Goal: Task Accomplishment & Management: Manage account settings

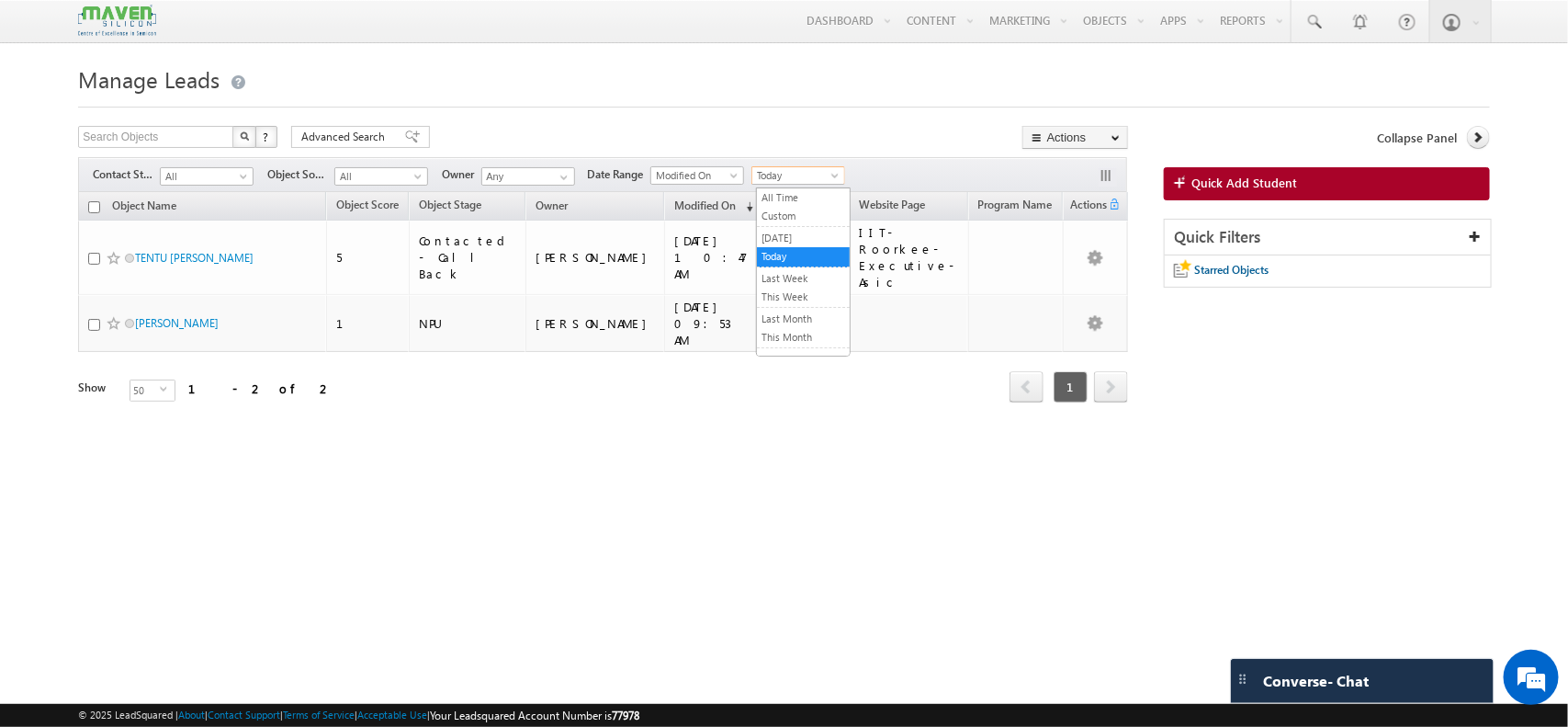
click at [814, 170] on span "Today" at bounding box center [796, 175] width 88 height 17
click at [778, 346] on link "This Month" at bounding box center [803, 337] width 93 height 17
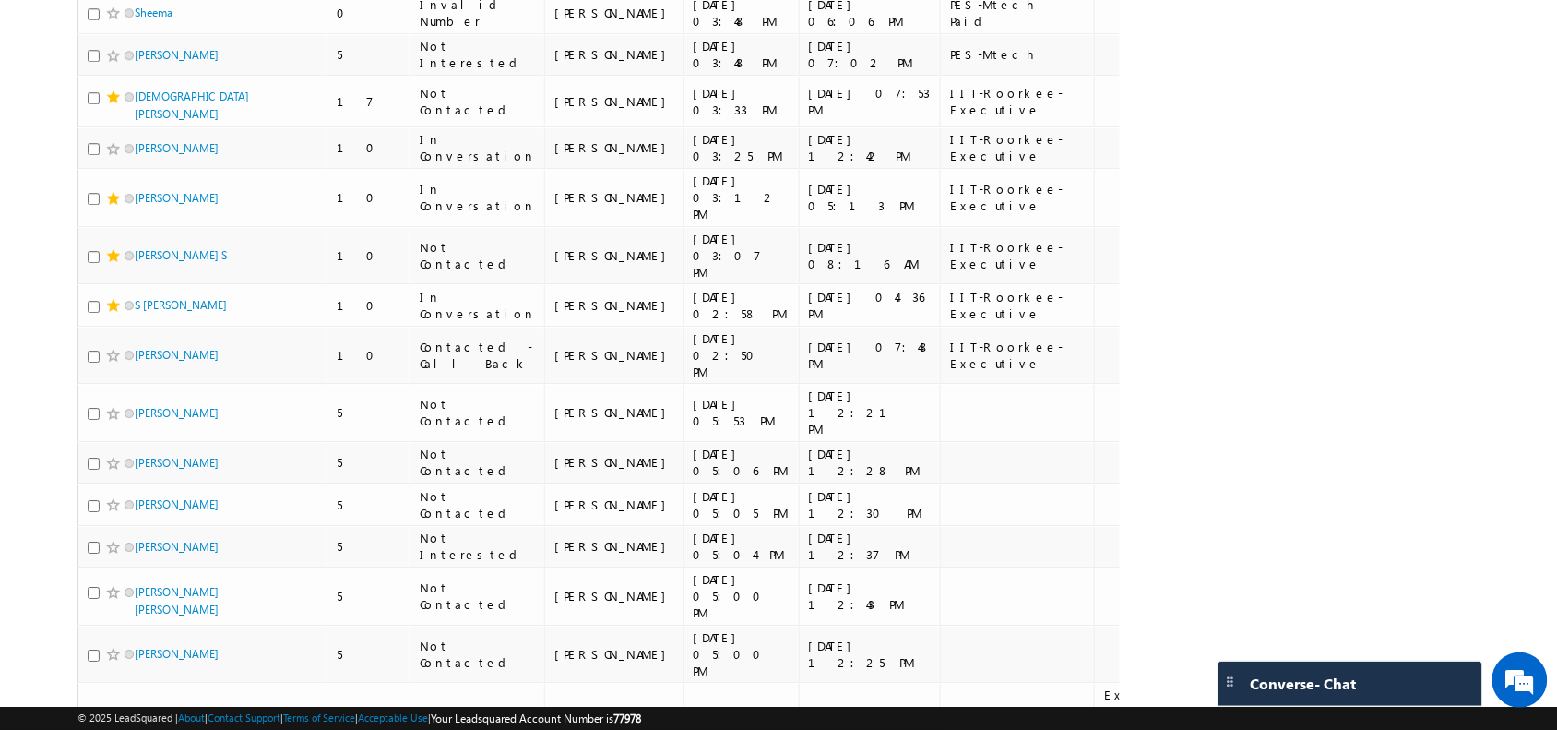
scroll to position [1786, 0]
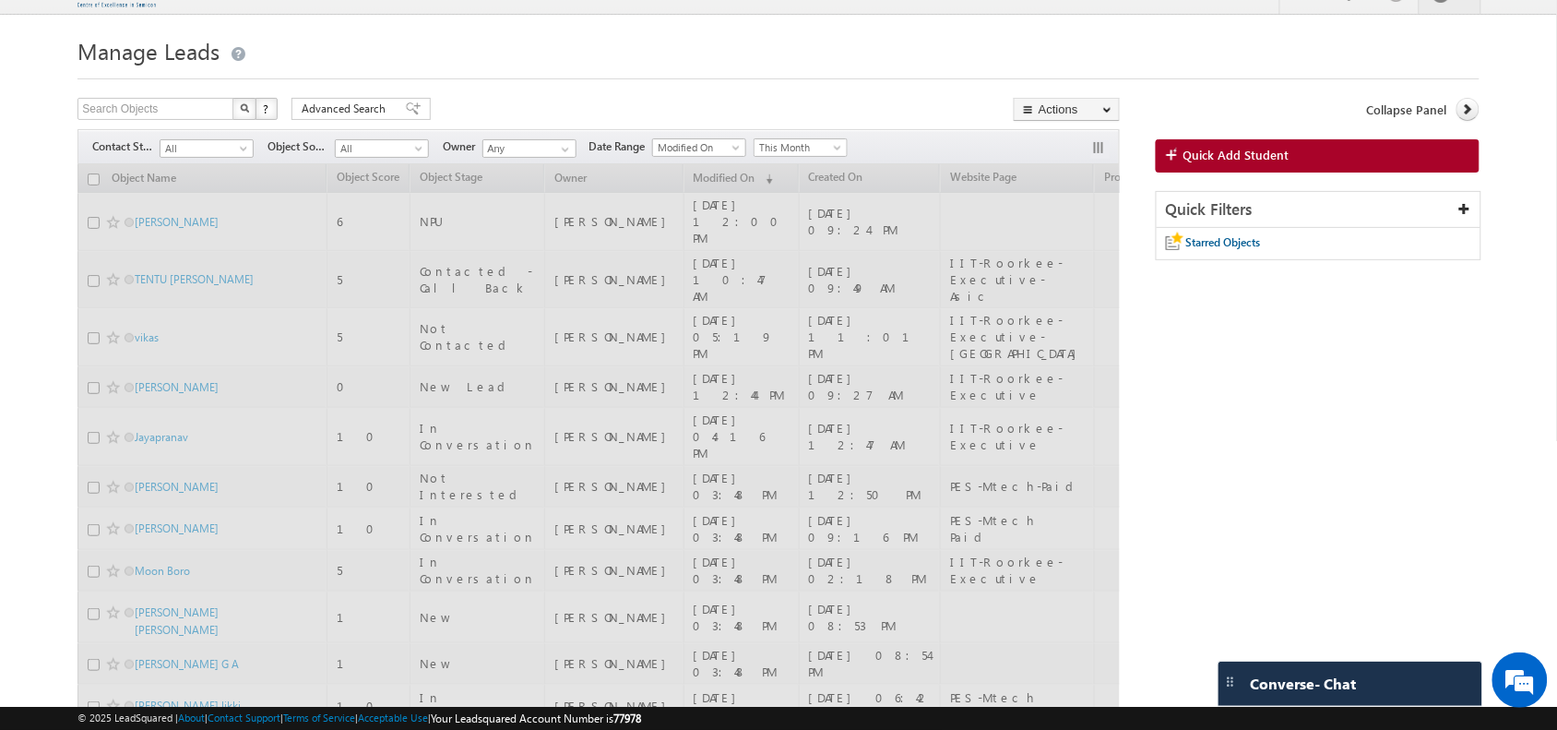
scroll to position [0, 0]
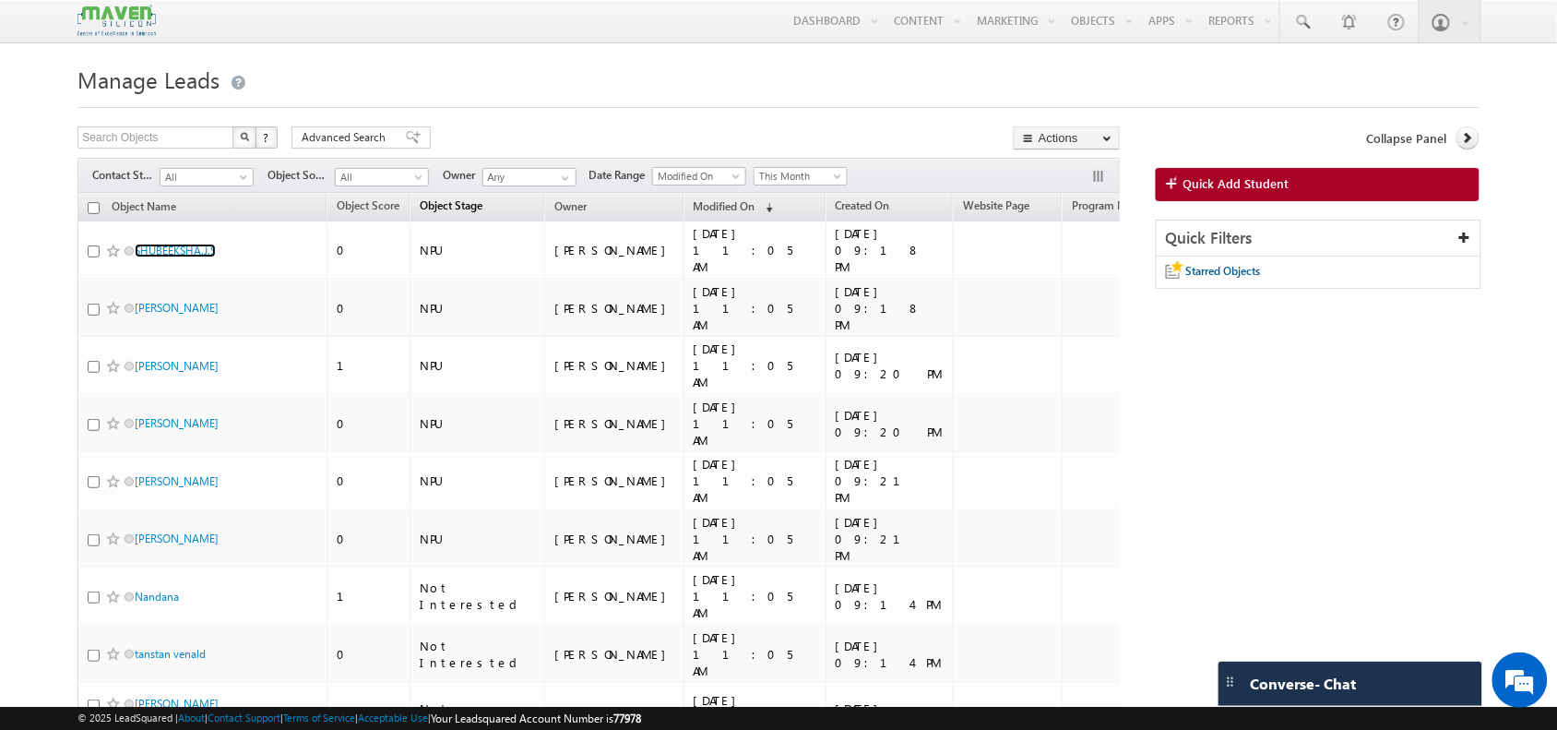
click at [449, 206] on span "Object Stage" at bounding box center [451, 205] width 63 height 14
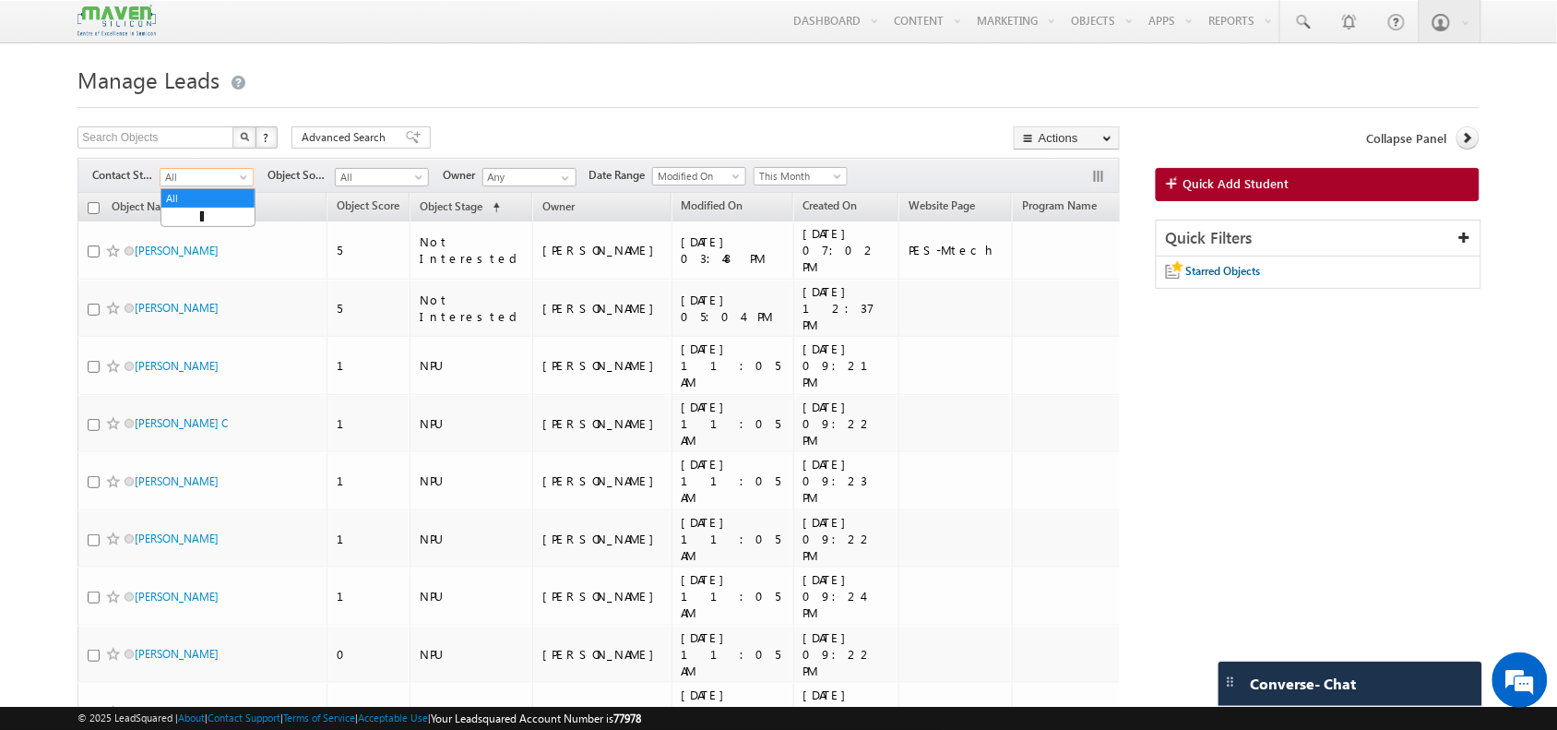
click at [206, 176] on span "All" at bounding box center [204, 177] width 88 height 17
click at [200, 254] on link "In Conversation" at bounding box center [207, 253] width 93 height 17
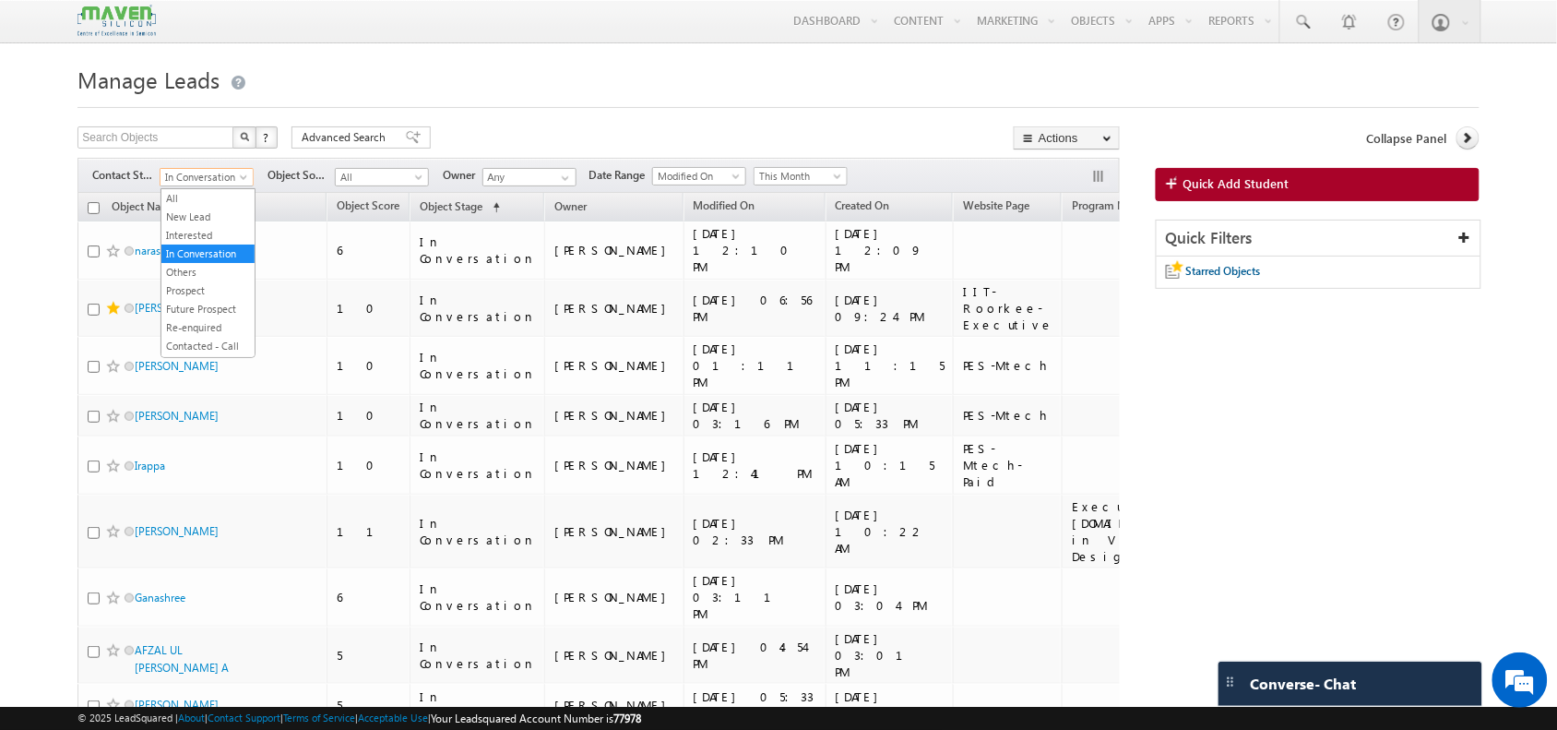
click at [229, 183] on span "In Conversation" at bounding box center [204, 177] width 88 height 17
click at [200, 196] on link "All" at bounding box center [207, 198] width 93 height 17
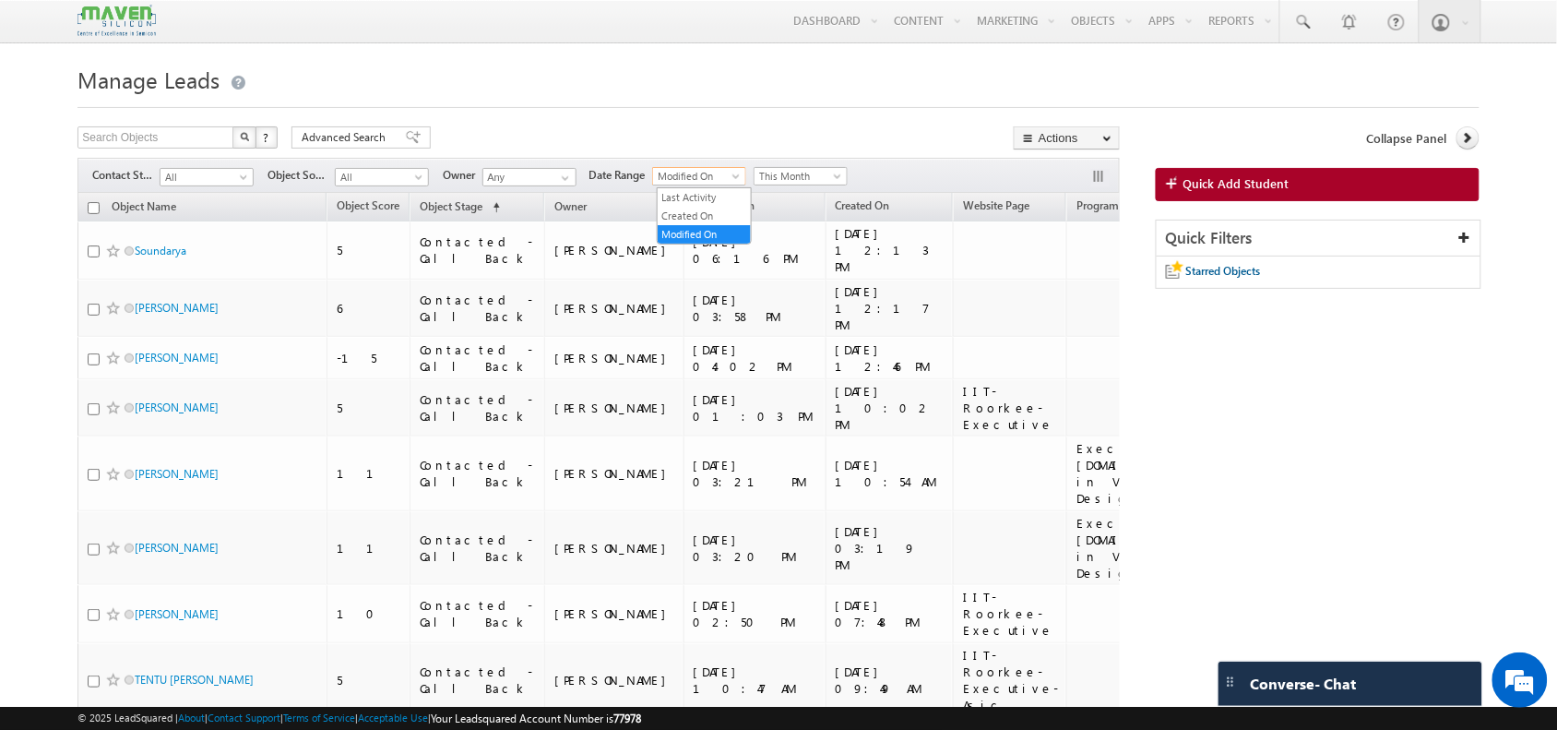
click at [717, 172] on span "Modified On" at bounding box center [697, 176] width 88 height 17
click at [706, 217] on link "Created On" at bounding box center [704, 216] width 93 height 17
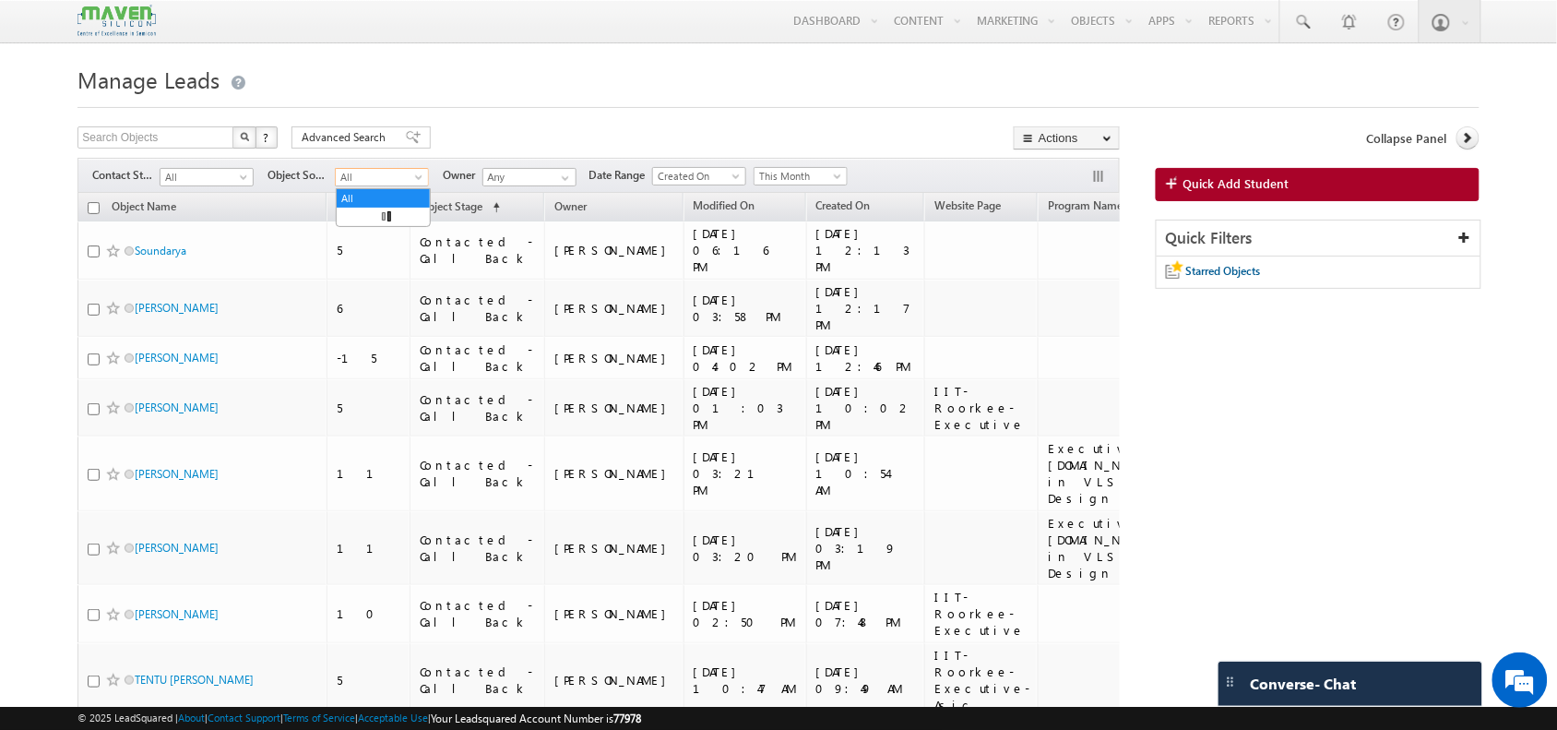
click at [385, 182] on span "All" at bounding box center [380, 177] width 88 height 17
click at [759, 98] on div at bounding box center [777, 102] width 1401 height 12
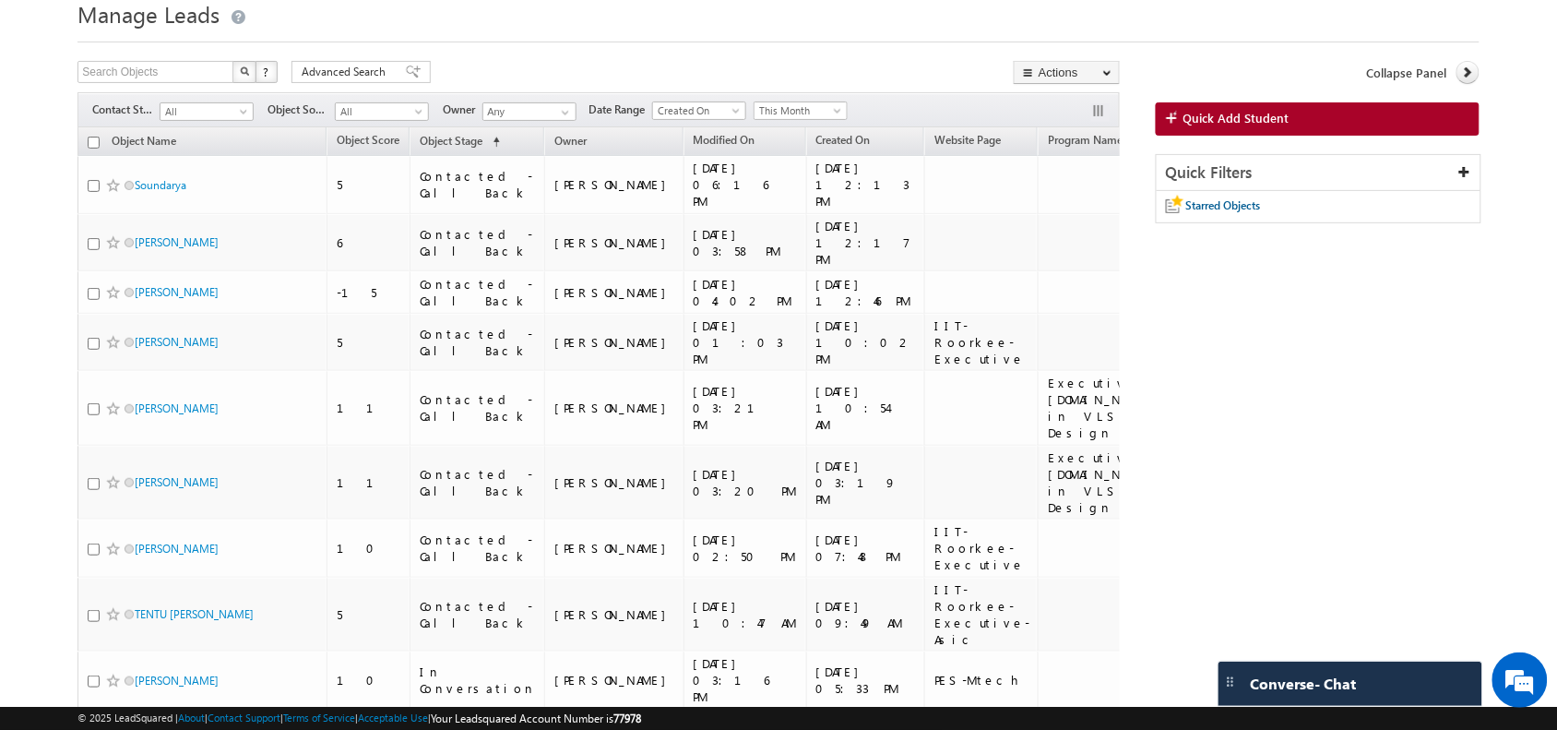
scroll to position [0, 0]
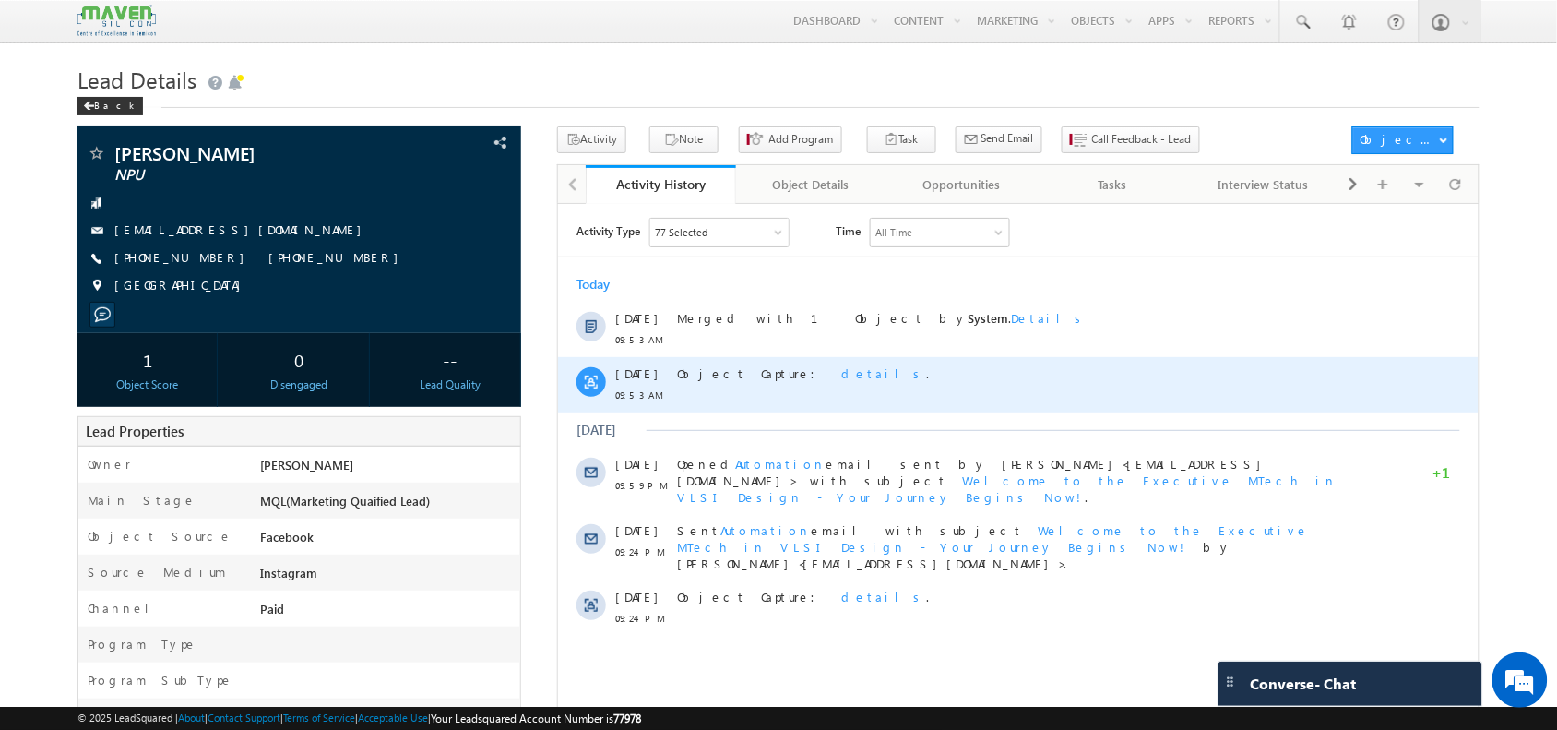
click at [840, 364] on span "details" at bounding box center [882, 372] width 85 height 16
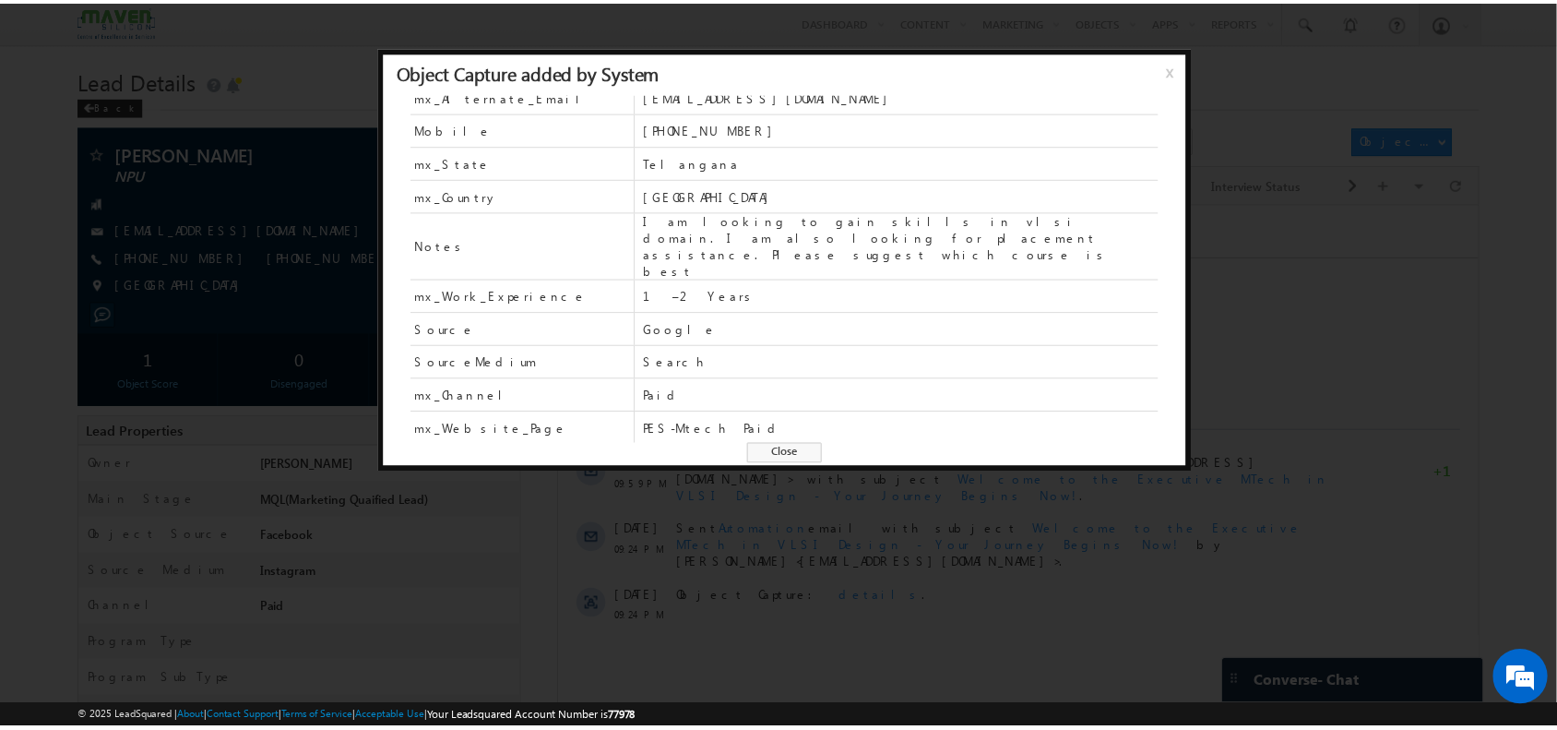
scroll to position [84, 0]
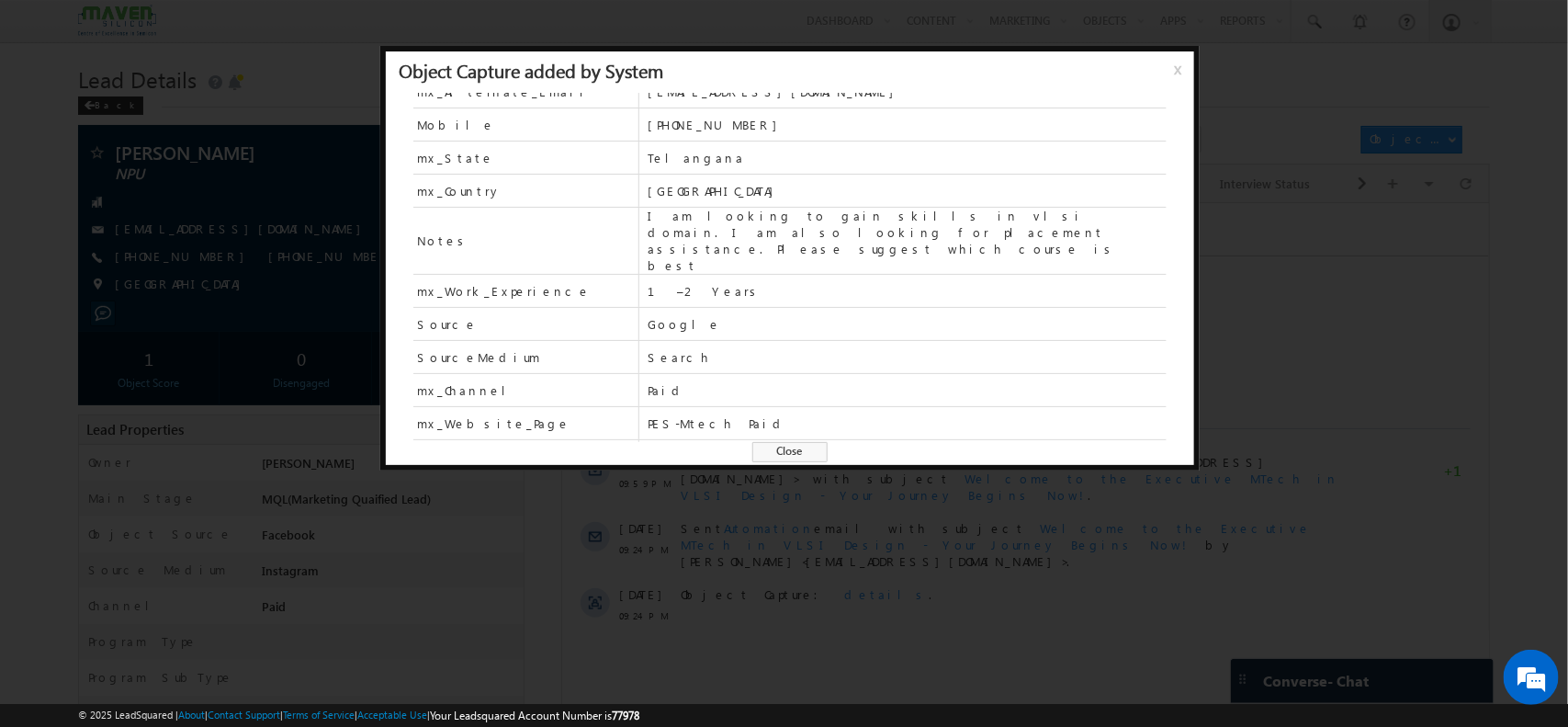
click at [1372, 257] on div at bounding box center [784, 364] width 1568 height 727
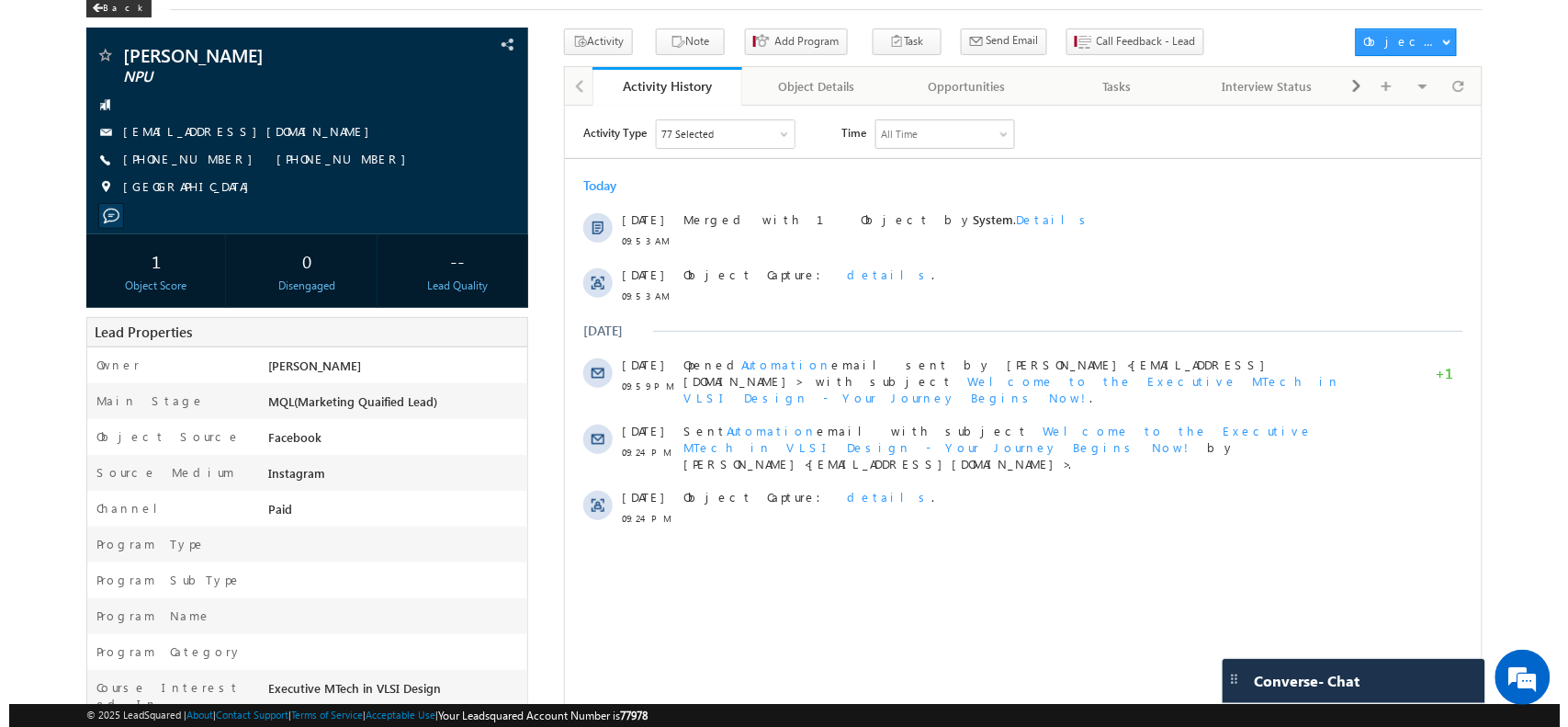
scroll to position [100, 0]
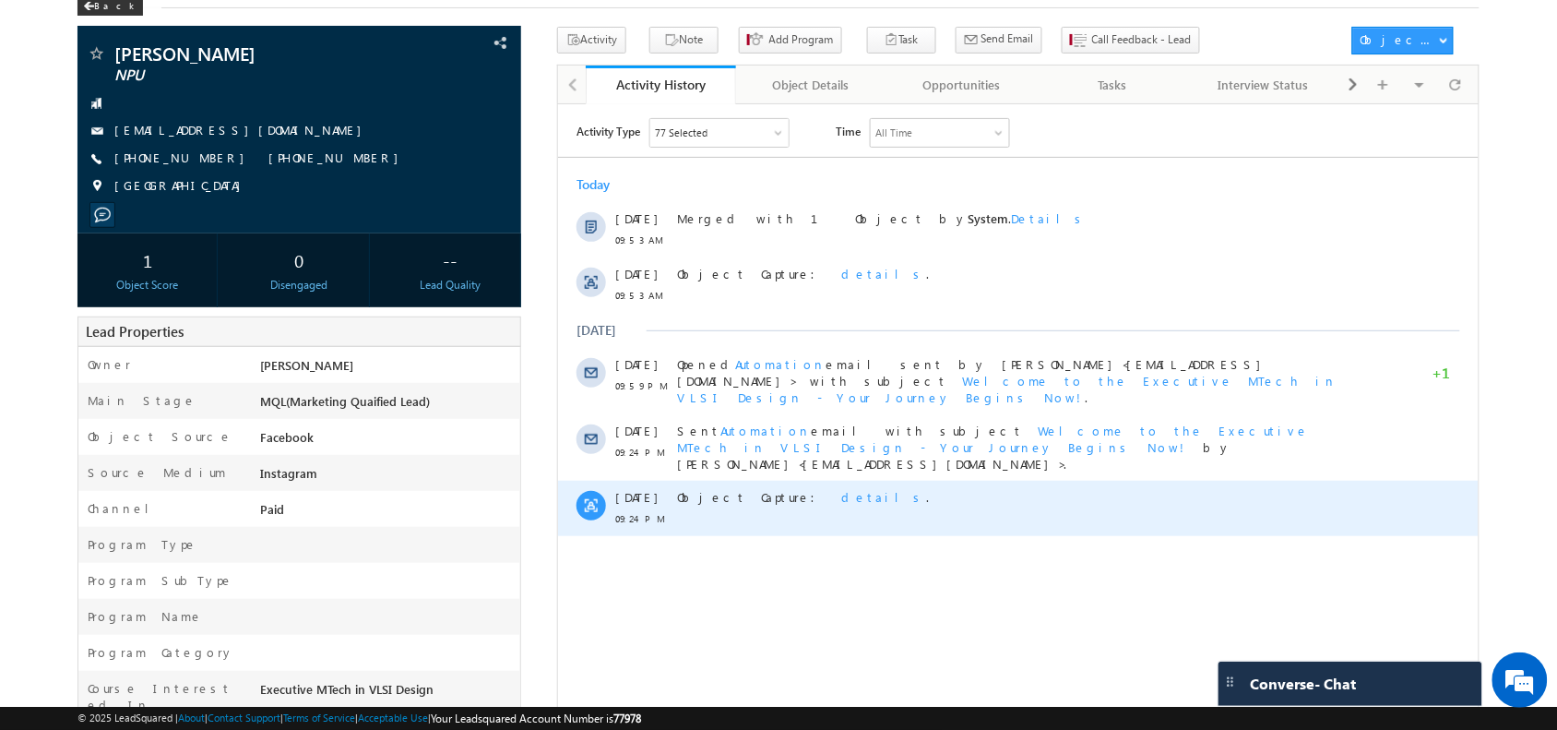
click at [840, 488] on span "details" at bounding box center [882, 496] width 85 height 16
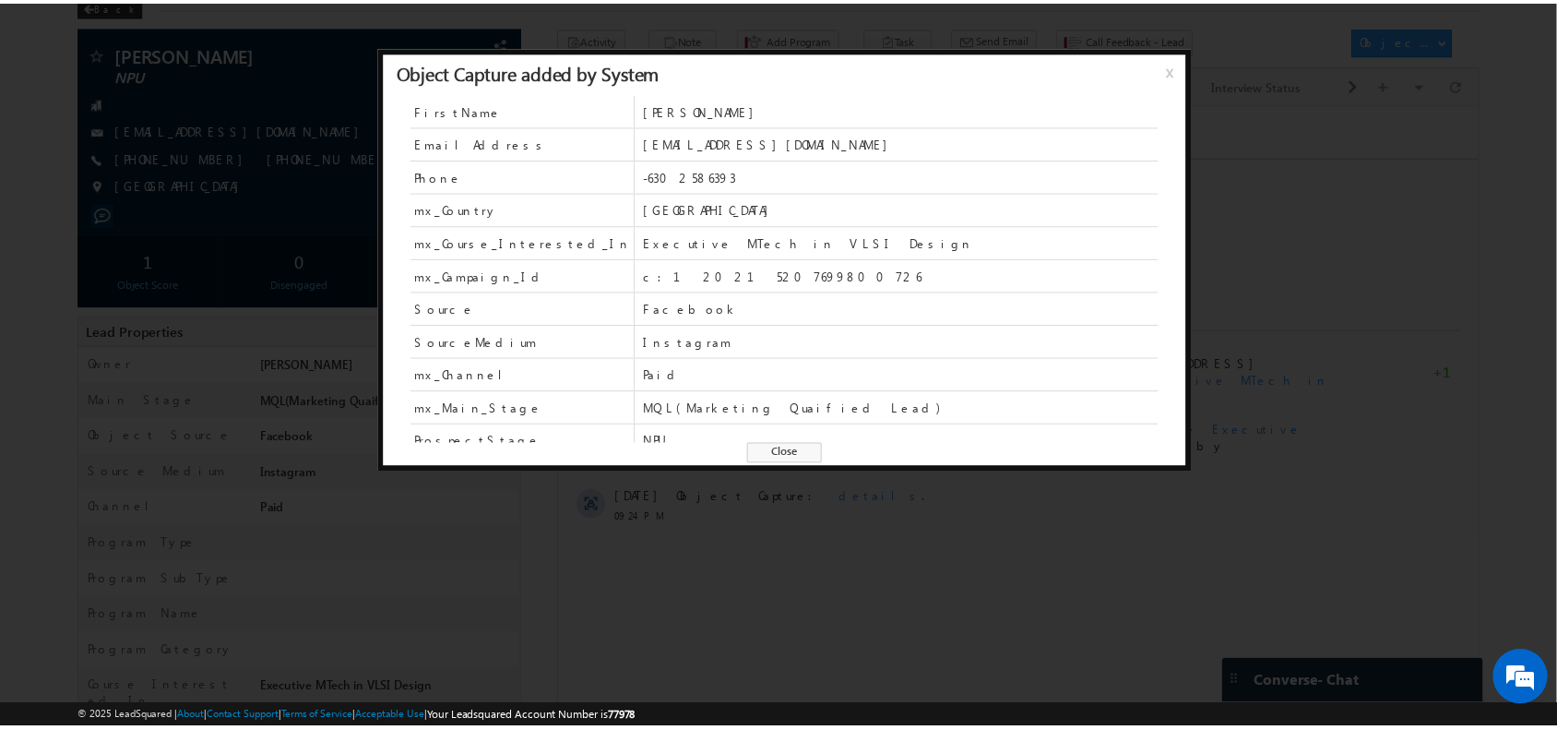
scroll to position [183, 0]
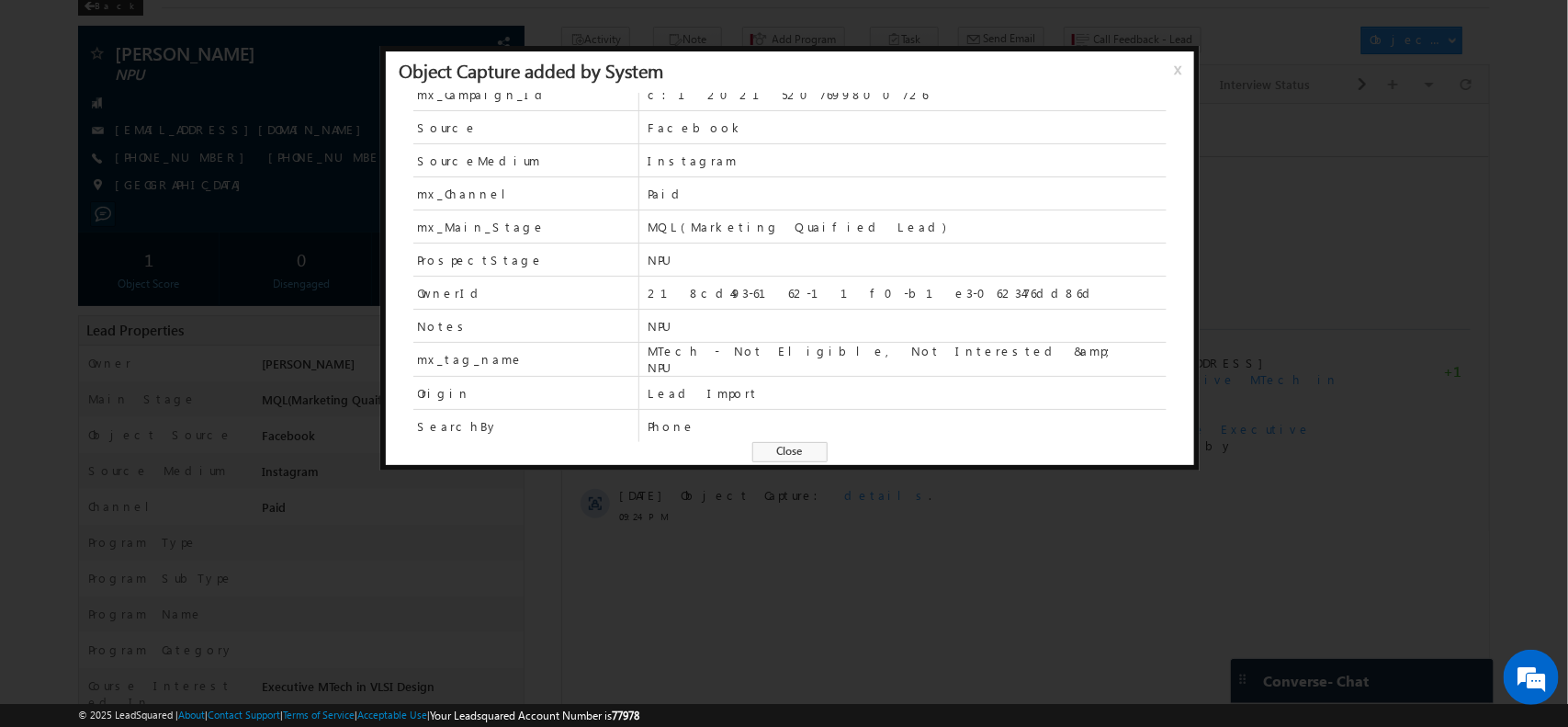
click at [964, 633] on div at bounding box center [784, 364] width 1568 height 727
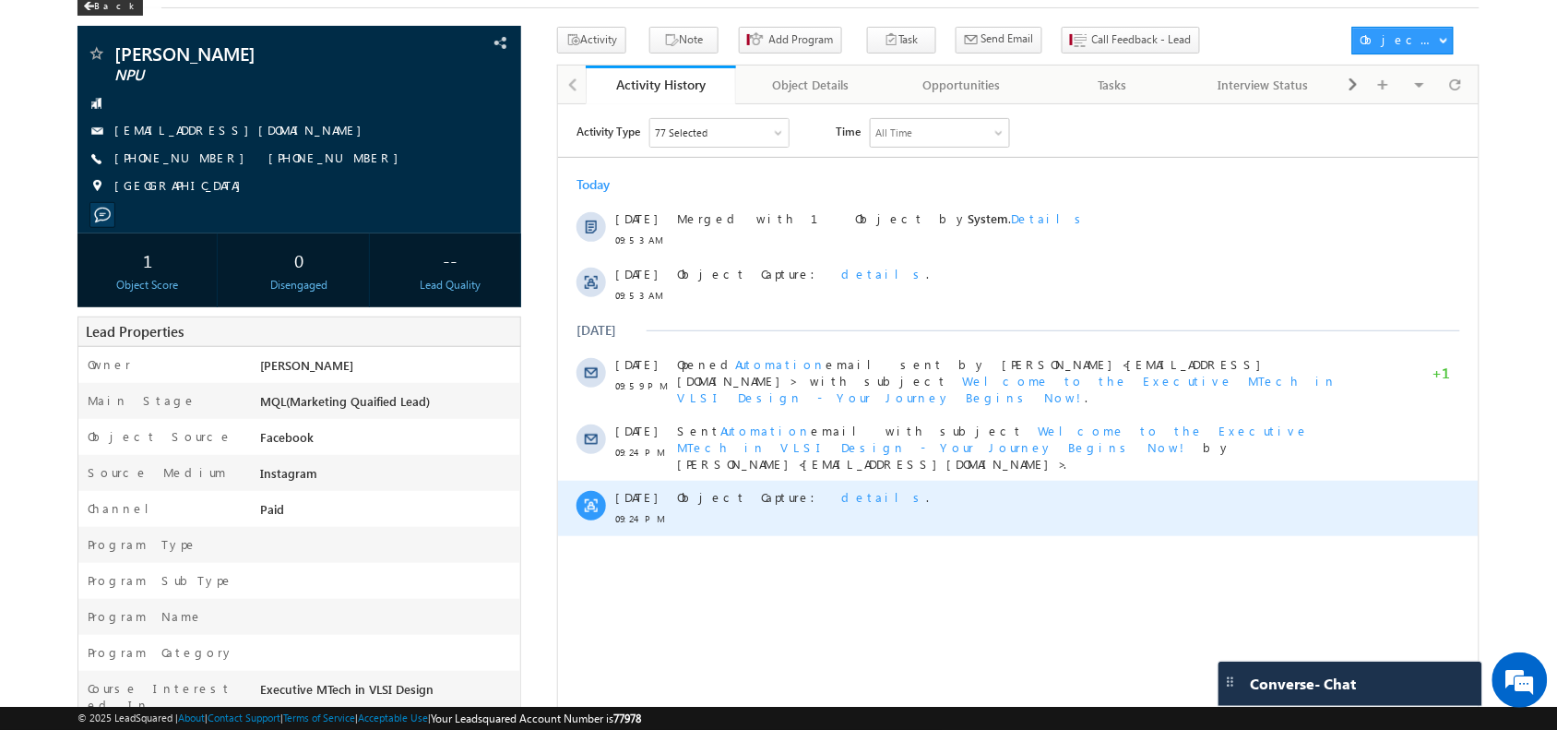
scroll to position [0, 0]
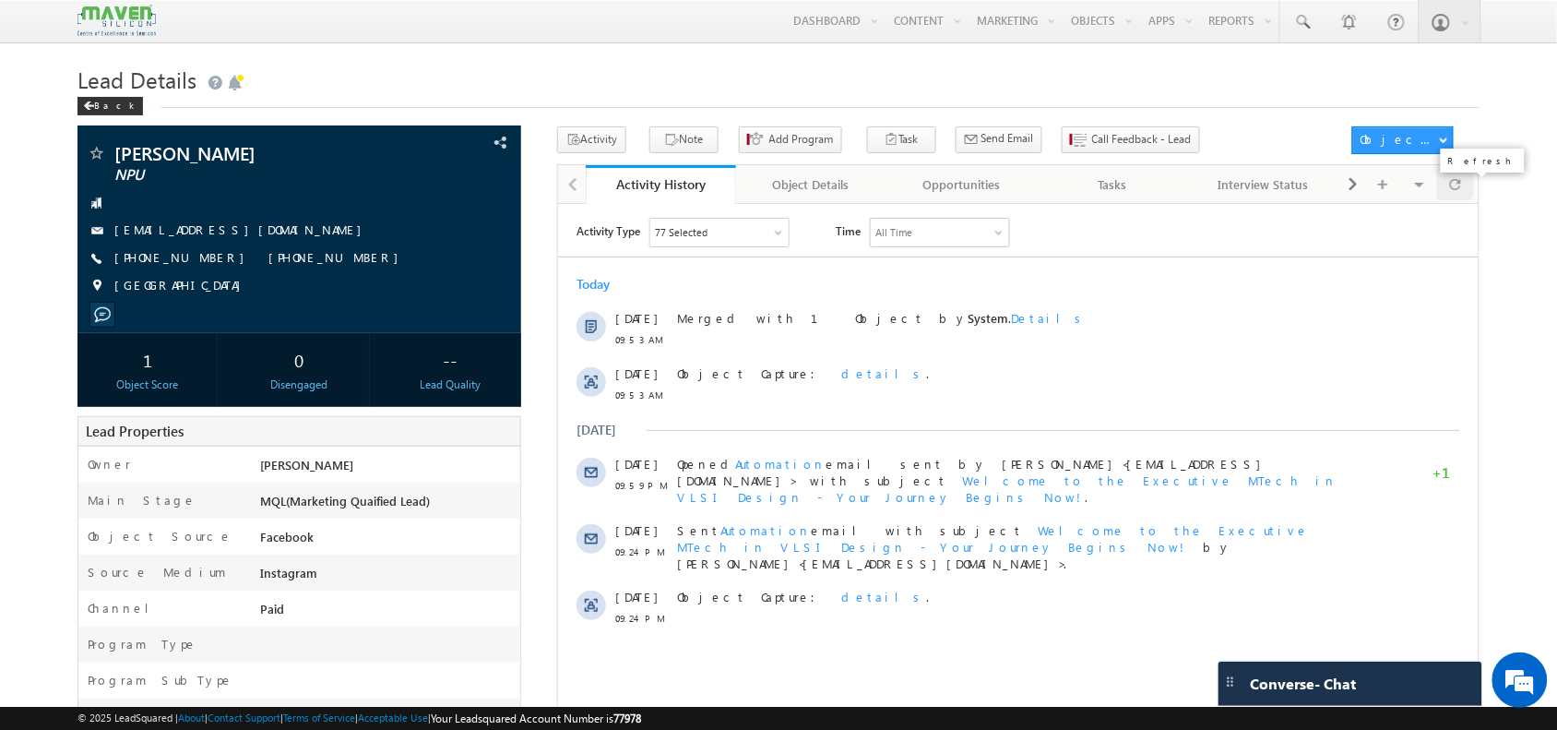
click at [1467, 195] on div at bounding box center [1455, 184] width 36 height 32
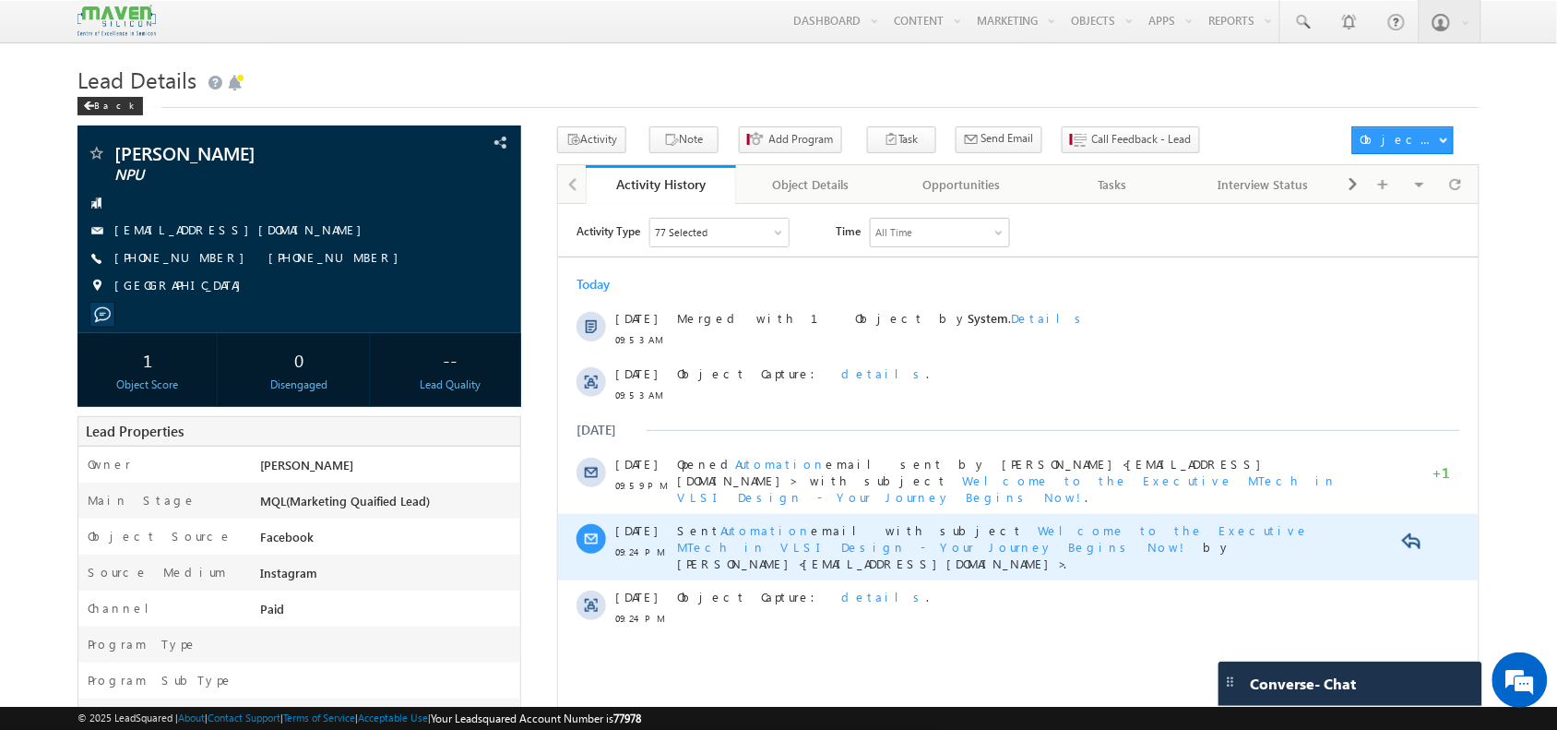
scroll to position [10, 0]
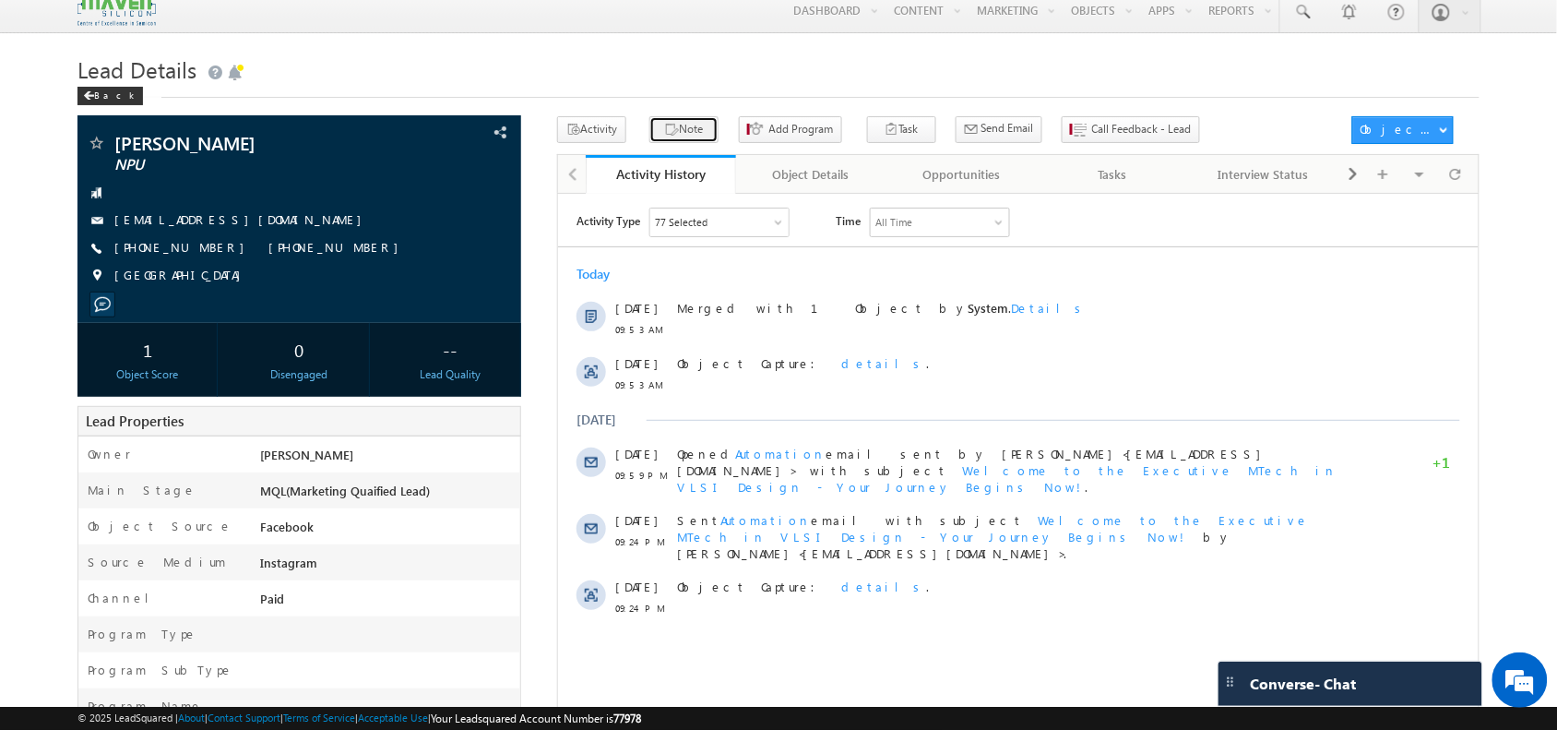
click at [679, 138] on button "Note" at bounding box center [683, 129] width 69 height 27
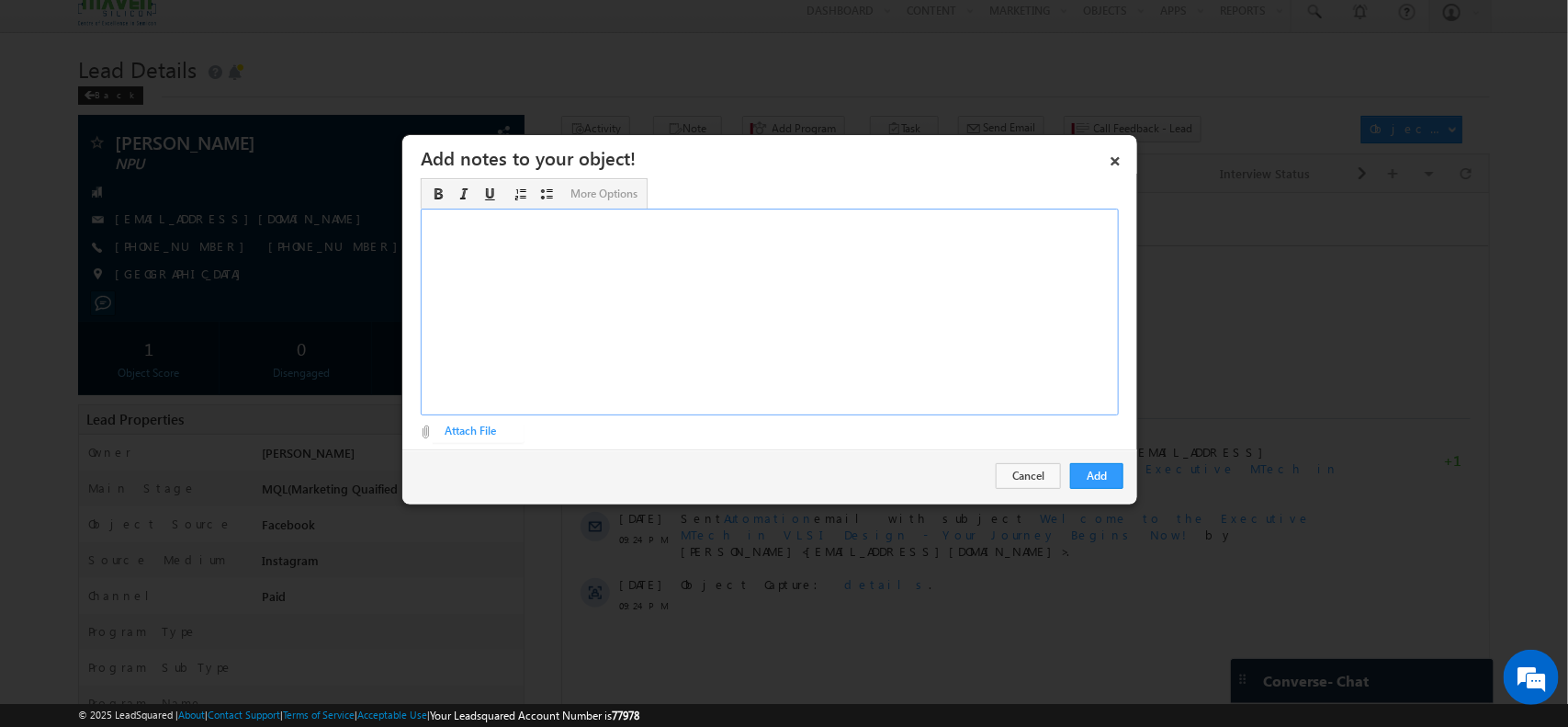
click at [915, 333] on div "Rich Text Editor, Description-inline-editor-div" at bounding box center [769, 312] width 698 height 207
click at [1109, 474] on button "Add" at bounding box center [1097, 476] width 53 height 26
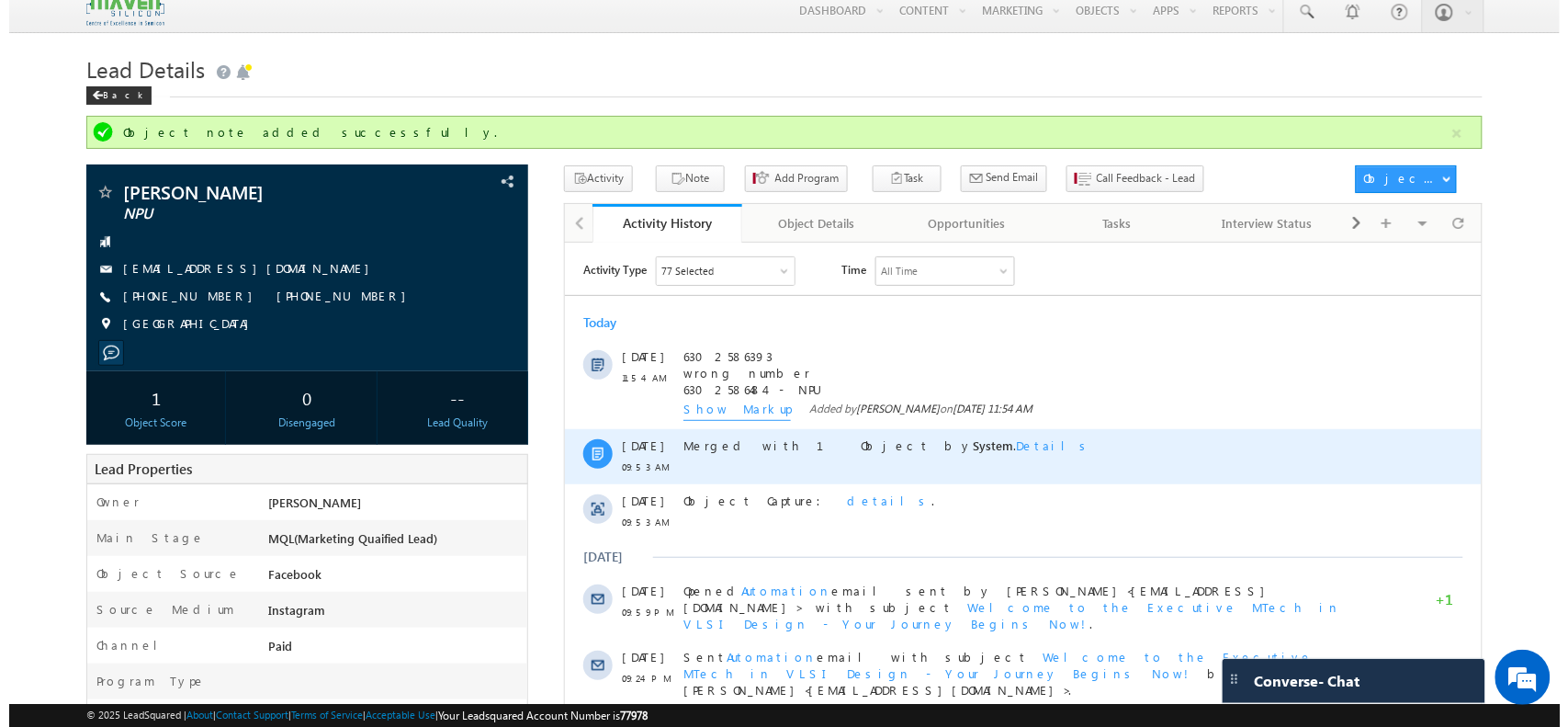
scroll to position [0, 0]
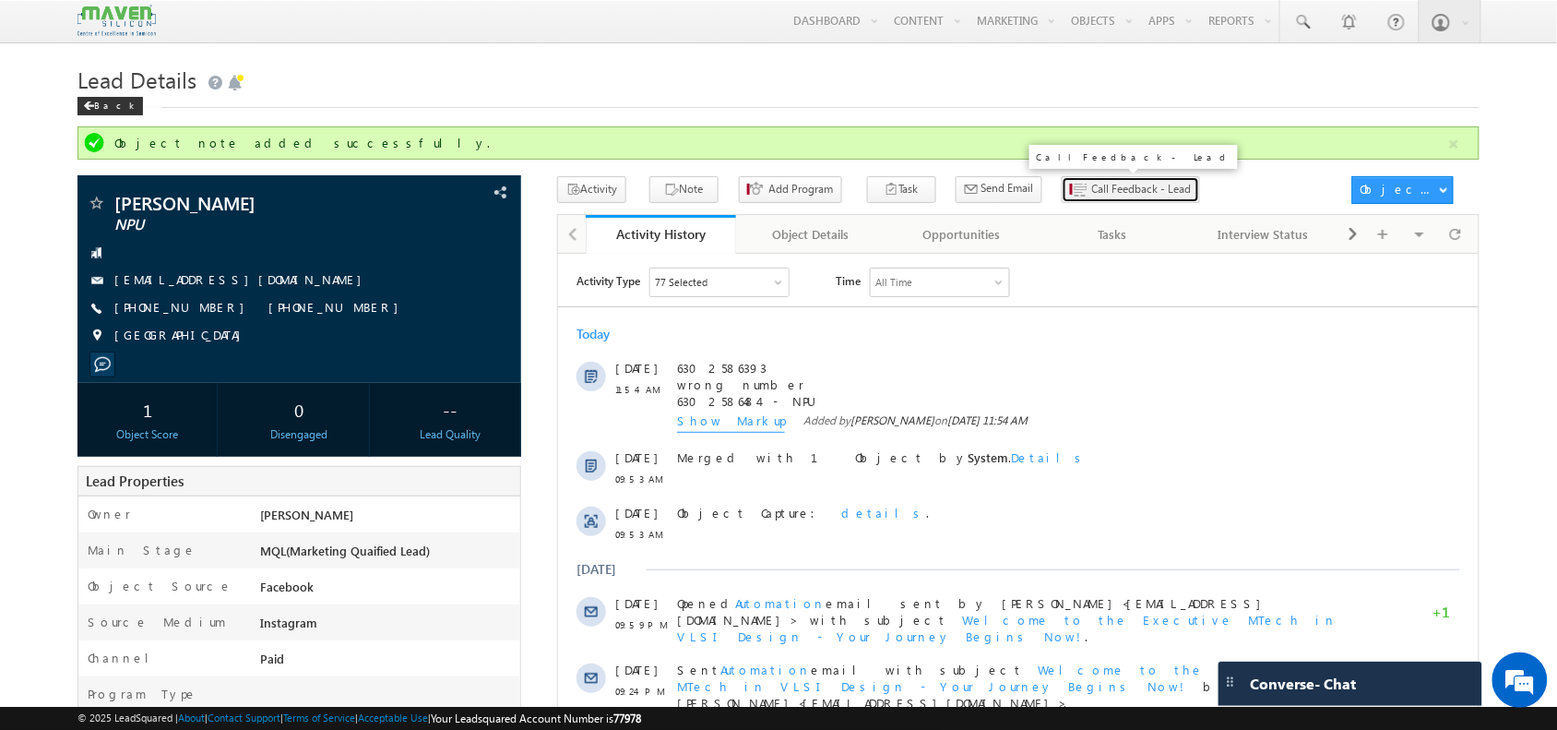
click at [1092, 191] on span "Call Feedback - Lead" at bounding box center [1142, 189] width 100 height 17
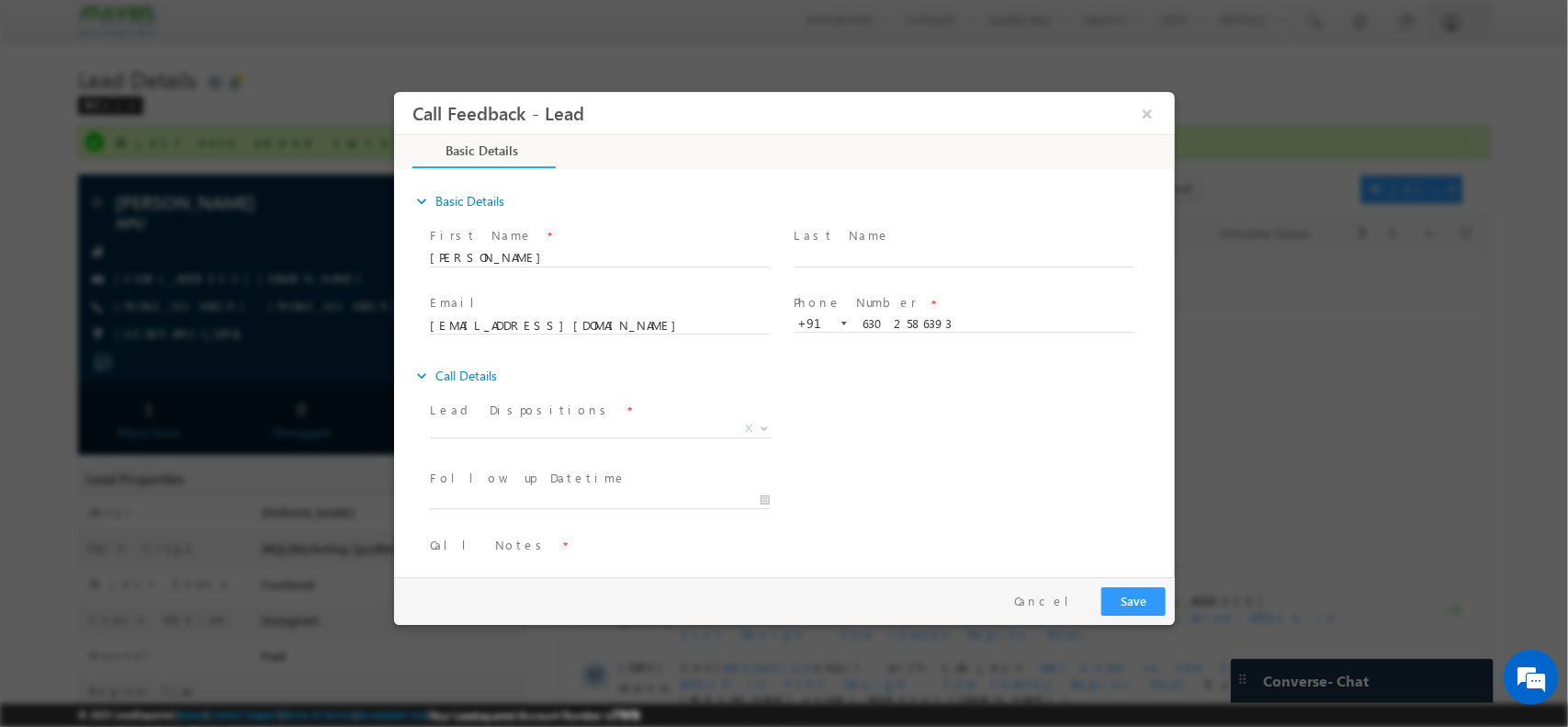
click at [630, 411] on span "Lead Dispositions *" at bounding box center [599, 409] width 339 height 20
click at [628, 415] on span "Lead Dispositions *" at bounding box center [599, 409] width 339 height 20
click at [617, 438] on span "X" at bounding box center [601, 431] width 343 height 18
click at [601, 425] on span "X" at bounding box center [601, 428] width 343 height 18
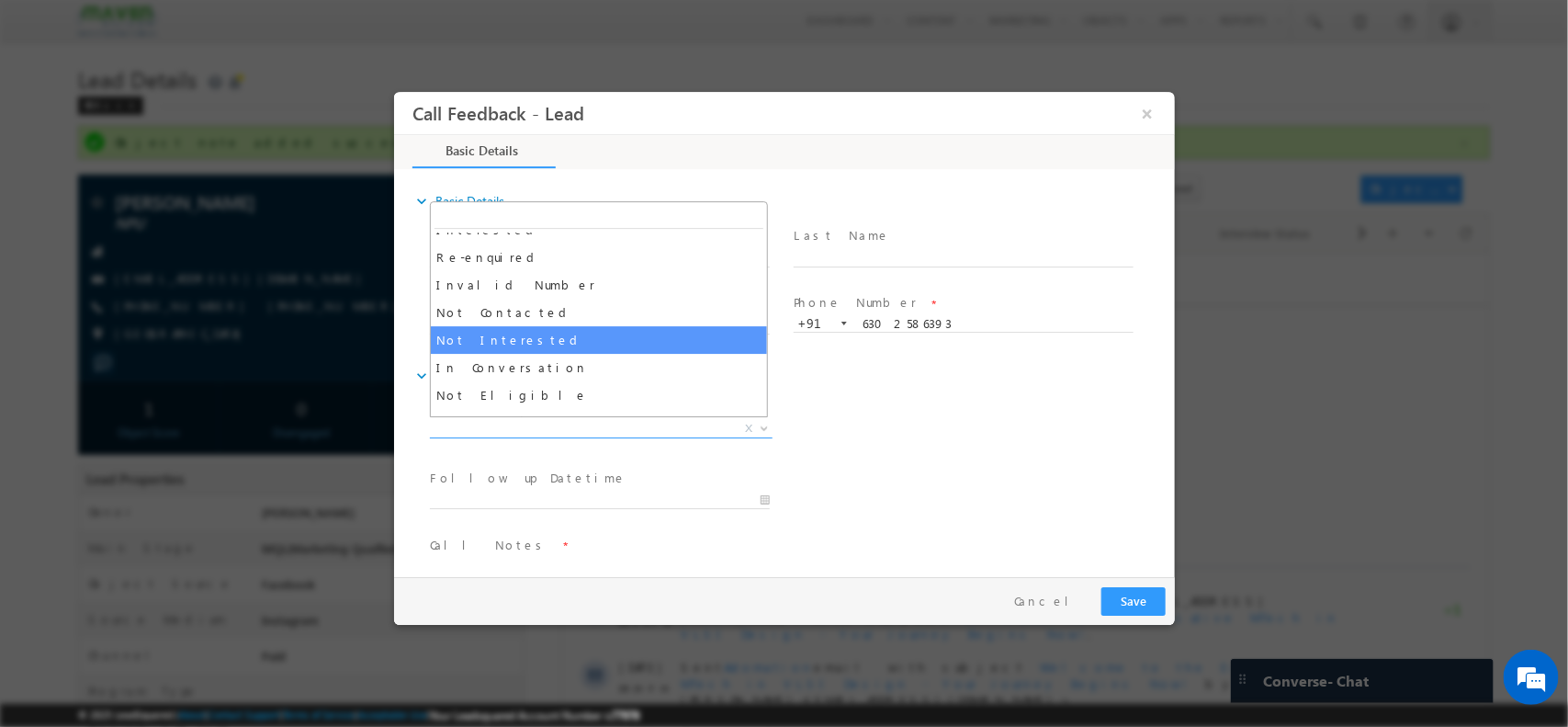
scroll to position [112, 0]
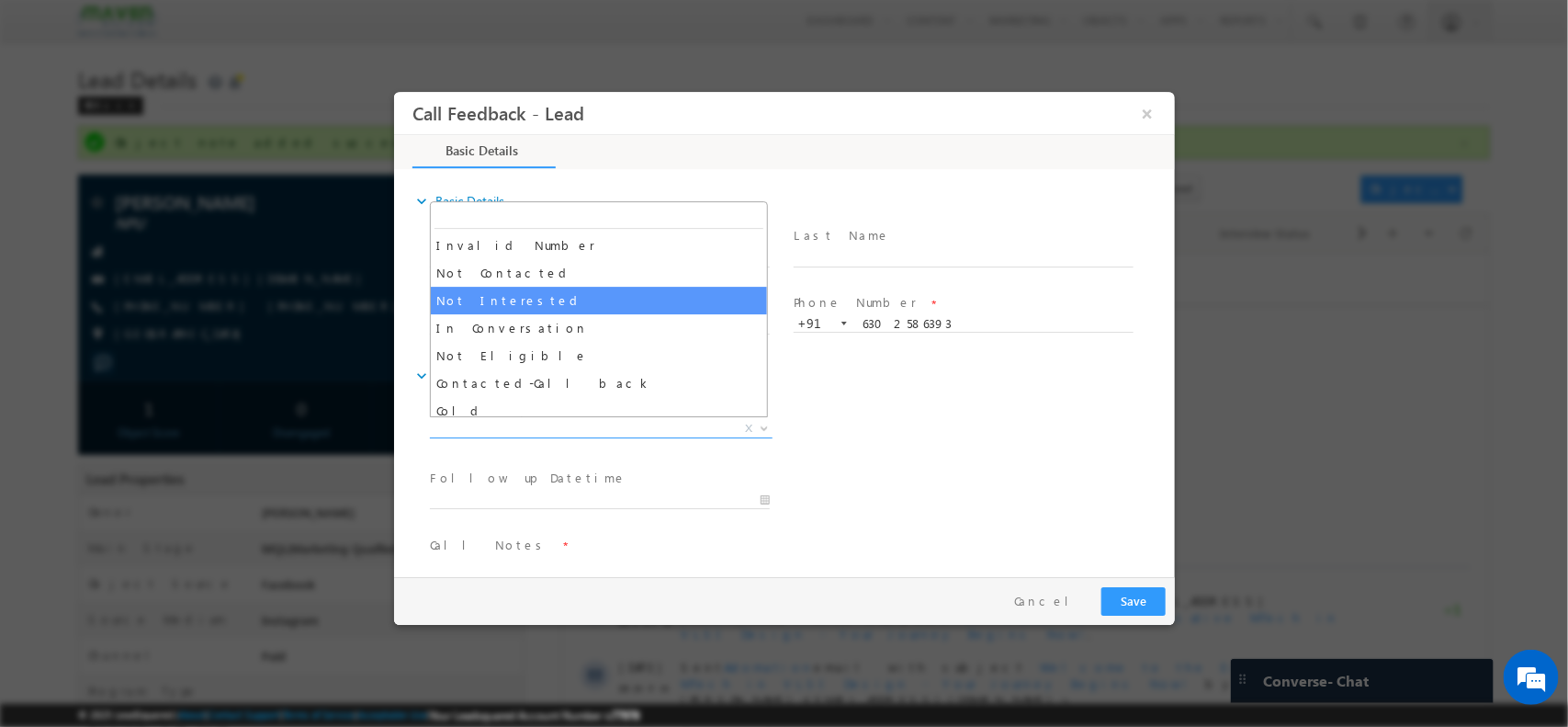
drag, startPoint x: 534, startPoint y: 324, endPoint x: 540, endPoint y: 278, distance: 46.4
select select "Not Contacted"
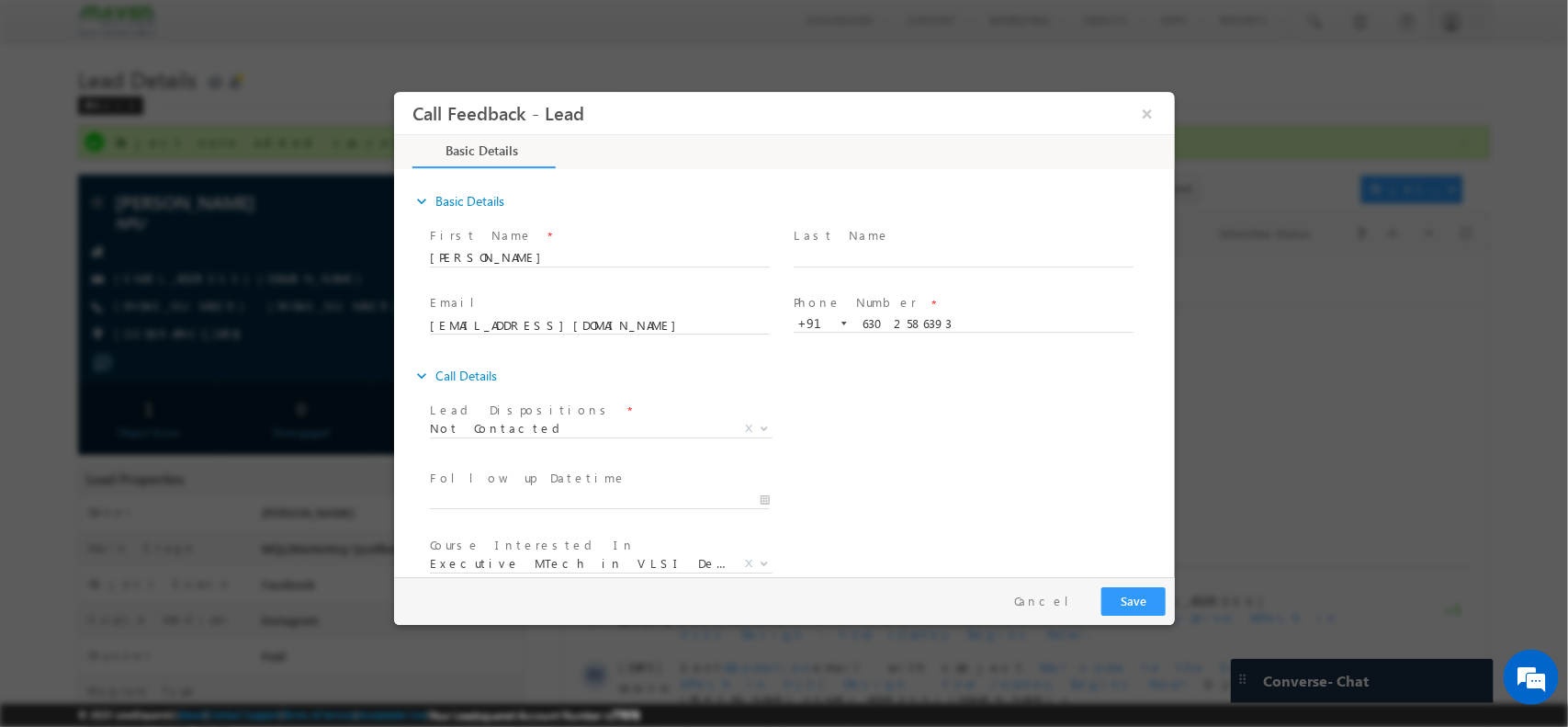
click at [540, 278] on span at bounding box center [599, 276] width 339 height 20
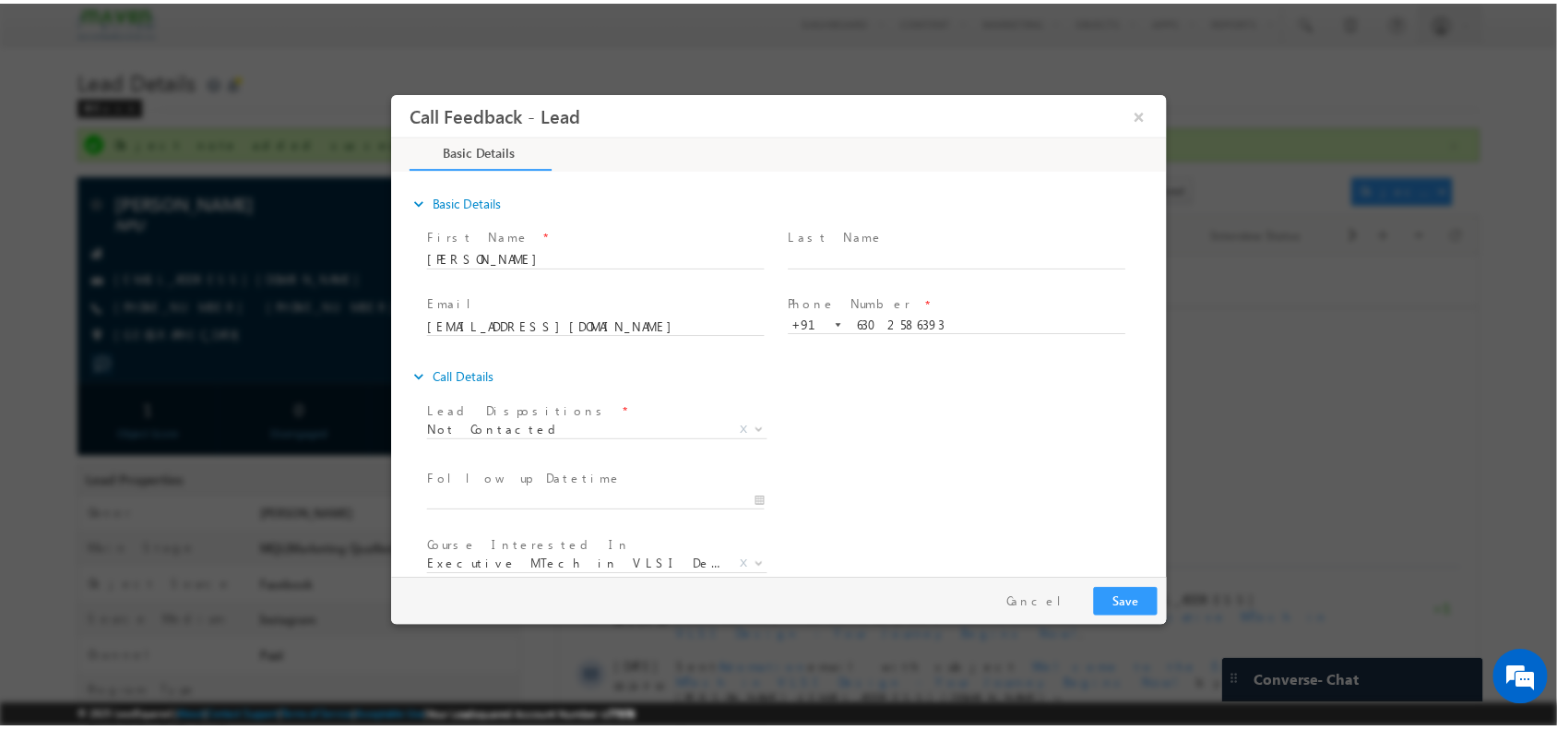
scroll to position [99, 0]
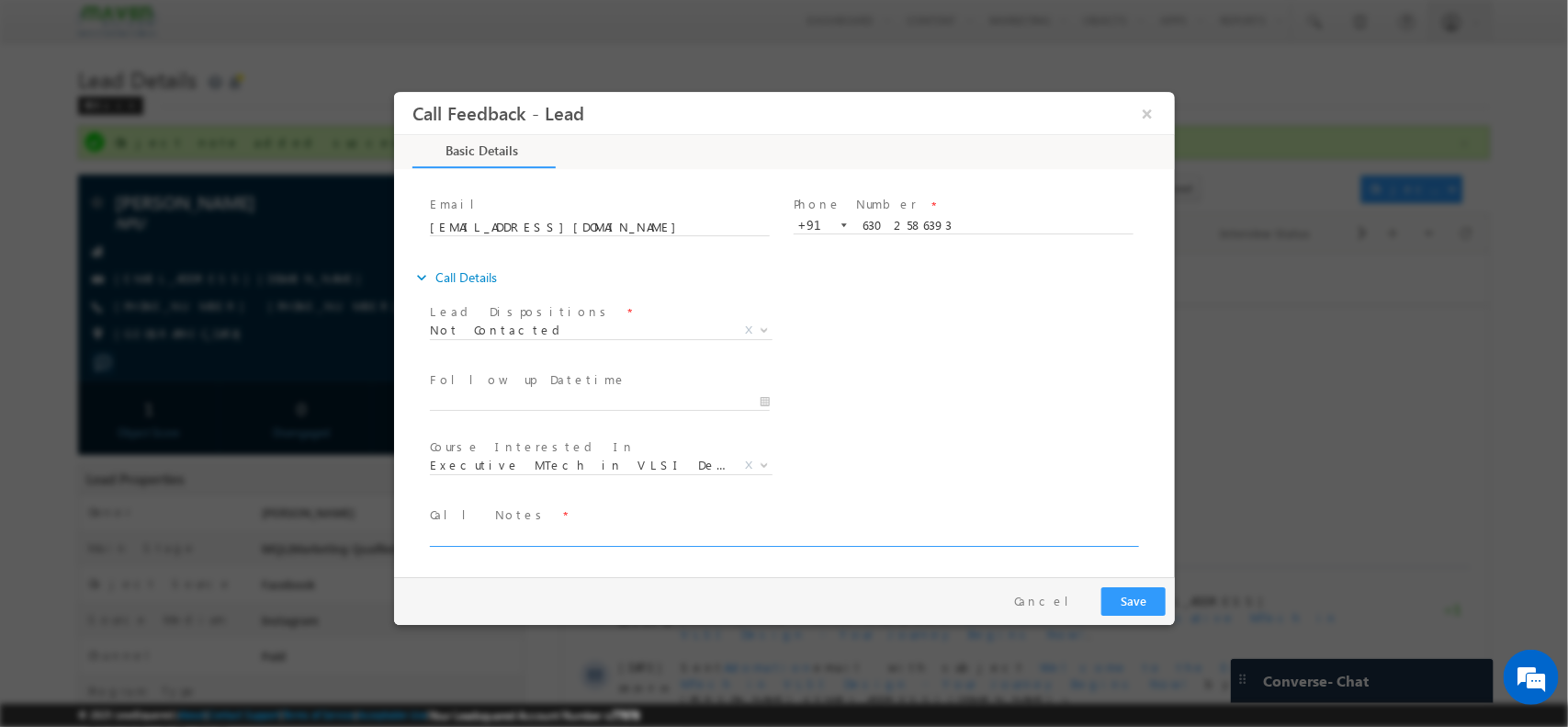
click at [1011, 541] on textarea at bounding box center [782, 535] width 706 height 21
type textarea "added noted"
click at [1142, 612] on button "Save" at bounding box center [1133, 600] width 65 height 29
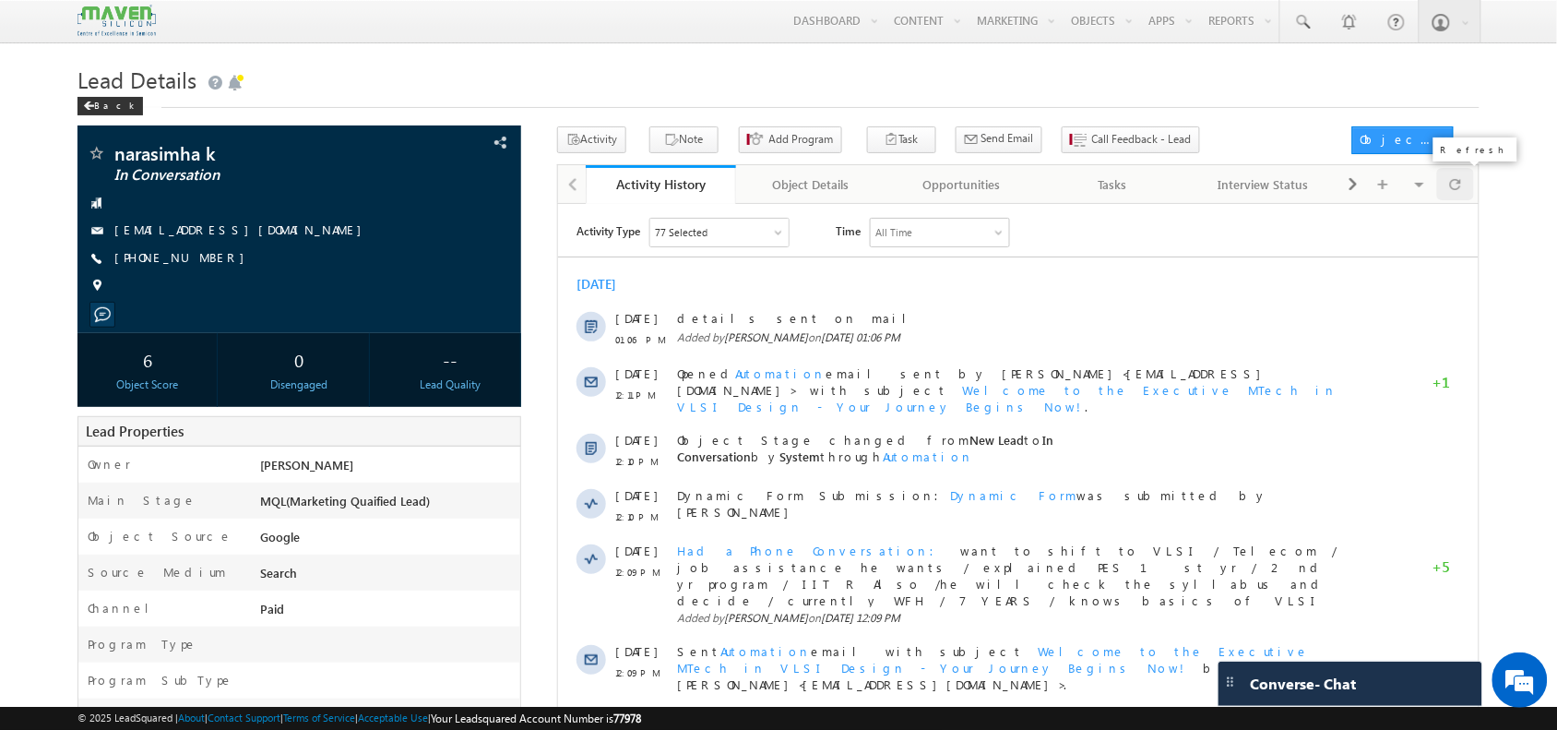
click at [1455, 181] on span at bounding box center [1455, 184] width 11 height 32
click at [1103, 140] on span "Call Feedback - Lead" at bounding box center [1142, 139] width 100 height 17
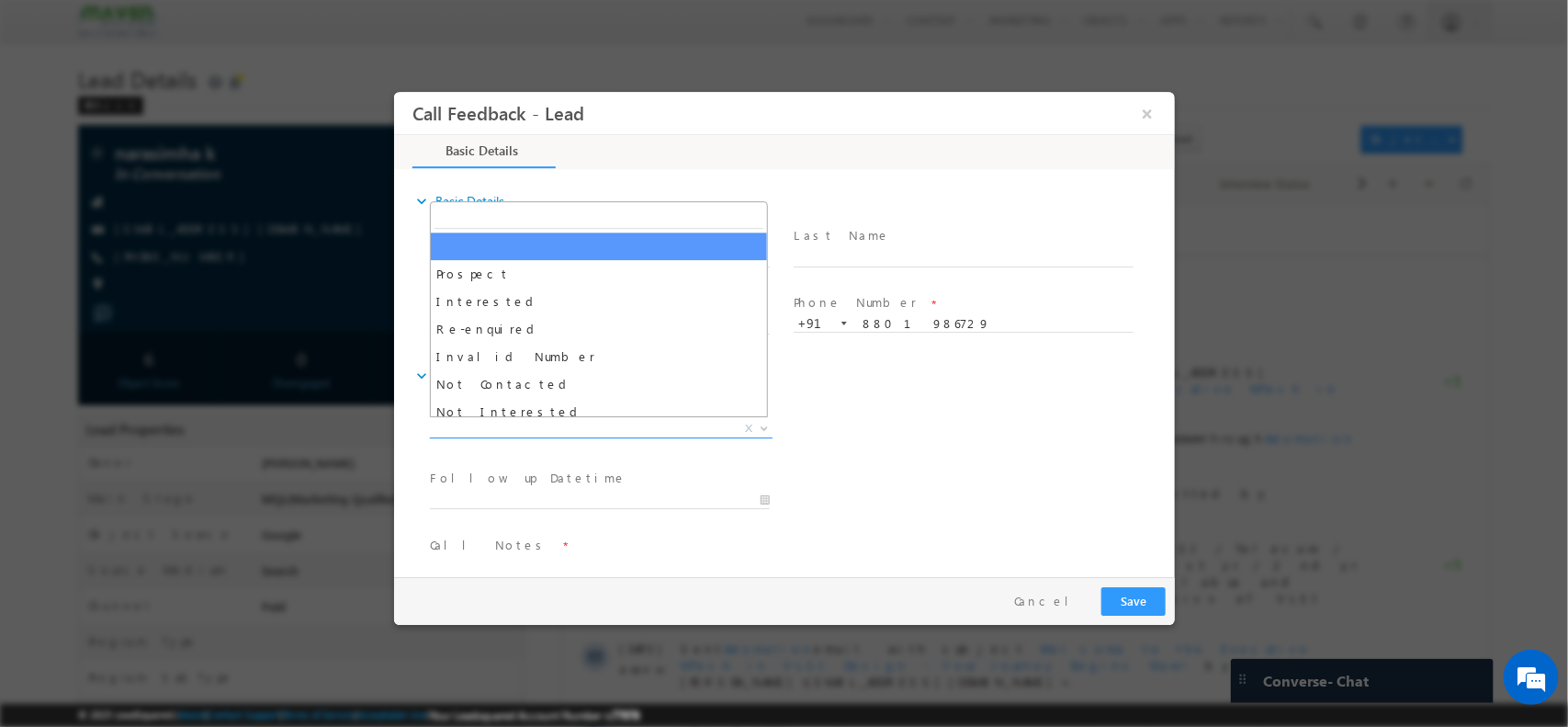
click at [570, 433] on span "X" at bounding box center [601, 428] width 343 height 18
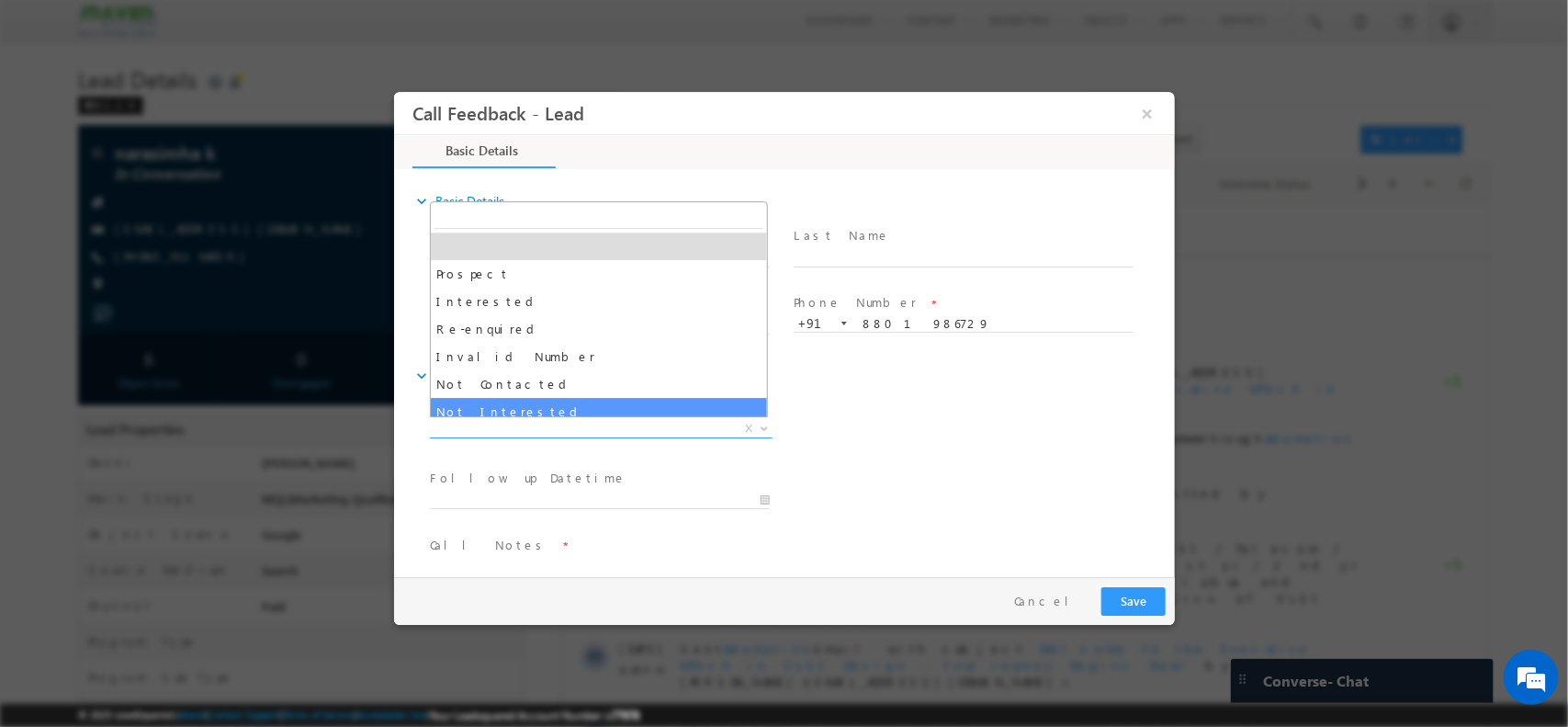
select select "Not Interested"
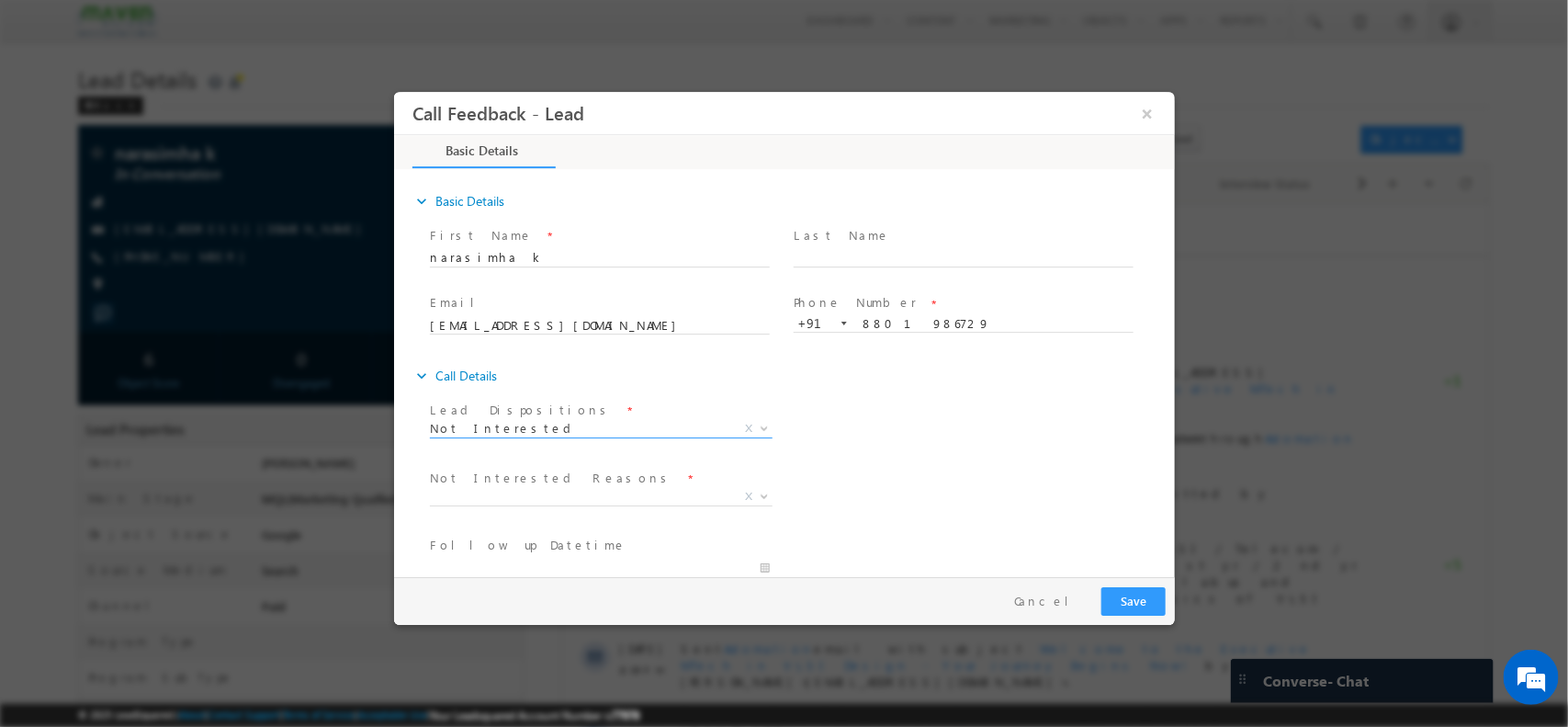
scroll to position [166, 0]
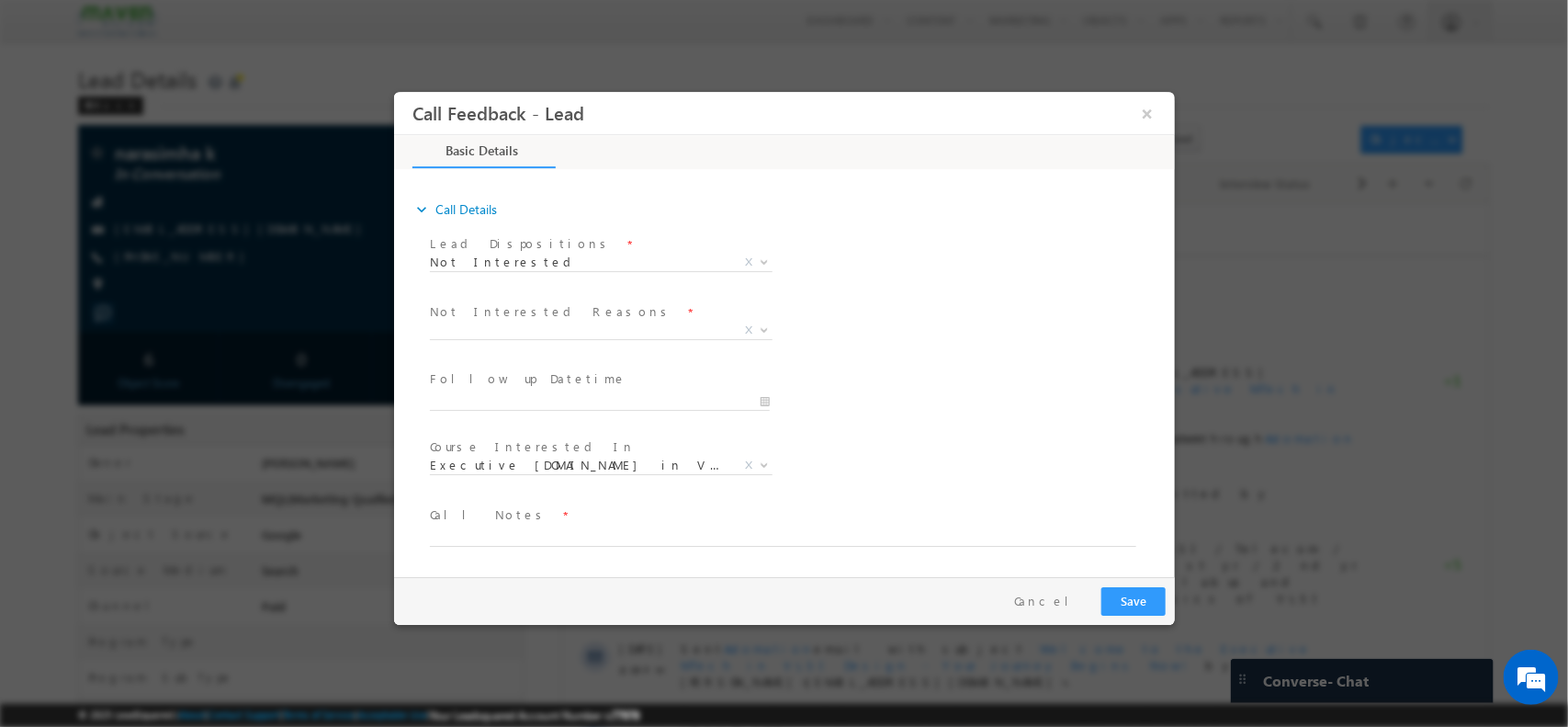
click at [588, 316] on span "Not Interested Reasons *" at bounding box center [599, 312] width 339 height 20
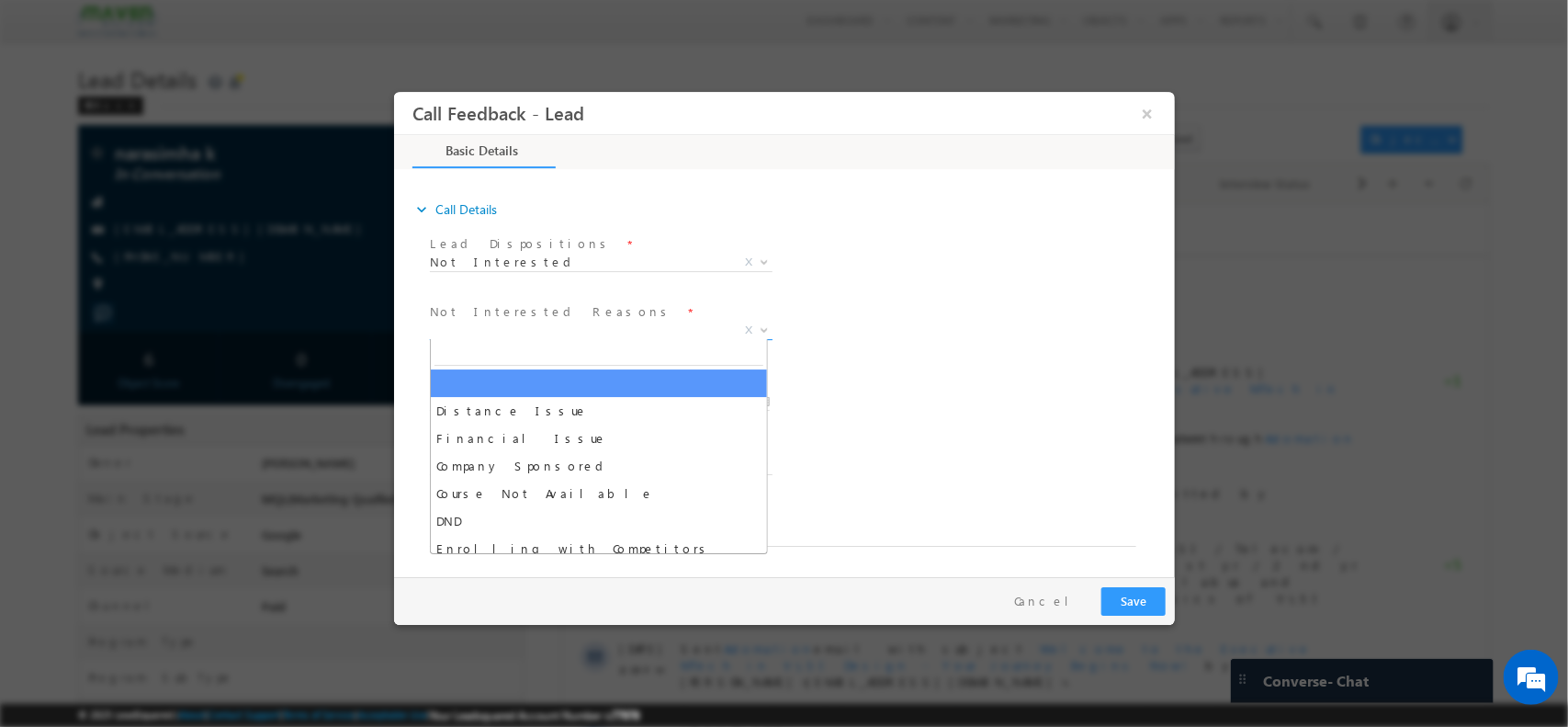
click at [564, 333] on span "X" at bounding box center [601, 330] width 343 height 18
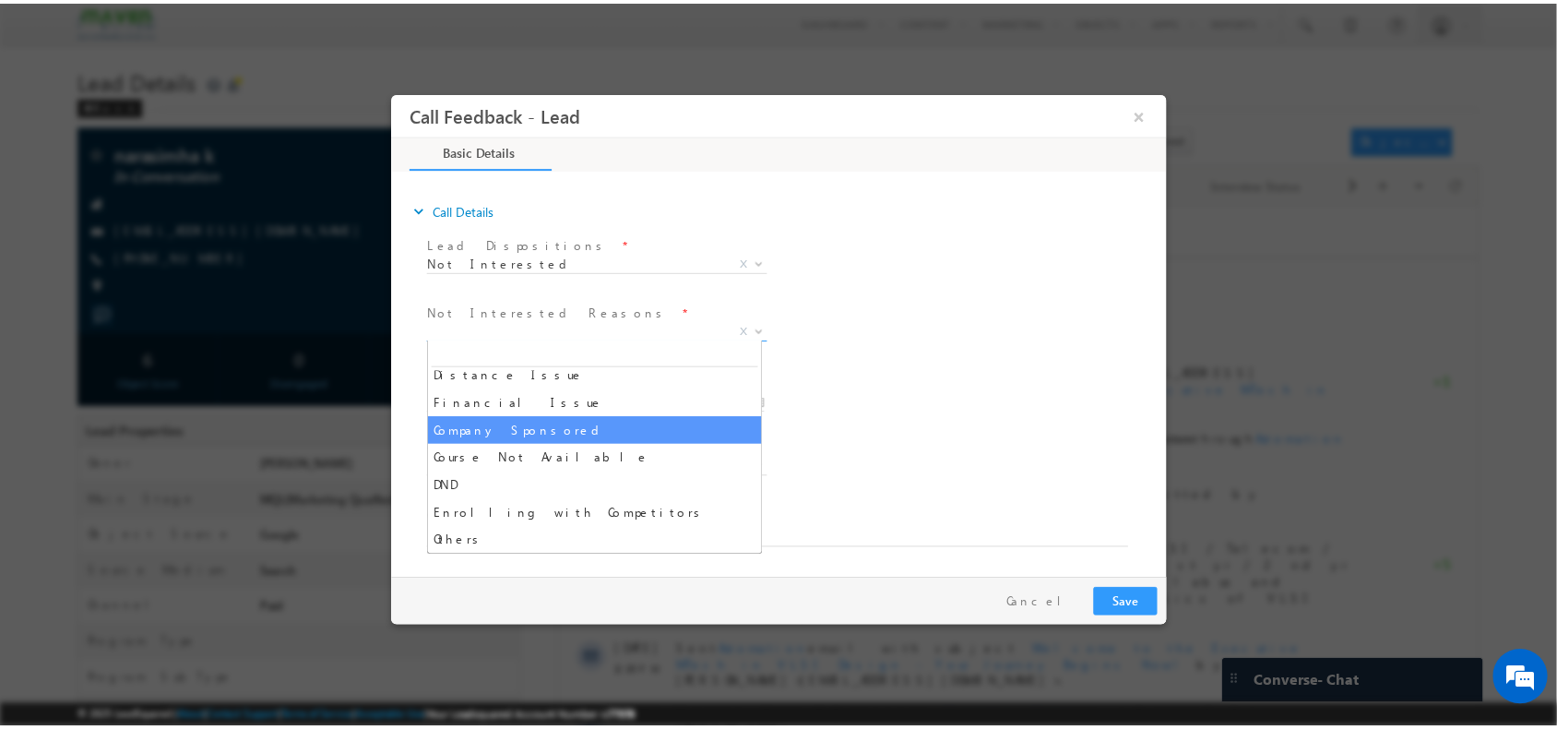
scroll to position [0, 0]
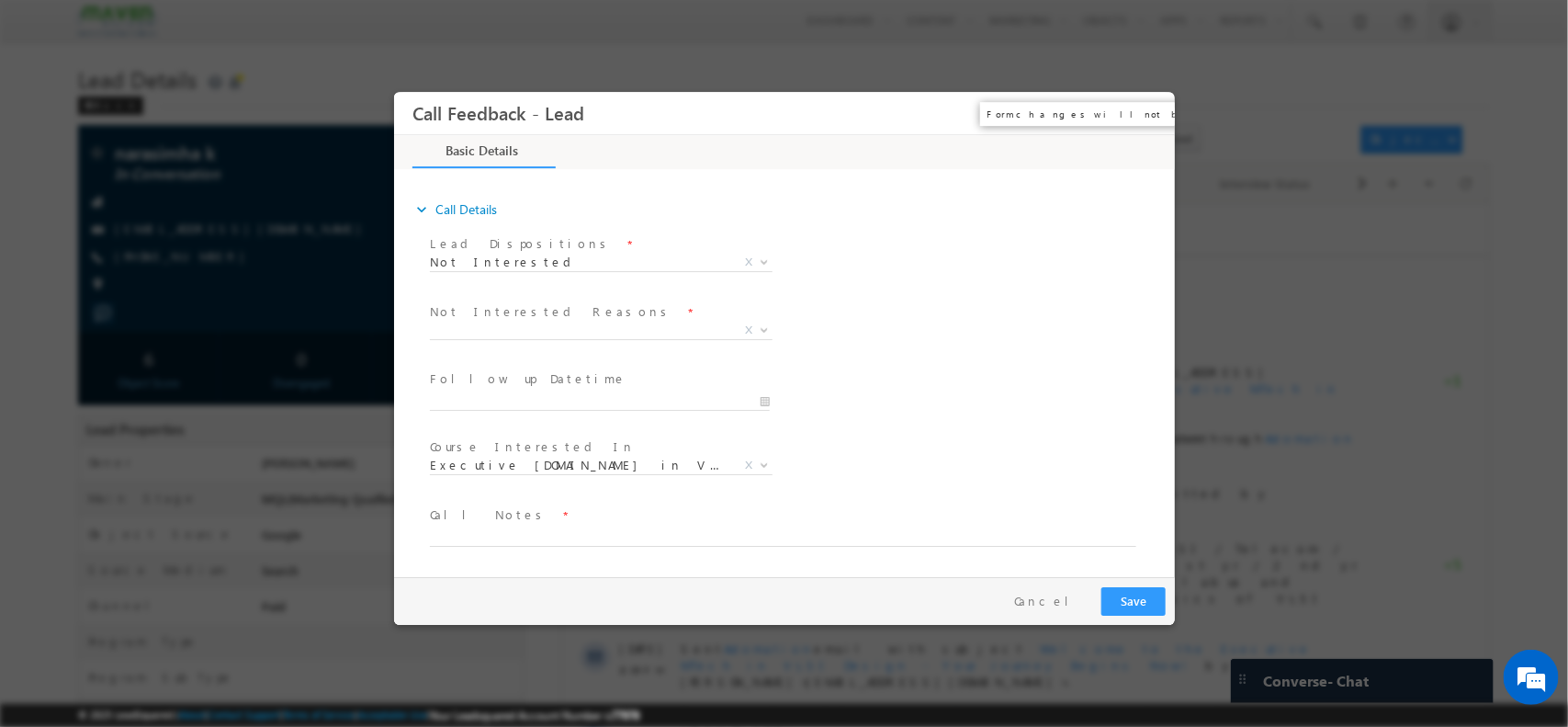
click at [1152, 110] on button "×" at bounding box center [1146, 113] width 31 height 34
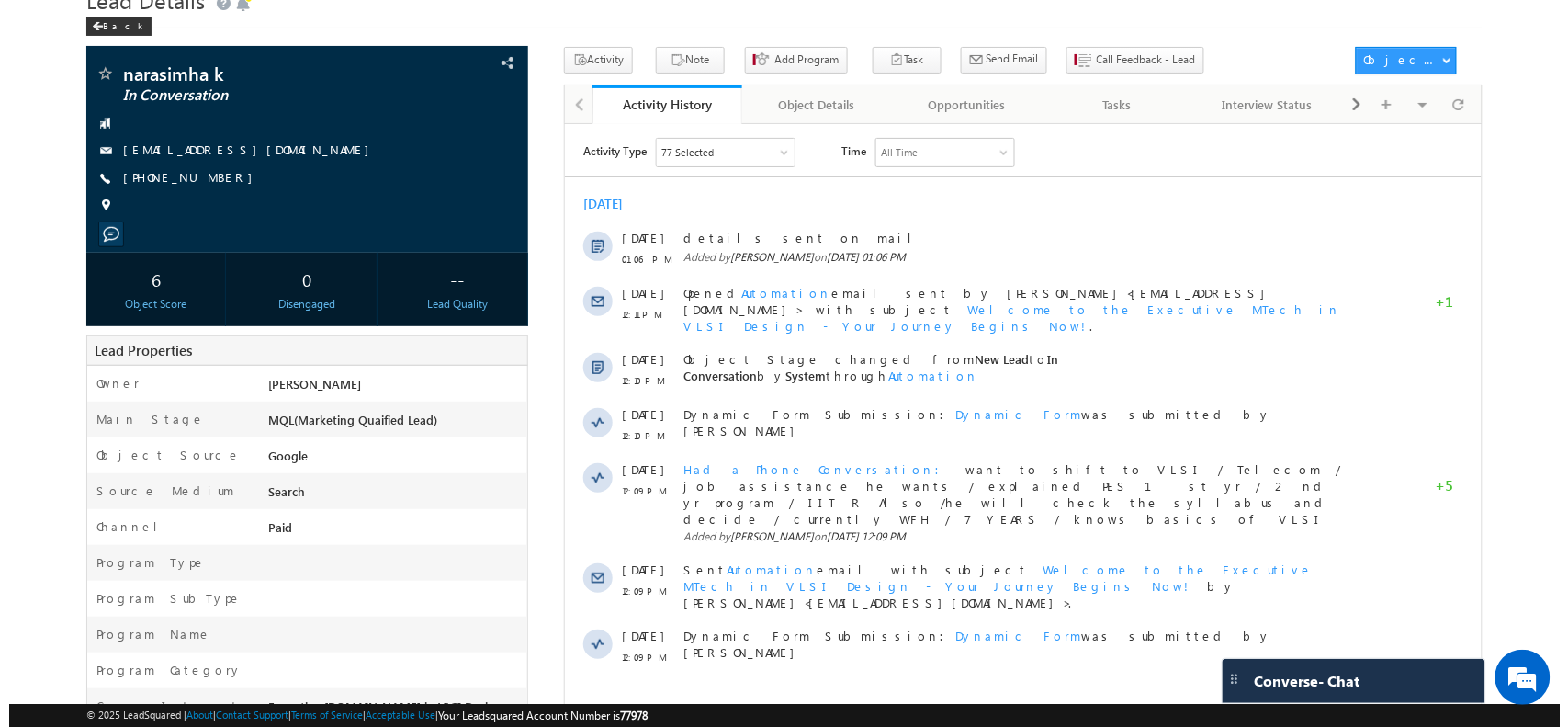
scroll to position [75, 0]
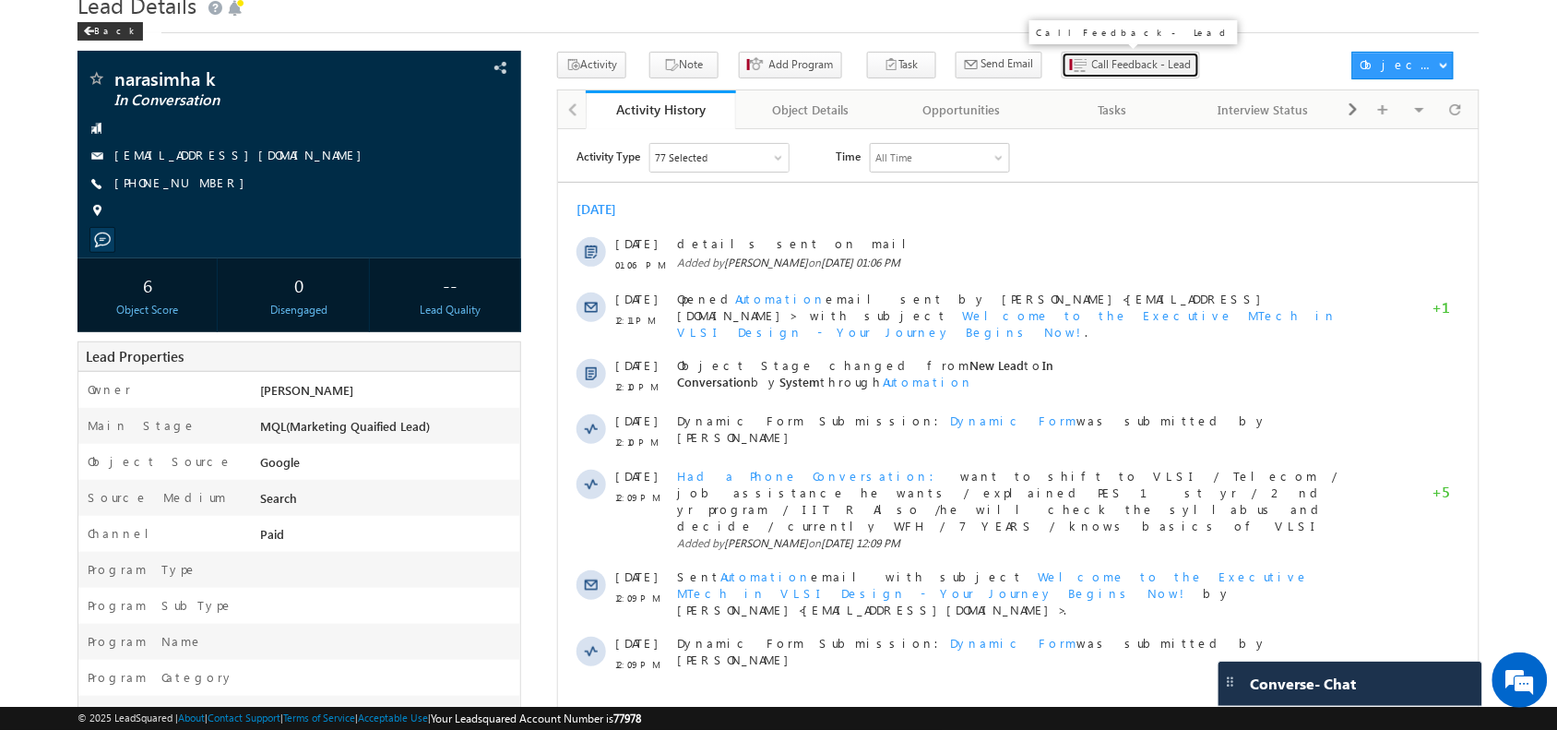
click at [1103, 78] on button "Call Feedback - Lead" at bounding box center [1131, 65] width 138 height 27
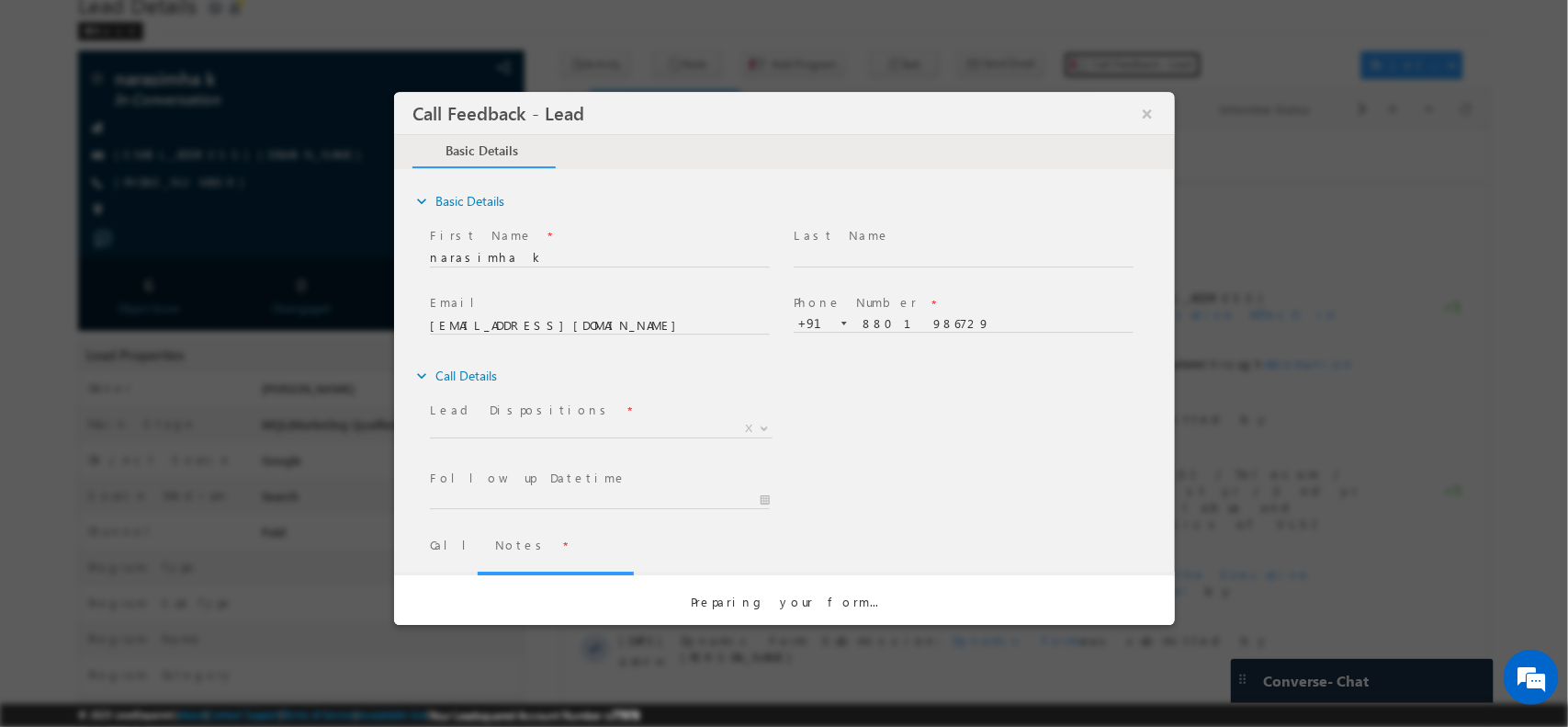
scroll to position [0, 0]
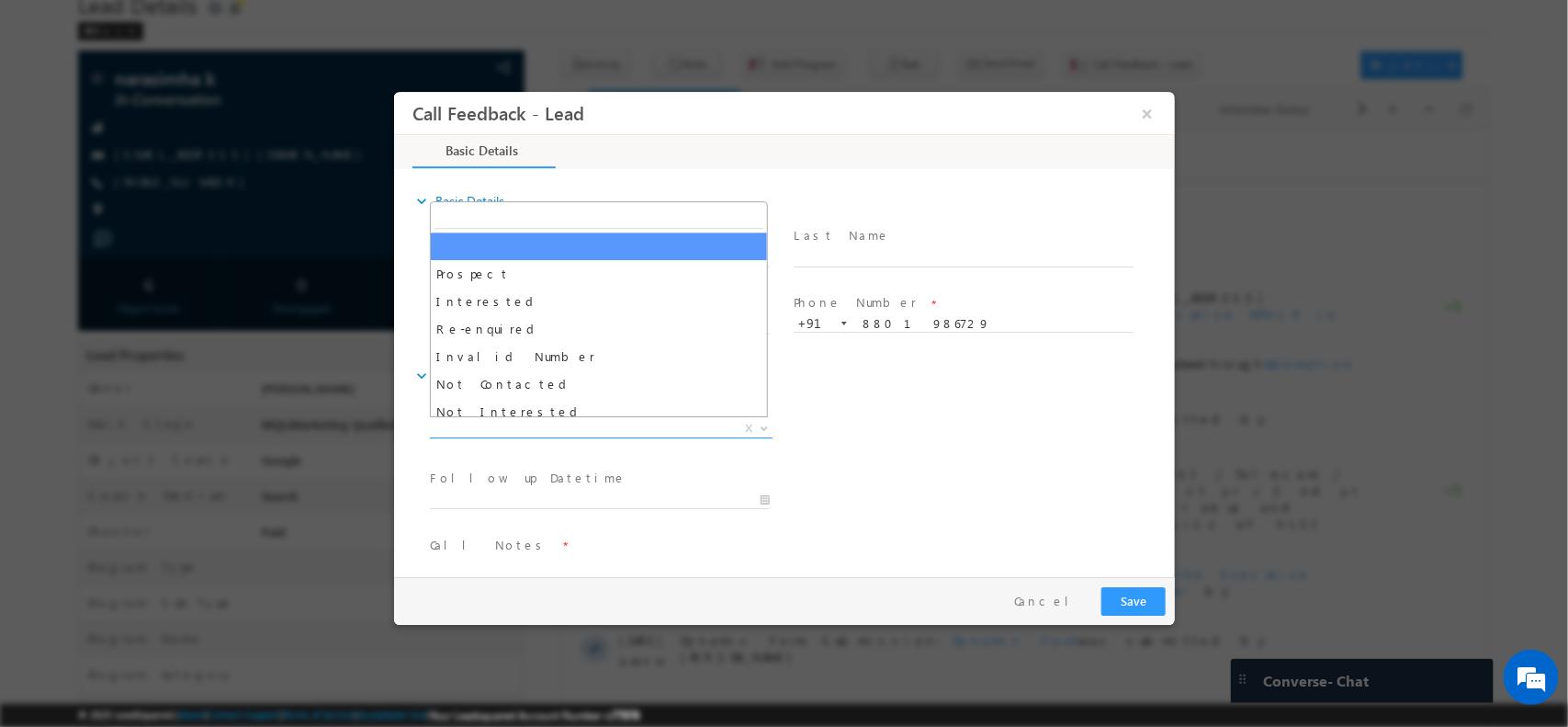
click at [593, 427] on span "X" at bounding box center [601, 428] width 343 height 18
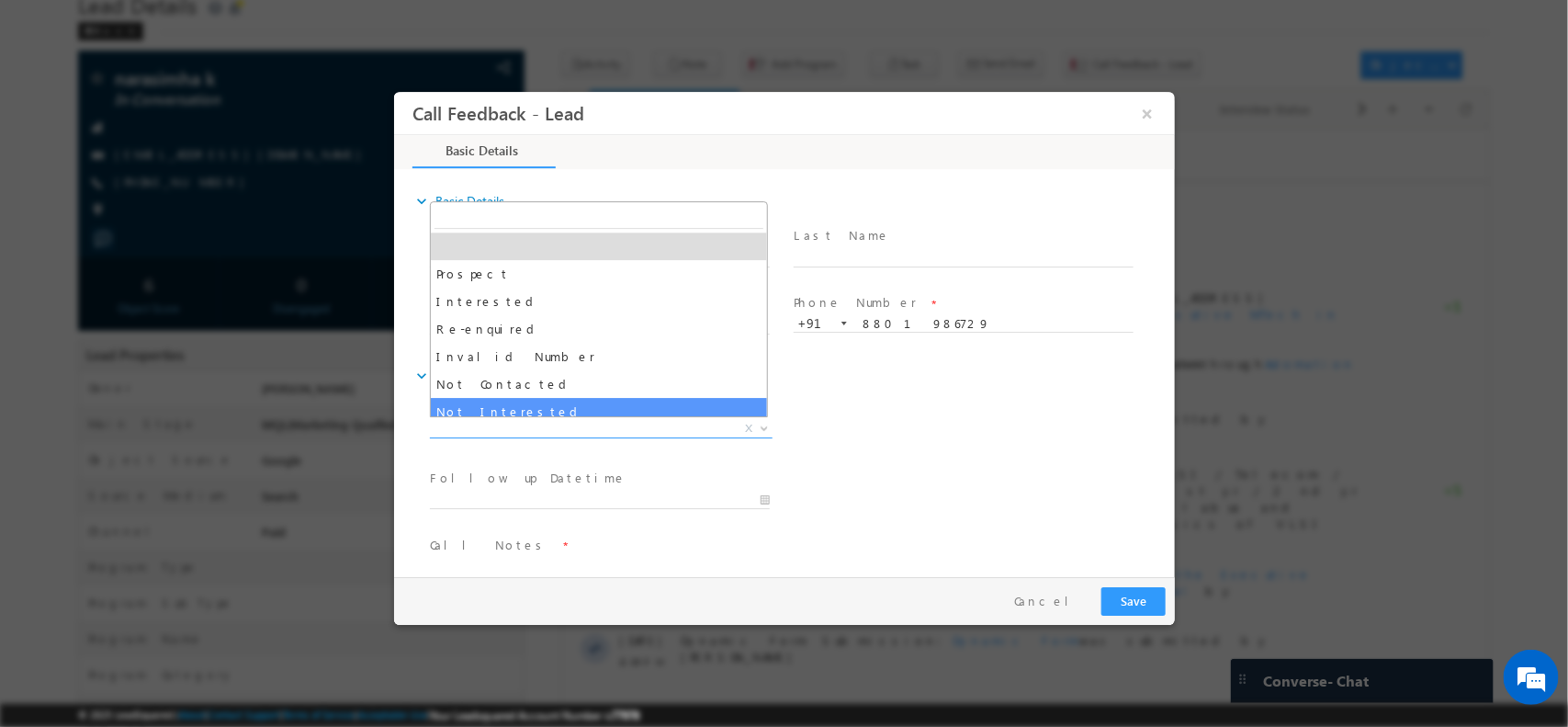
select select "Not Interested"
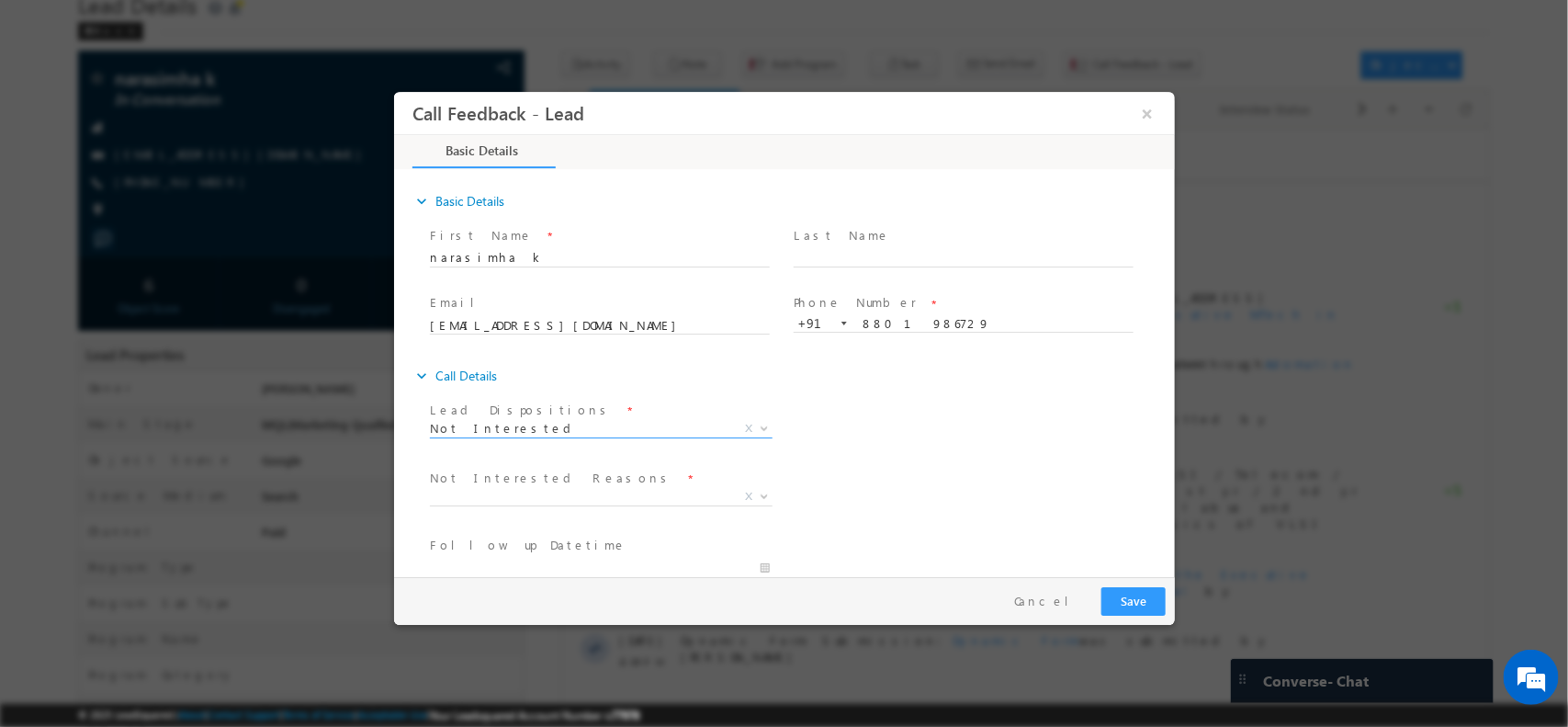
scroll to position [166, 0]
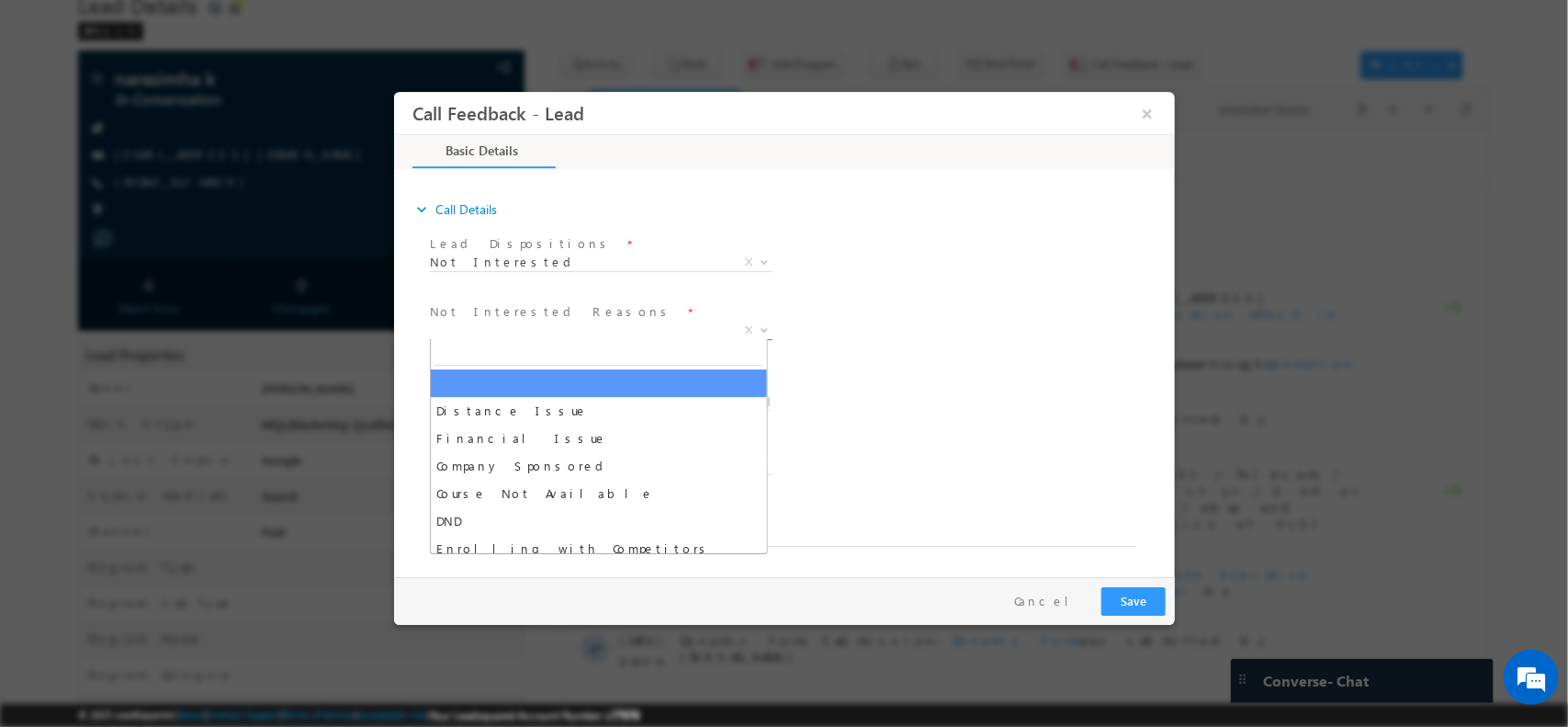
click at [529, 331] on span "X" at bounding box center [601, 330] width 343 height 18
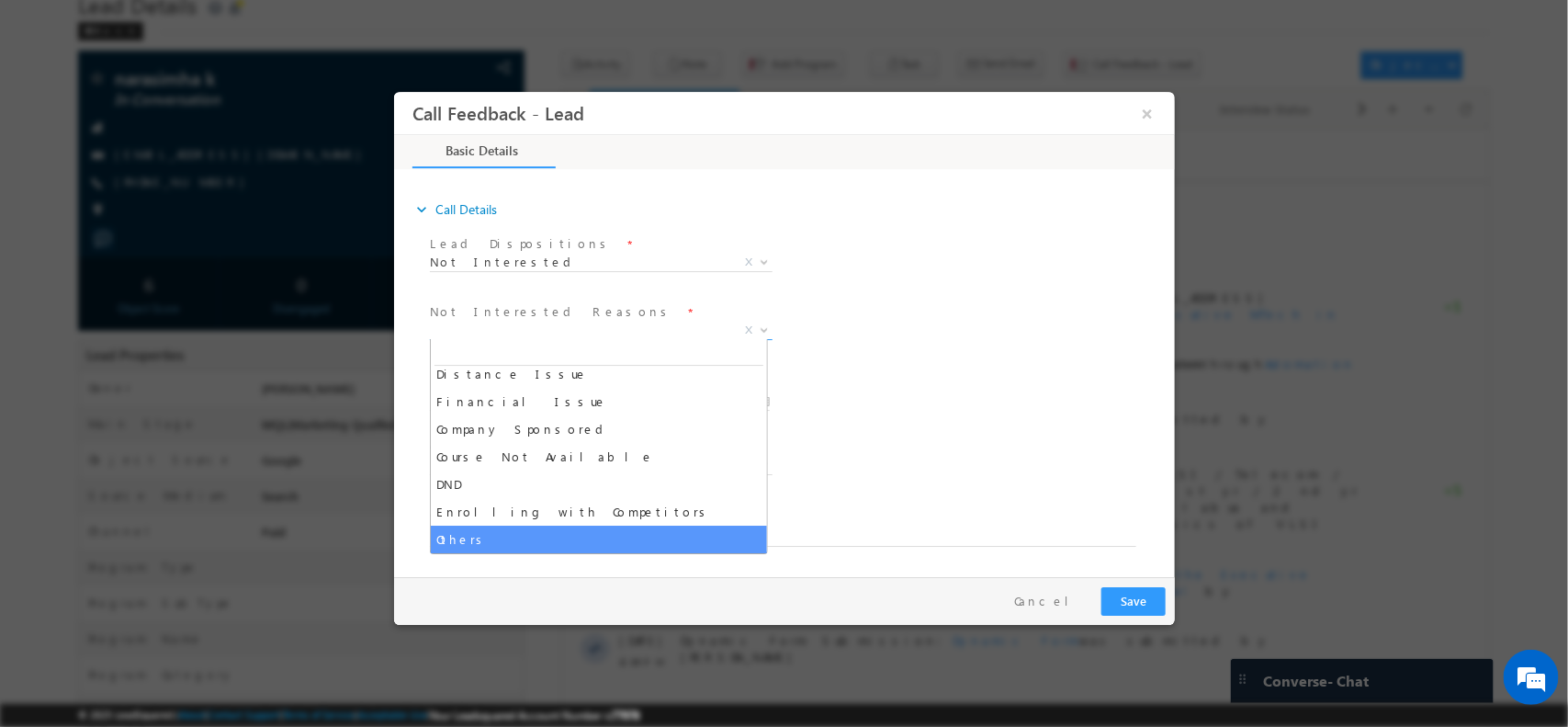
select select "Others"
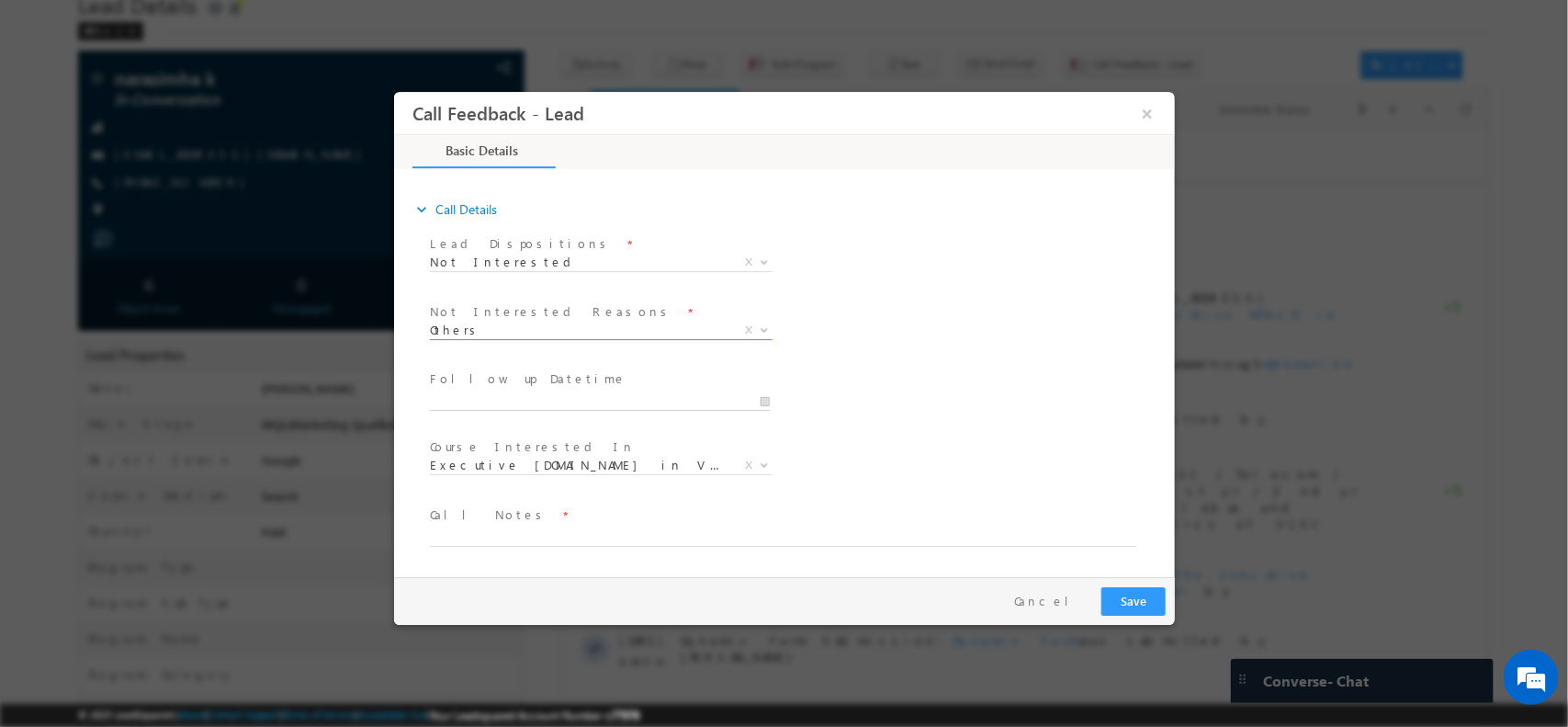
type input "23/09/2025 12:02 PM"
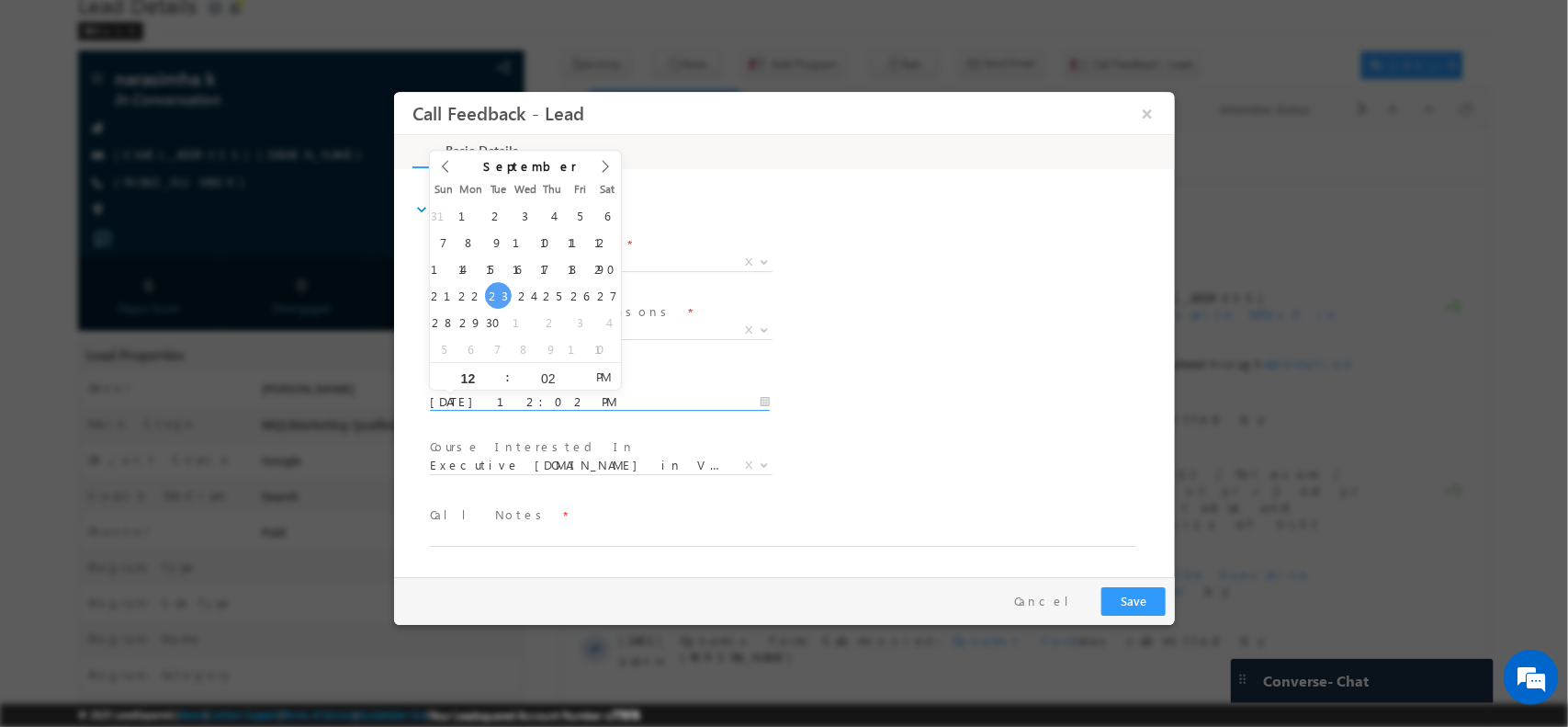
click at [584, 404] on input "23/09/2025 12:02 PM" at bounding box center [599, 401] width 340 height 18
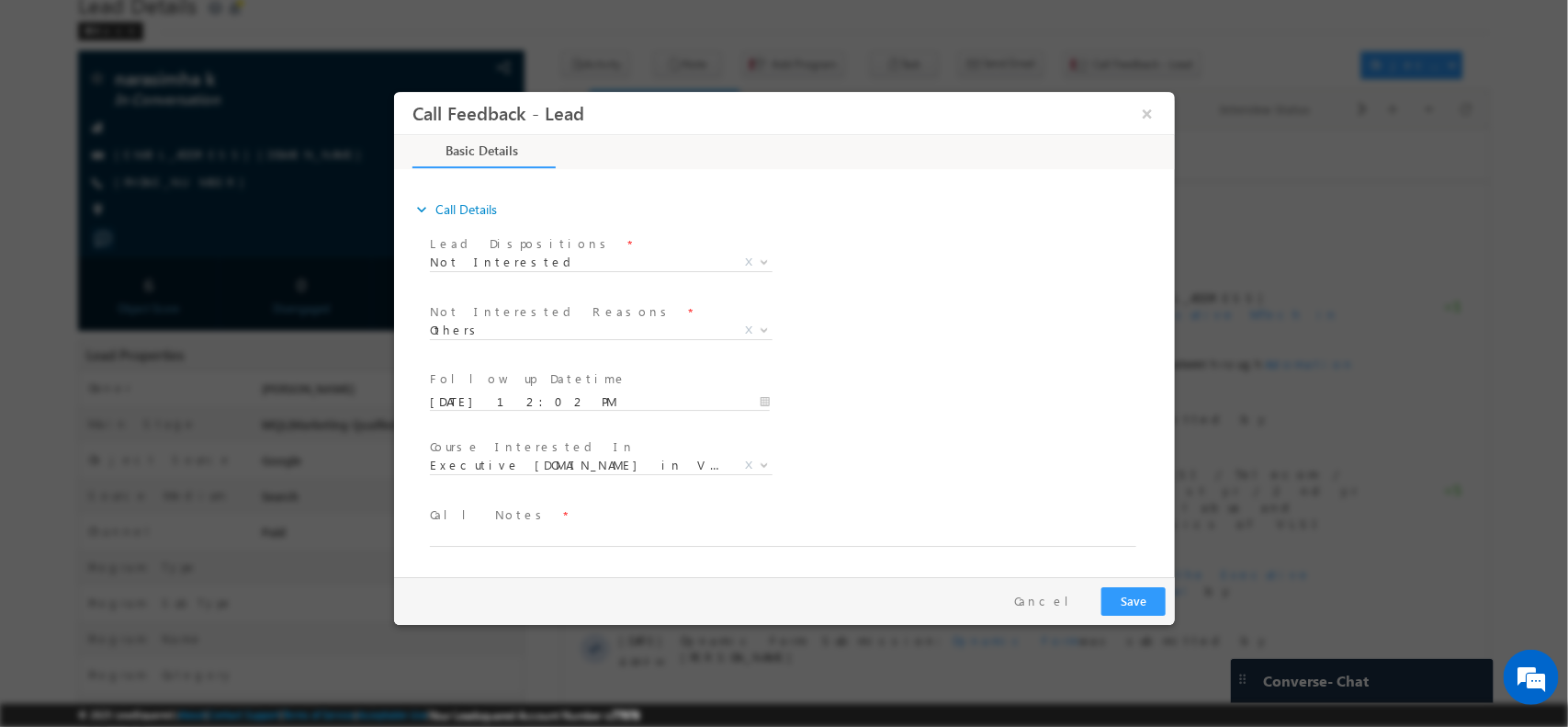
click at [891, 298] on div "Not Interested Reasons * Distance Issue Financial Issue Company Sponsored Cours…" at bounding box center [800, 332] width 749 height 68
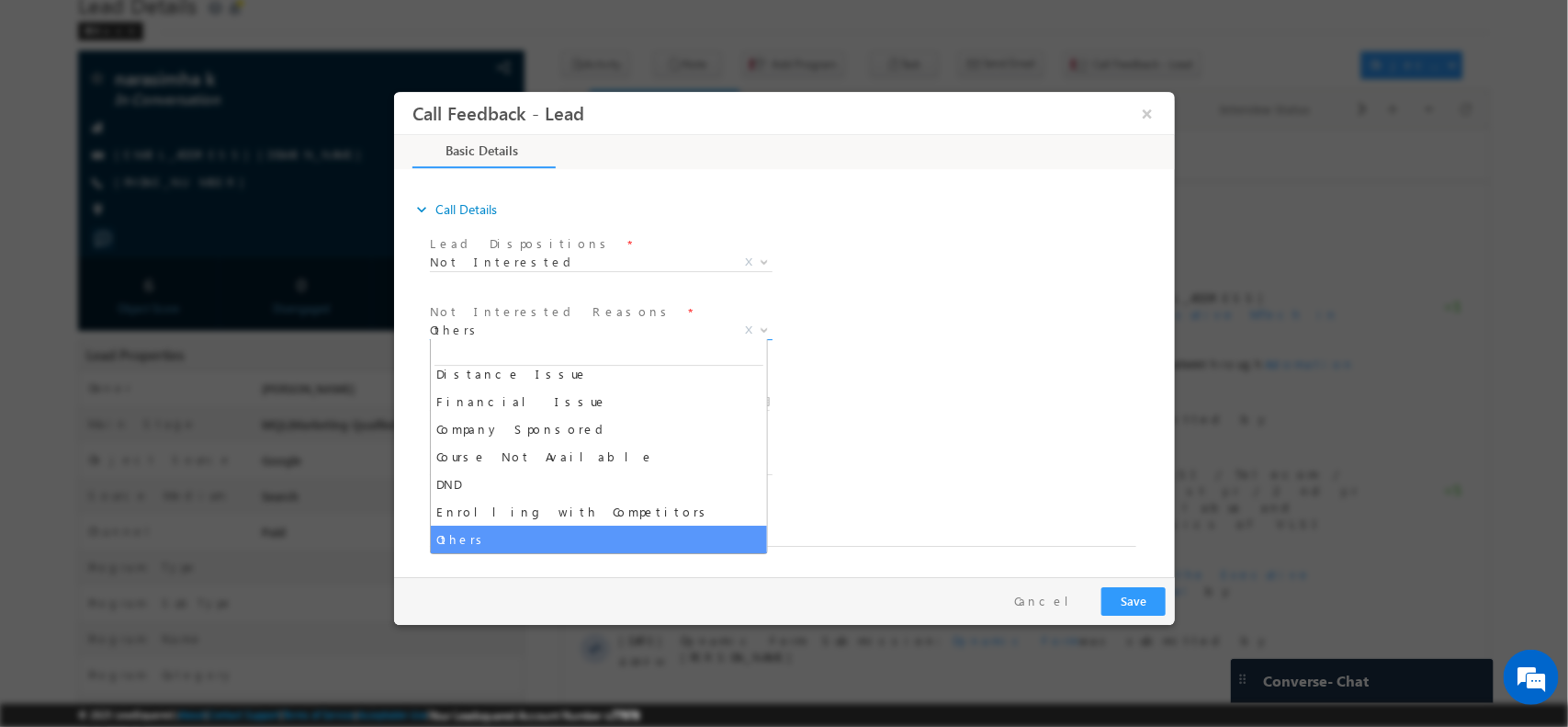
click at [623, 330] on span "Others" at bounding box center [579, 329] width 299 height 17
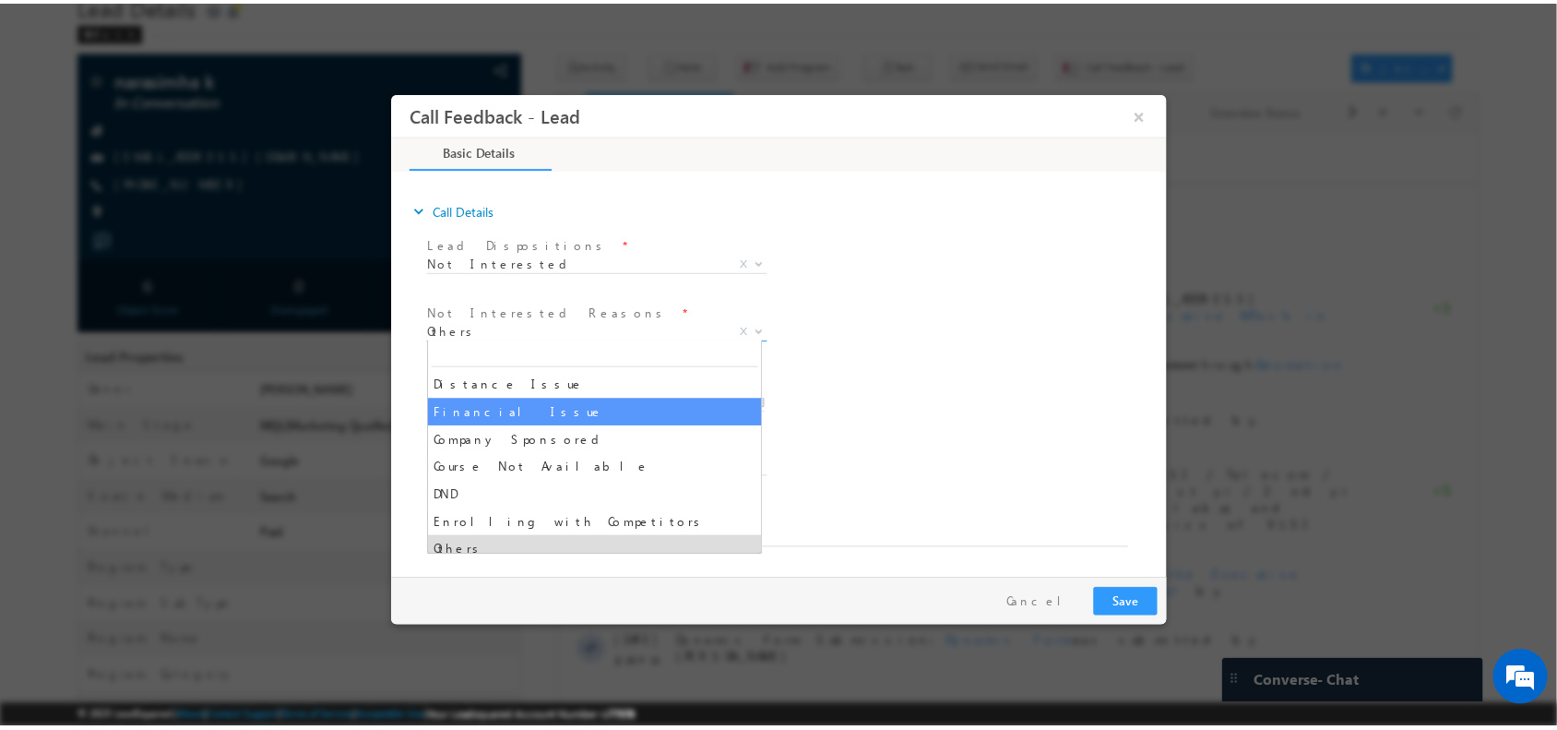
scroll to position [26, 0]
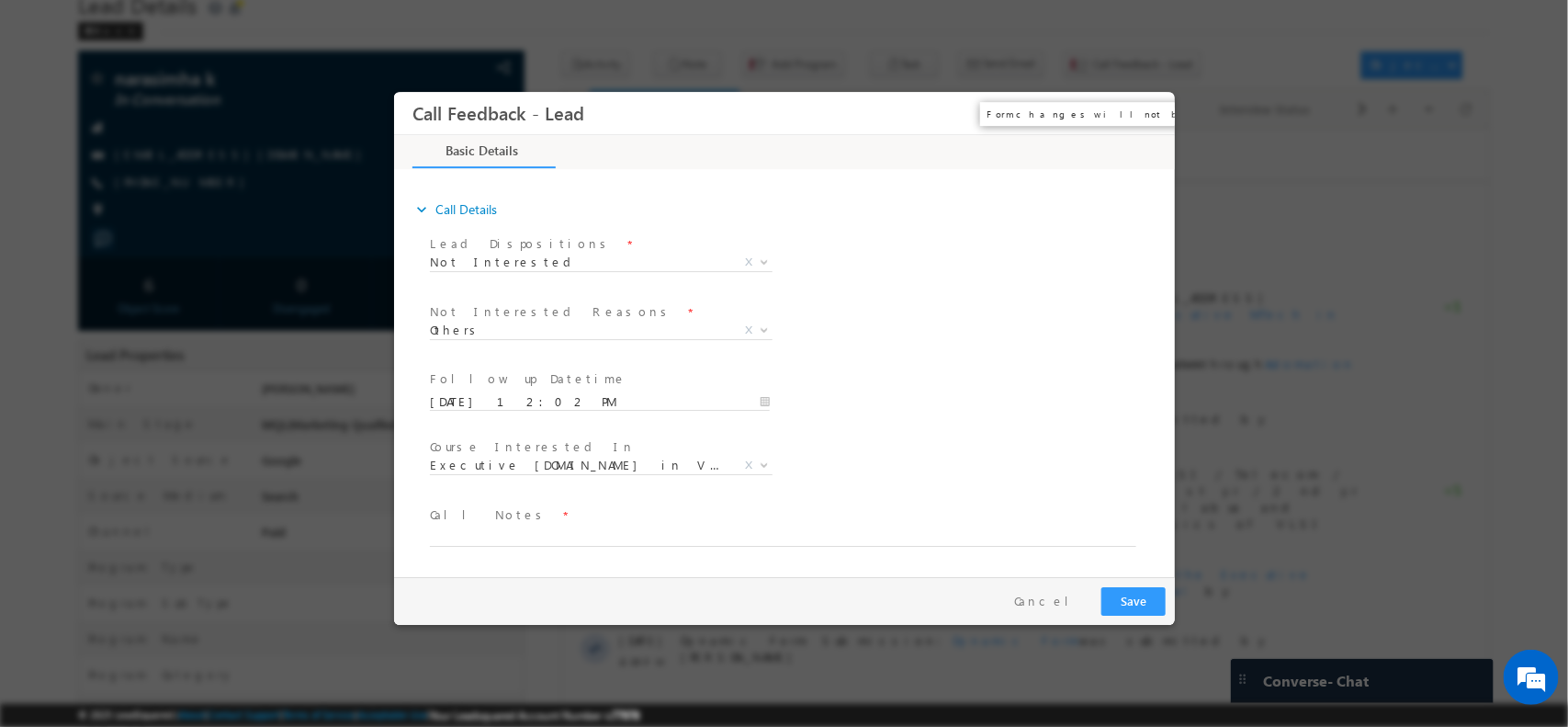
click at [1150, 106] on button "×" at bounding box center [1146, 113] width 31 height 34
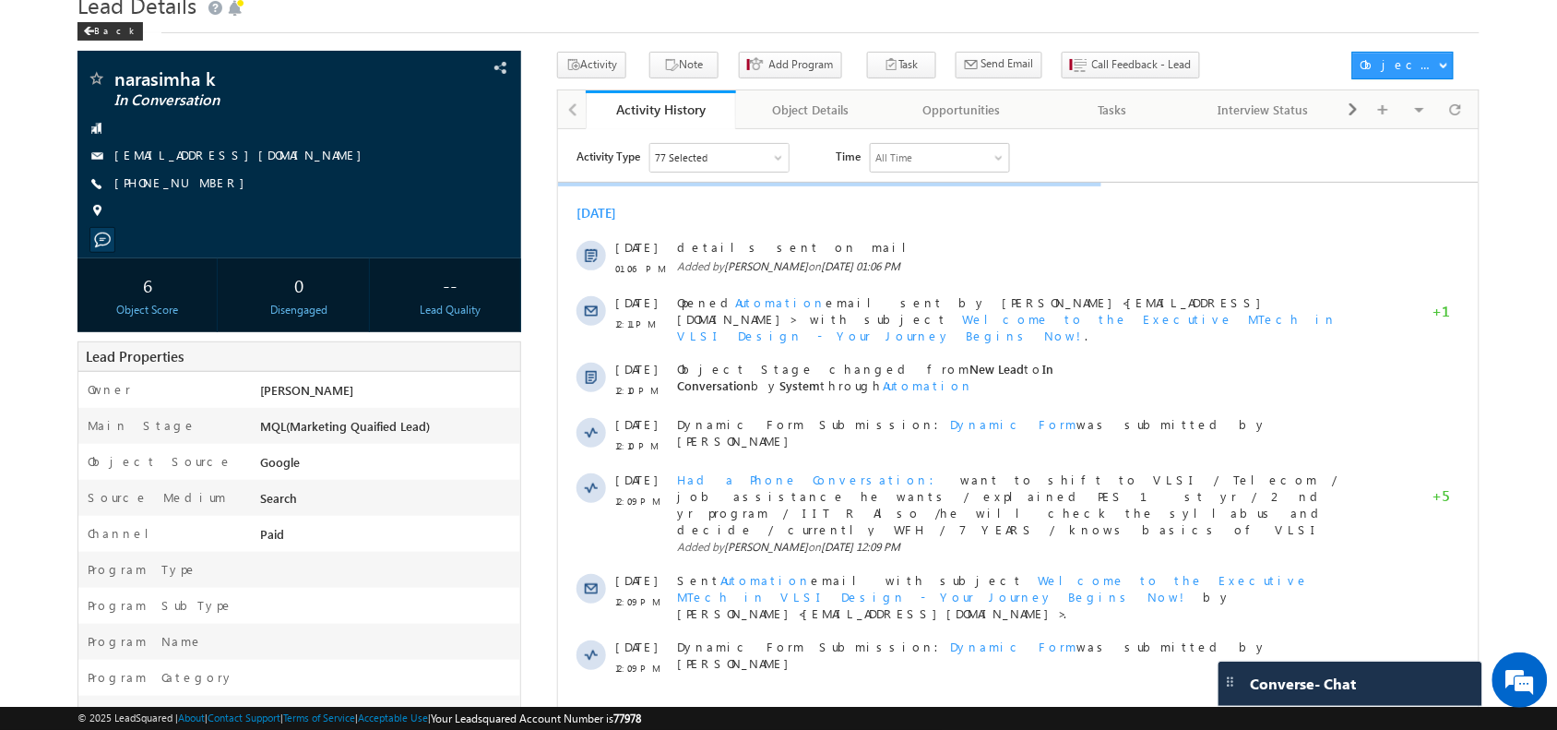
scroll to position [0, 0]
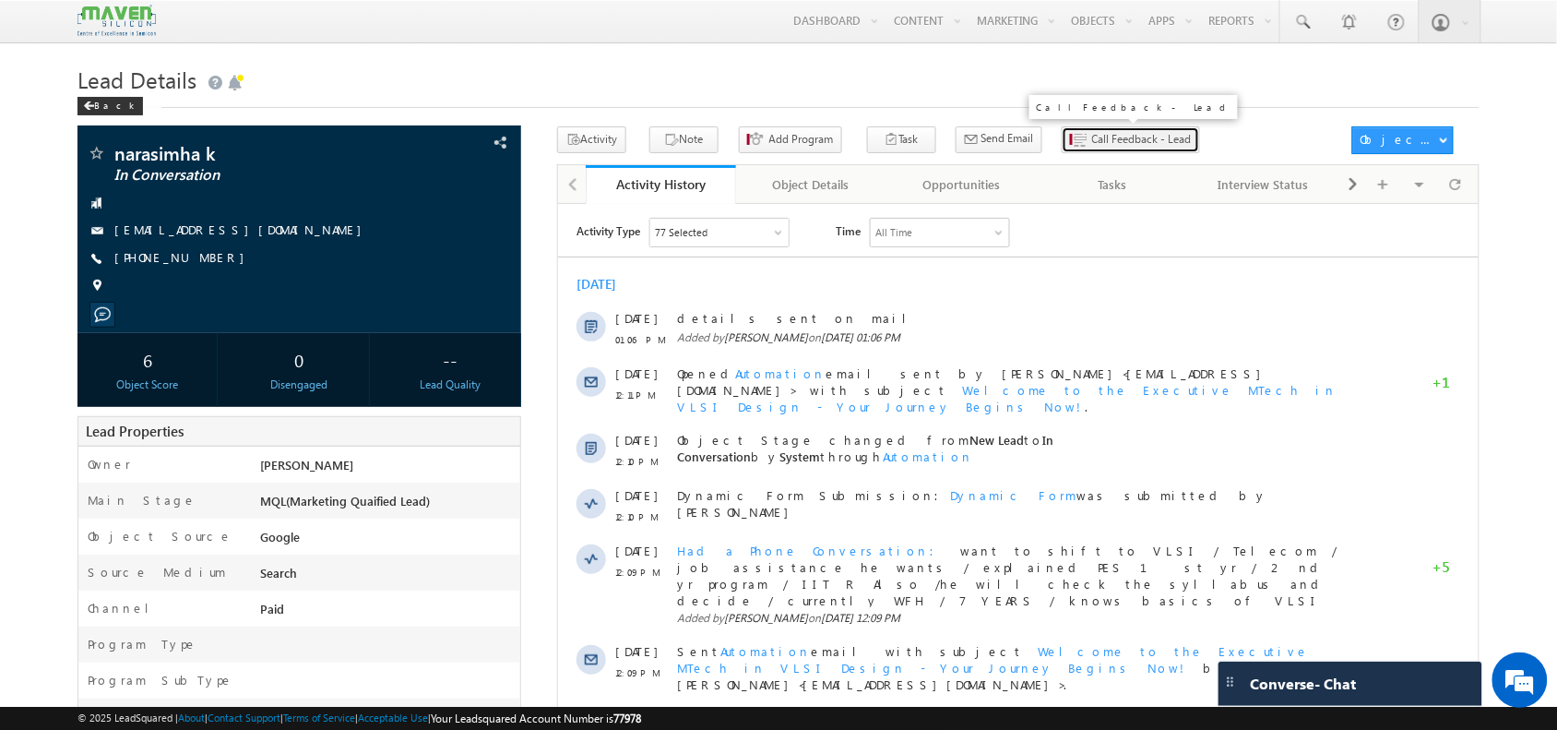
click at [1092, 136] on span "Call Feedback - Lead" at bounding box center [1142, 139] width 100 height 17
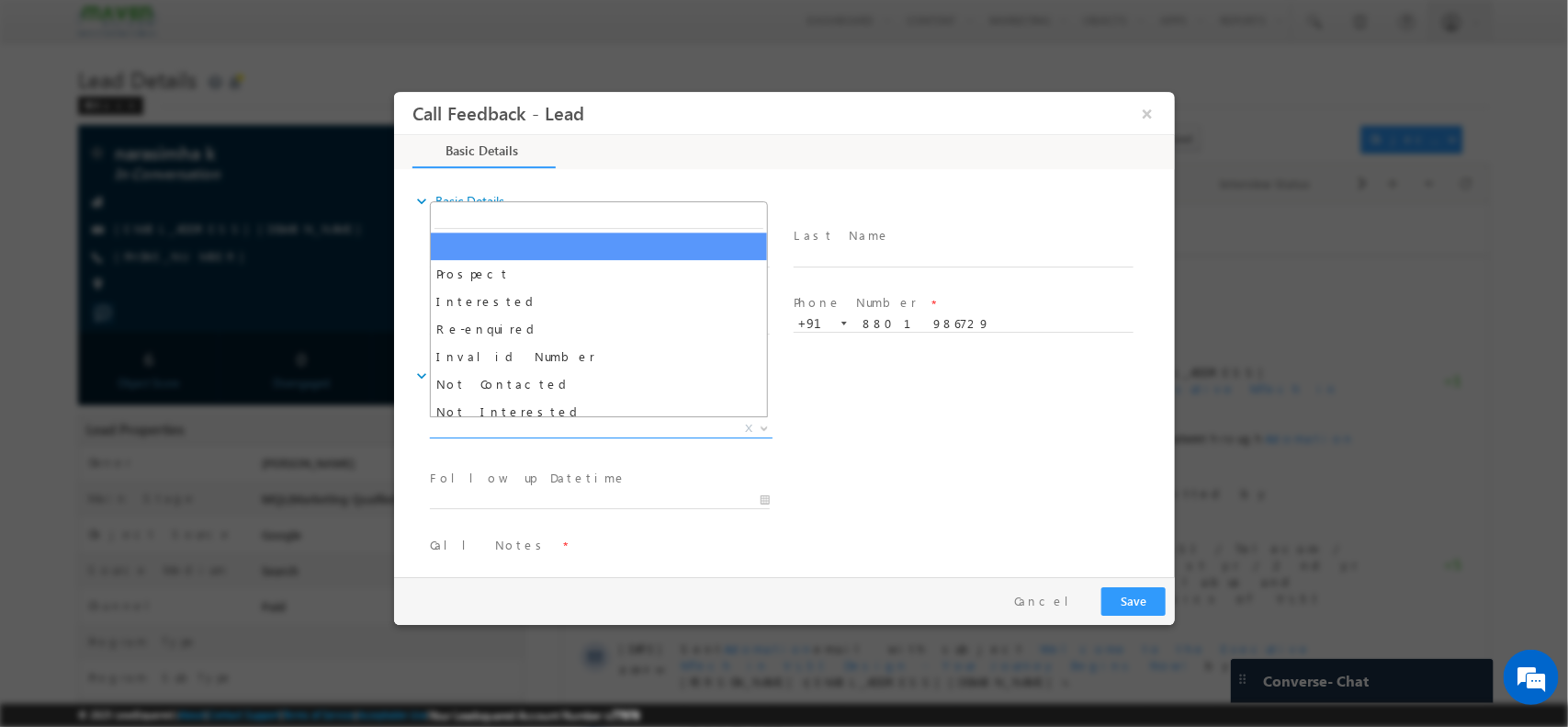
click at [546, 430] on span "X" at bounding box center [601, 428] width 343 height 18
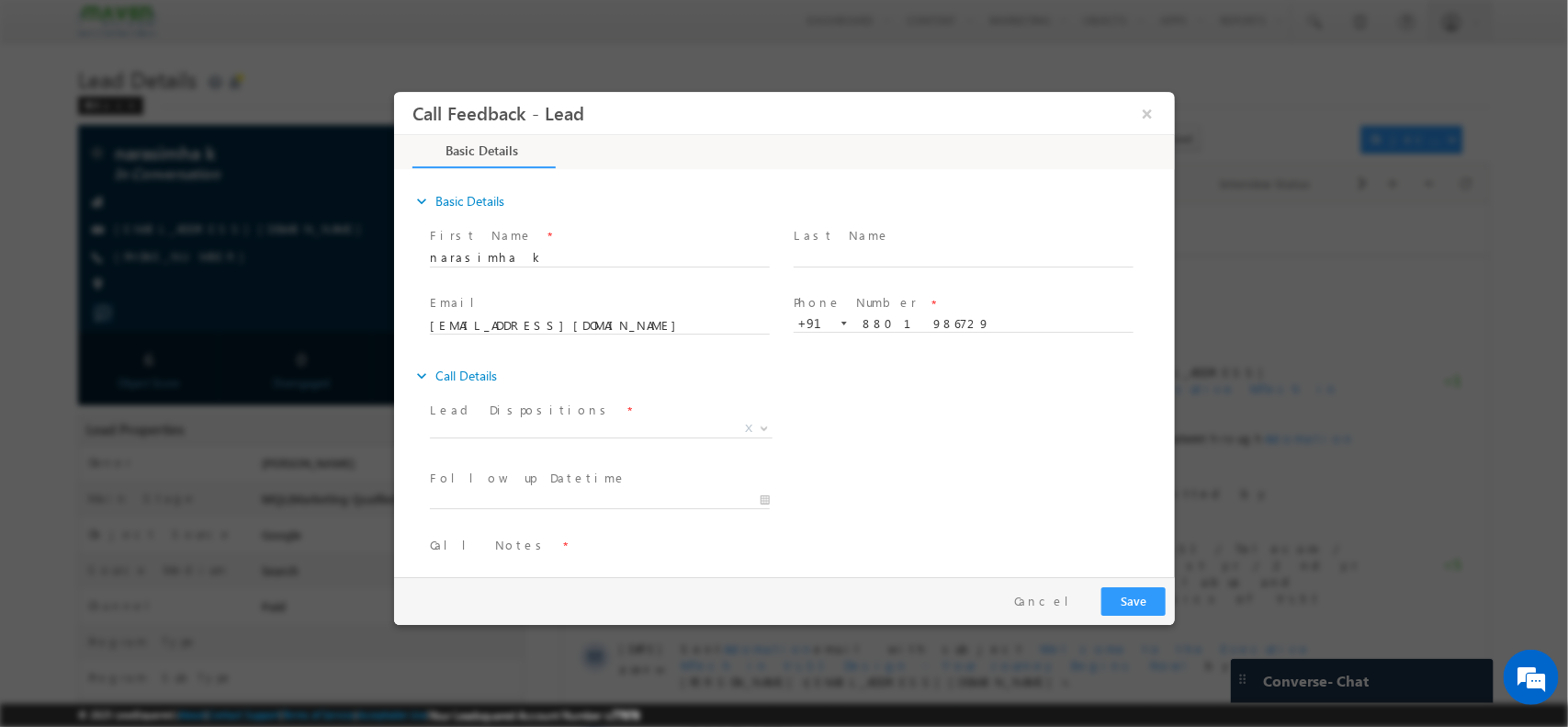
click at [1085, 426] on div "Lead Dispositions * Prospect Interested Re-enquired Invalid Number Not Contacte…" at bounding box center [800, 430] width 749 height 68
click at [616, 443] on span at bounding box center [599, 450] width 339 height 20
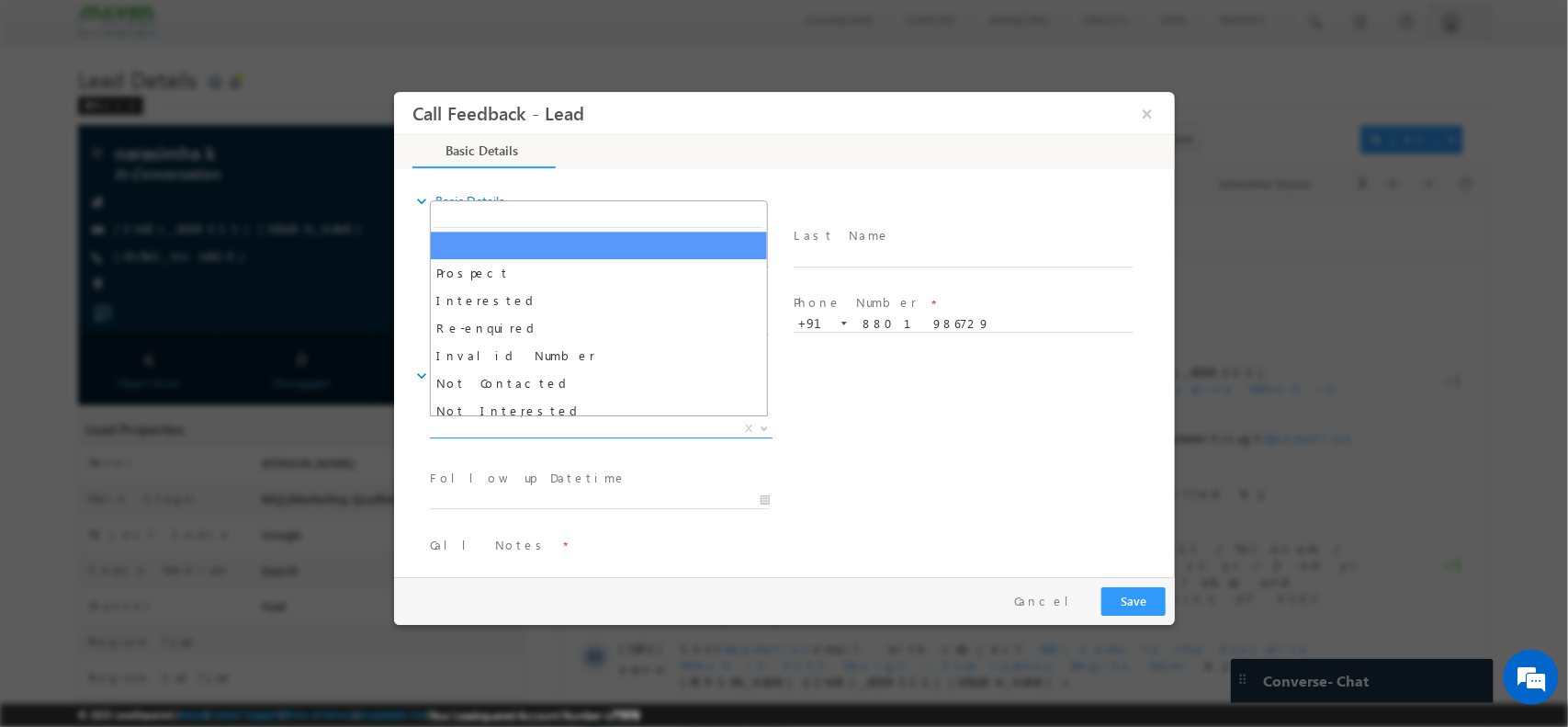
click at [587, 433] on span "X" at bounding box center [601, 428] width 343 height 18
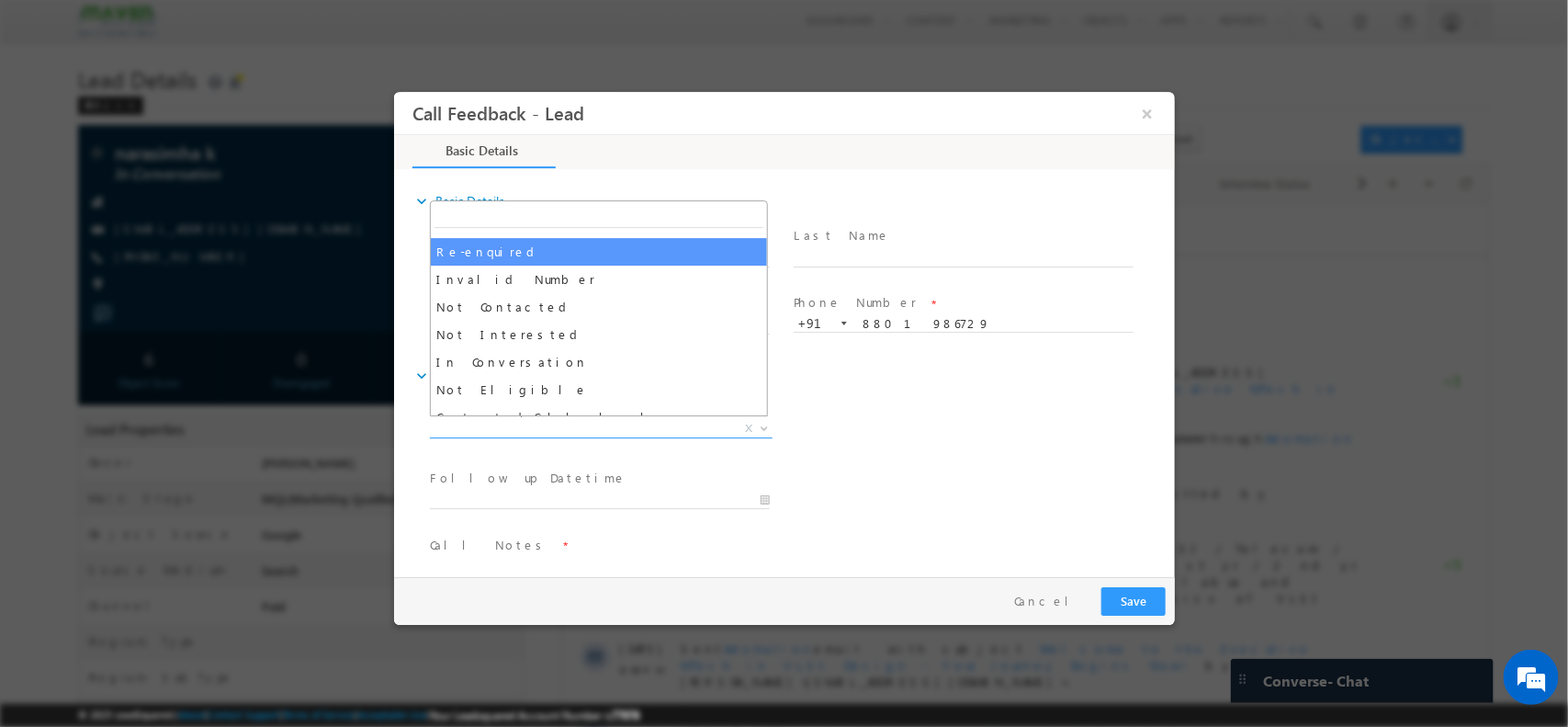
scroll to position [77, 0]
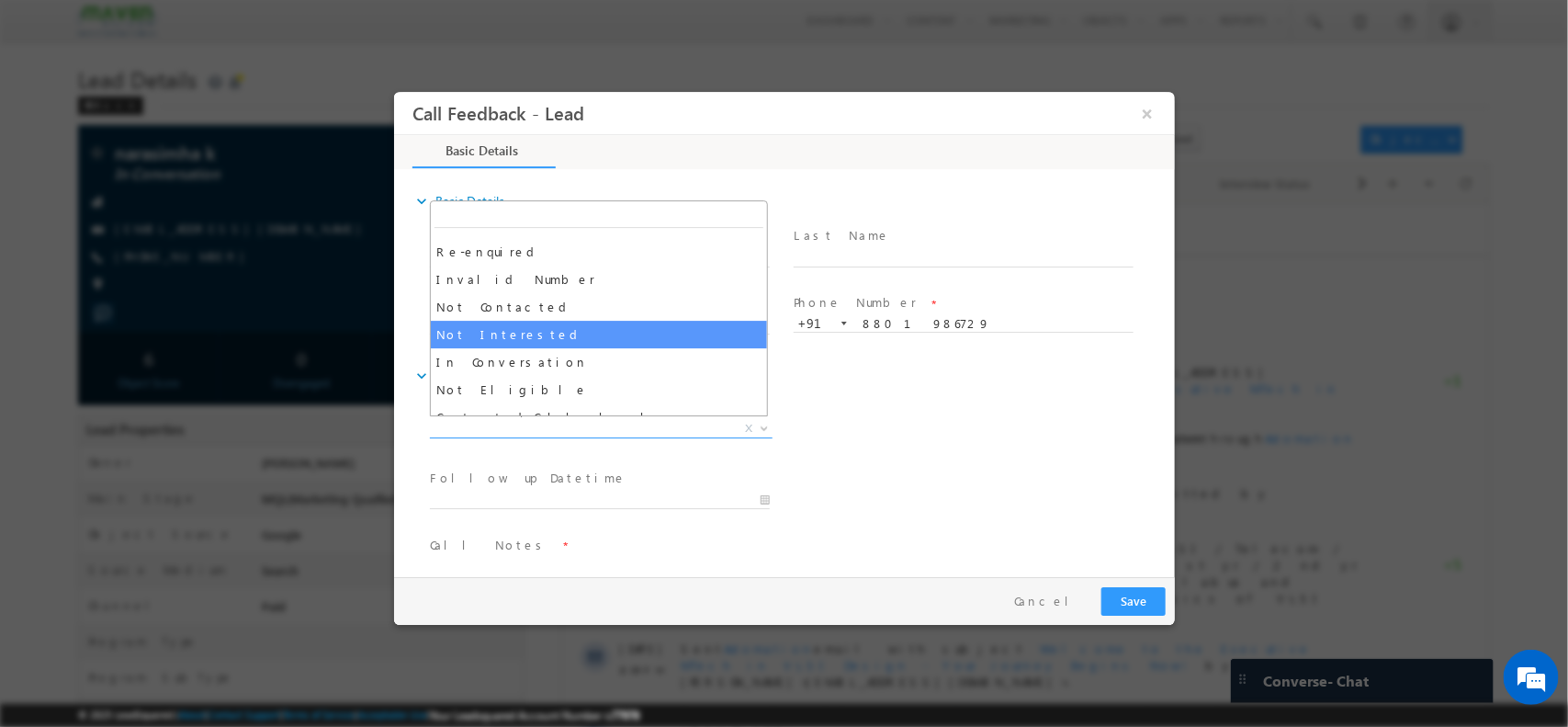
select select "Not Interested"
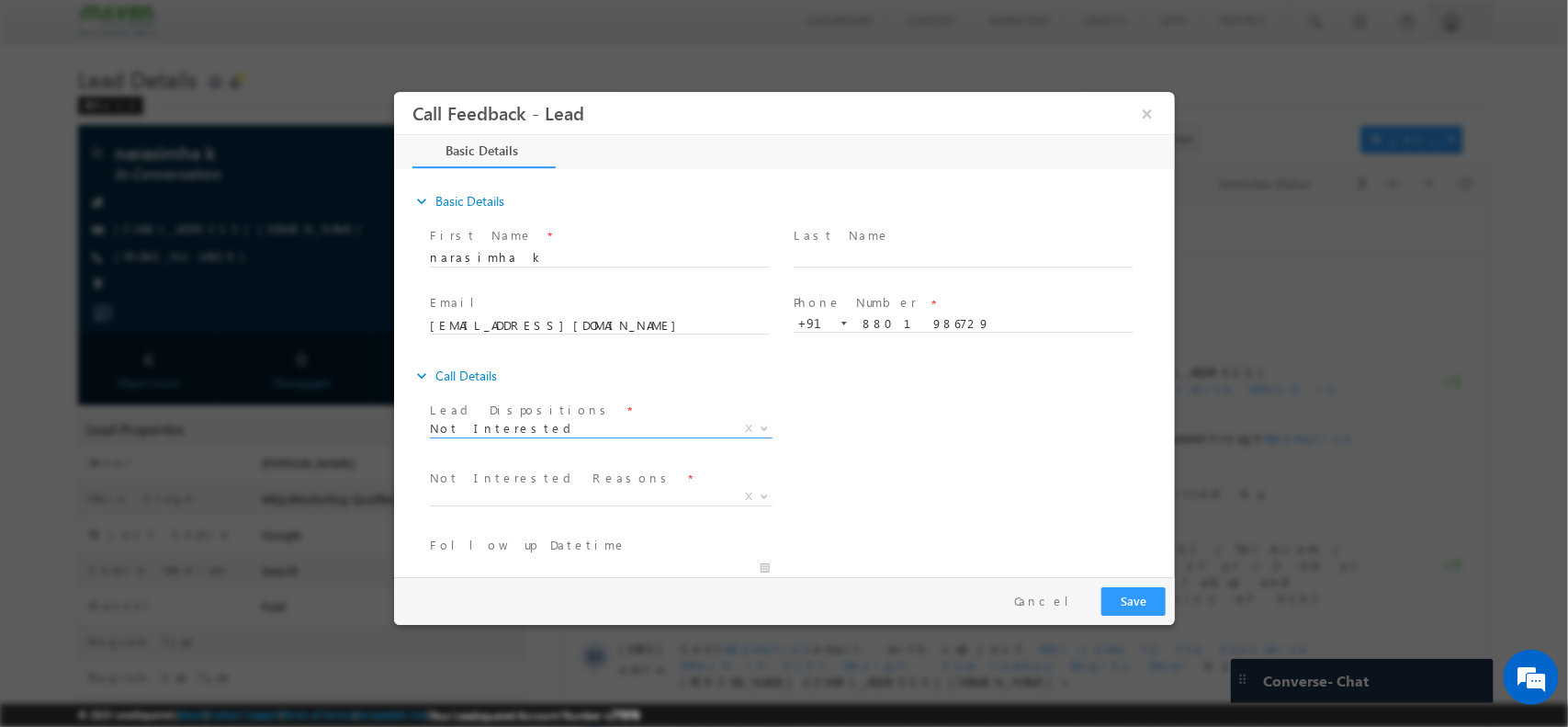
scroll to position [166, 0]
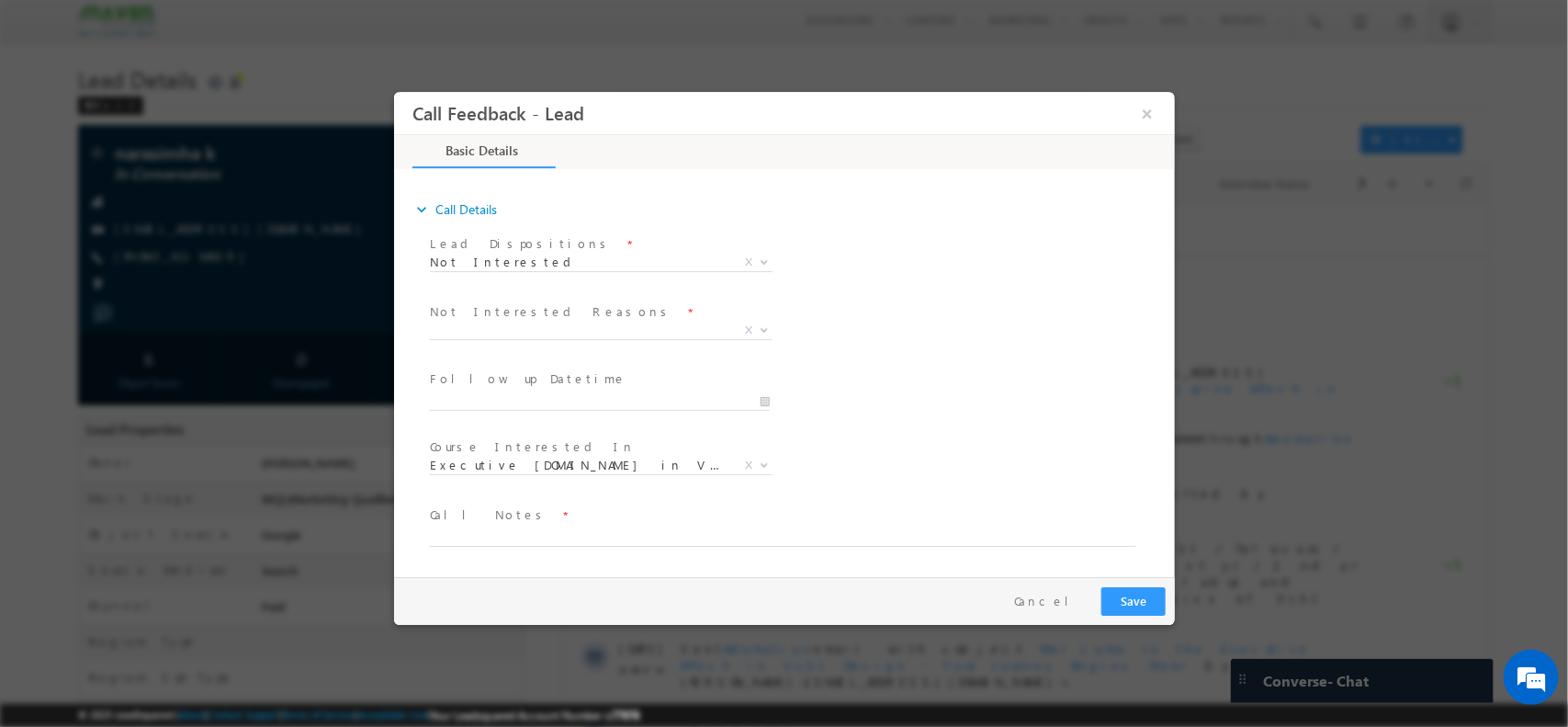
click at [575, 317] on span "Not Interested Reasons *" at bounding box center [599, 312] width 339 height 20
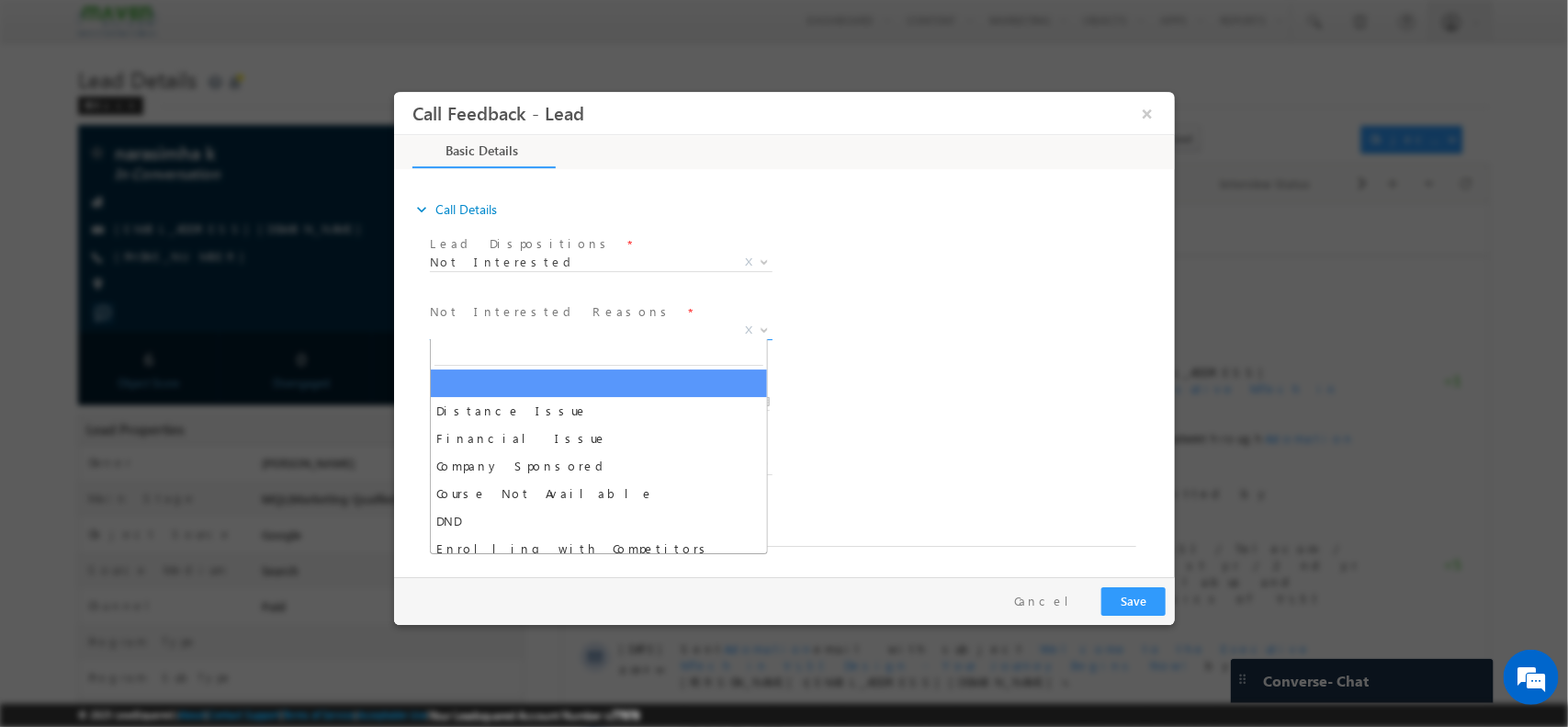
click at [575, 331] on span "X" at bounding box center [601, 330] width 343 height 18
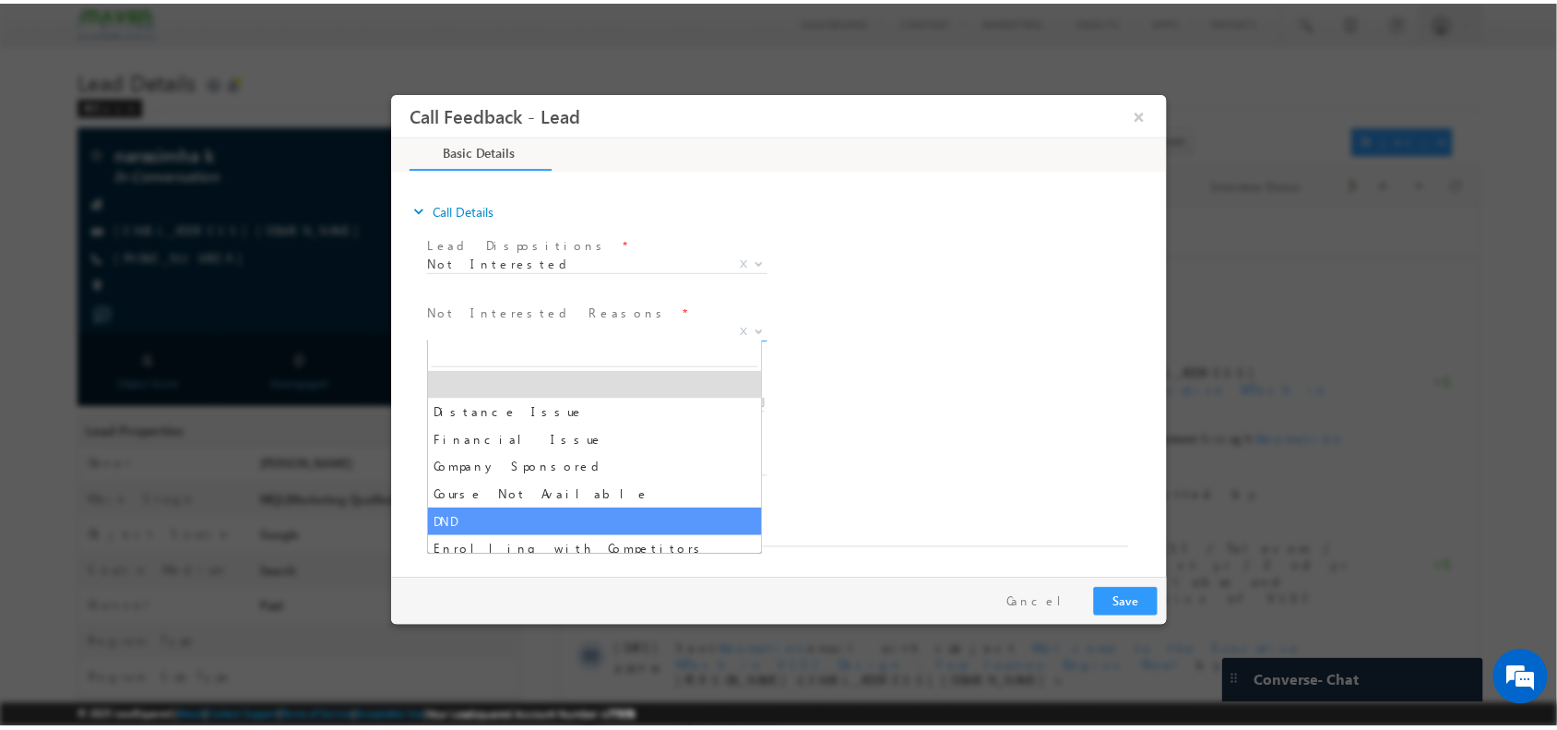
scroll to position [37, 0]
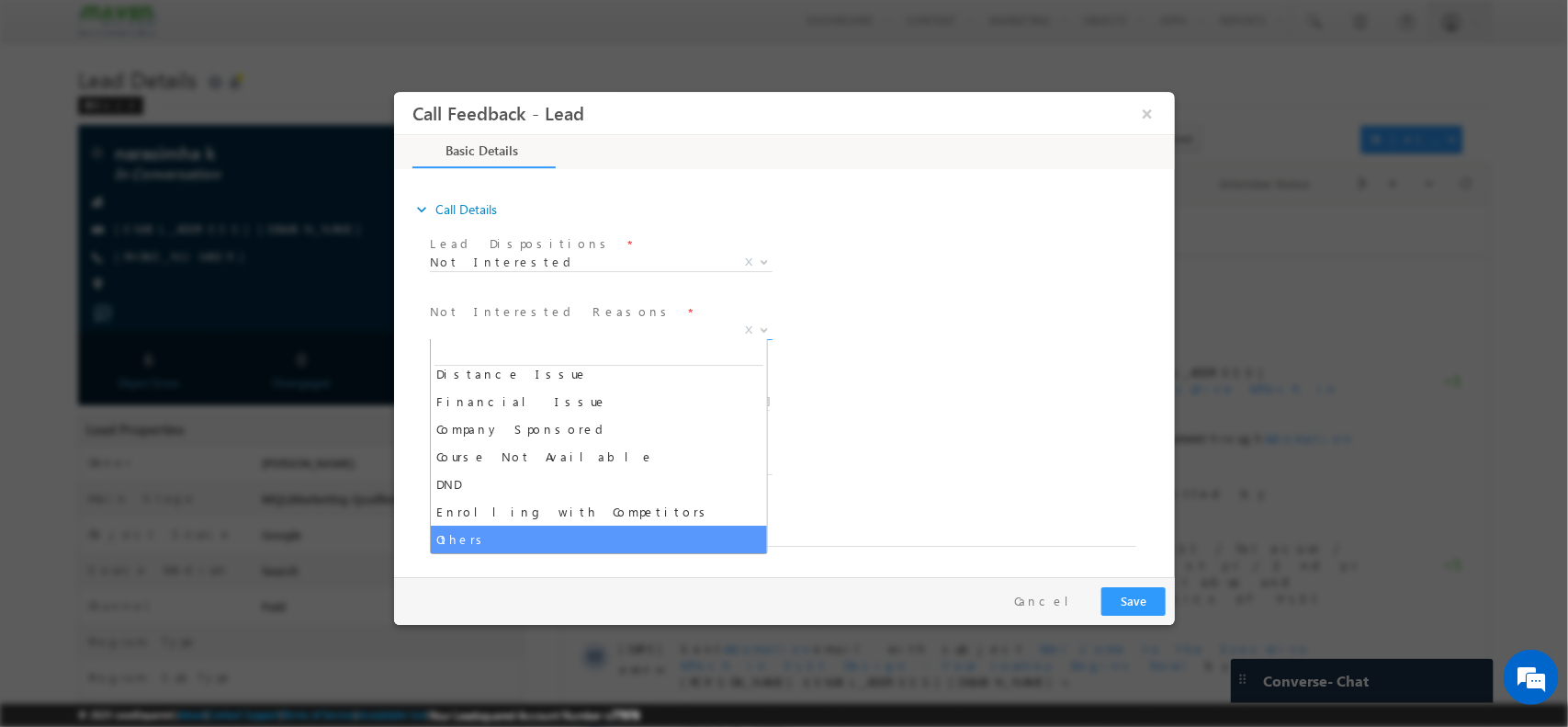
select select "Others"
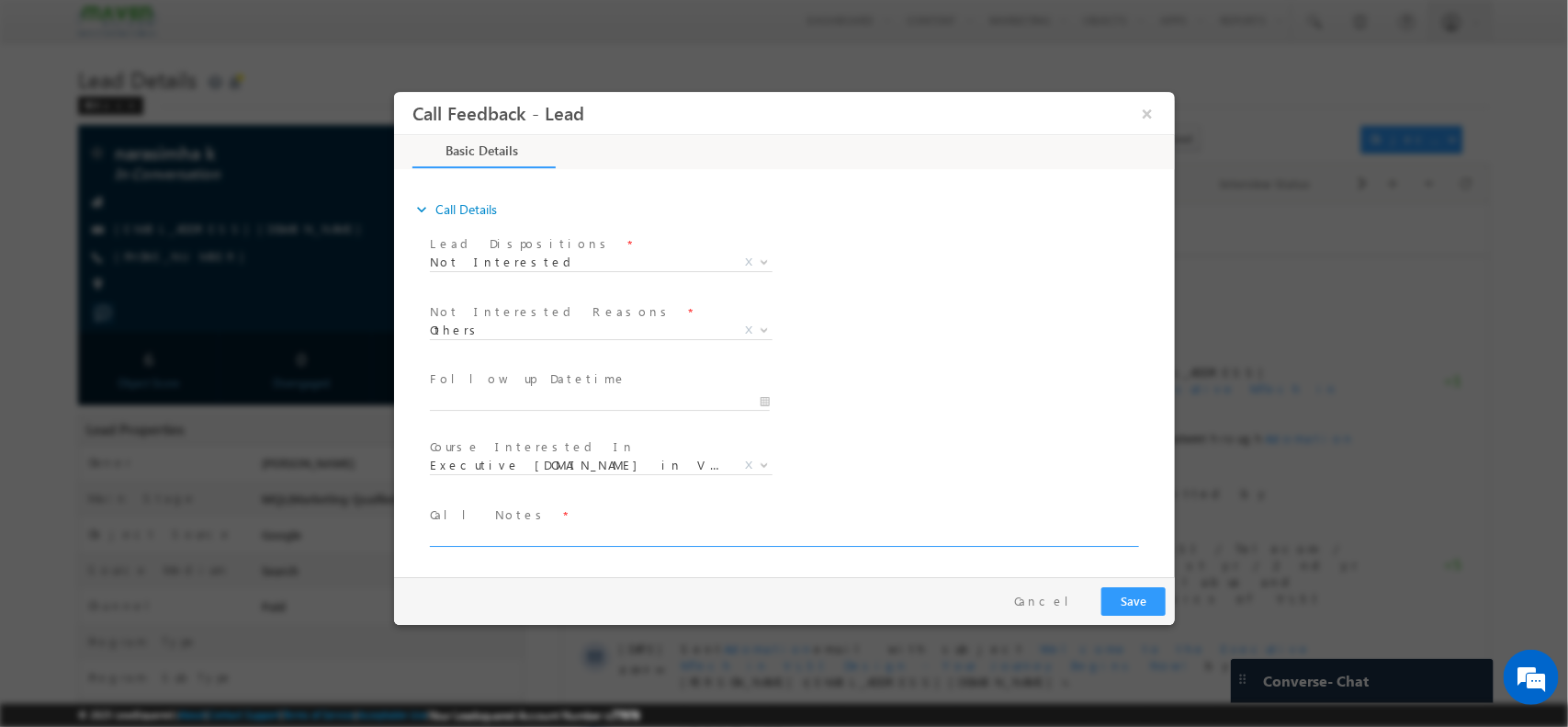
click at [628, 527] on textarea at bounding box center [782, 535] width 706 height 21
type textarea "NI / No reasons /just checking"
click at [1130, 597] on button "Save" at bounding box center [1133, 600] width 65 height 29
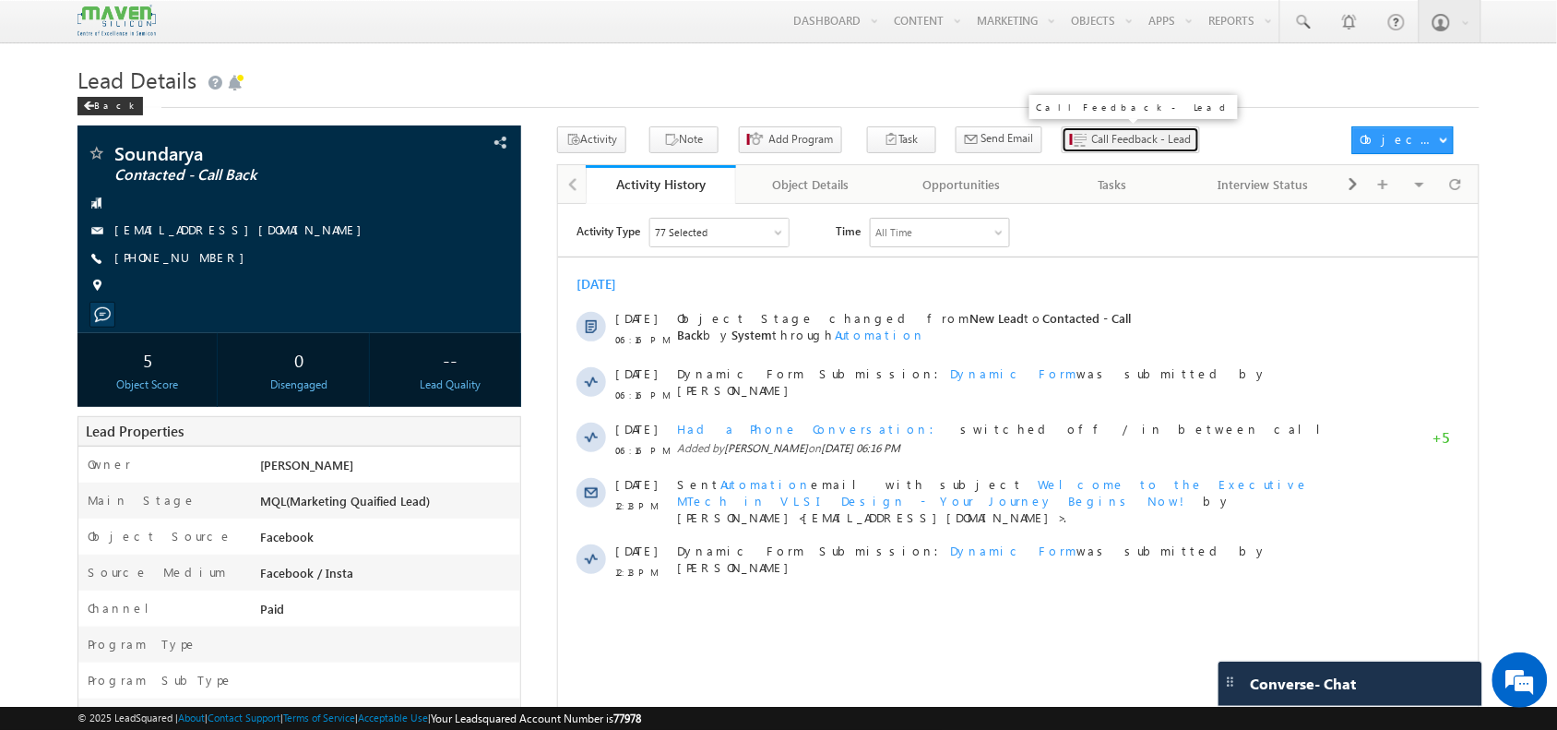
click at [1062, 150] on button "Call Feedback - Lead" at bounding box center [1131, 139] width 138 height 27
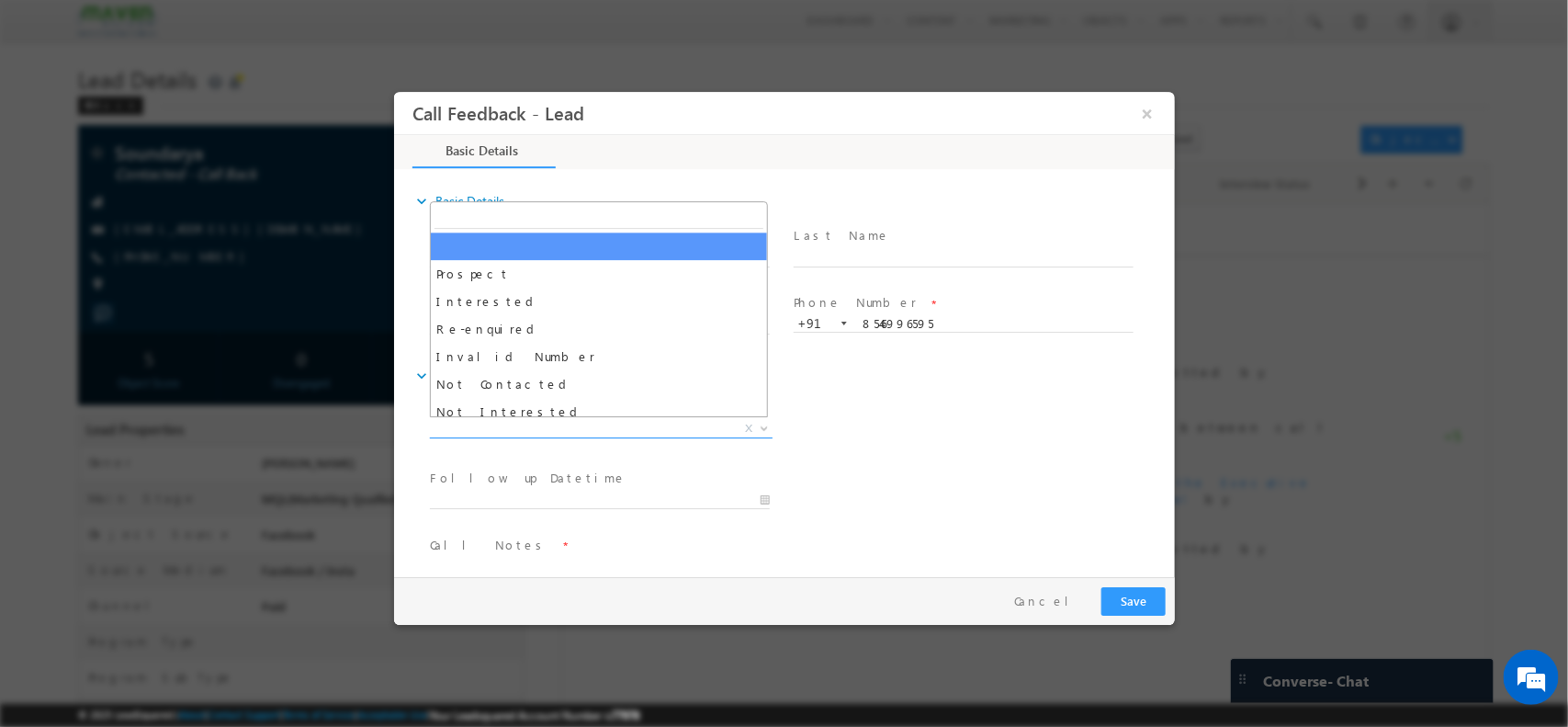
click at [591, 433] on span "X" at bounding box center [601, 428] width 343 height 18
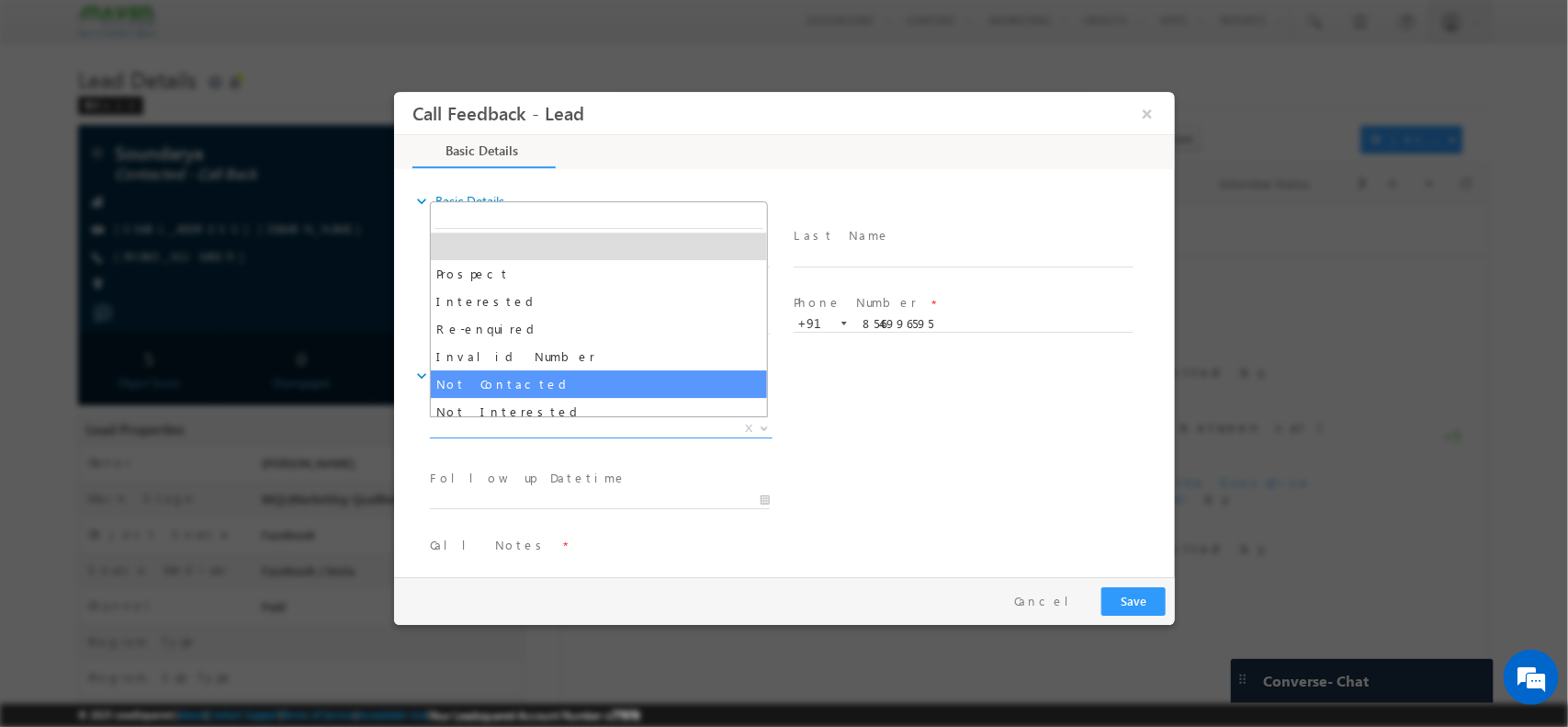
select select "Not Contacted"
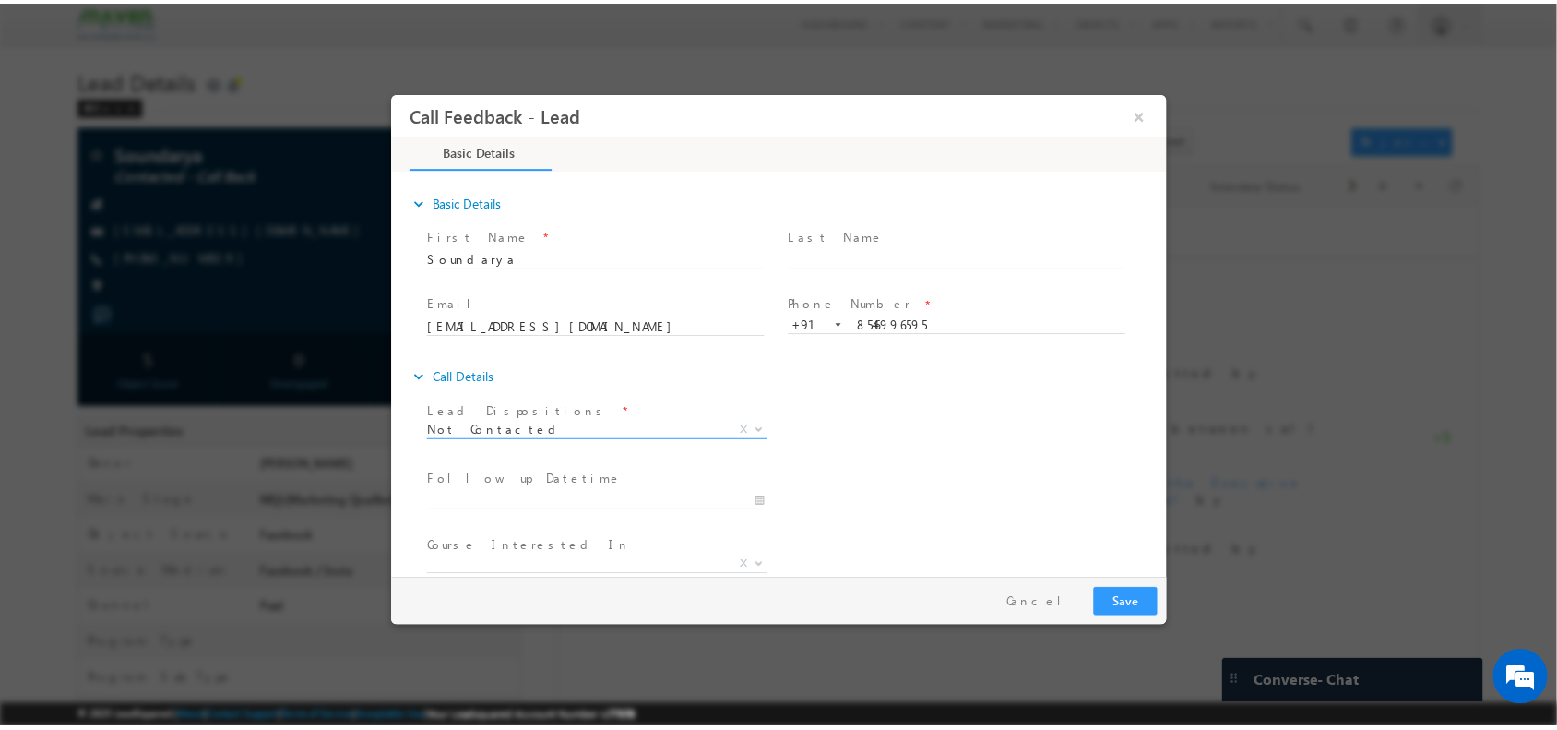
scroll to position [99, 0]
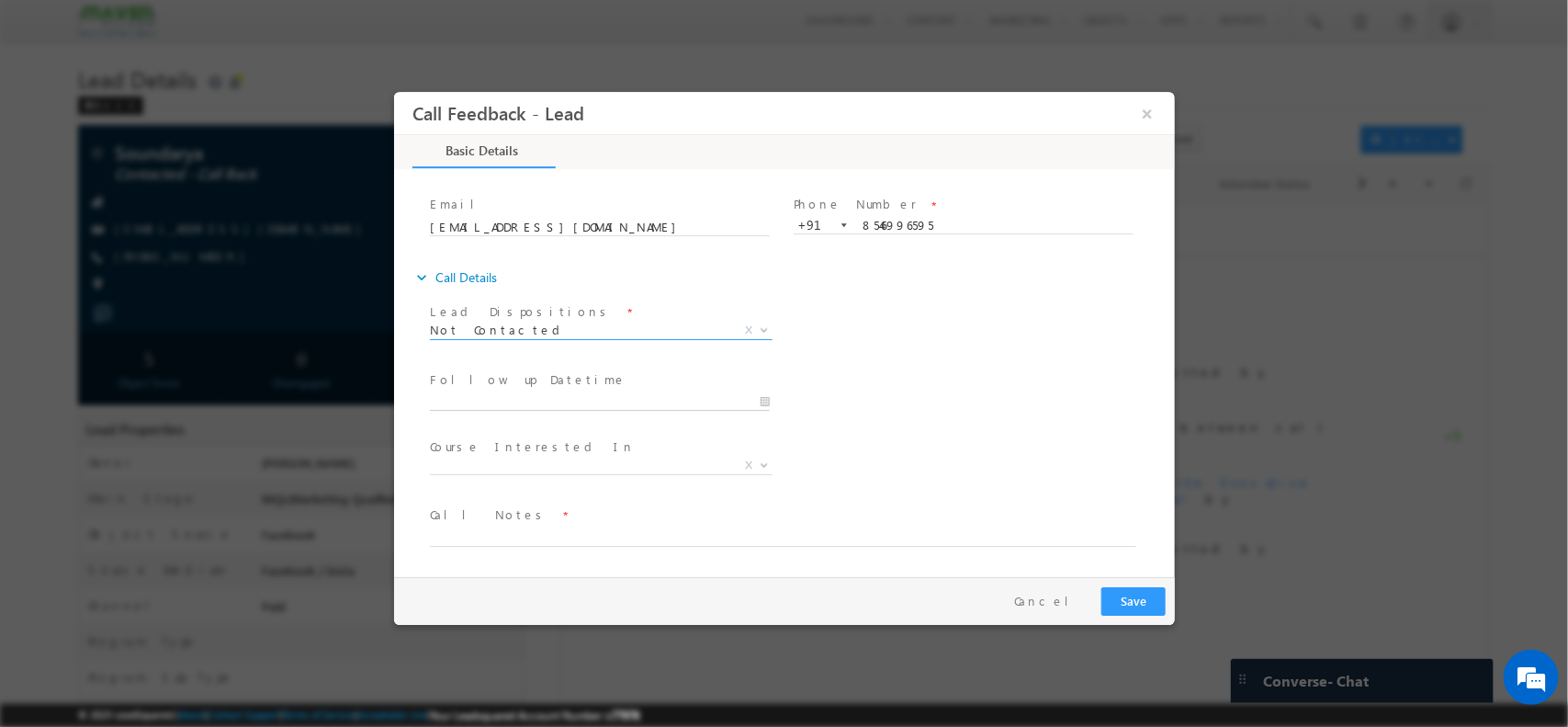
type input "[DATE] 12:18 PM"
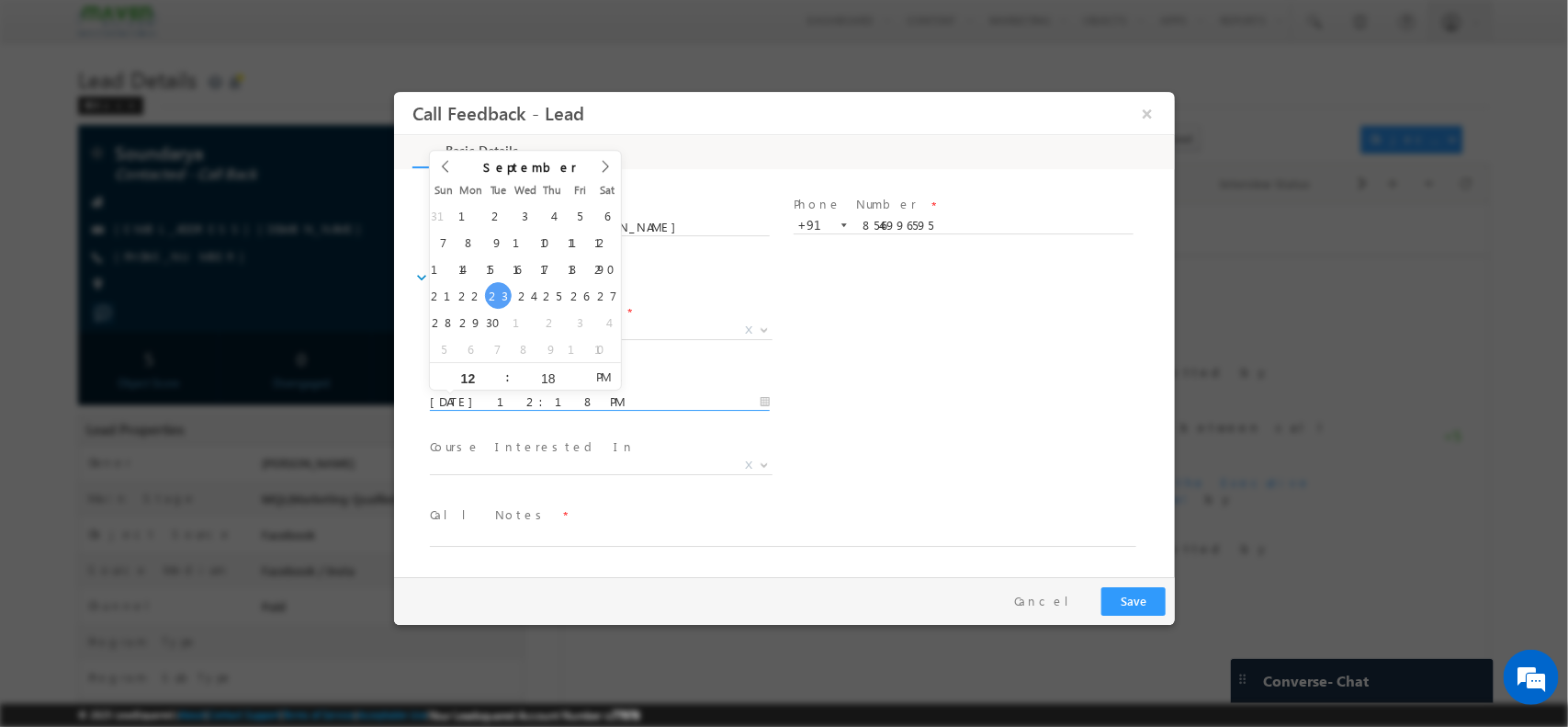
click at [574, 396] on input "[DATE] 12:18 PM" at bounding box center [599, 401] width 340 height 18
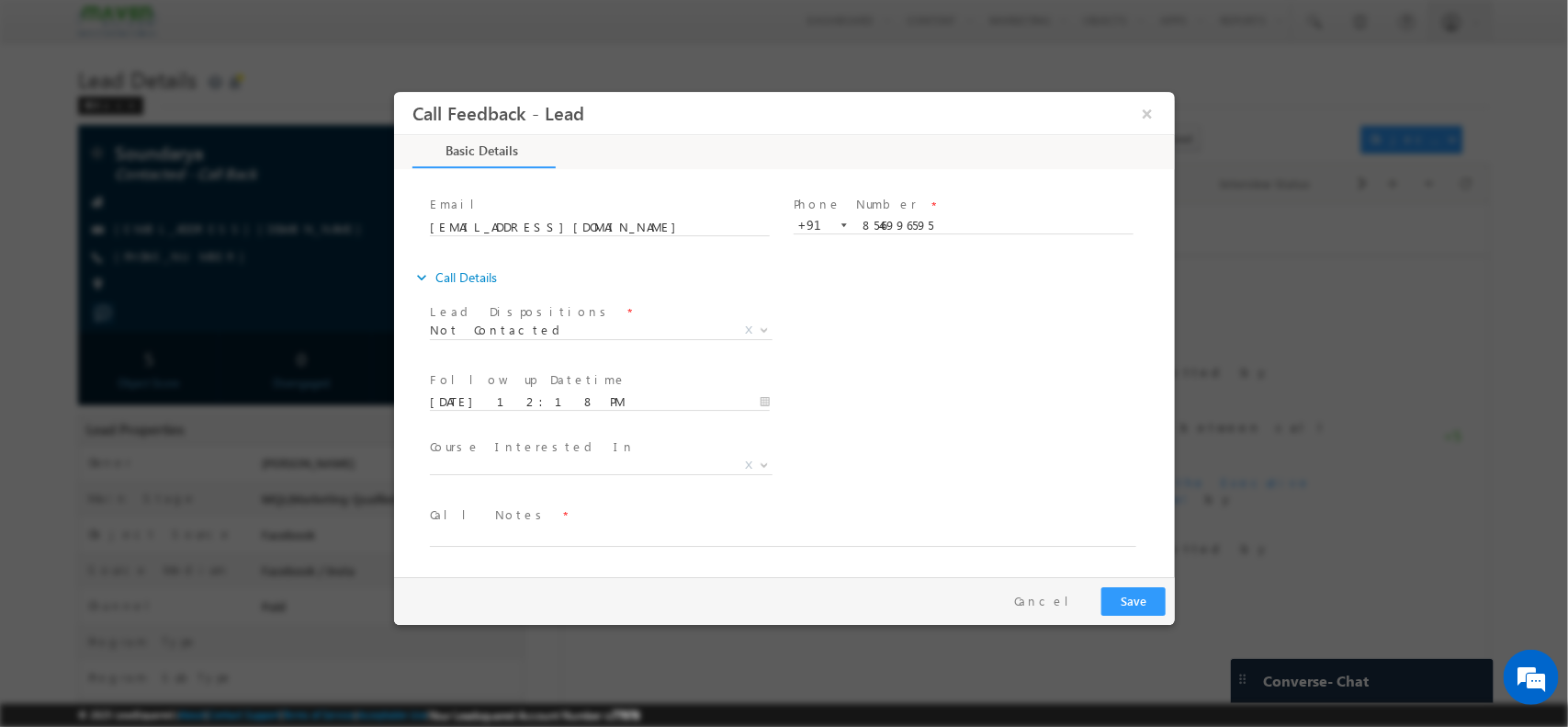
click at [511, 518] on span "Call Notes *" at bounding box center [772, 514] width 686 height 20
click at [492, 540] on textarea at bounding box center [782, 535] width 706 height 21
type textarea "NPU"
click at [1145, 590] on button "Save" at bounding box center [1133, 600] width 65 height 29
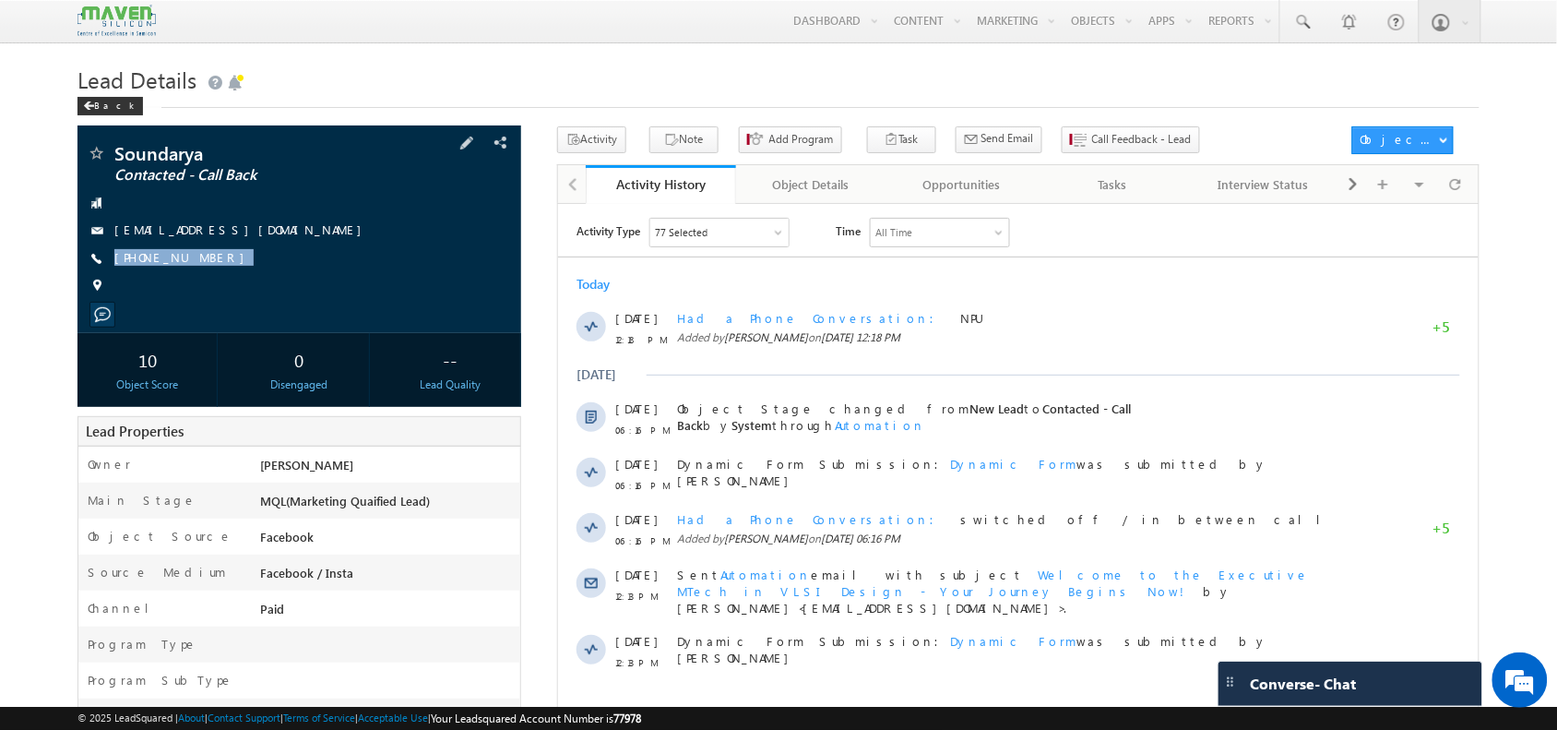
drag, startPoint x: 215, startPoint y: 265, endPoint x: 206, endPoint y: 273, distance: 12.4
click at [206, 273] on div "Soundarya Contacted - Call Back soundaryamr789@gmail.com +91-8546996595" at bounding box center [299, 224] width 424 height 160
copy div "+91-8546996595"
click at [1458, 195] on span at bounding box center [1455, 184] width 11 height 32
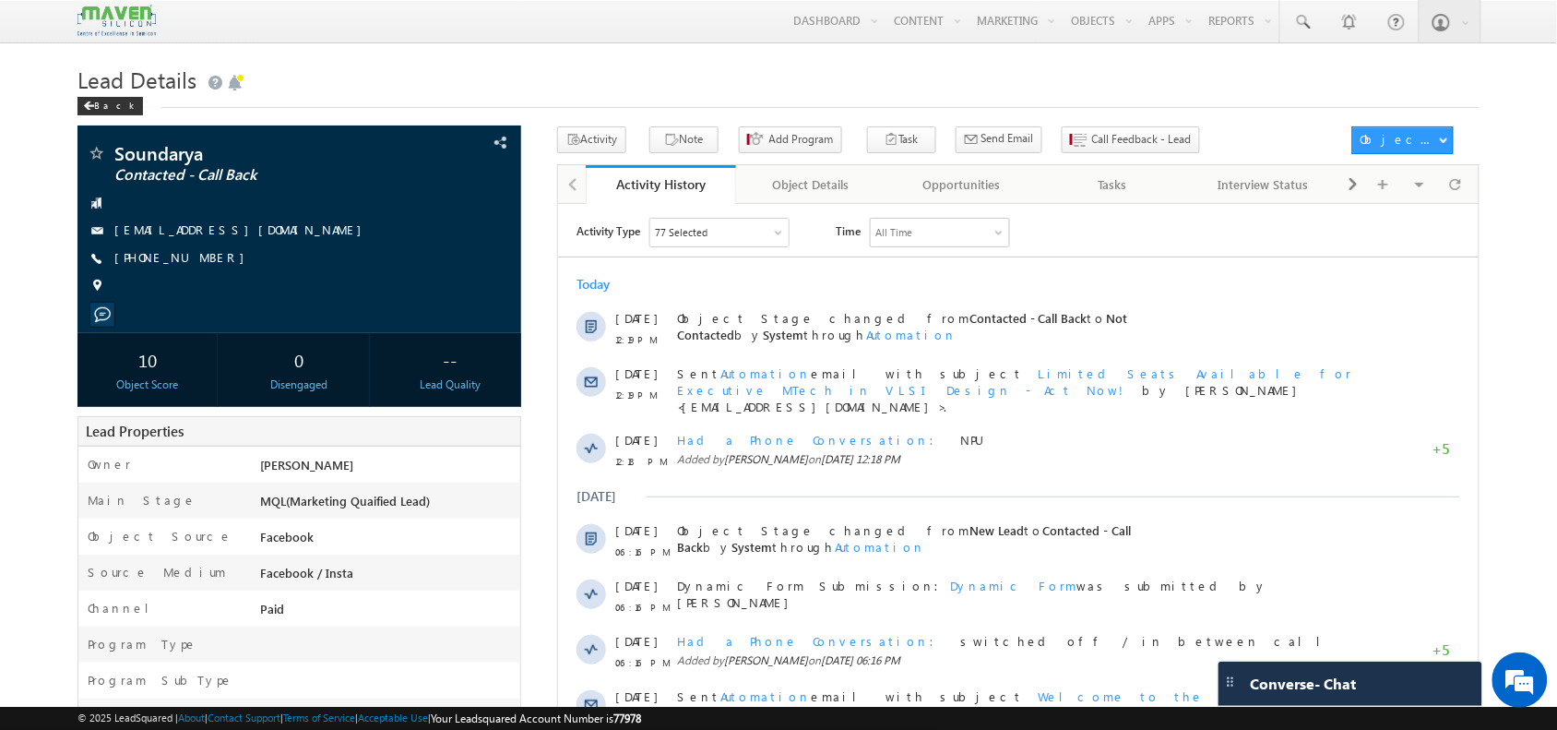
scroll to position [0, 0]
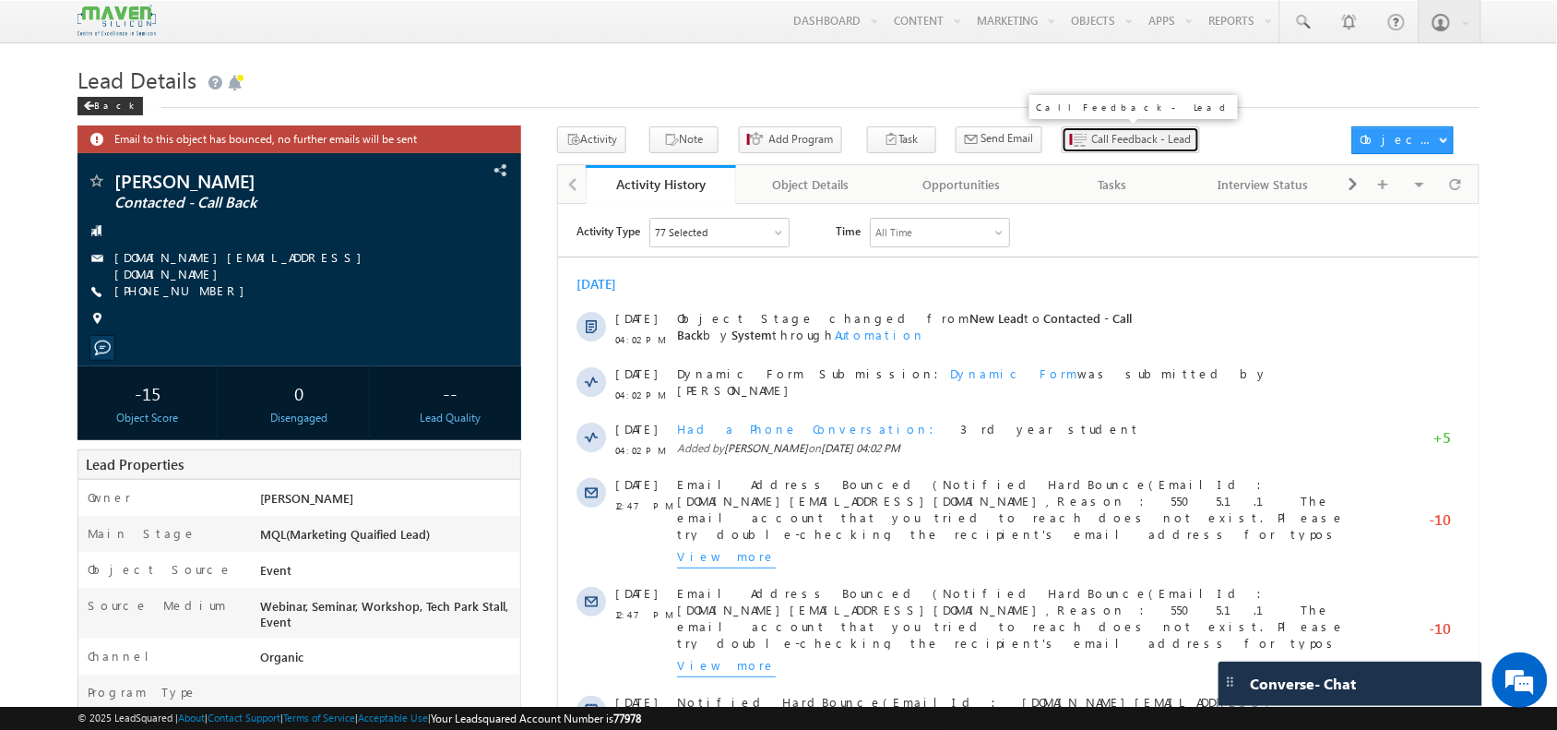
click at [1092, 143] on span "Call Feedback - Lead" at bounding box center [1142, 139] width 100 height 17
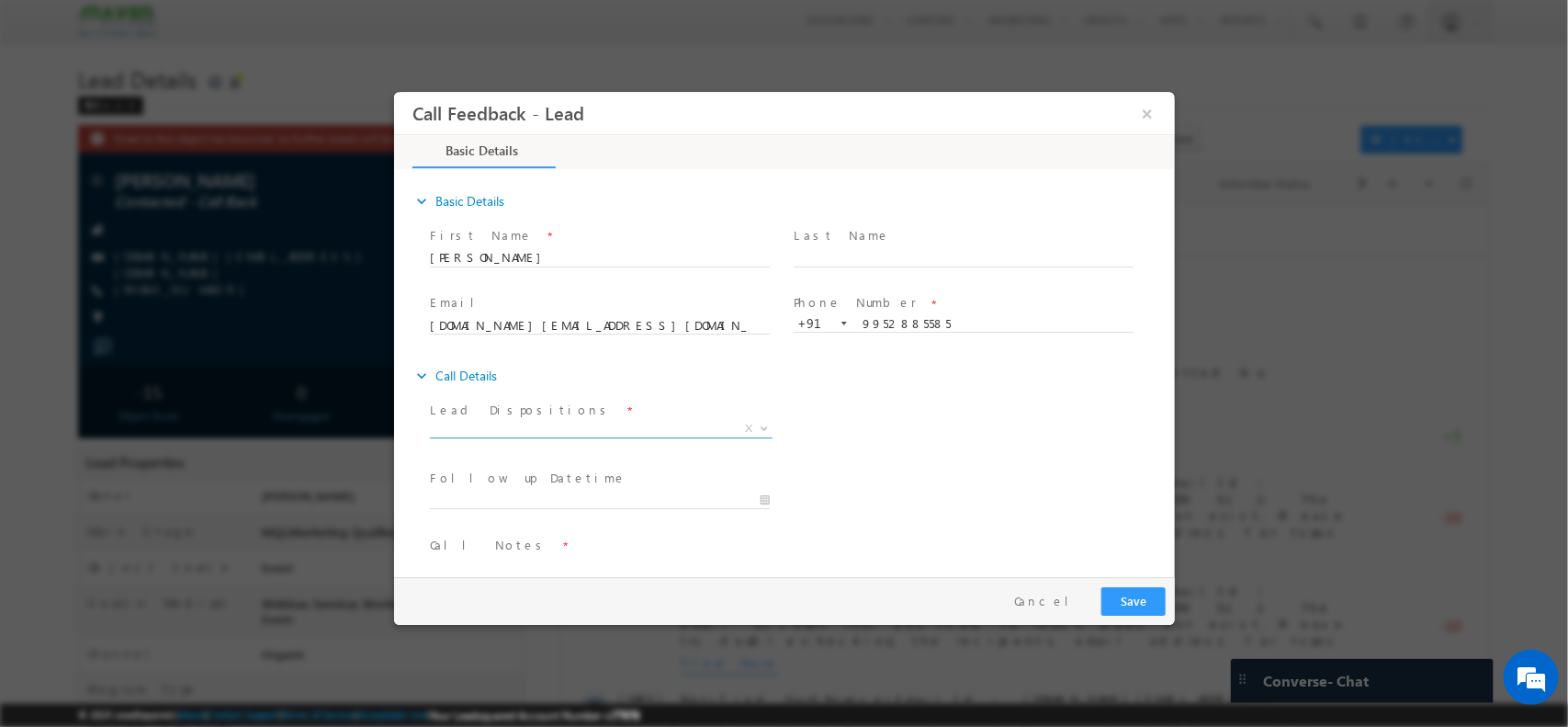
click at [591, 424] on span "X" at bounding box center [601, 428] width 343 height 18
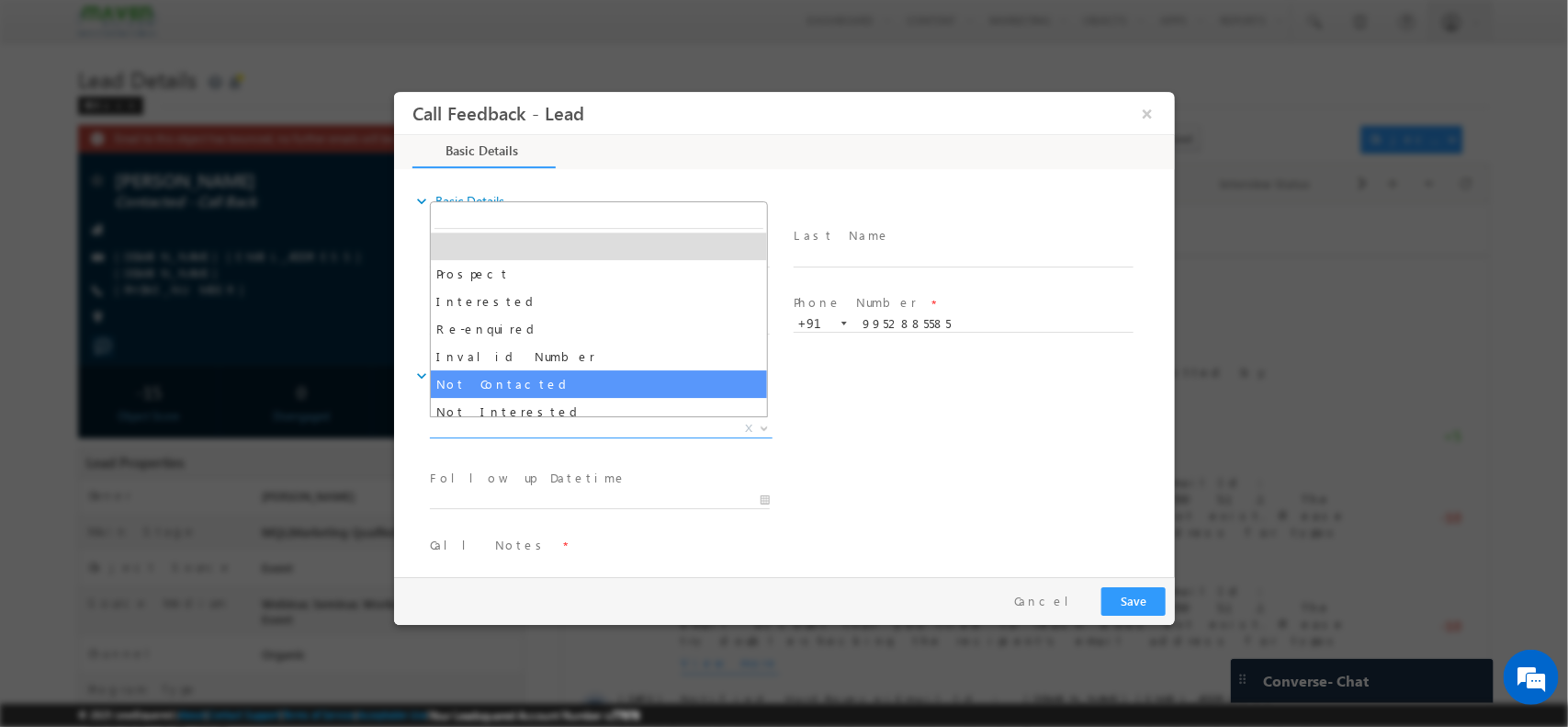
select select "Not Contacted"
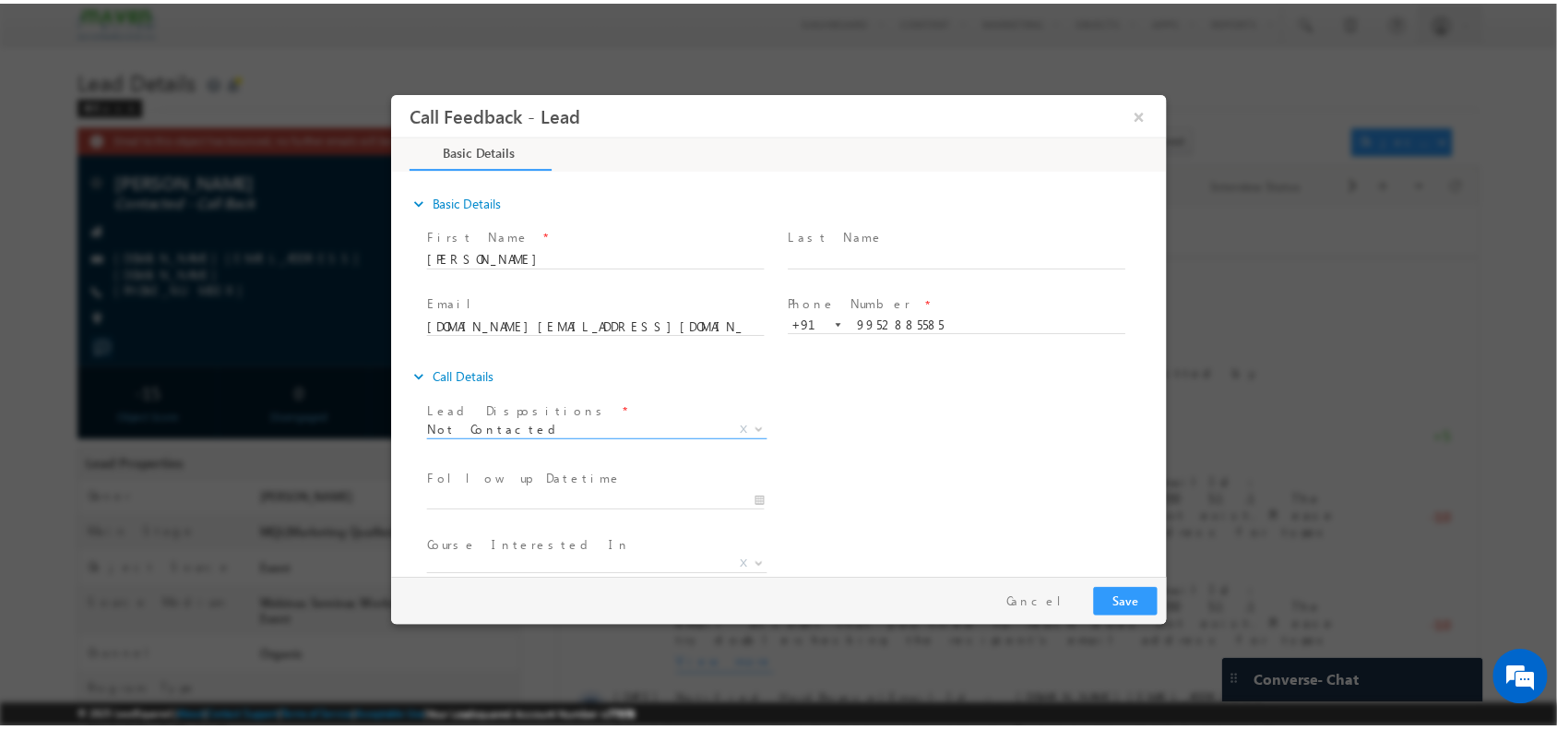
scroll to position [99, 0]
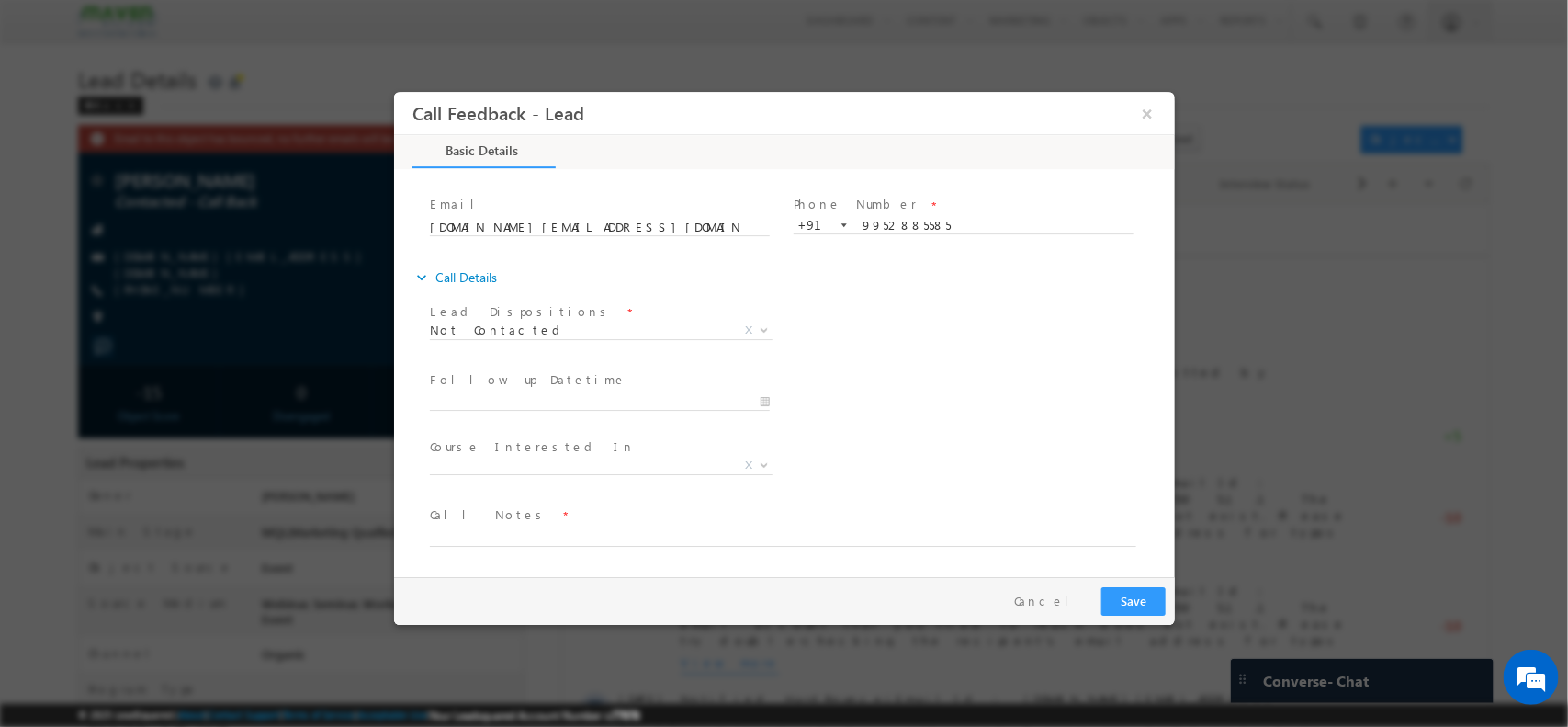
click at [541, 518] on span "Call Notes *" at bounding box center [772, 514] width 686 height 20
click at [518, 539] on textarea at bounding box center [782, 535] width 706 height 21
type textarea "M"
type textarea "NPU"
click at [1153, 606] on button "Save" at bounding box center [1133, 600] width 65 height 29
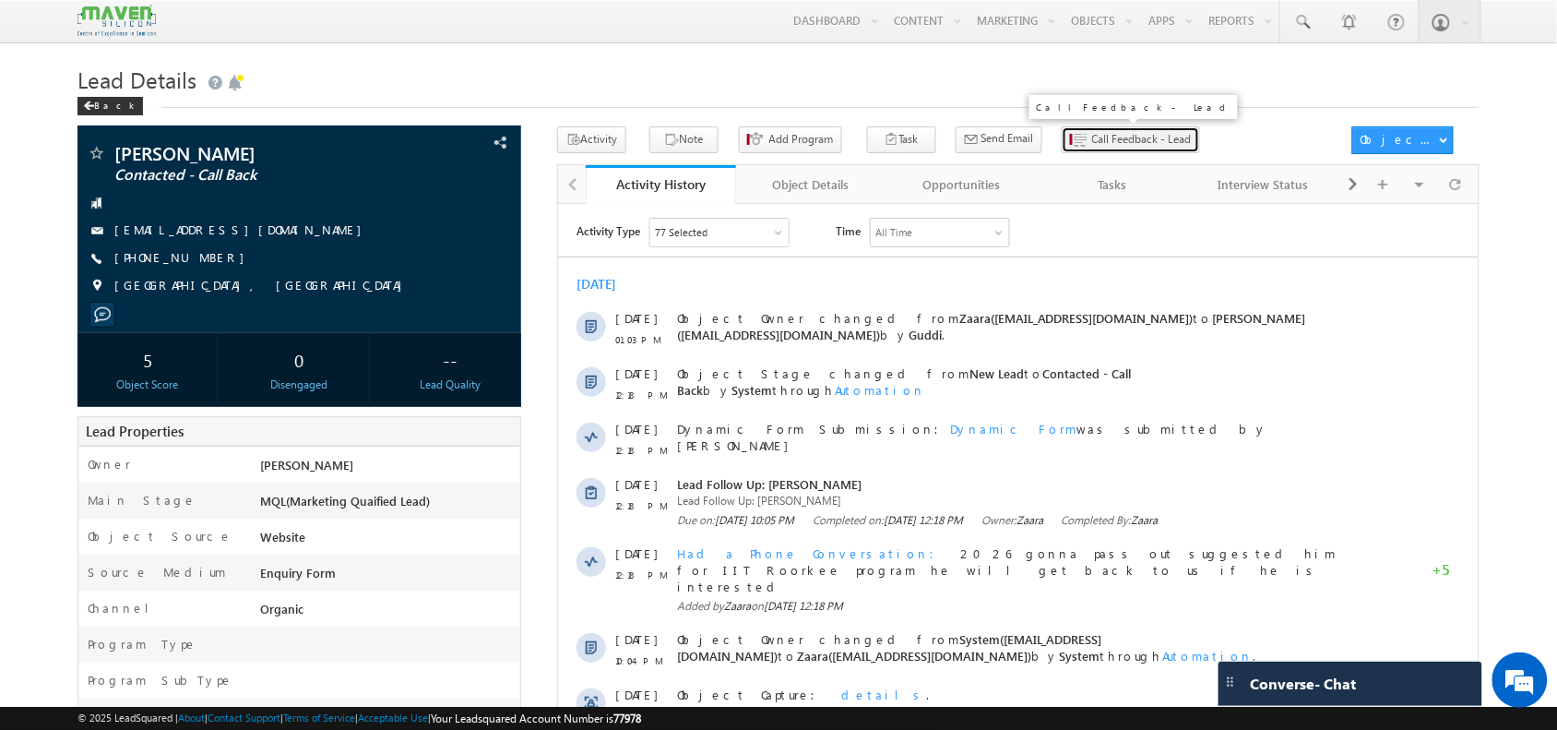
click at [1081, 130] on button "Call Feedback - Lead" at bounding box center [1131, 139] width 138 height 27
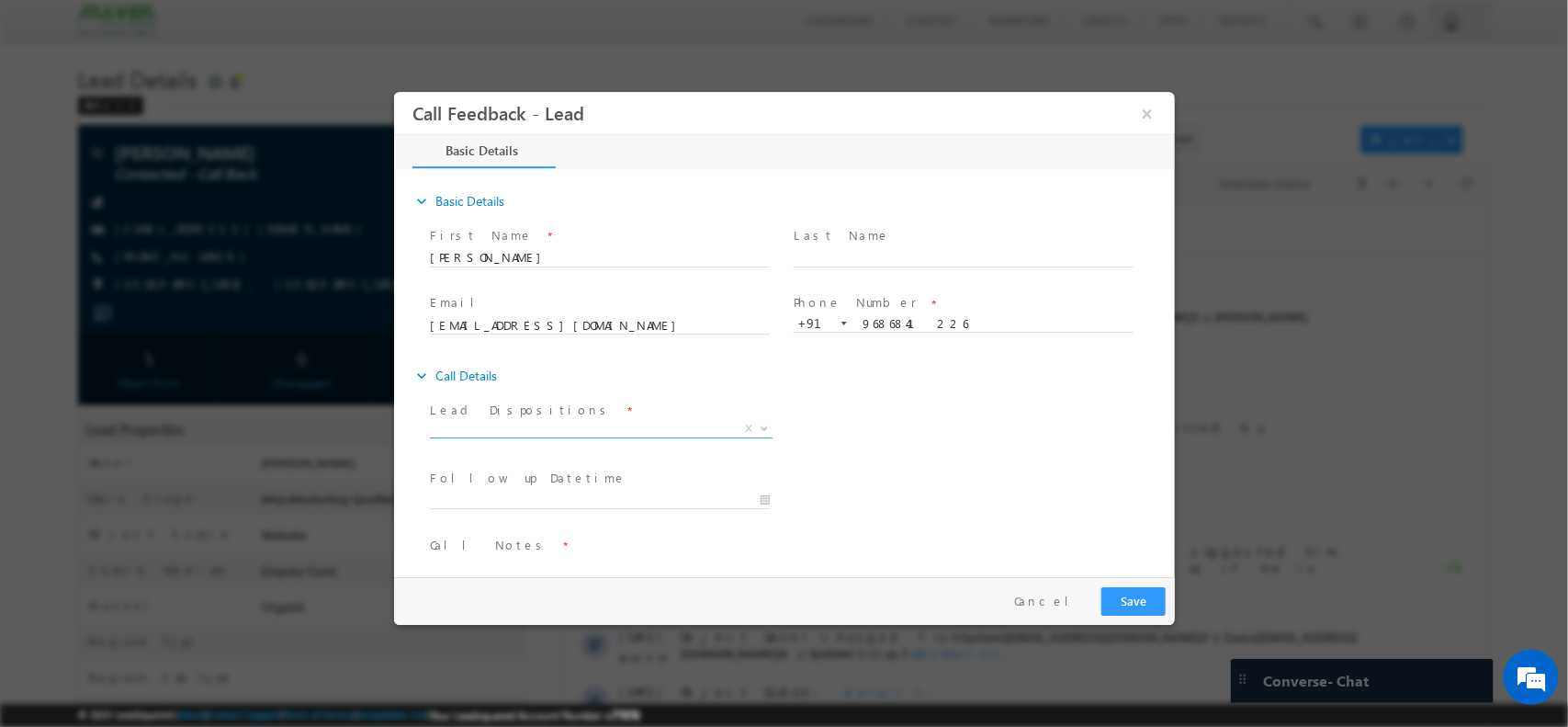
click at [540, 436] on span "X" at bounding box center [601, 431] width 343 height 18
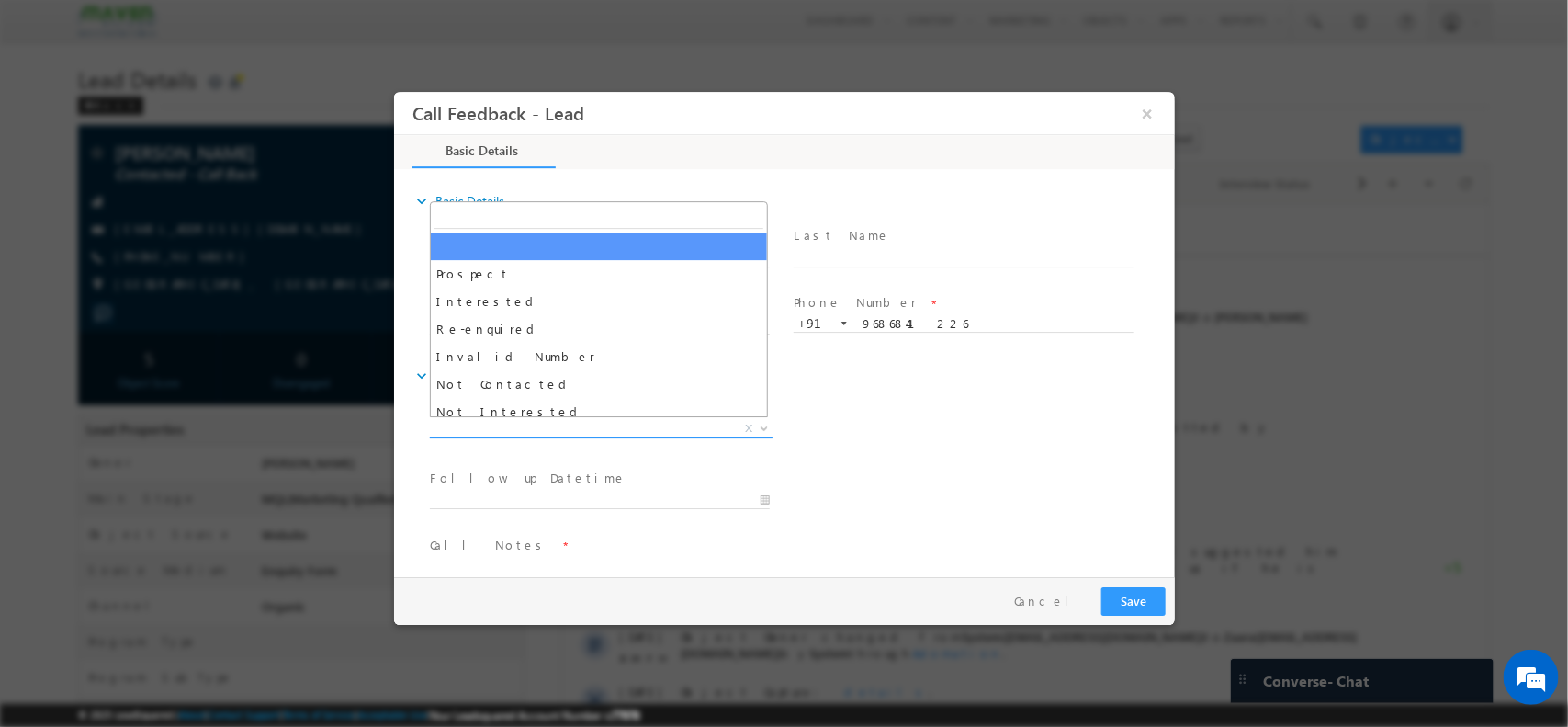
click at [551, 434] on span "X" at bounding box center [601, 428] width 343 height 18
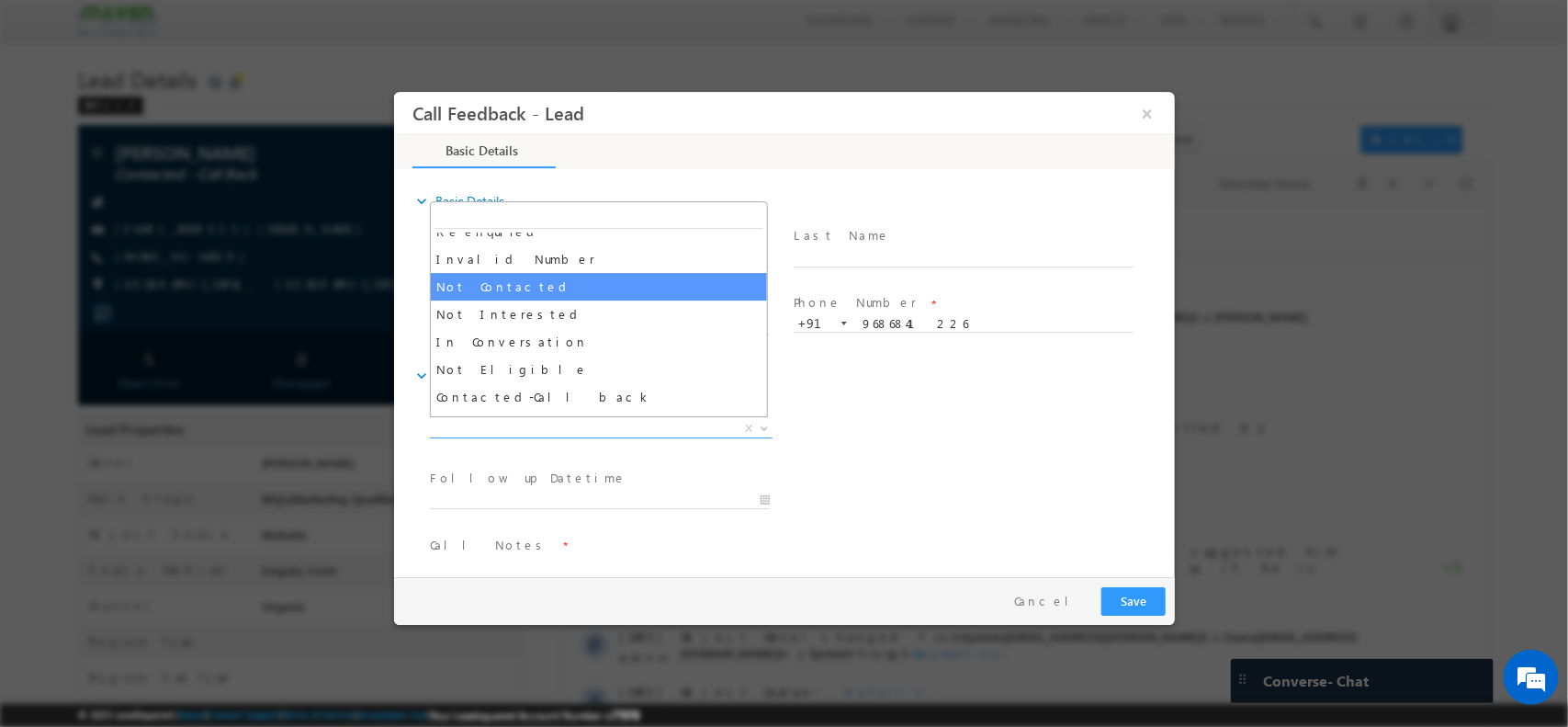
scroll to position [107, 0]
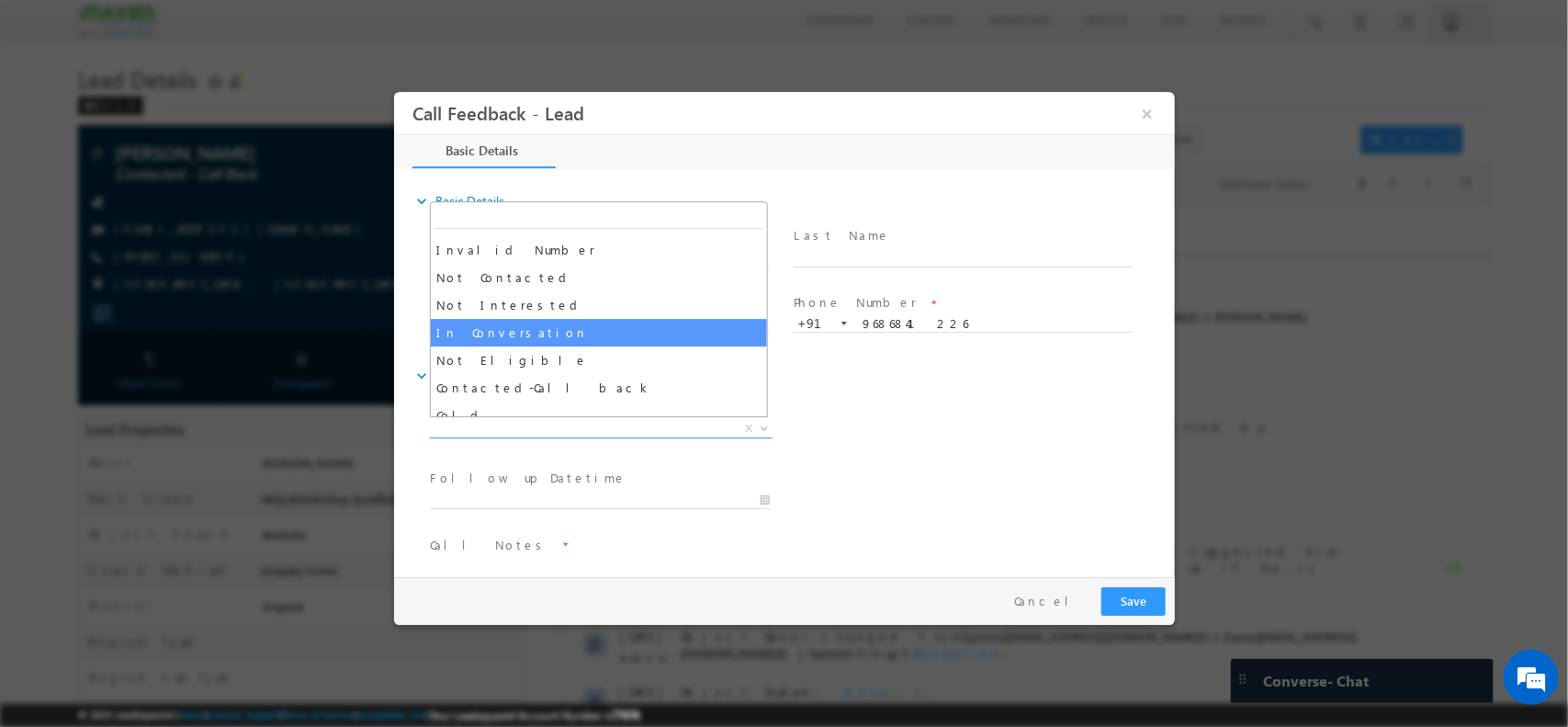
select select "In Conversation"
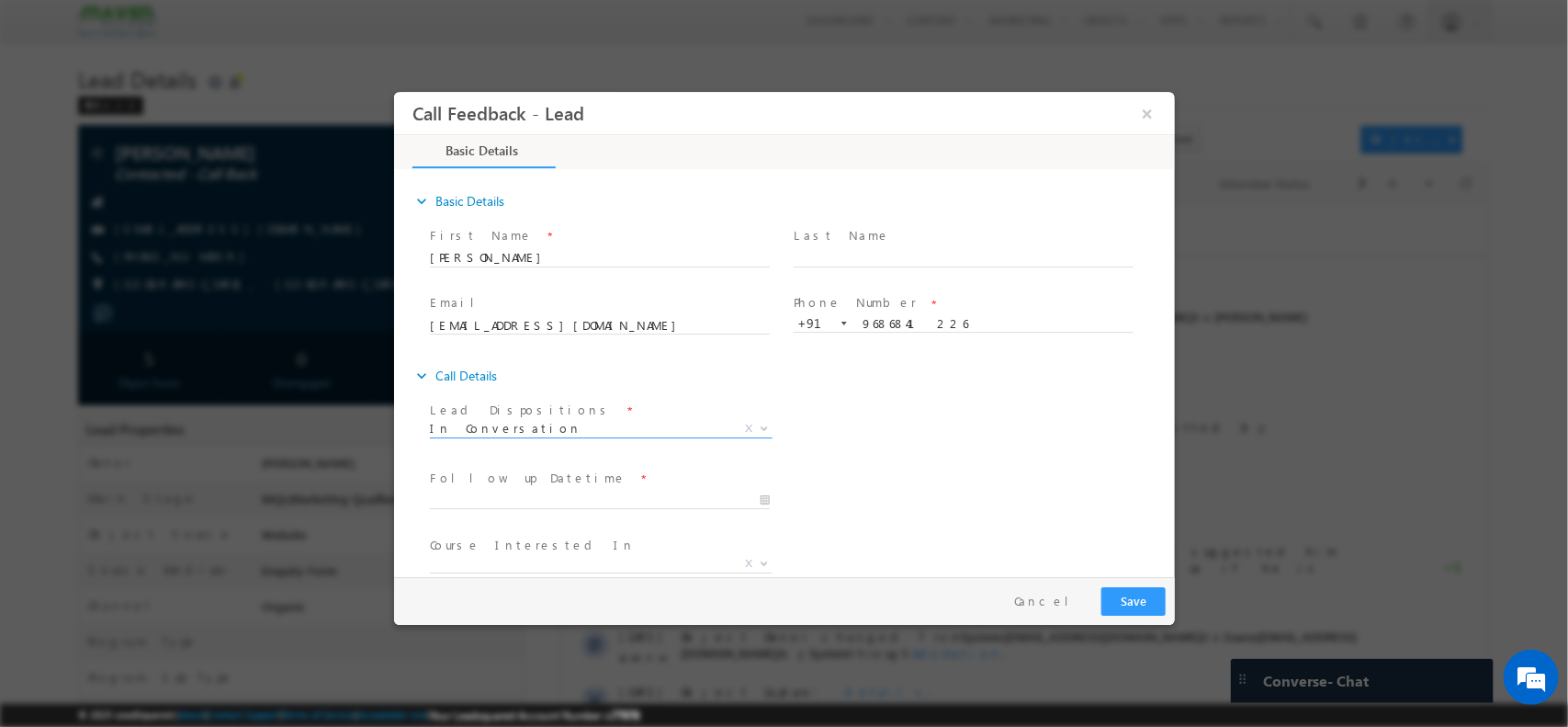
scroll to position [99, 0]
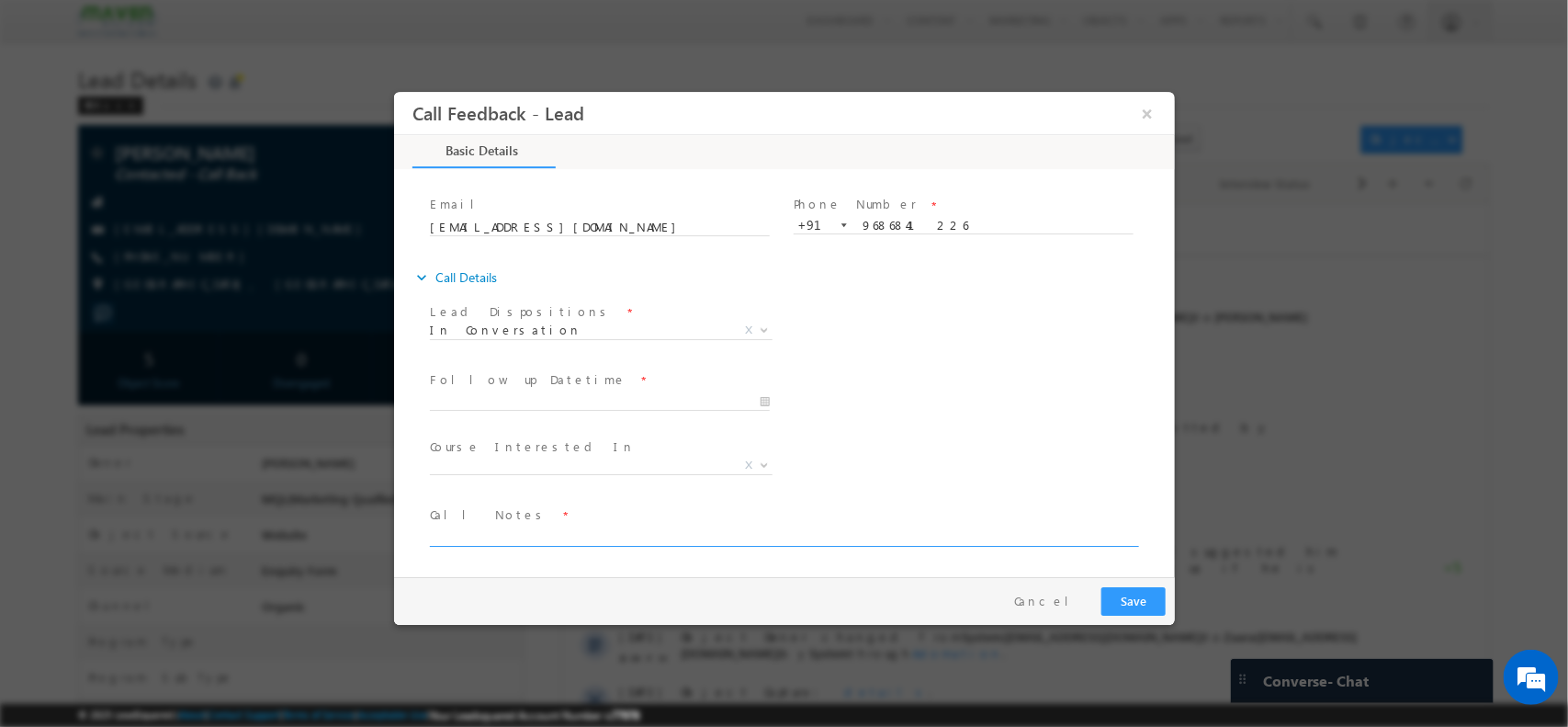
click at [538, 539] on textarea at bounding box center [782, 535] width 706 height 21
type textarea "wants internship in Maven/ studying in Mangaluru/ final year student"
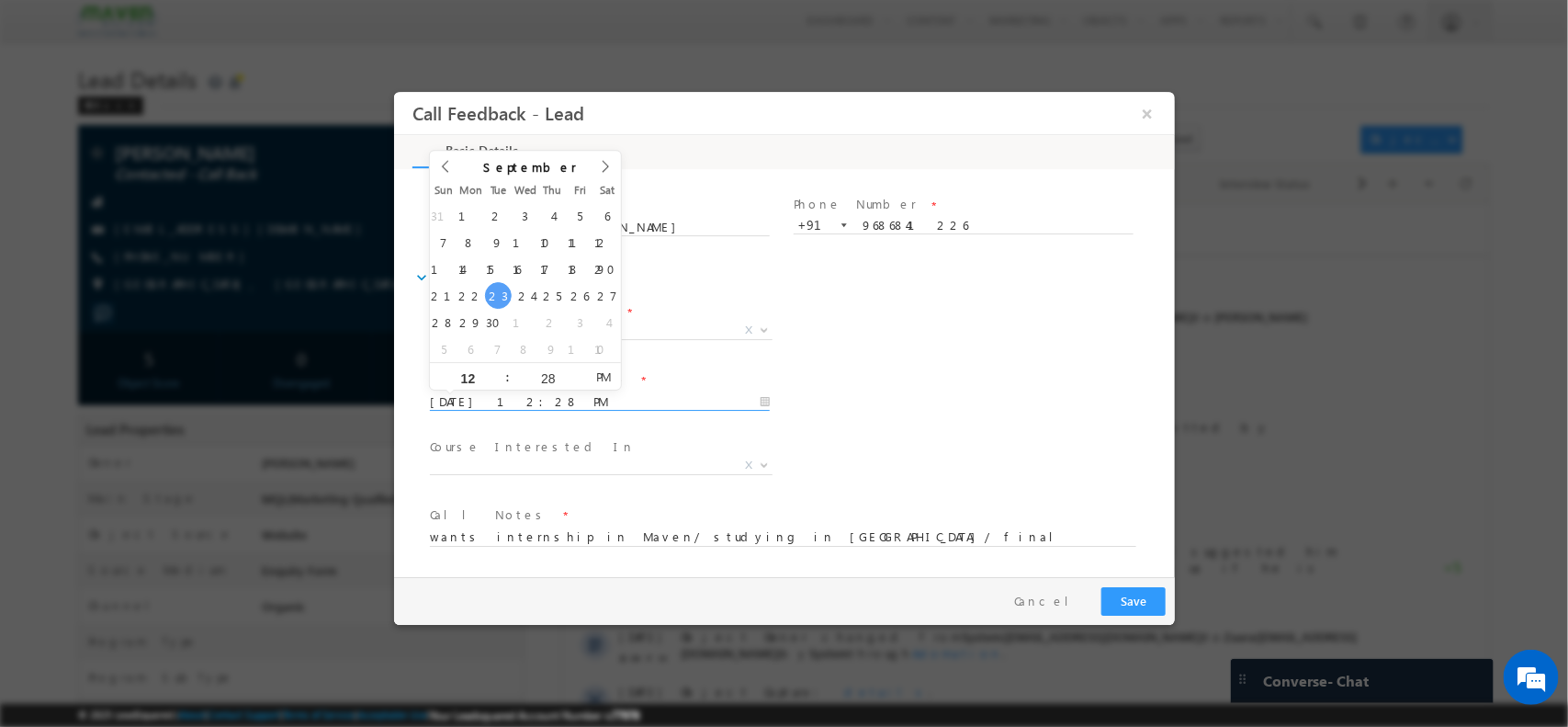
click at [665, 403] on input "23/09/2025 12:28 PM" at bounding box center [599, 401] width 340 height 18
type input "24/09/2025 12:29 PM"
type input "29"
click at [579, 365] on span at bounding box center [579, 368] width 13 height 14
type input "24/09/2025 1:29 PM"
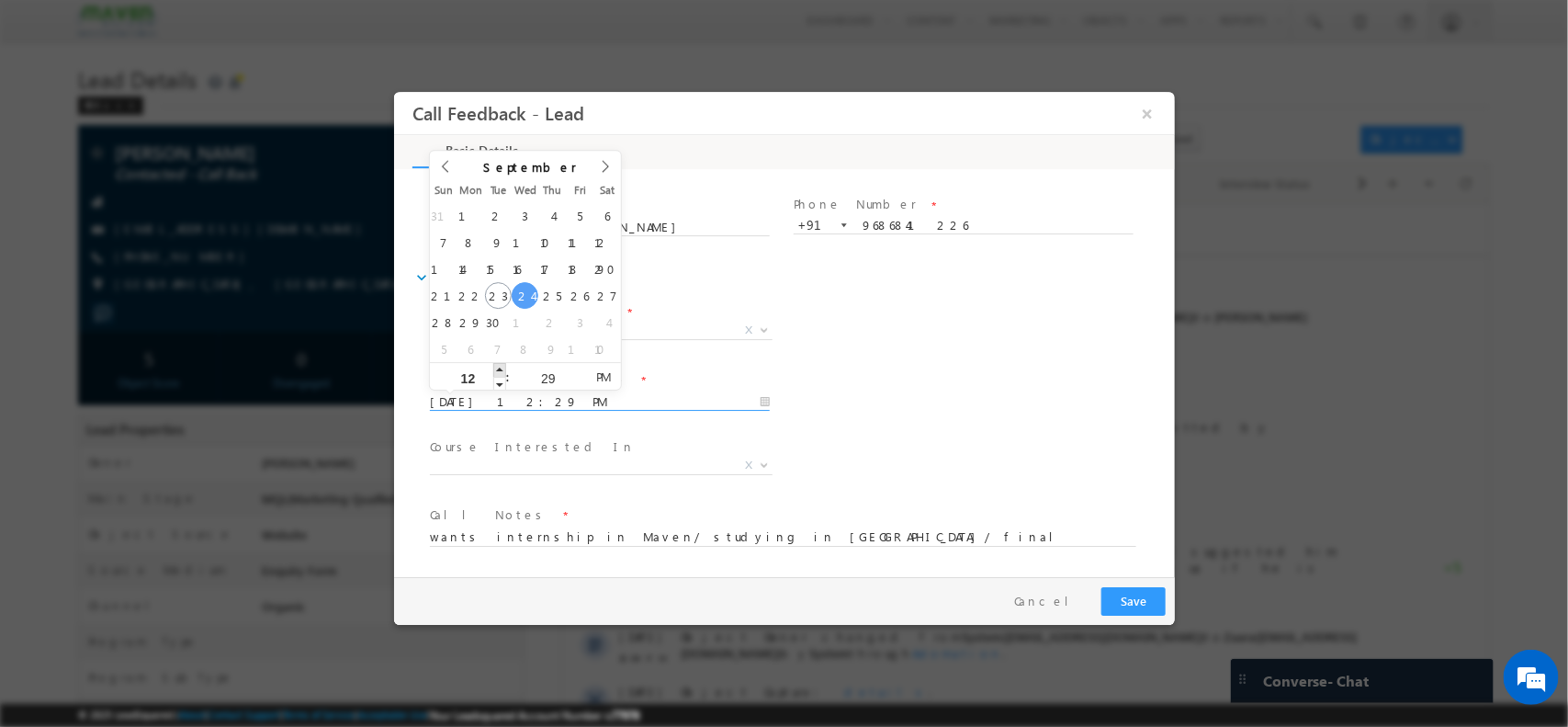
type input "01"
click at [497, 369] on span at bounding box center [498, 368] width 13 height 14
type input "24/09/2025 2:29 PM"
type input "02"
click at [497, 369] on span at bounding box center [498, 368] width 13 height 14
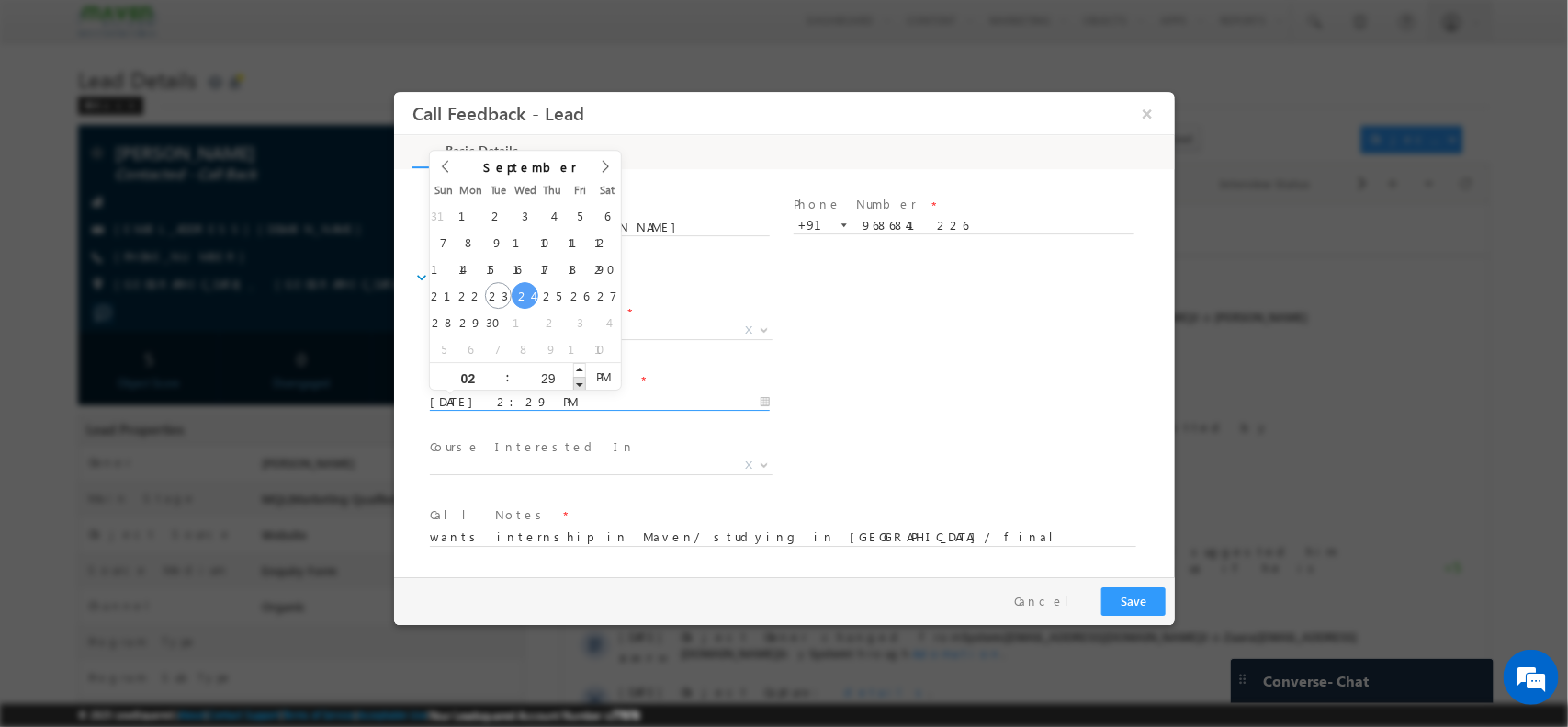
type input "24/09/2025 2:28 PM"
type input "28"
click at [580, 381] on span at bounding box center [579, 382] width 13 height 14
type input "24/09/2025 2:27 PM"
type input "27"
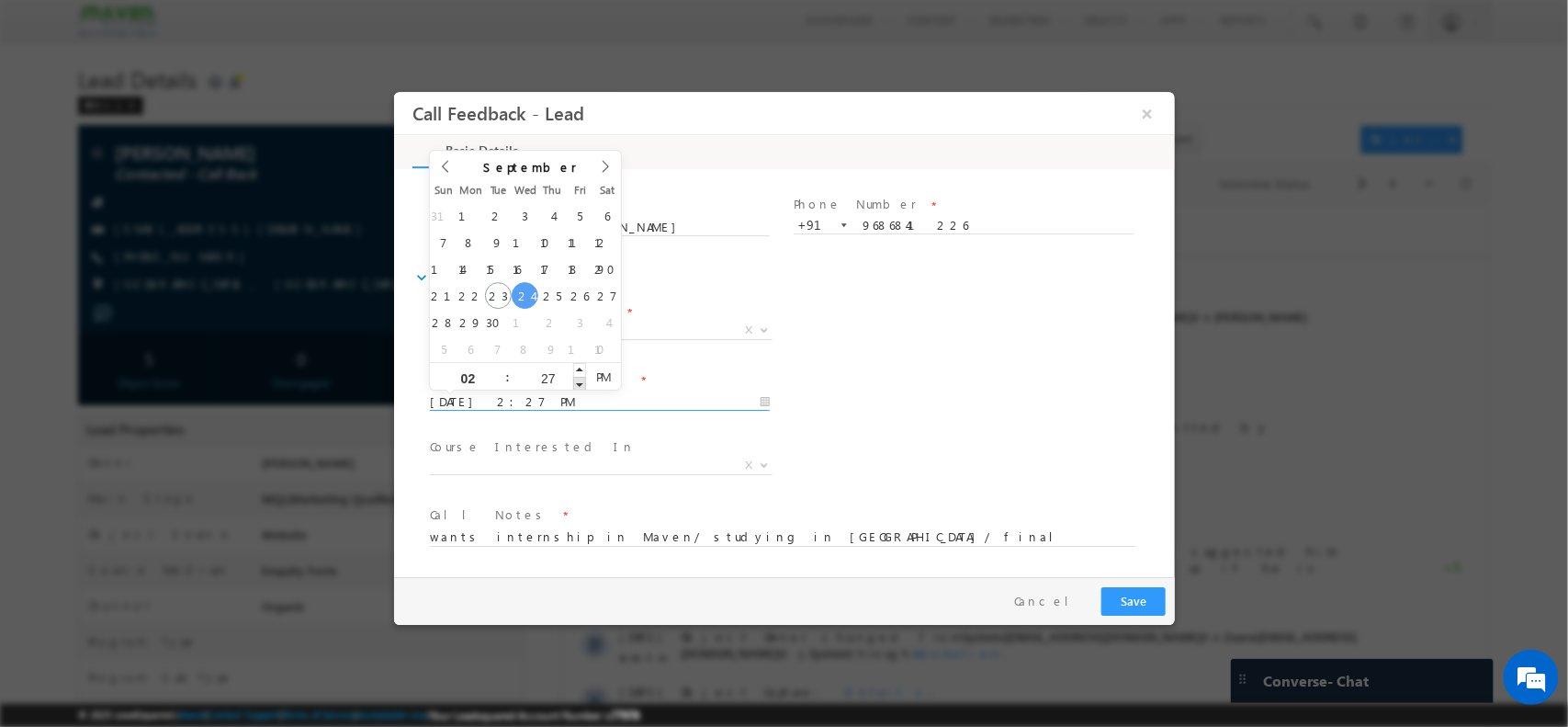
click at [580, 381] on span at bounding box center [579, 382] width 13 height 14
type input "24/09/2025 2:26 PM"
type input "26"
click at [580, 381] on span at bounding box center [579, 382] width 13 height 14
type input "24/09/2025 2:25 PM"
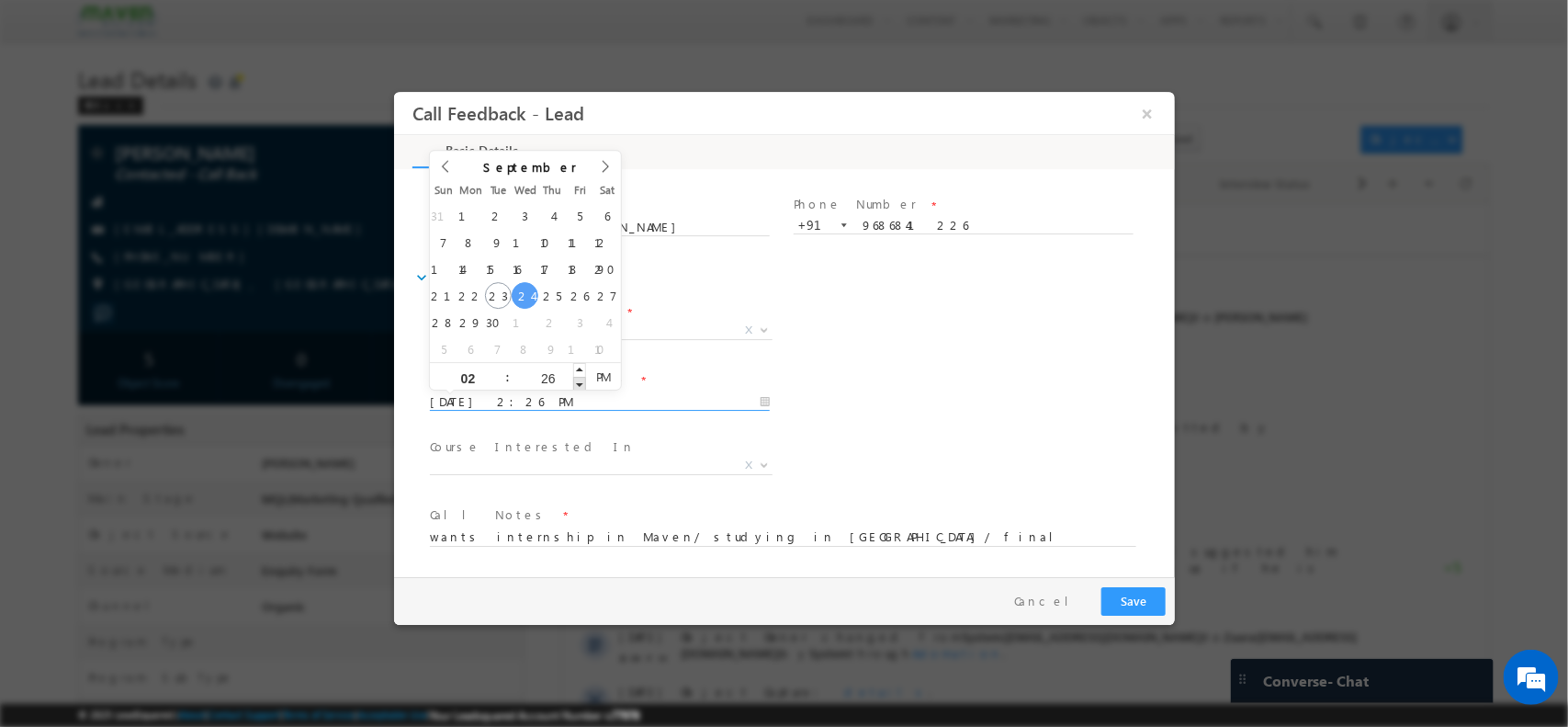
type input "25"
click at [580, 381] on span at bounding box center [579, 382] width 13 height 14
type input "24/09/2025 2:24 PM"
type input "24"
click at [580, 381] on span at bounding box center [579, 382] width 13 height 14
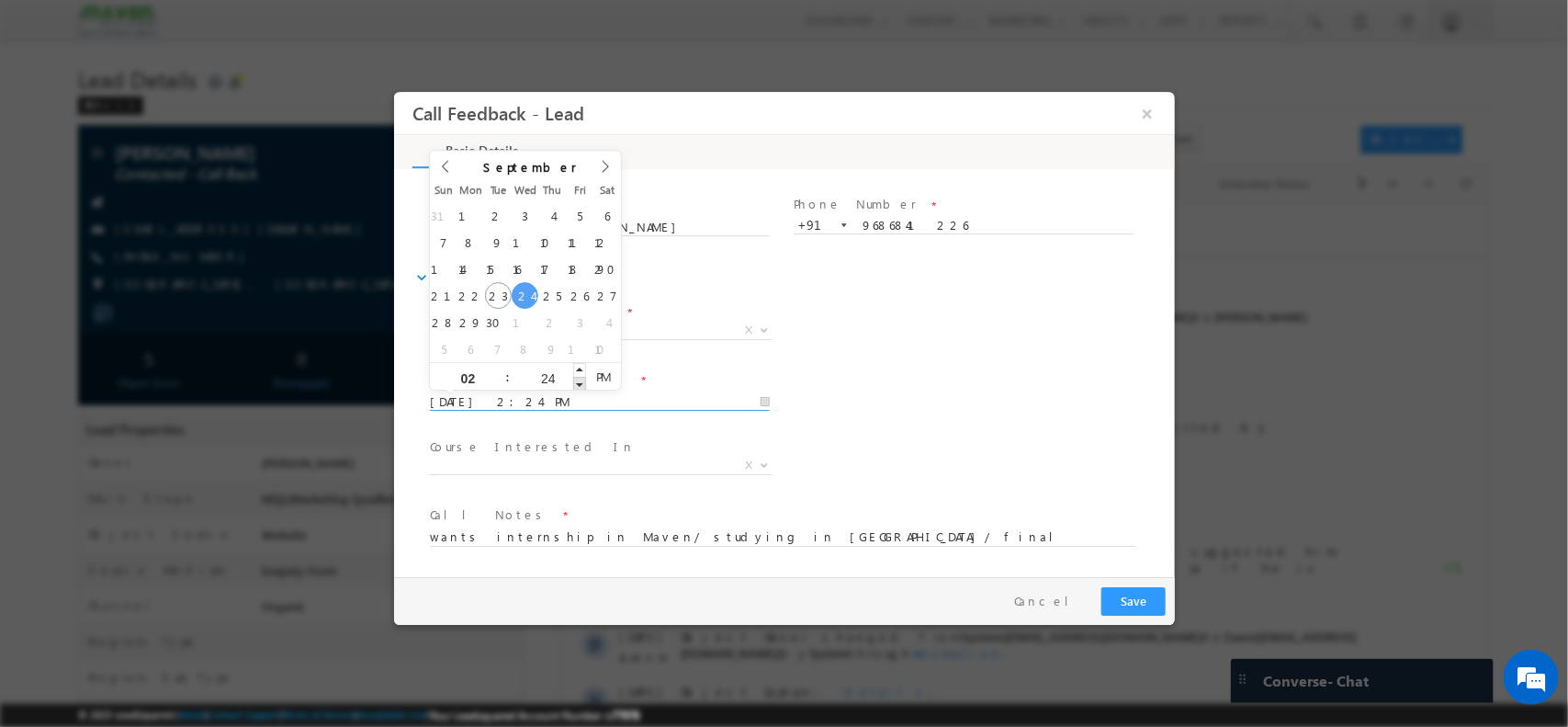
type input "24/09/2025 2:23 PM"
type input "23"
click at [580, 381] on span at bounding box center [579, 382] width 13 height 14
type input "24/09/2025 2:22 PM"
type input "22"
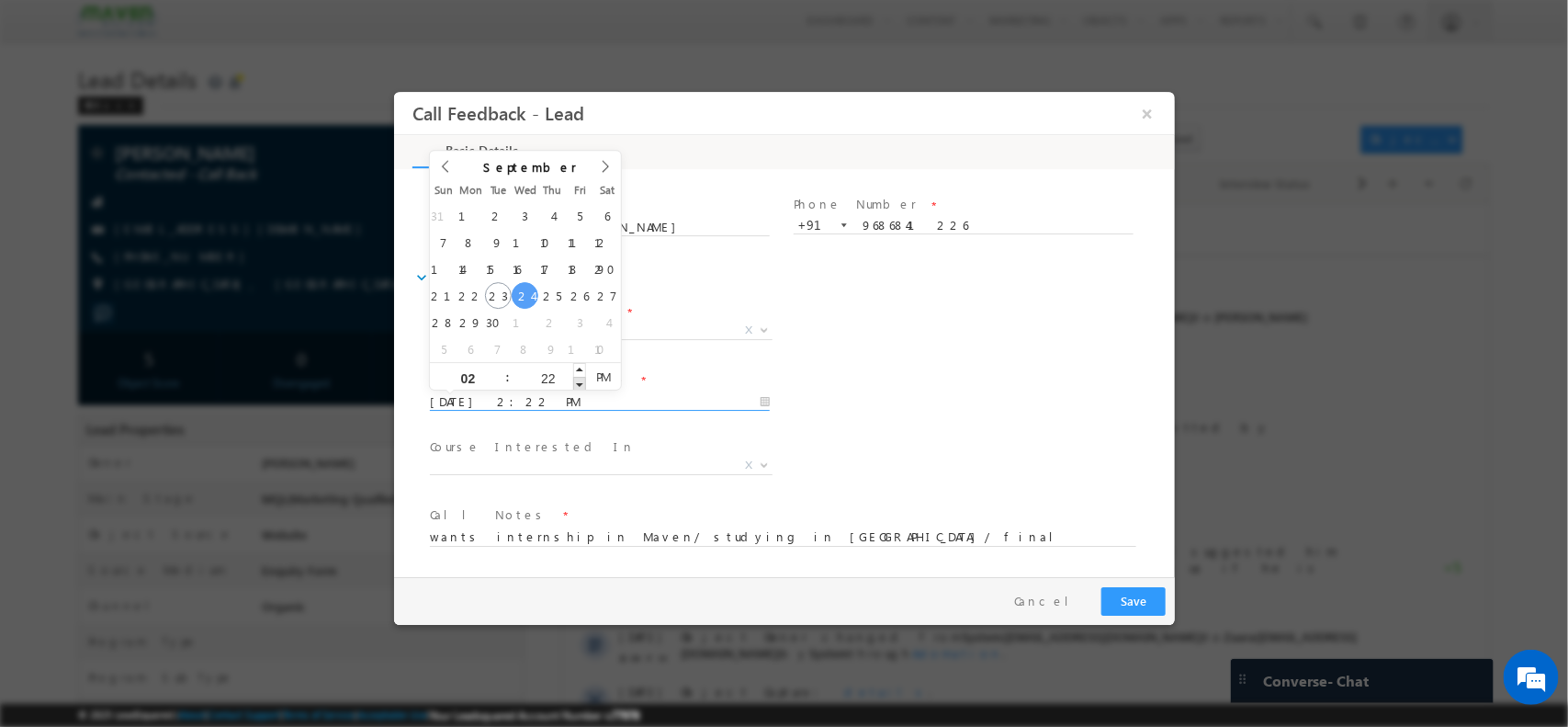
click at [580, 381] on span at bounding box center [579, 382] width 13 height 14
type input "24/09/2025 2:21 PM"
type input "21"
click at [580, 381] on span at bounding box center [579, 382] width 13 height 14
type input "24/09/2025 2:20 PM"
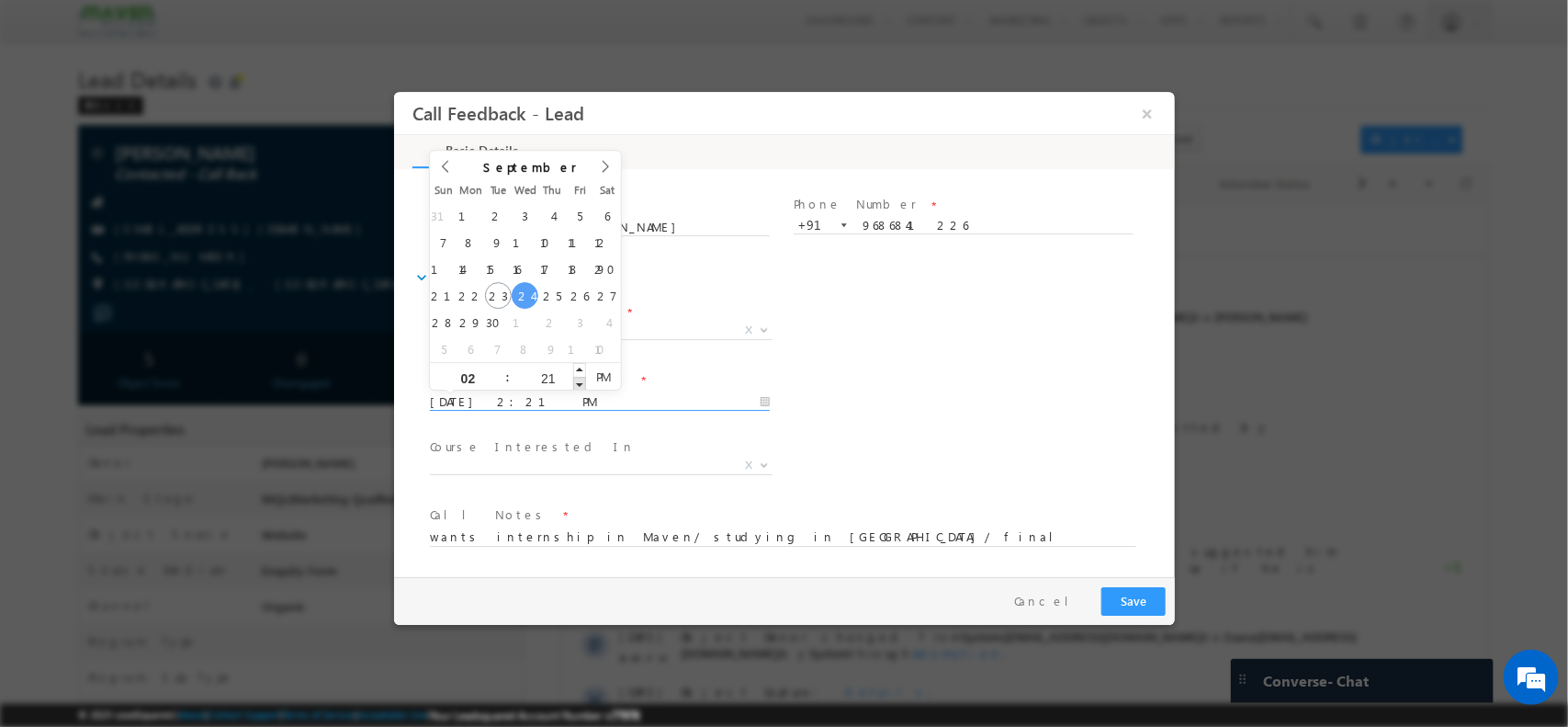
type input "20"
click at [580, 381] on span at bounding box center [579, 382] width 13 height 14
type input "24/09/2025 2:19 PM"
type input "19"
click at [580, 381] on span at bounding box center [579, 382] width 13 height 14
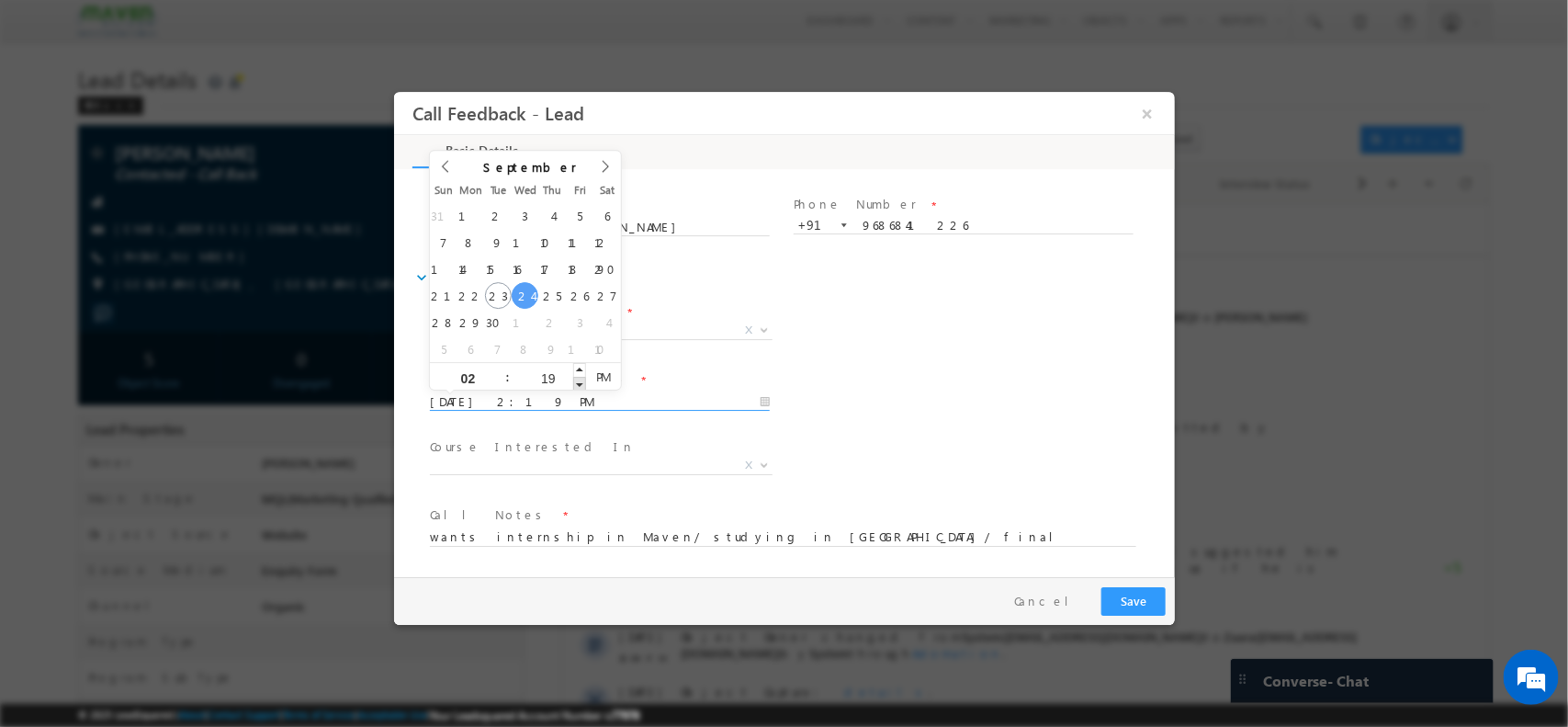
type input "24/09/2025 2:18 PM"
type input "18"
click at [580, 381] on span at bounding box center [579, 382] width 13 height 14
type input "24/09/2025 2:17 PM"
type input "17"
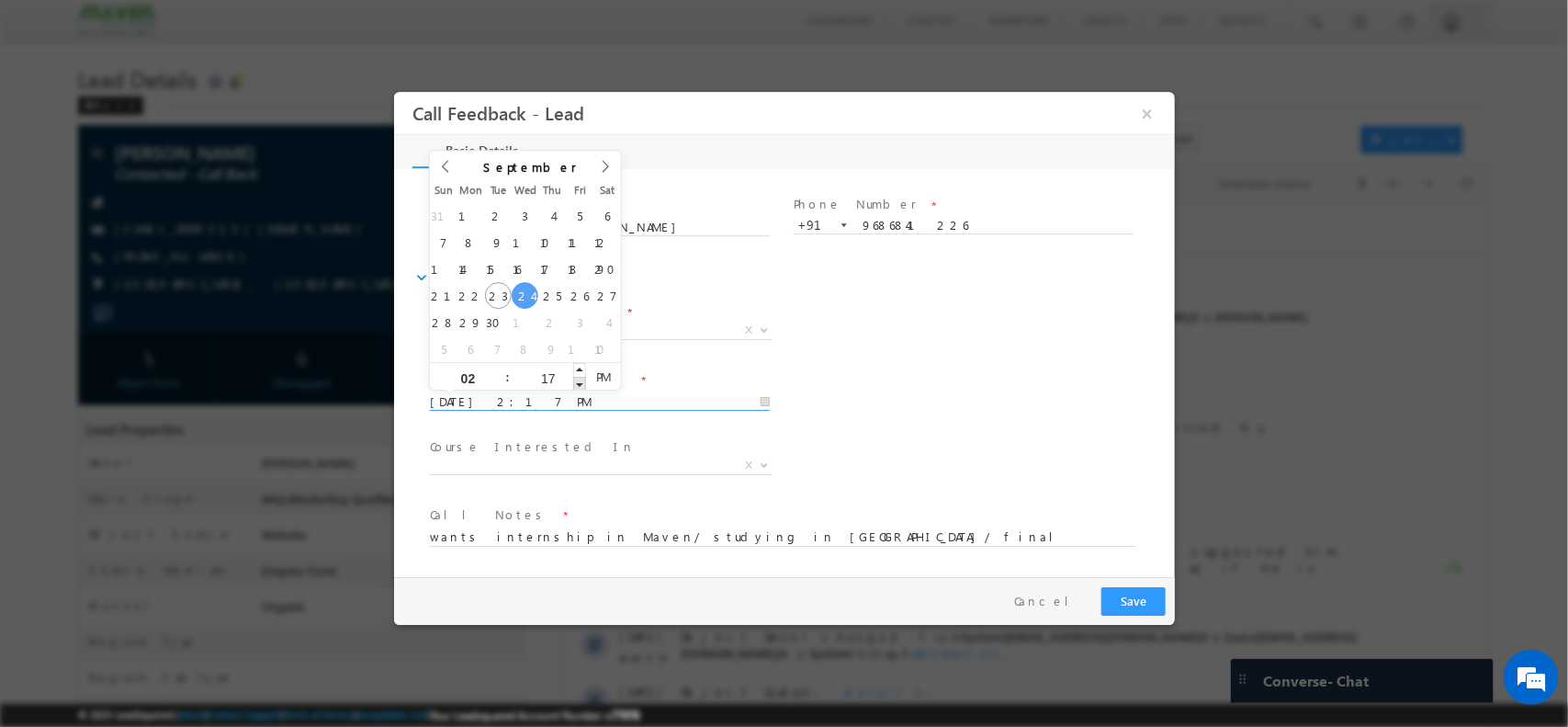
click at [580, 381] on span at bounding box center [579, 382] width 13 height 14
type input "24/09/2025 2:16 PM"
type input "16"
click at [580, 381] on span at bounding box center [579, 382] width 13 height 14
type input "24/09/2025 2:15 PM"
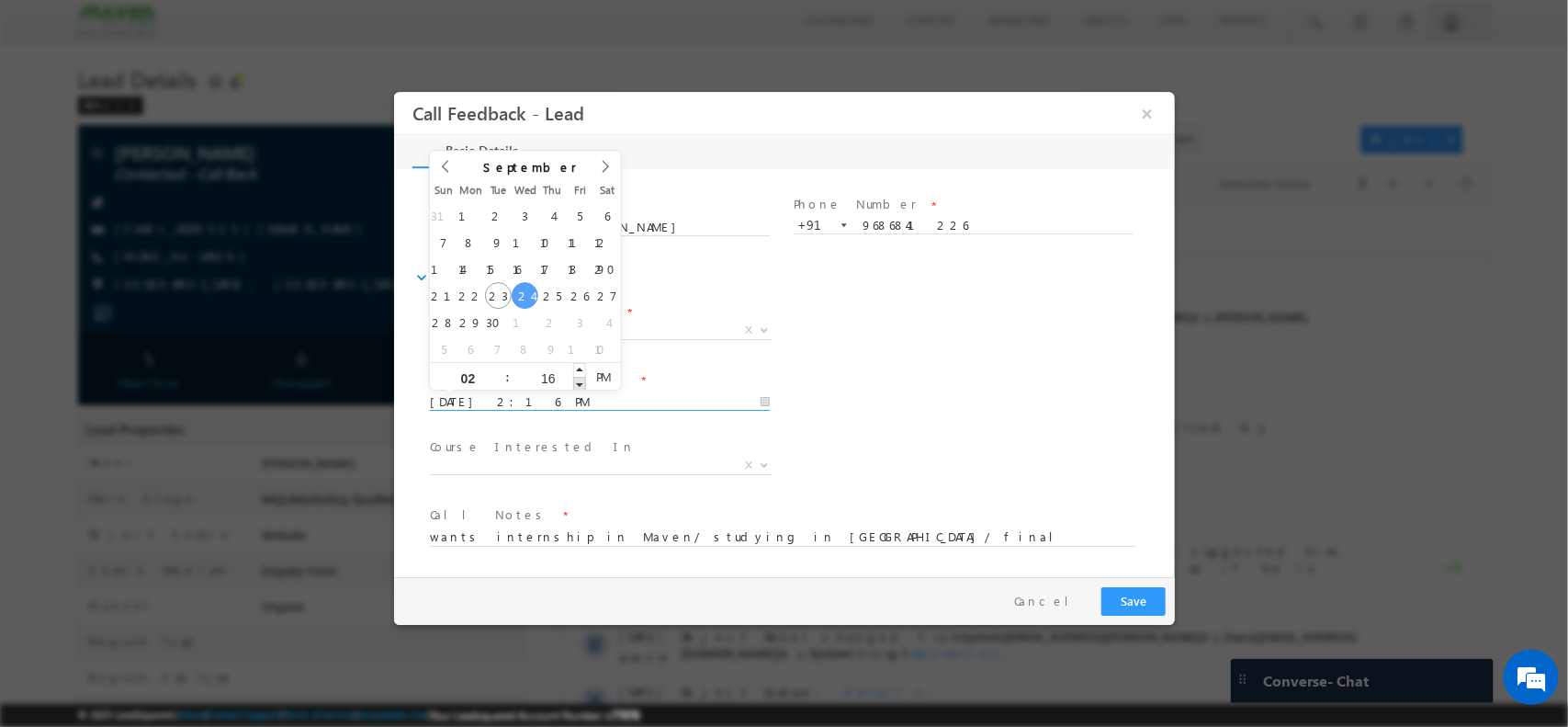
type input "15"
click at [580, 381] on span at bounding box center [579, 382] width 13 height 14
type input "24/09/2025 2:14 PM"
type input "14"
click at [580, 381] on span at bounding box center [579, 382] width 13 height 14
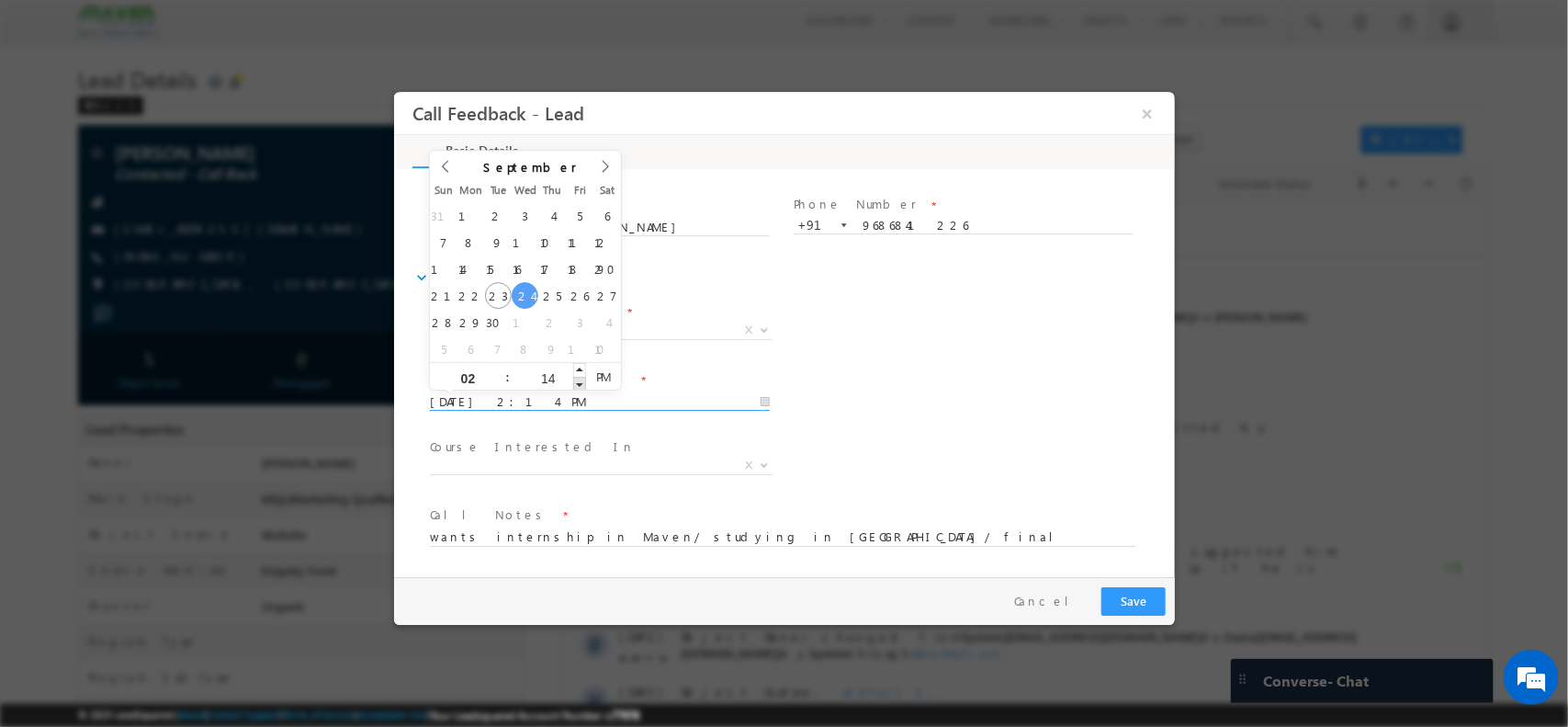
type input "24/09/2025 2:13 PM"
type input "13"
click at [580, 381] on span at bounding box center [579, 382] width 13 height 14
type input "24/09/2025 2:12 PM"
type input "12"
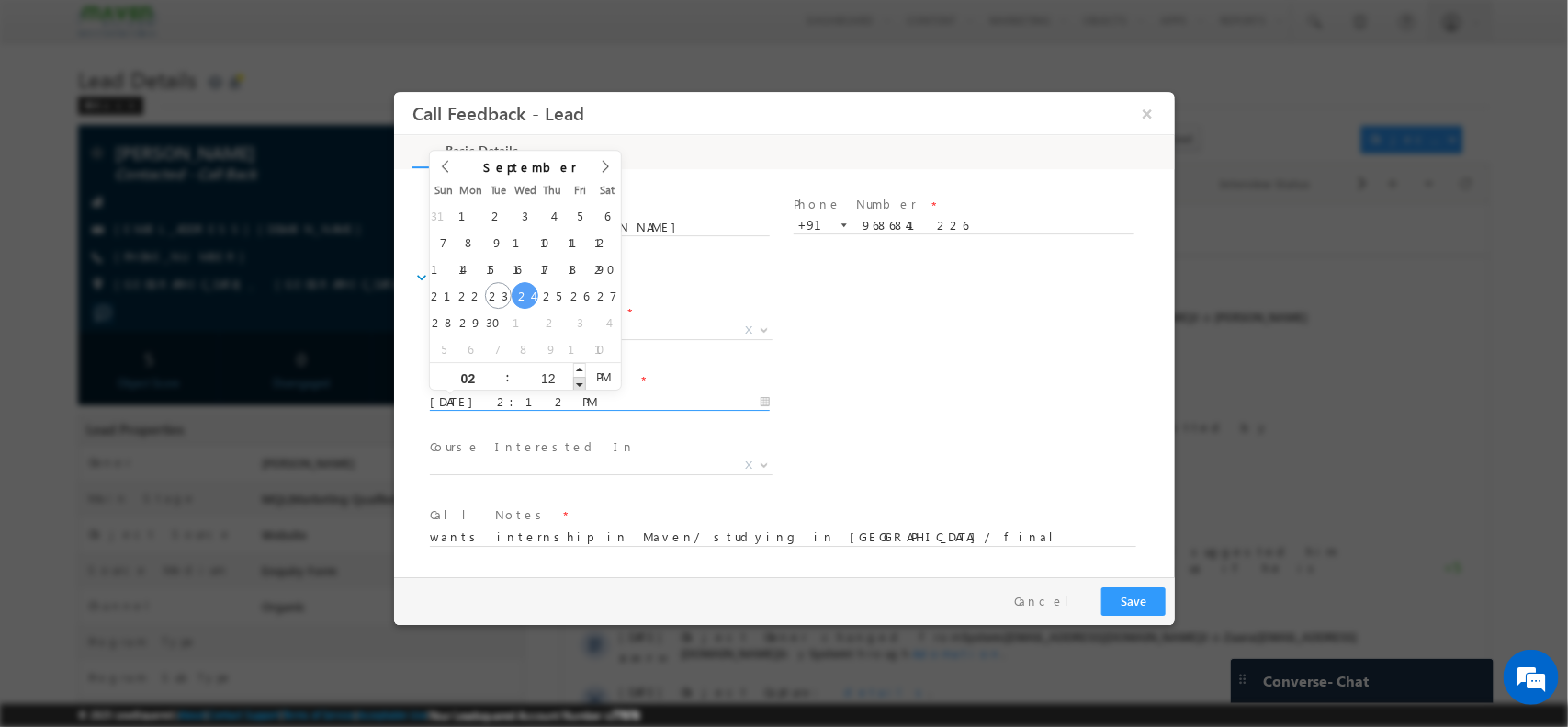
click at [580, 381] on span at bounding box center [579, 382] width 13 height 14
type input "24/09/2025 2:11 PM"
type input "11"
click at [580, 381] on span at bounding box center [579, 382] width 13 height 14
type input "24/09/2025 2:10 PM"
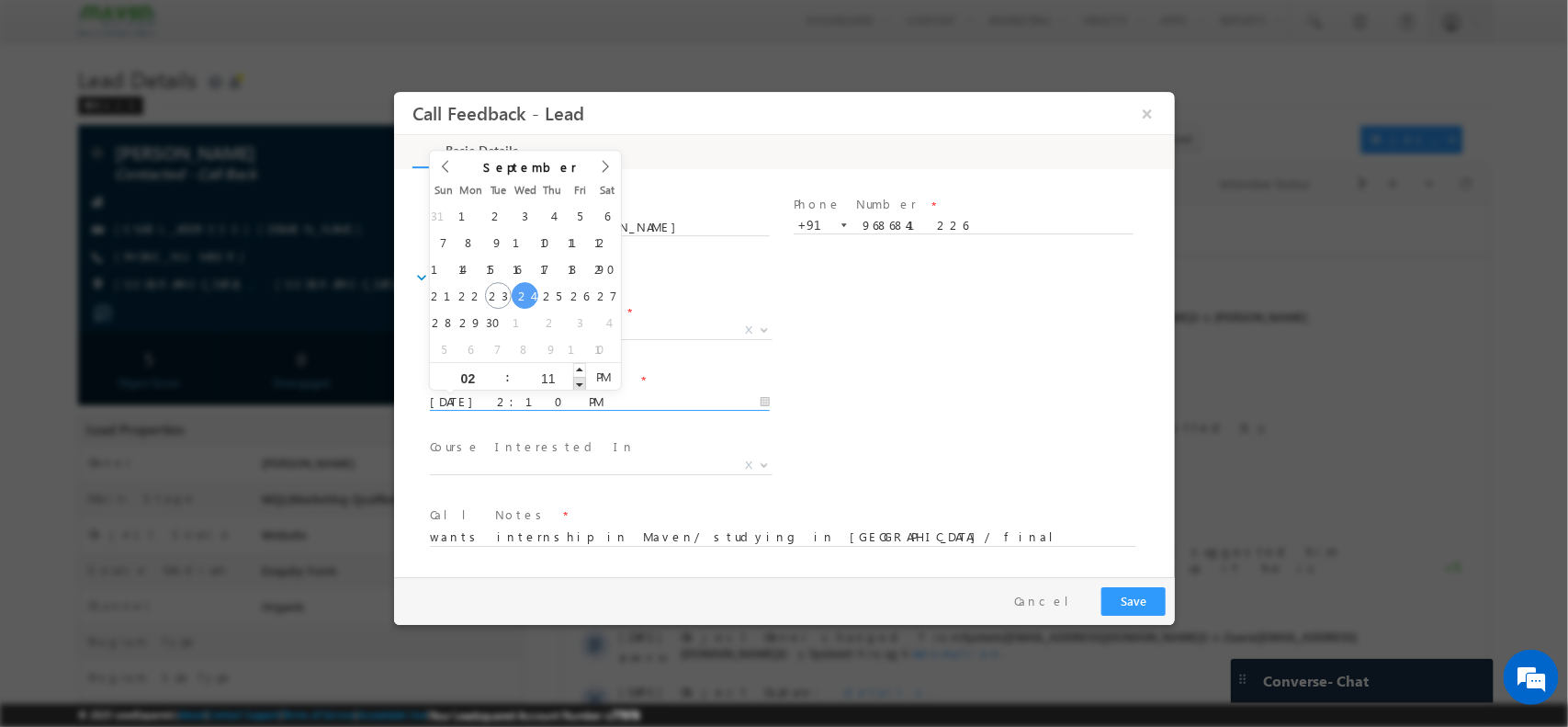
type input "10"
click at [580, 381] on span at bounding box center [579, 382] width 13 height 14
type input "24/09/2025 2:09 PM"
type input "09"
click at [580, 381] on span at bounding box center [579, 382] width 13 height 14
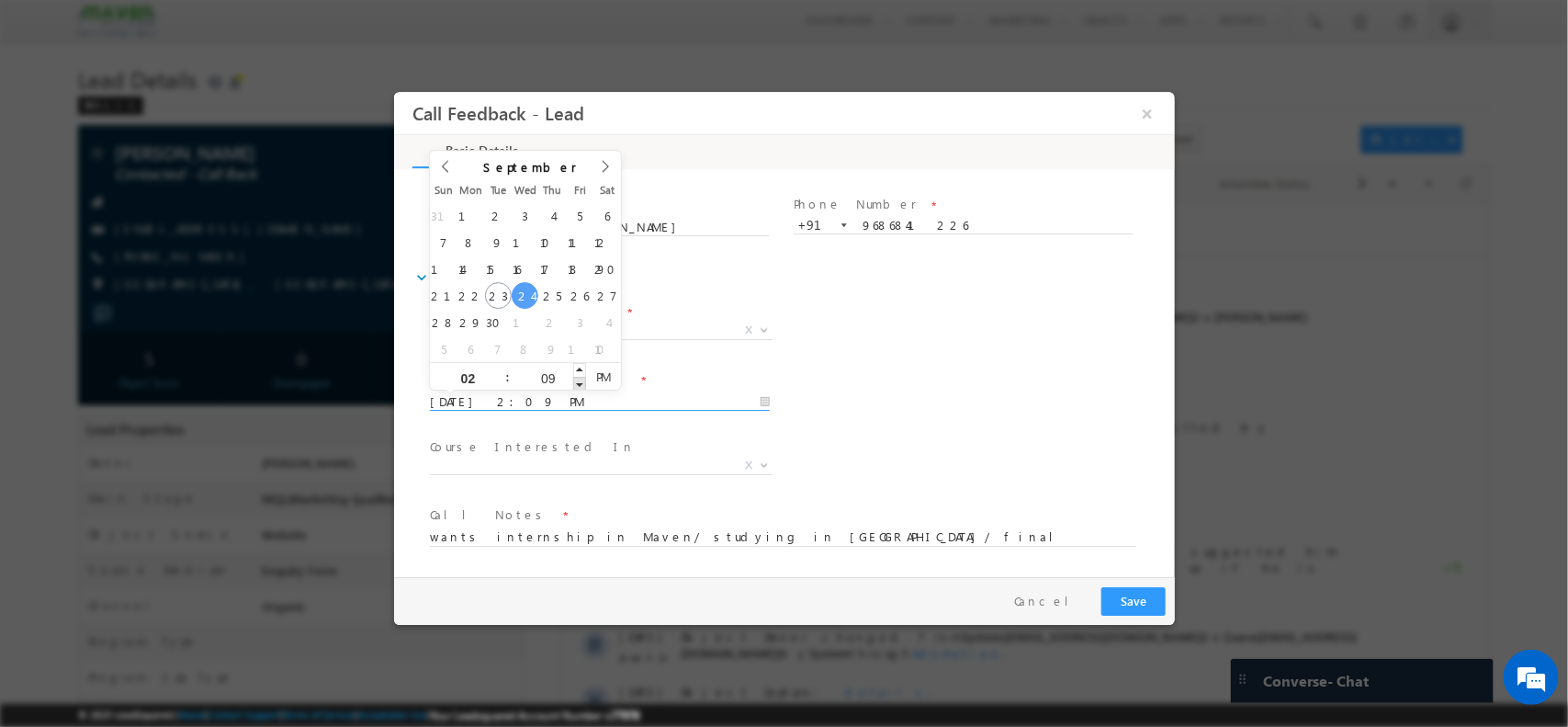
type input "24/09/2025 2:08 PM"
type input "08"
click at [580, 381] on span at bounding box center [579, 382] width 13 height 14
type input "24/09/2025 2:07 PM"
type input "07"
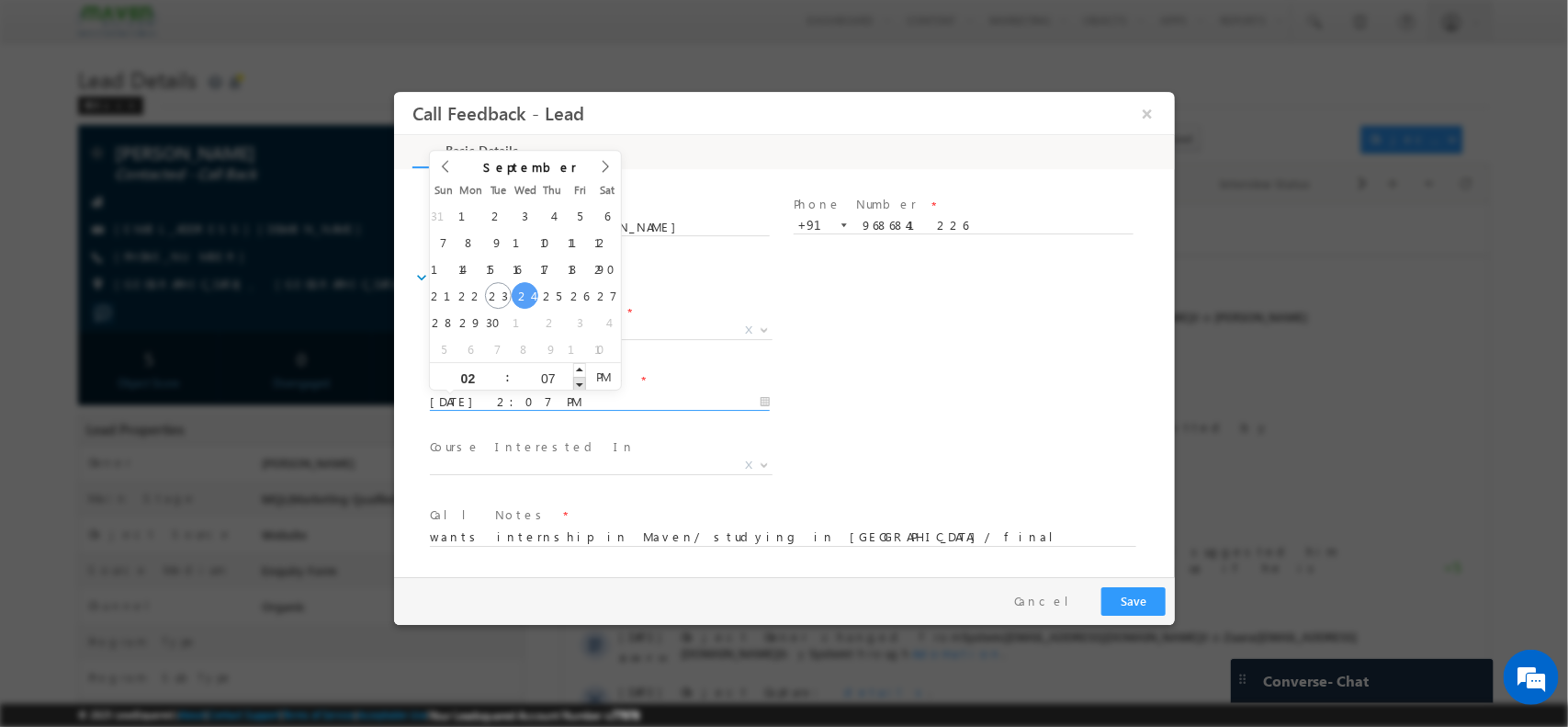
click at [580, 381] on span at bounding box center [579, 382] width 13 height 14
type input "24/09/2025 2:06 PM"
type input "06"
click at [580, 381] on span at bounding box center [579, 382] width 13 height 14
type input "24/09/2025 2:05 PM"
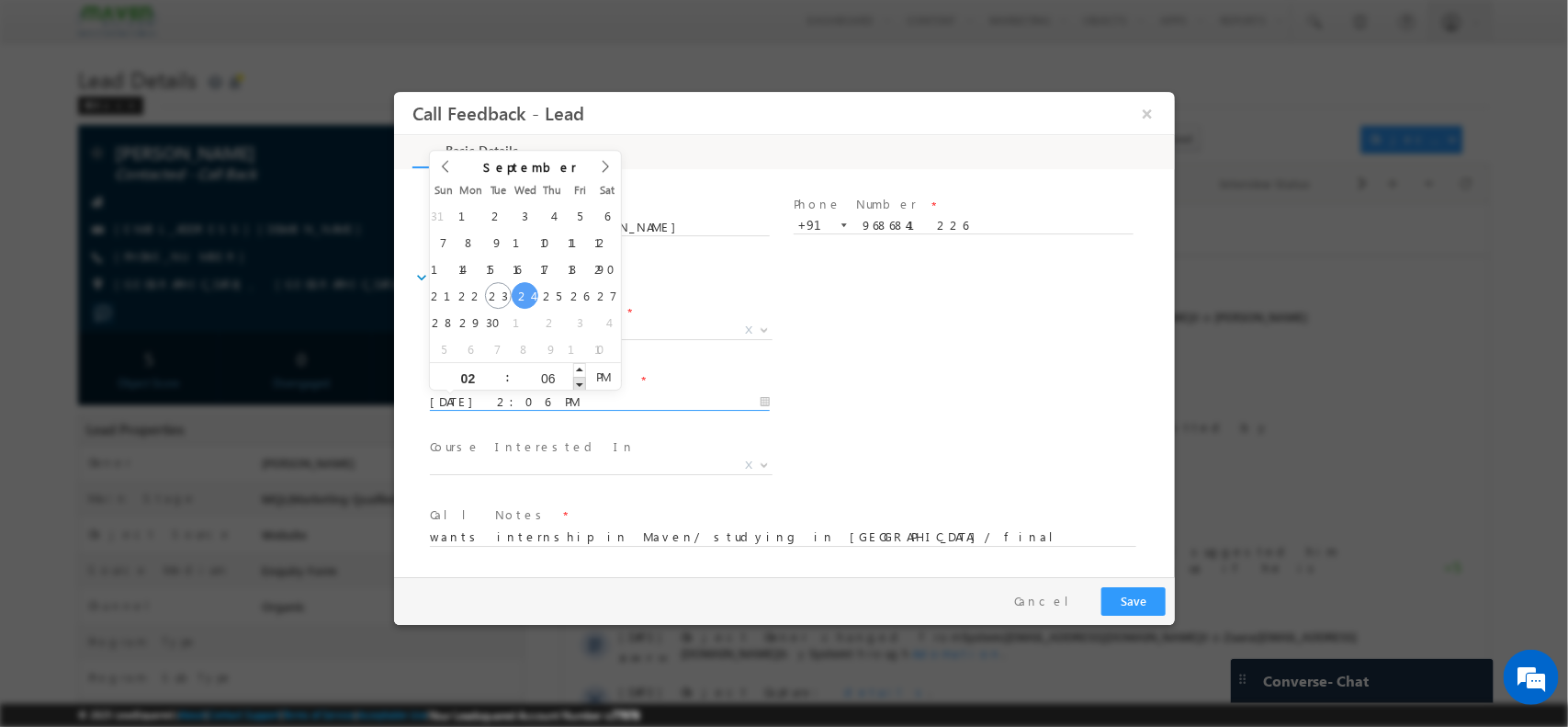
type input "05"
click at [580, 381] on span at bounding box center [579, 382] width 13 height 14
type input "24/09/2025 2:04 PM"
type input "04"
click at [580, 381] on span at bounding box center [579, 382] width 13 height 14
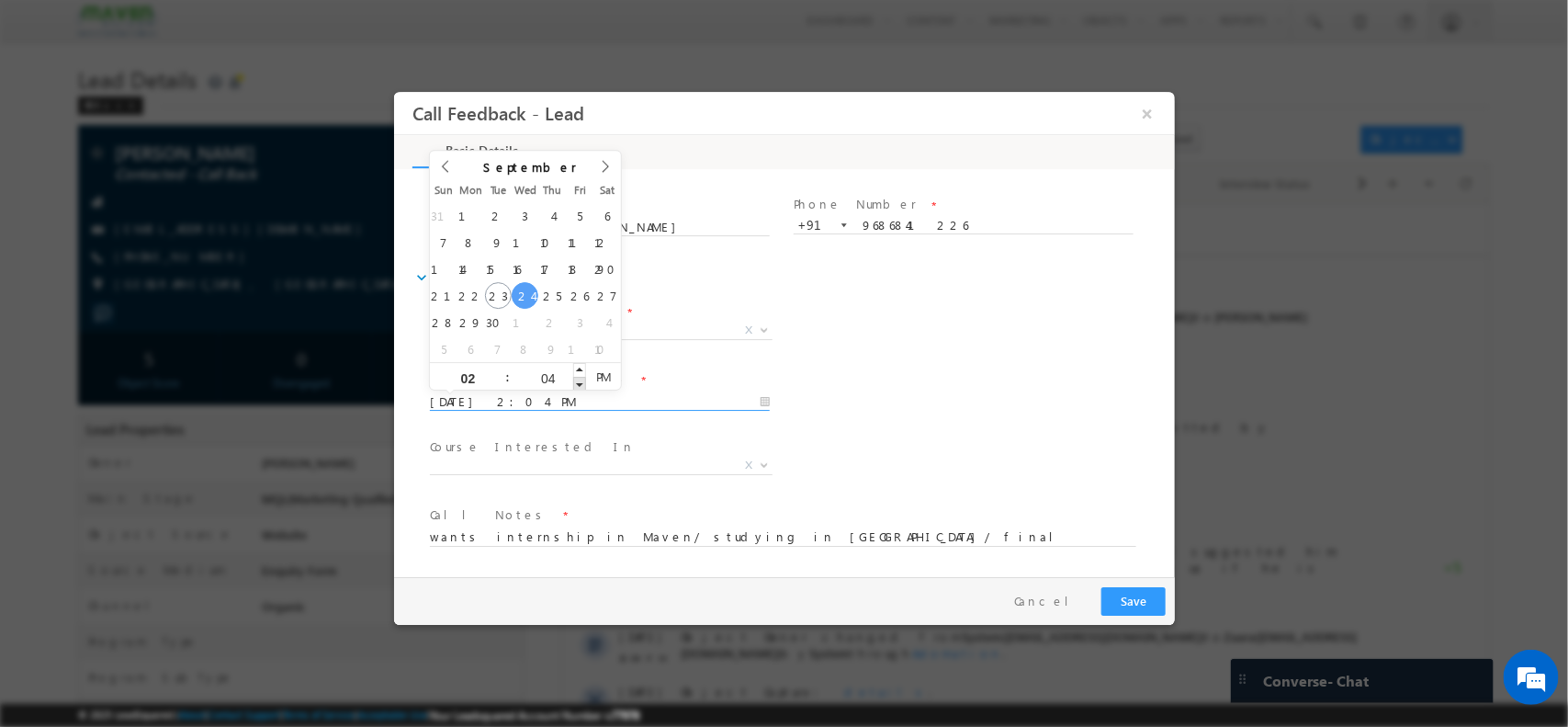
type input "24/09/2025 2:03 PM"
type input "03"
click at [580, 381] on span at bounding box center [579, 382] width 13 height 14
type input "24/09/2025 2:02 PM"
type input "02"
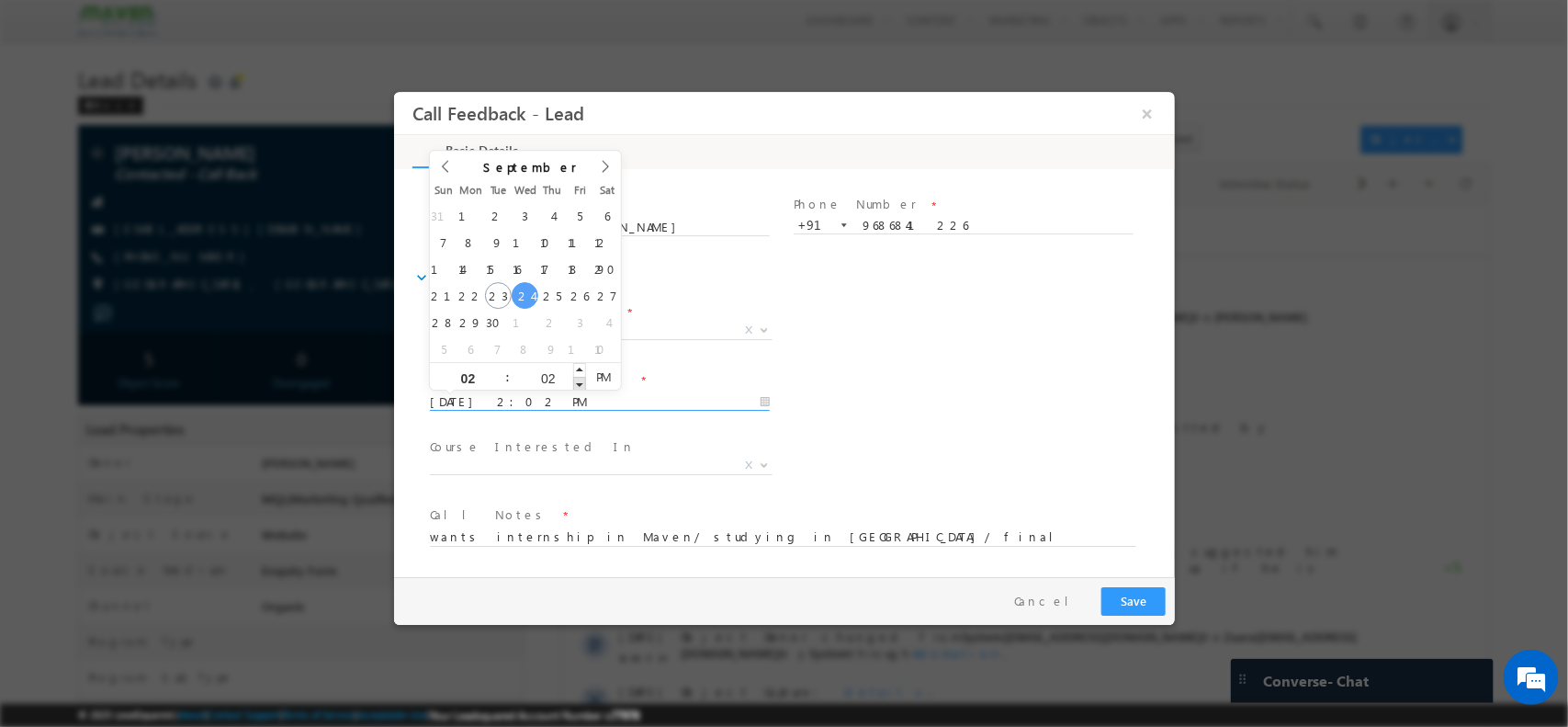
click at [580, 381] on span at bounding box center [579, 382] width 13 height 14
type input "24/09/2025 2:01 PM"
type input "01"
click at [580, 381] on span at bounding box center [579, 382] width 13 height 14
type input "24/09/2025 2:00 PM"
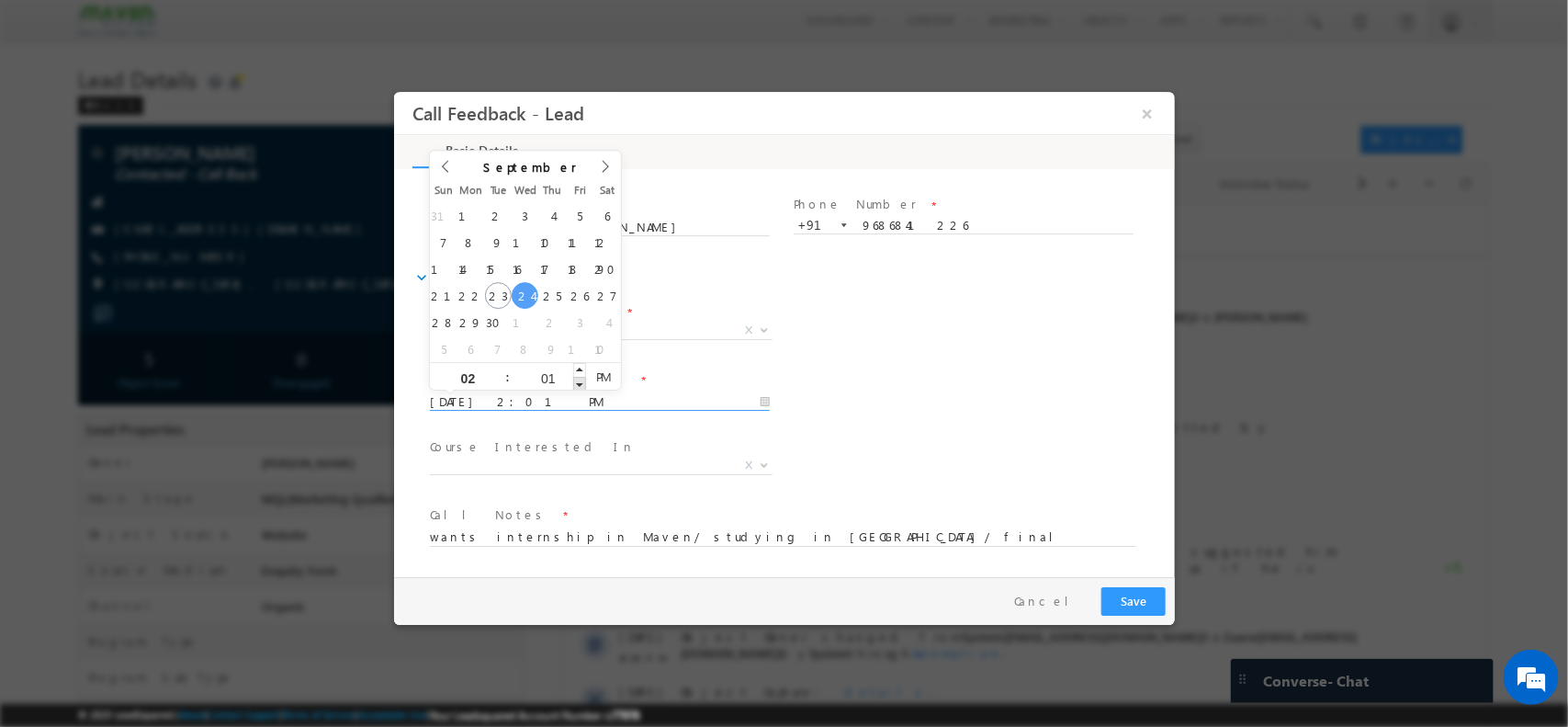
type input "00"
click at [580, 381] on span at bounding box center [579, 382] width 13 height 14
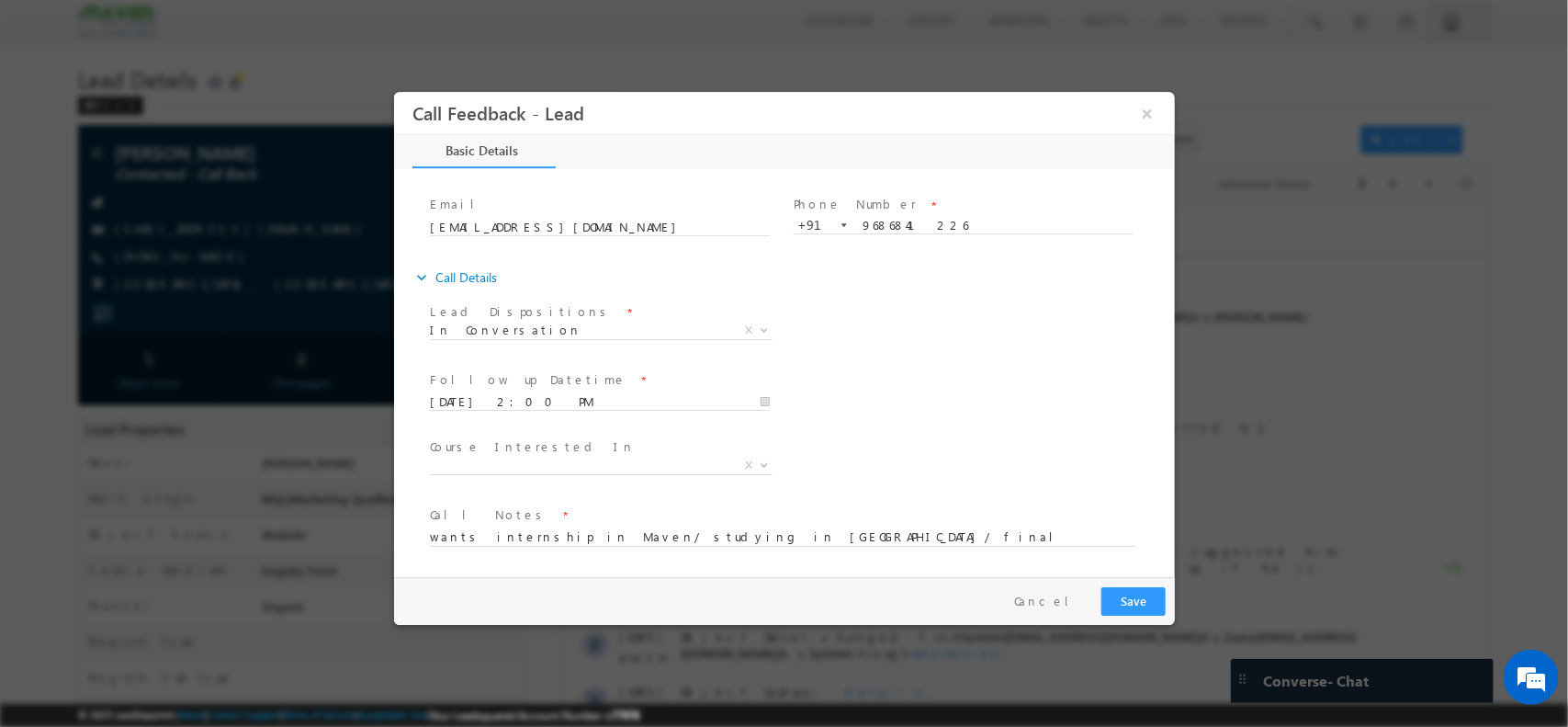
click at [1001, 376] on div "Follow up Datetime * 24/09/2025 2:00 PM Program Type * Long Term Short Term X" at bounding box center [800, 399] width 749 height 68
click at [1142, 592] on button "Save" at bounding box center [1133, 600] width 65 height 29
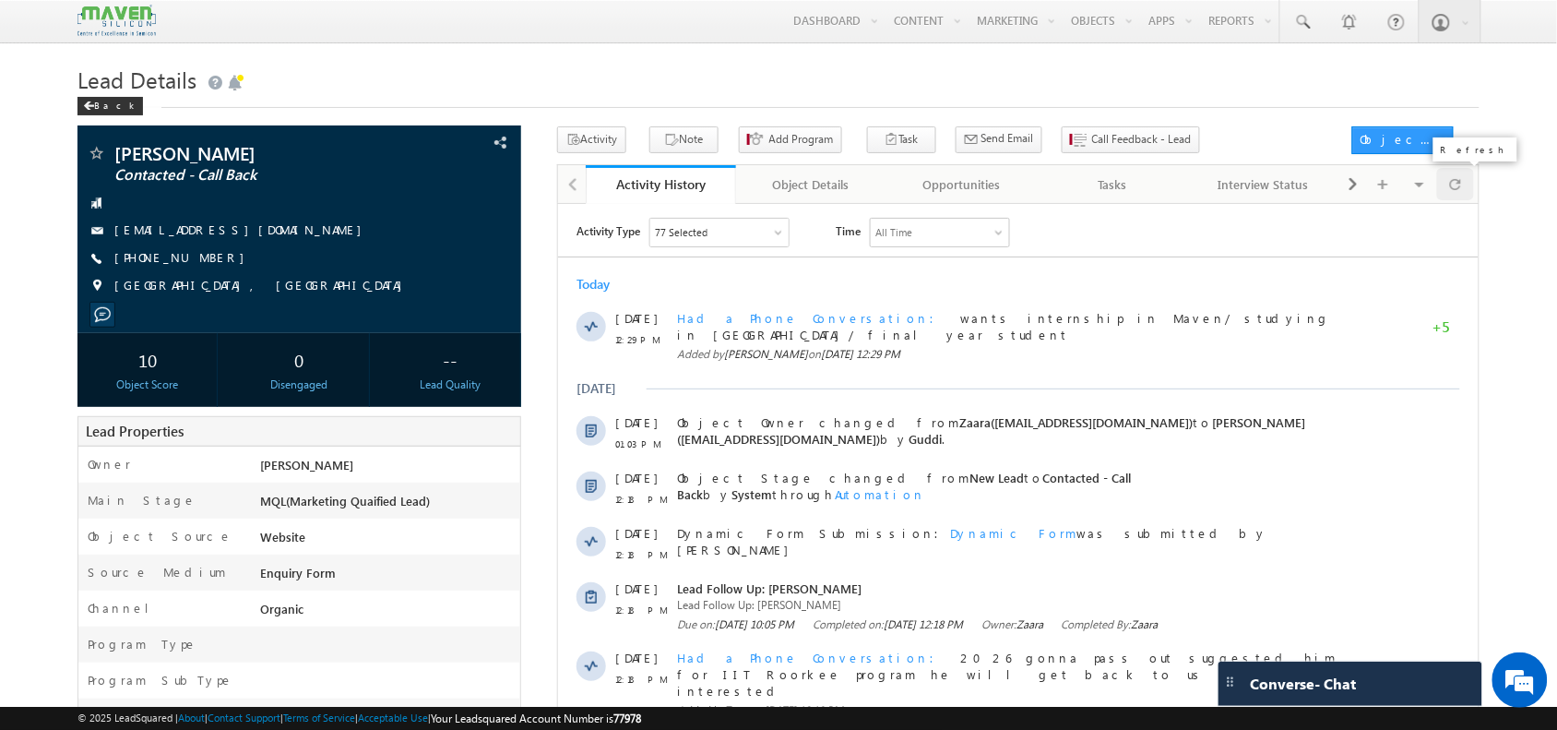
click at [1468, 189] on div at bounding box center [1455, 184] width 36 height 32
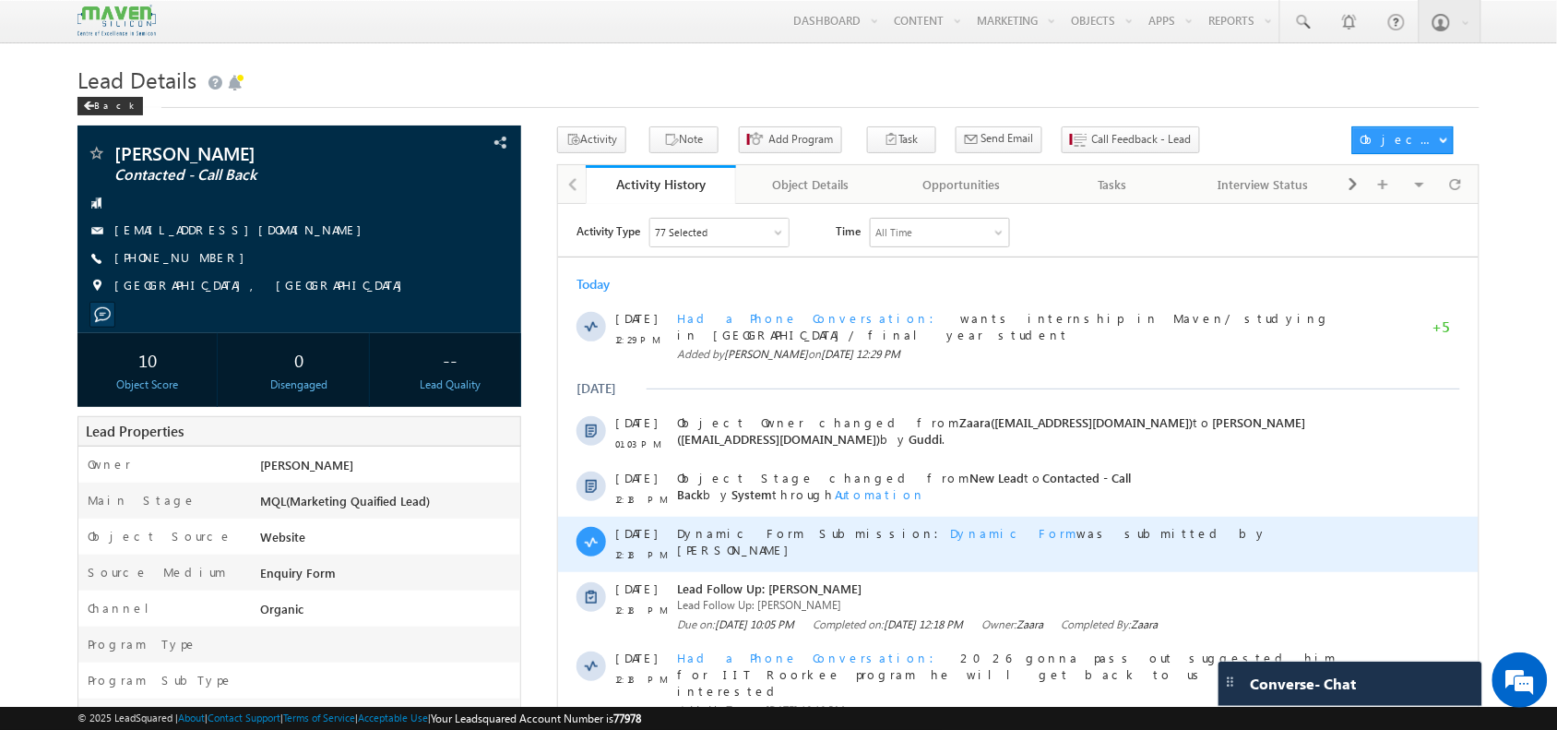
scroll to position [0, 0]
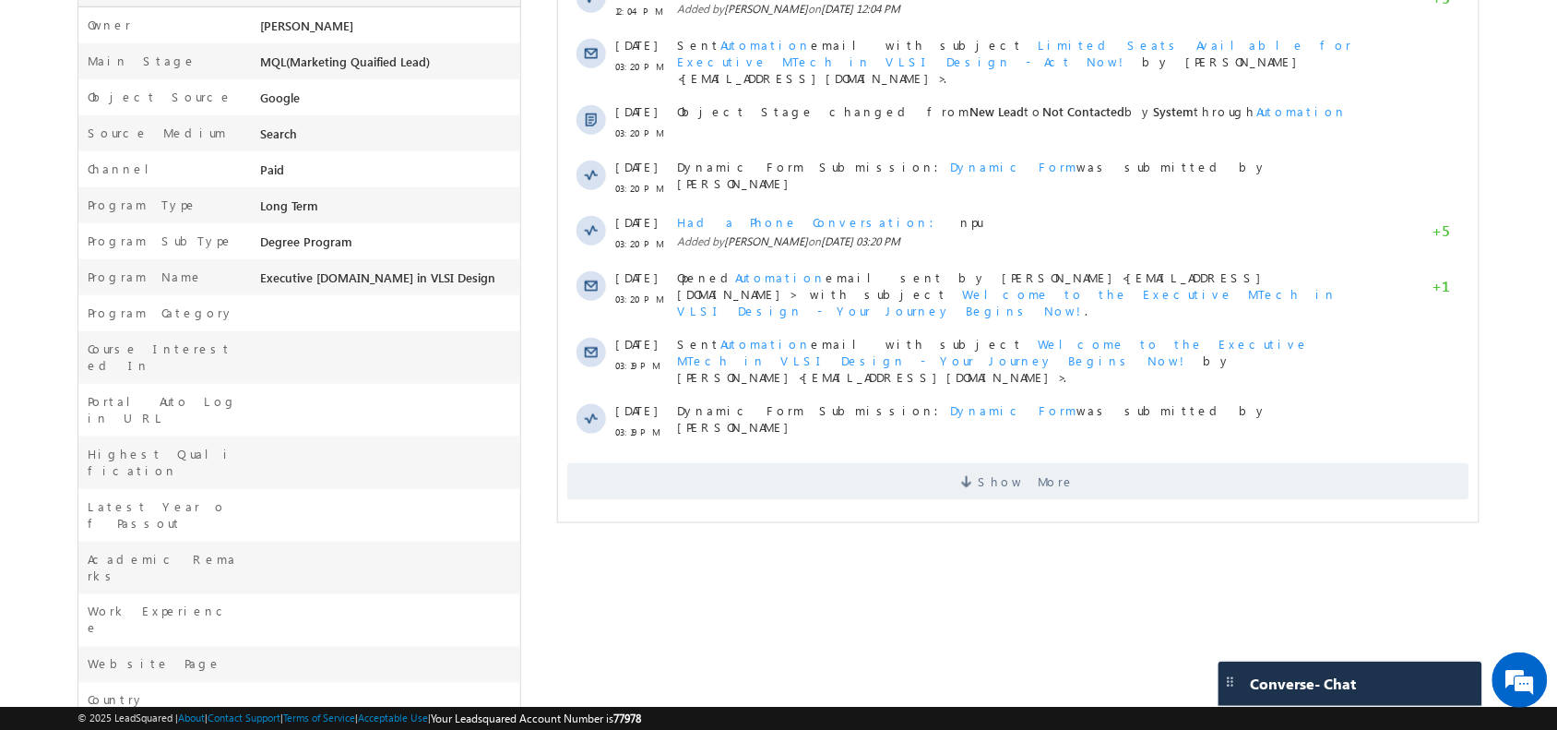
scroll to position [495, 0]
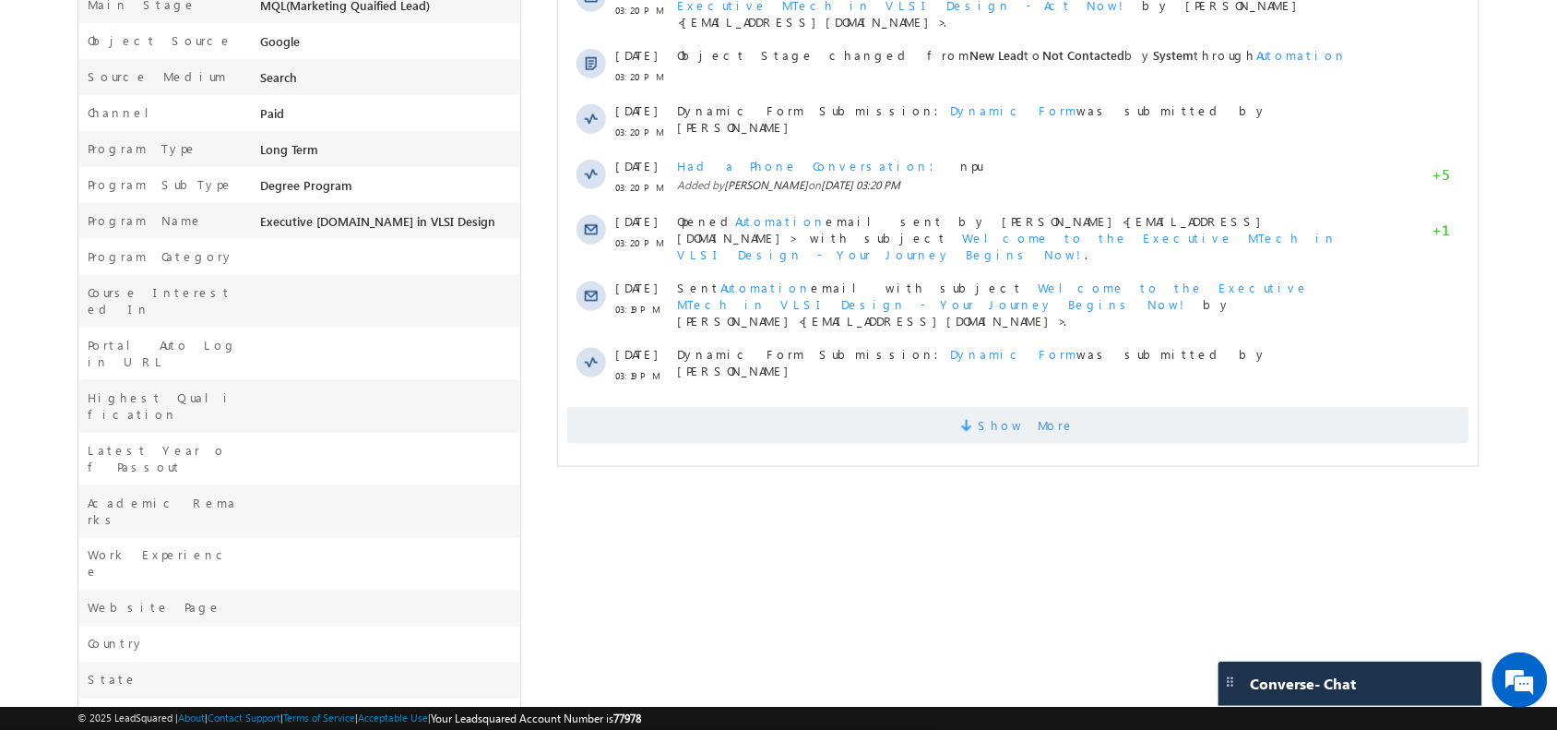
click at [965, 407] on span "Show More" at bounding box center [1017, 425] width 902 height 37
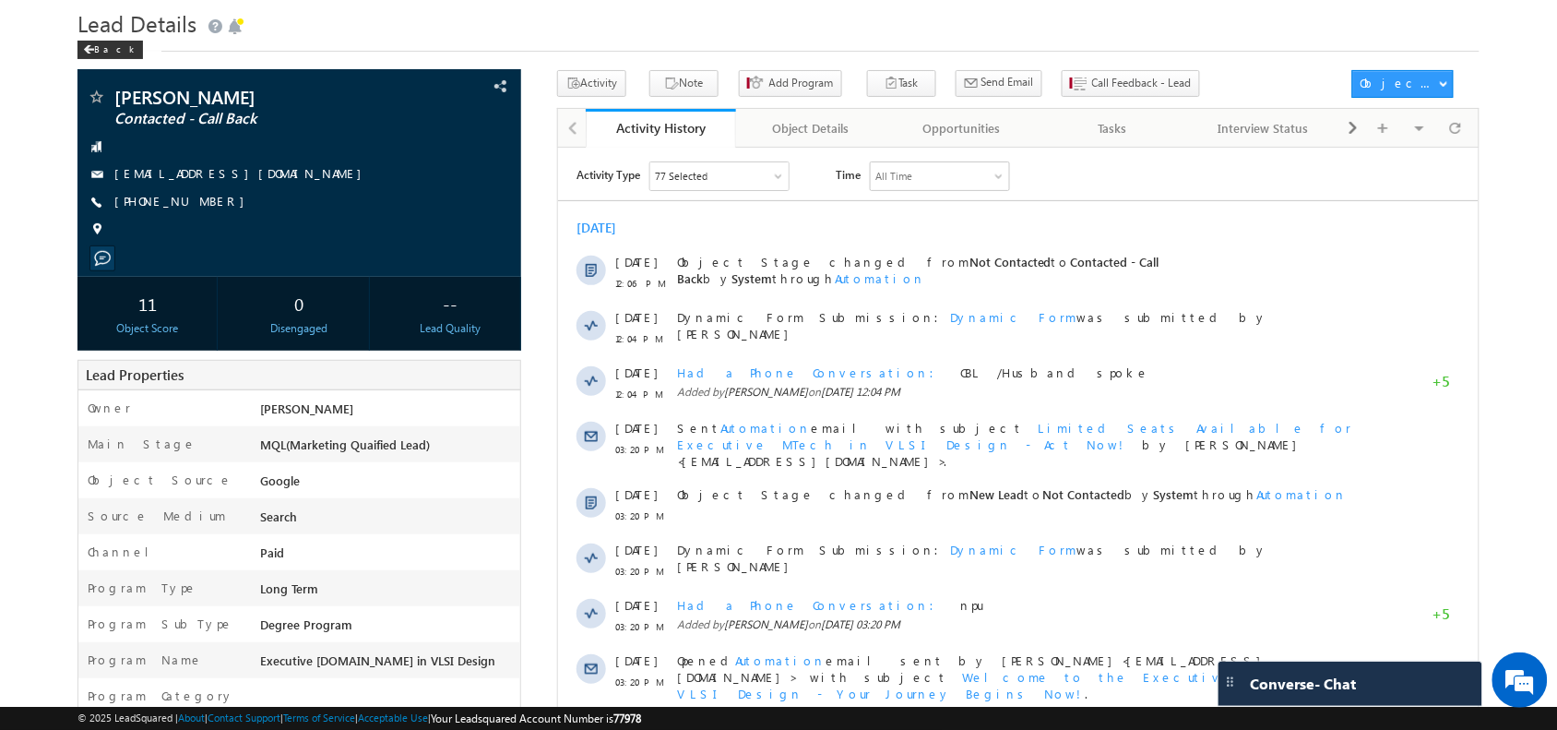
scroll to position [0, 0]
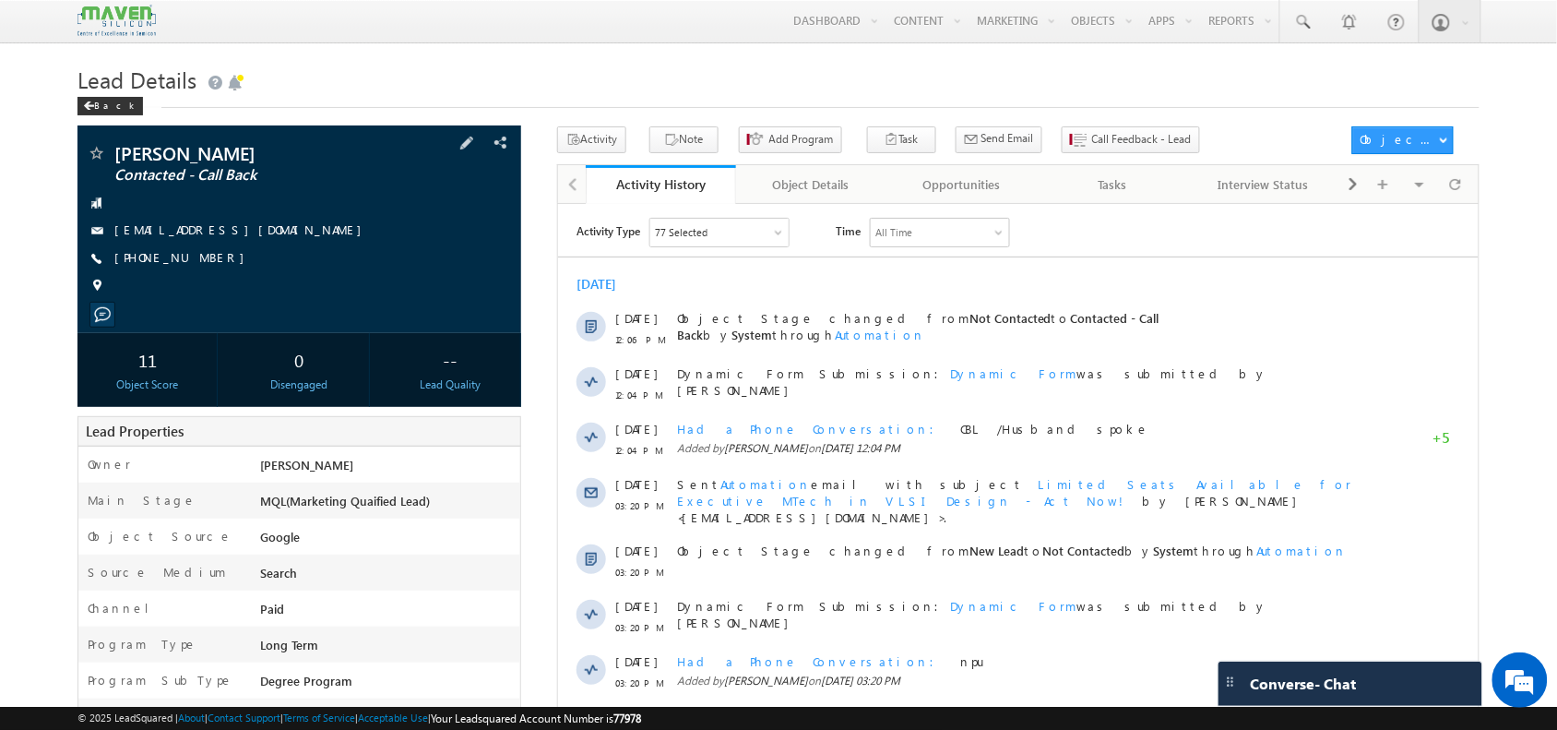
click at [176, 264] on span "[PHONE_NUMBER]" at bounding box center [183, 258] width 139 height 18
copy span "9663063905"
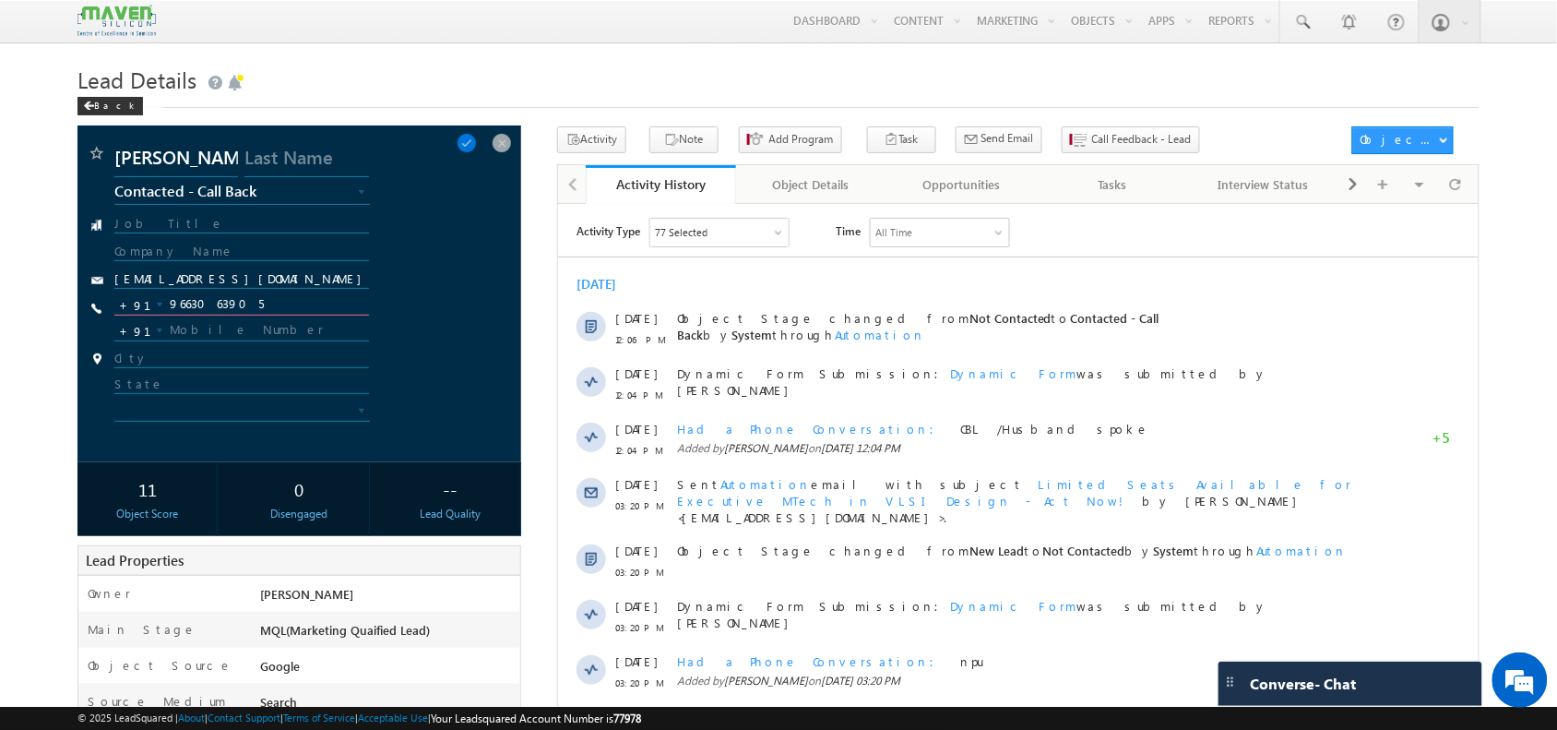
click at [210, 295] on input "9663063905" at bounding box center [241, 304] width 254 height 22
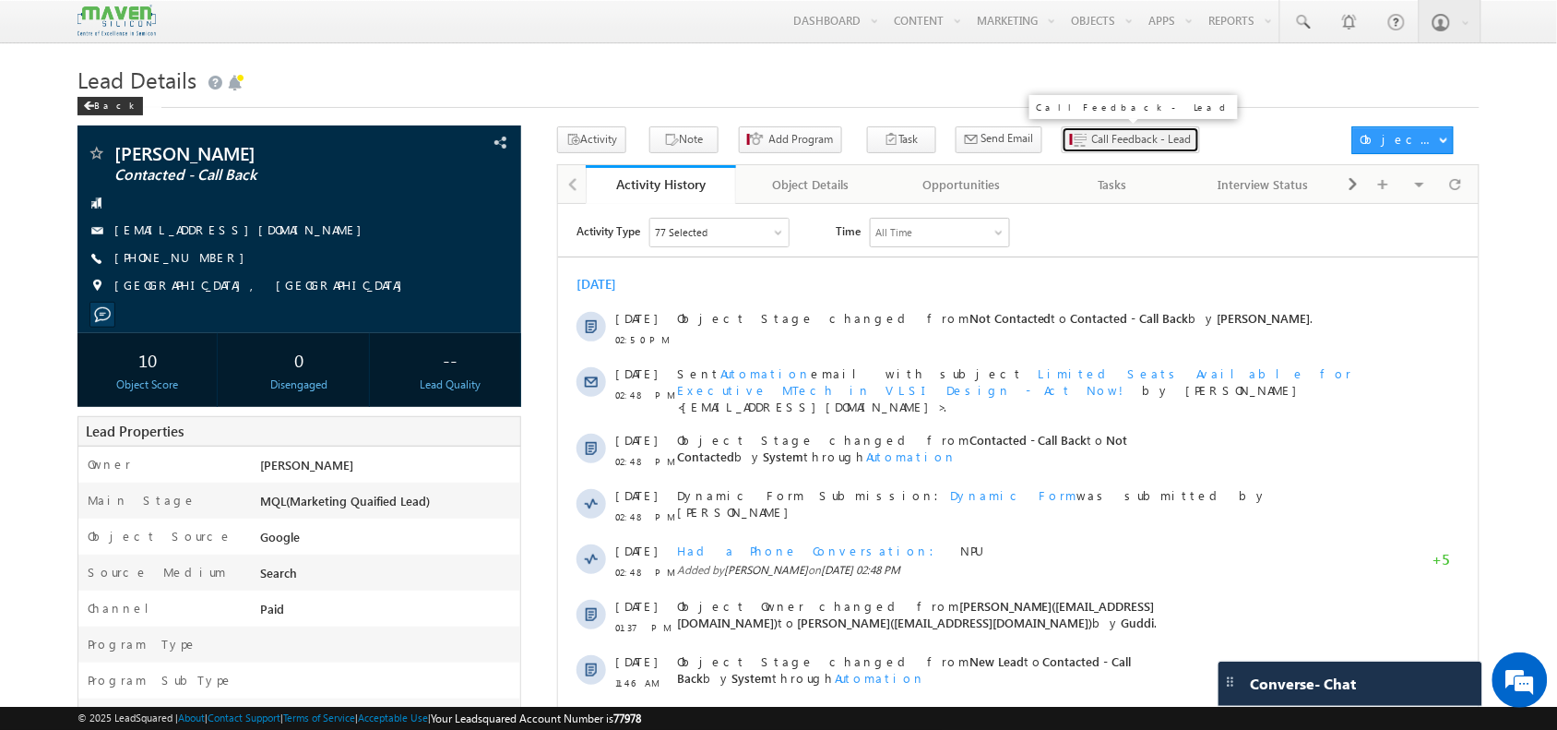
click at [1084, 130] on button "Call Feedback - Lead" at bounding box center [1131, 139] width 138 height 27
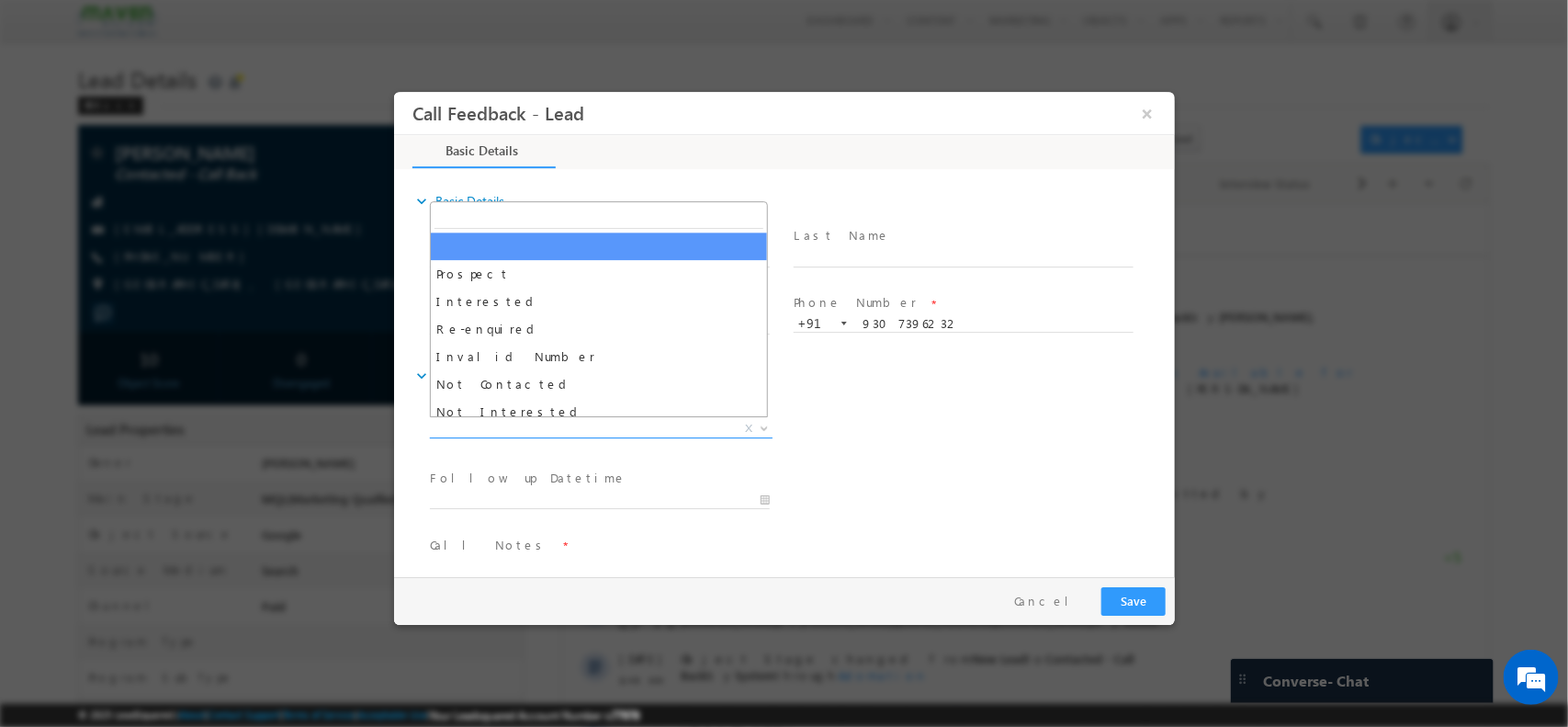
click at [518, 419] on span "X" at bounding box center [601, 428] width 343 height 18
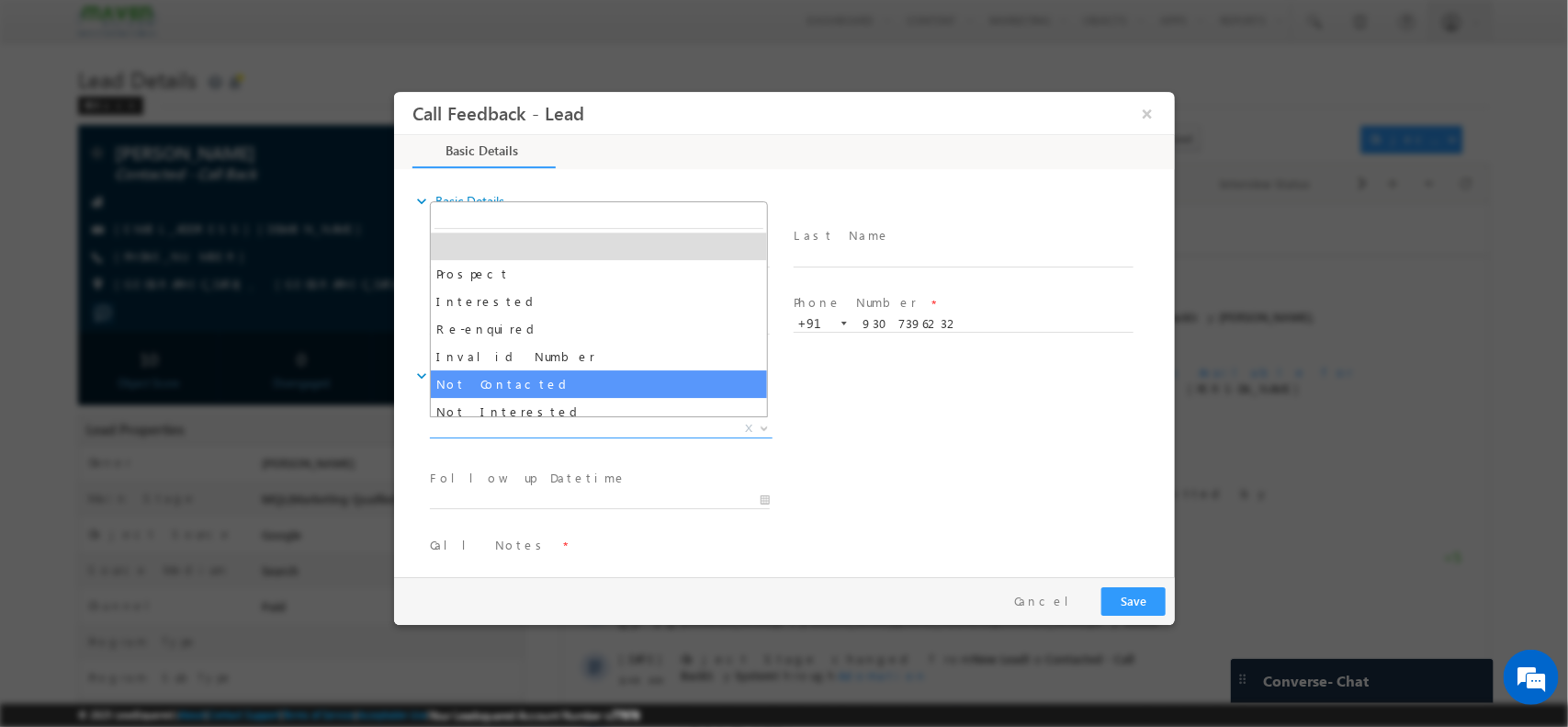
select select "Not Contacted"
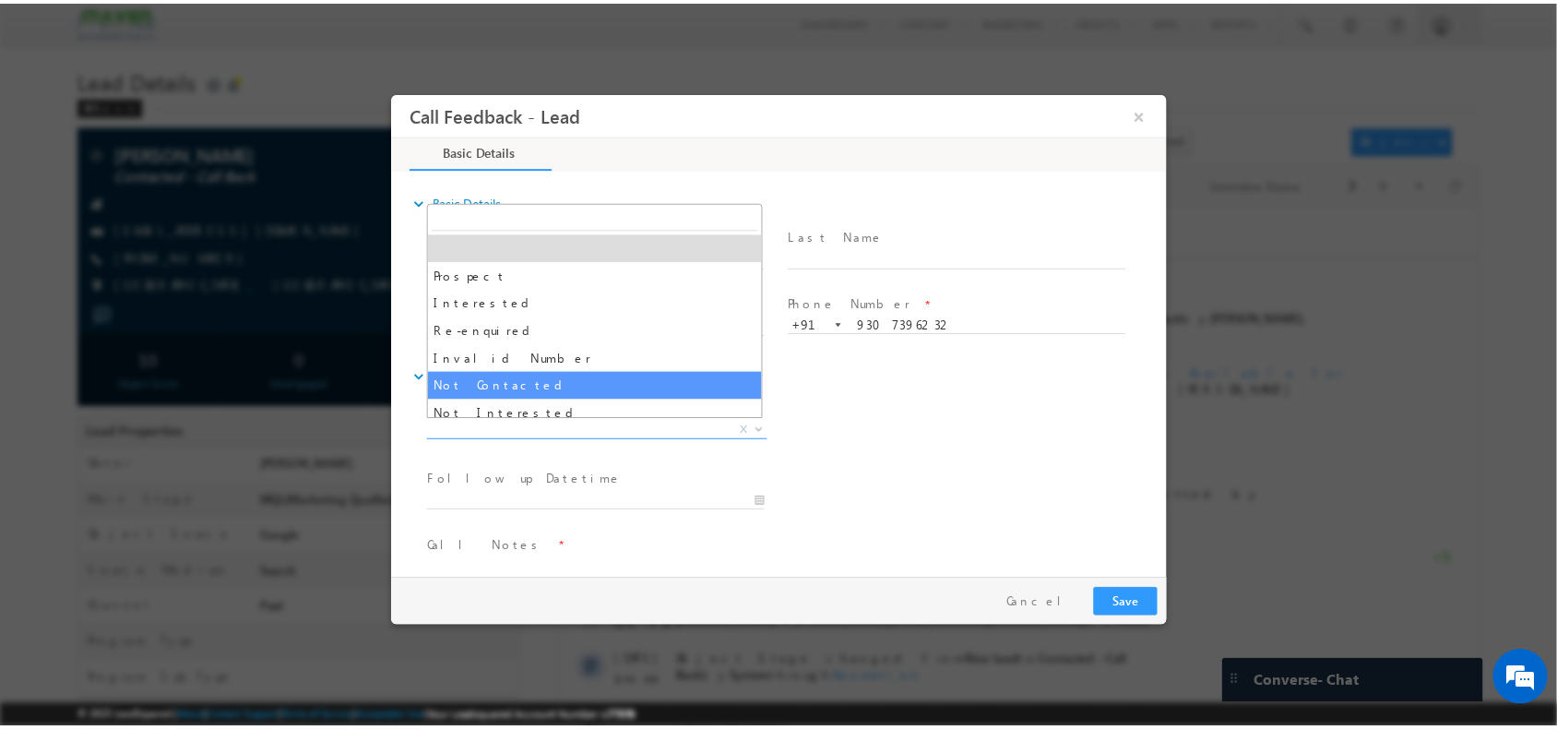
scroll to position [99, 0]
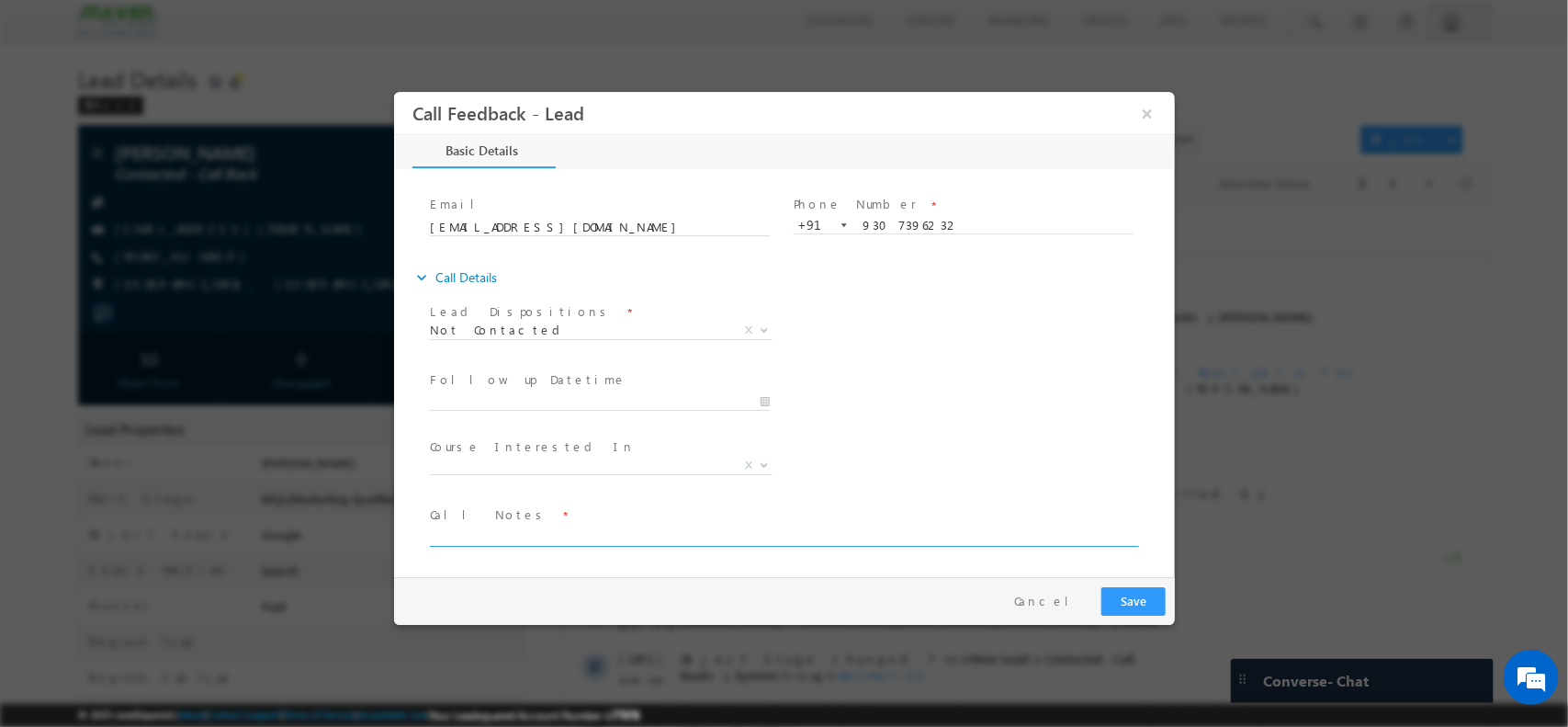
click at [598, 533] on textarea at bounding box center [782, 535] width 706 height 21
type textarea "NPU"
click at [1150, 590] on button "Save" at bounding box center [1133, 600] width 65 height 29
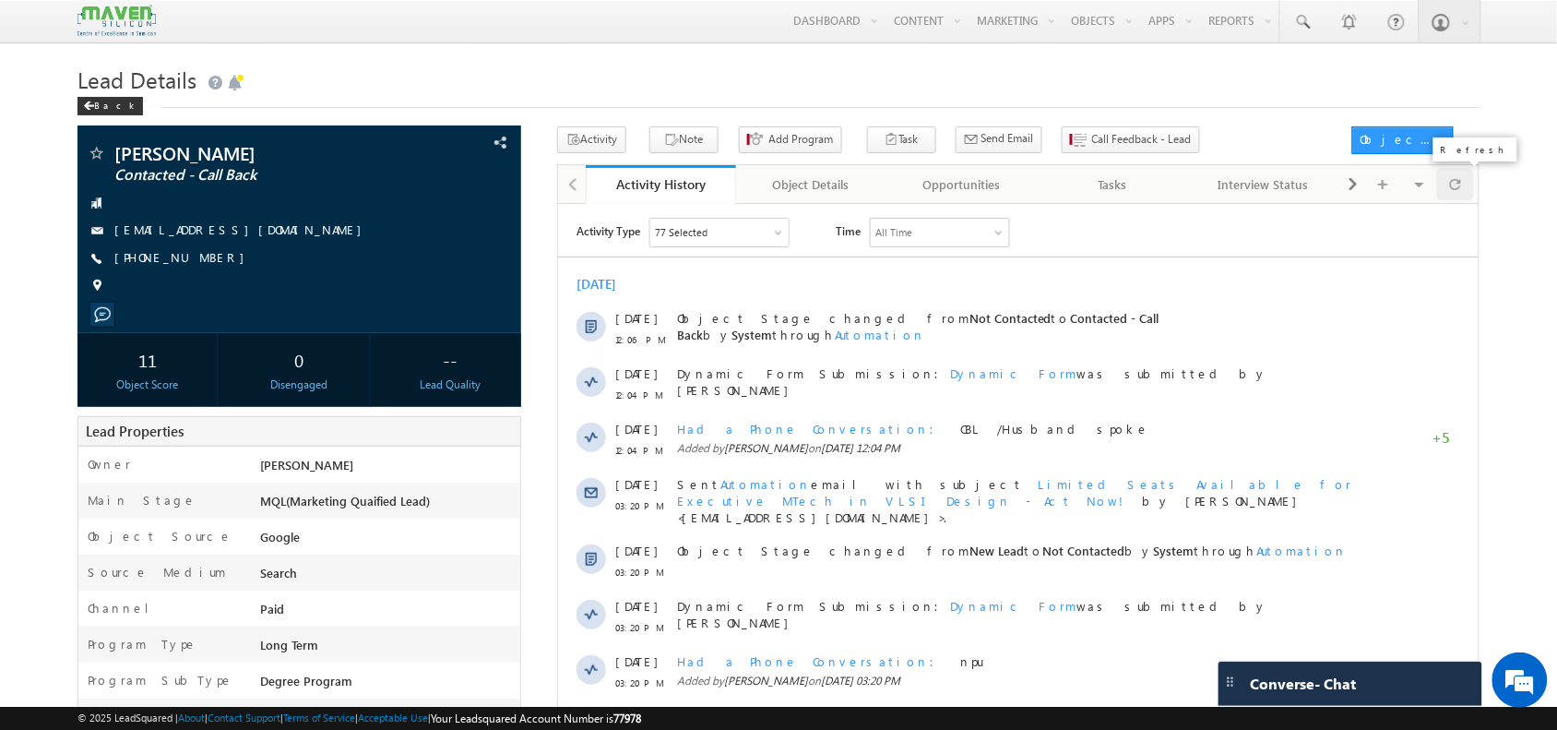
click at [1457, 190] on span at bounding box center [1455, 184] width 11 height 32
click at [671, 143] on button "Note" at bounding box center [683, 139] width 69 height 27
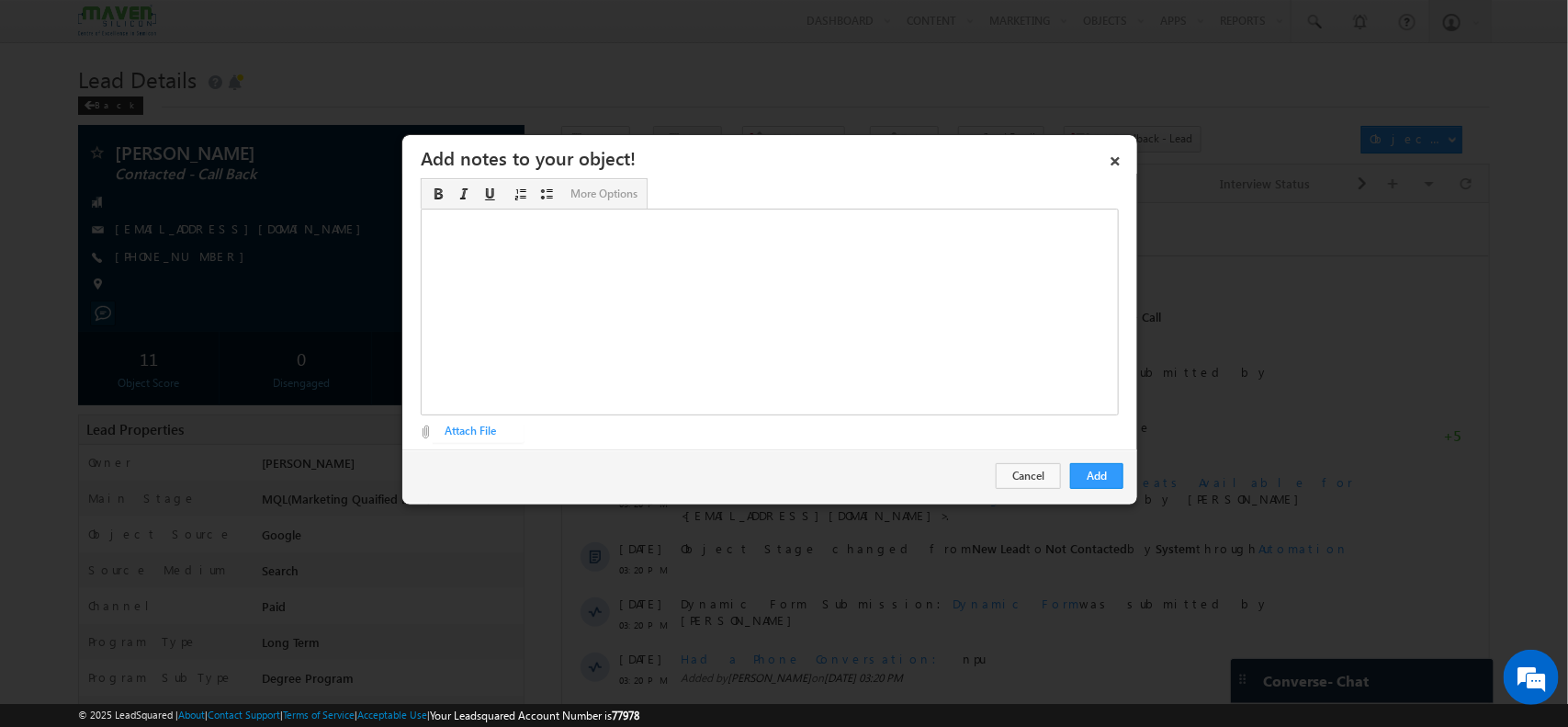
click at [787, 217] on div "Rich Text Editor, Description-inline-editor-div" at bounding box center [769, 312] width 698 height 207
click at [1118, 475] on button "Add" at bounding box center [1097, 476] width 53 height 26
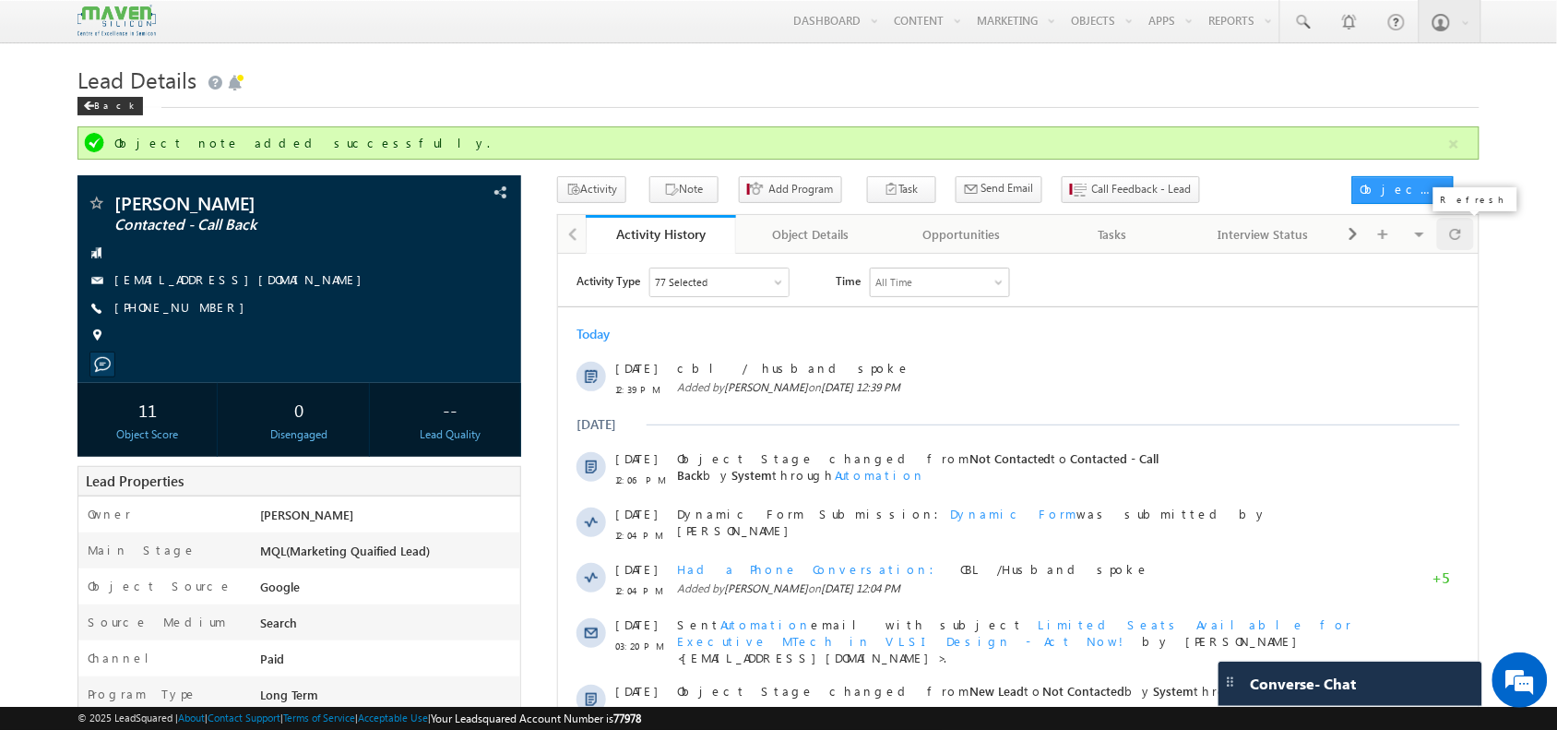
click at [1465, 240] on div at bounding box center [1455, 234] width 36 height 32
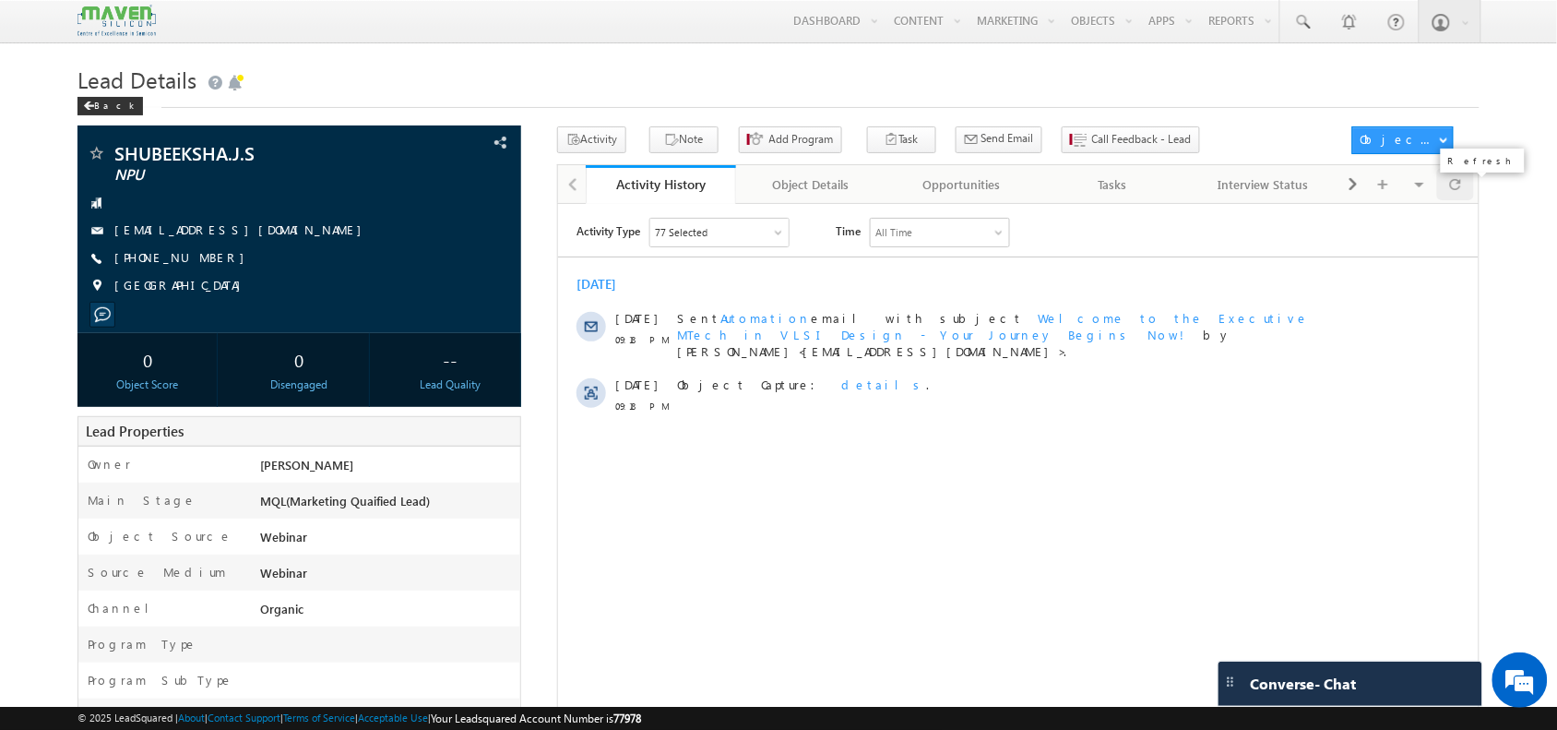
click at [1464, 192] on div at bounding box center [1455, 184] width 36 height 32
click at [1121, 127] on button "Call Feedback - Lead" at bounding box center [1131, 139] width 138 height 27
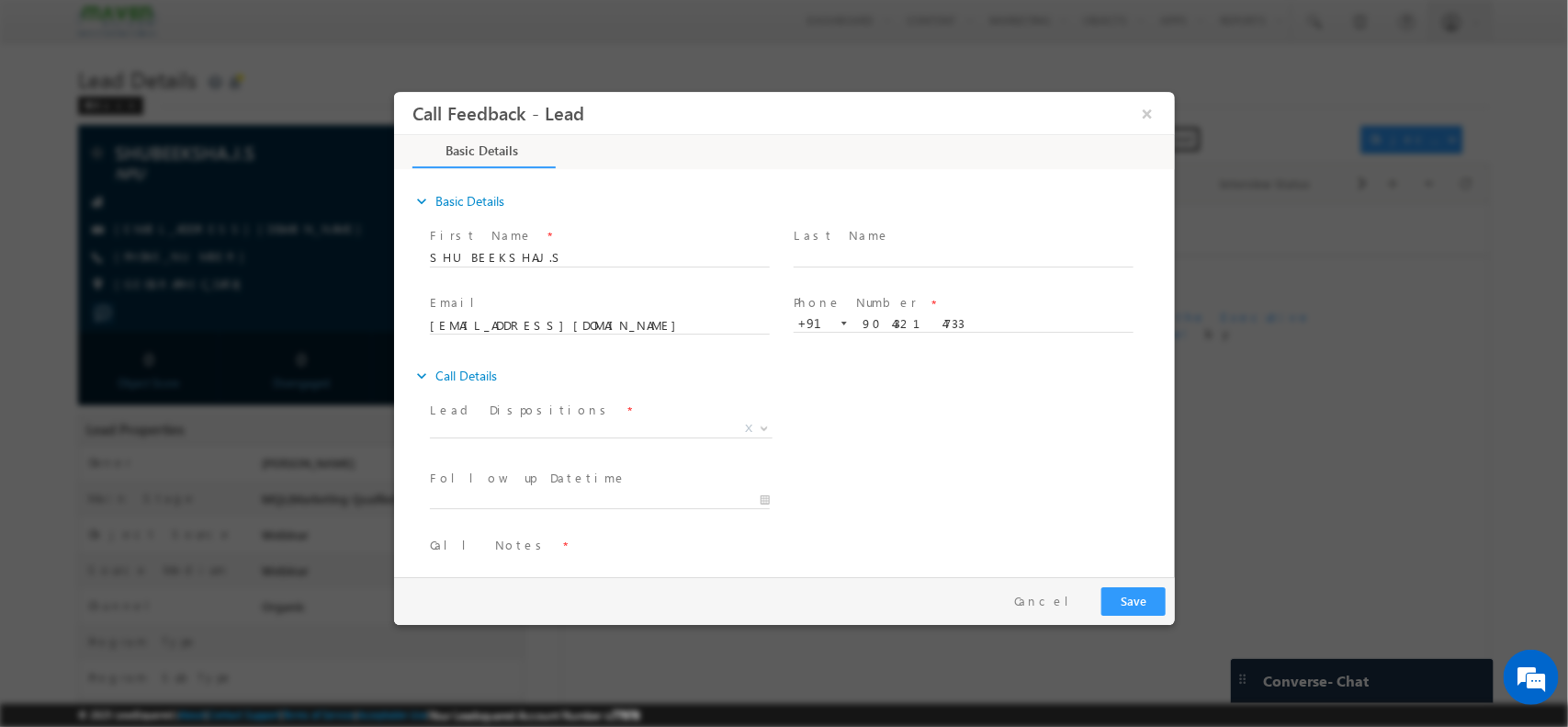
scroll to position [30, 0]
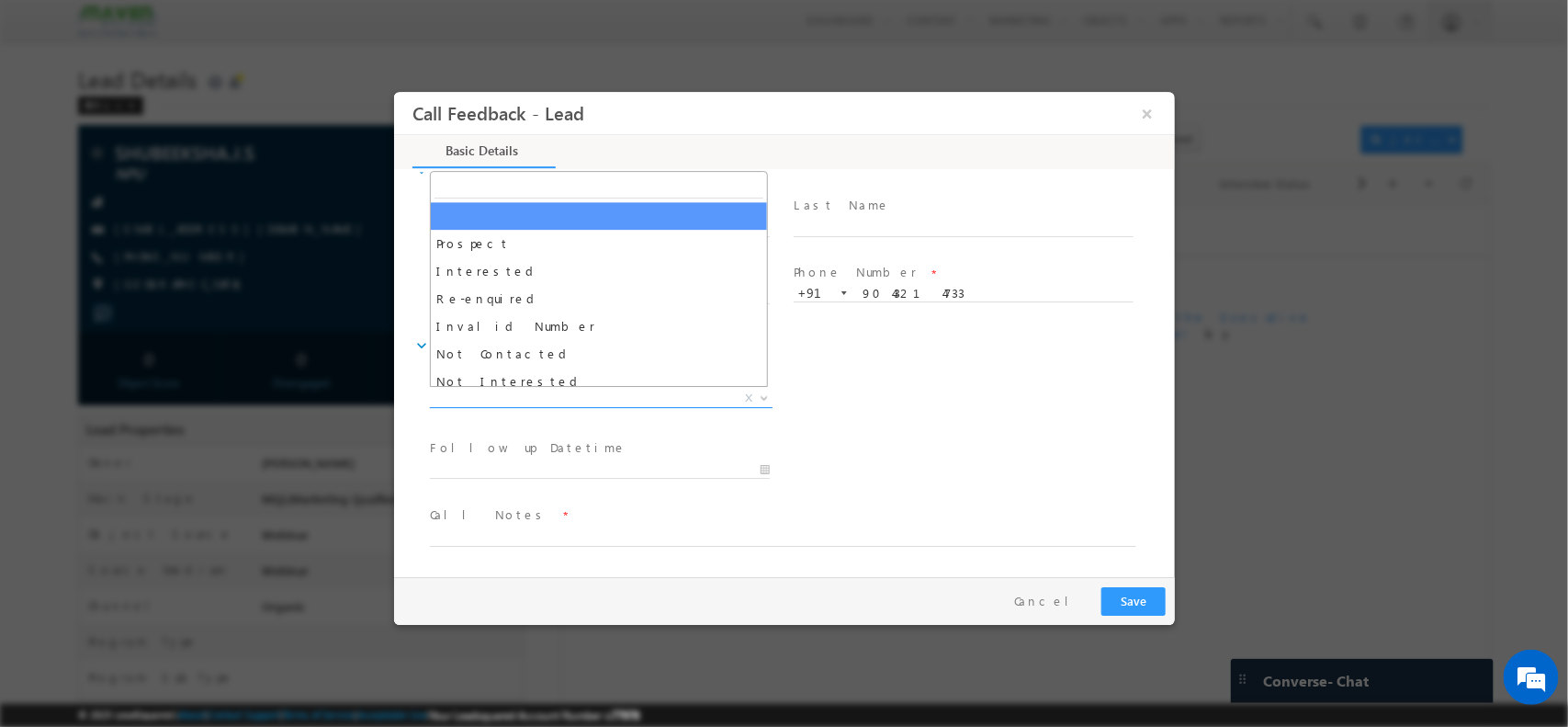
click at [594, 389] on span "X" at bounding box center [601, 397] width 343 height 18
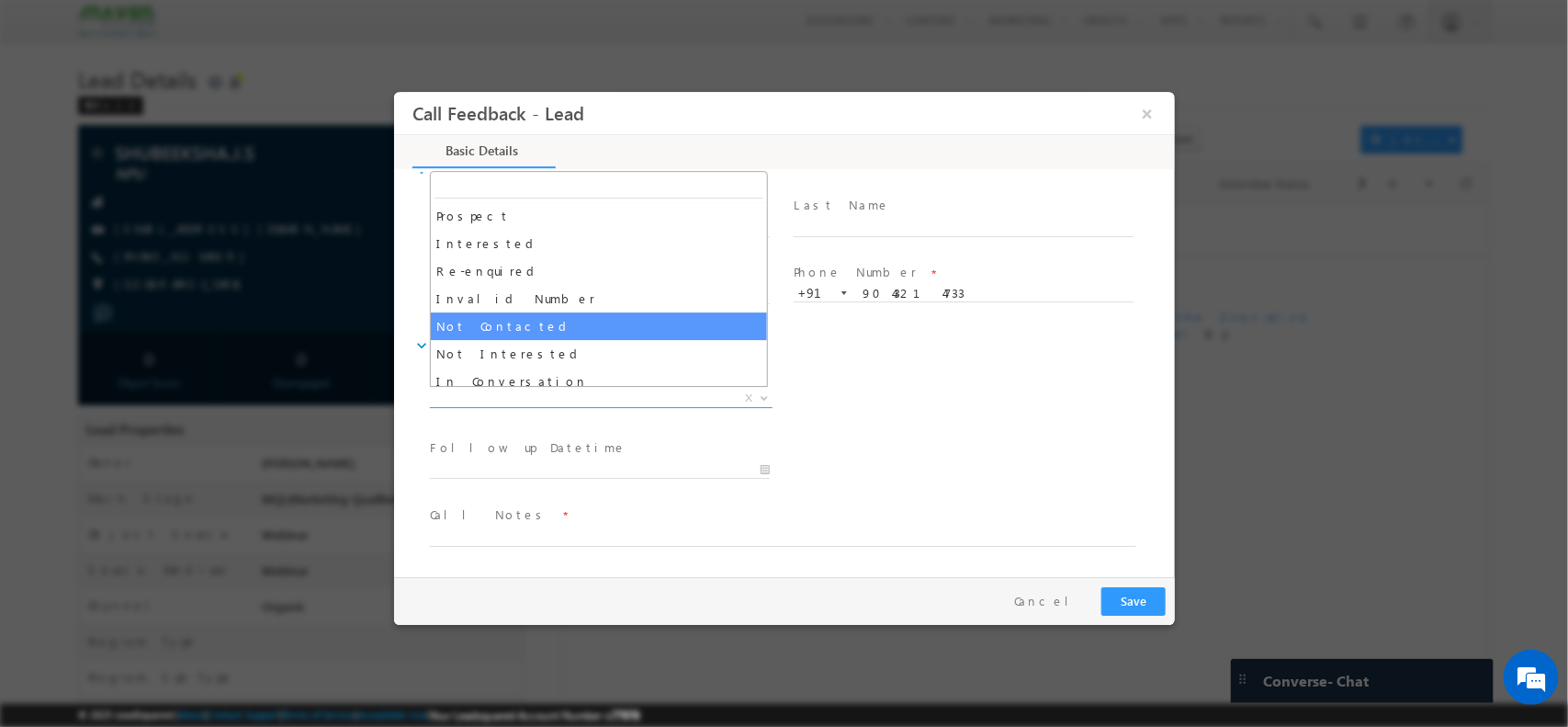
scroll to position [29, 0]
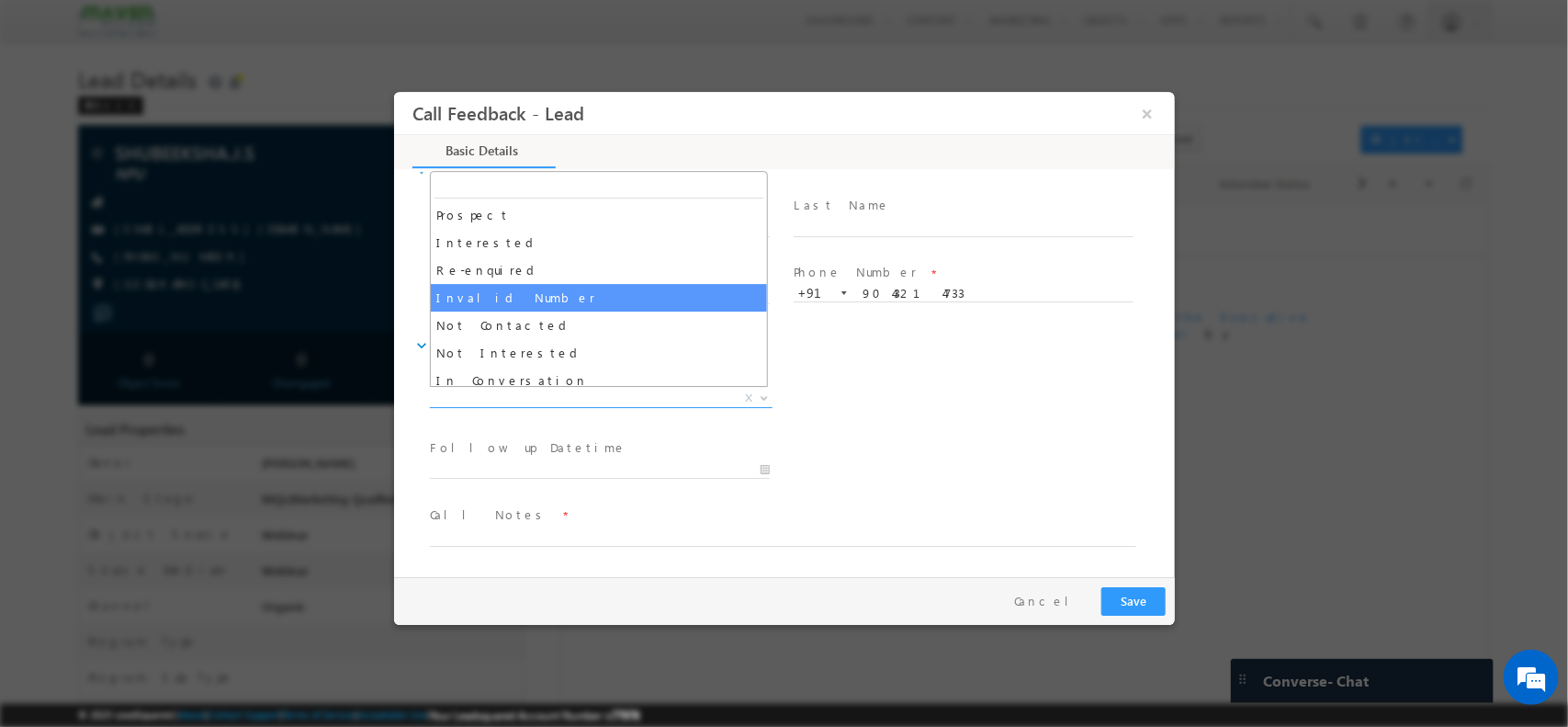
select select "Invalid Number"
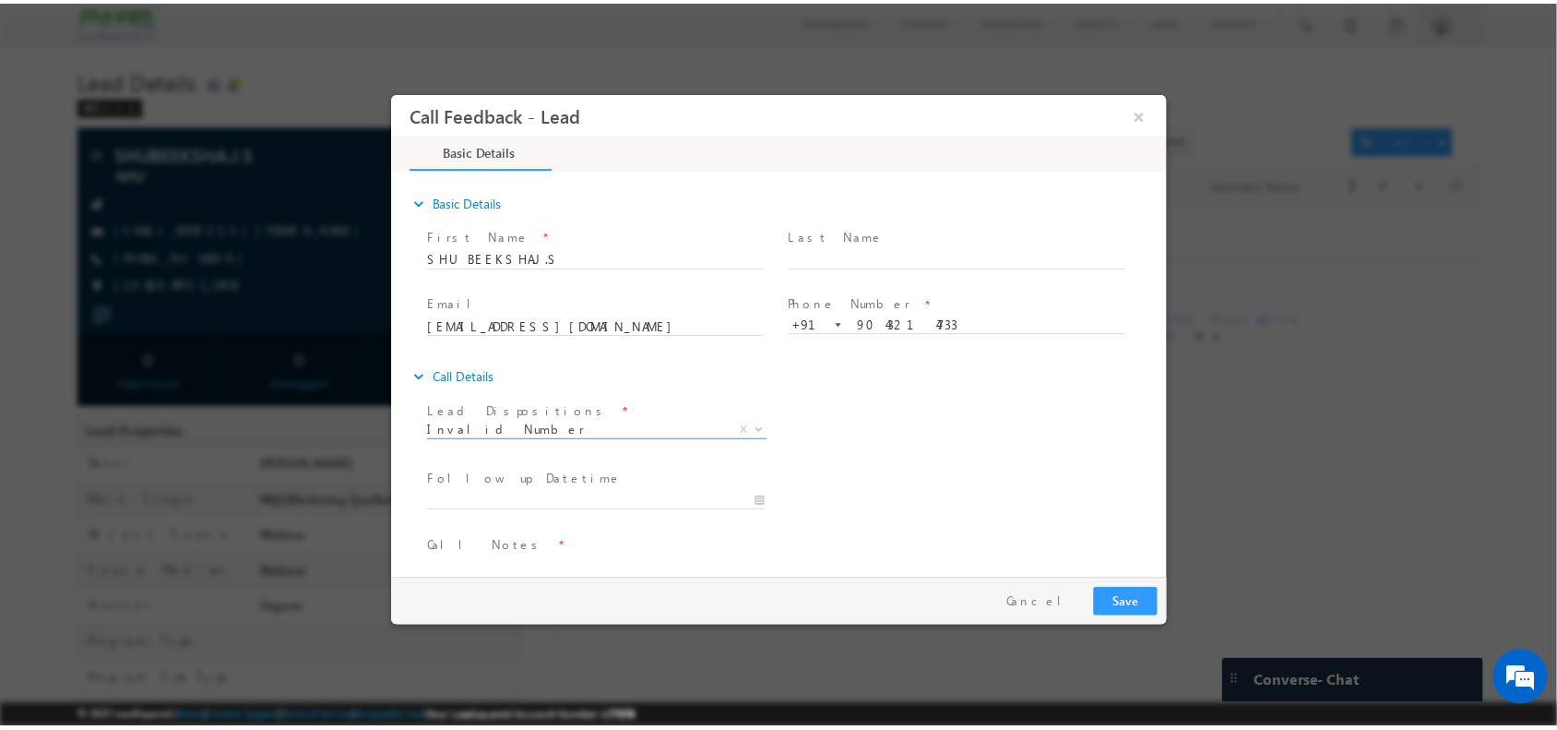
scroll to position [30, 0]
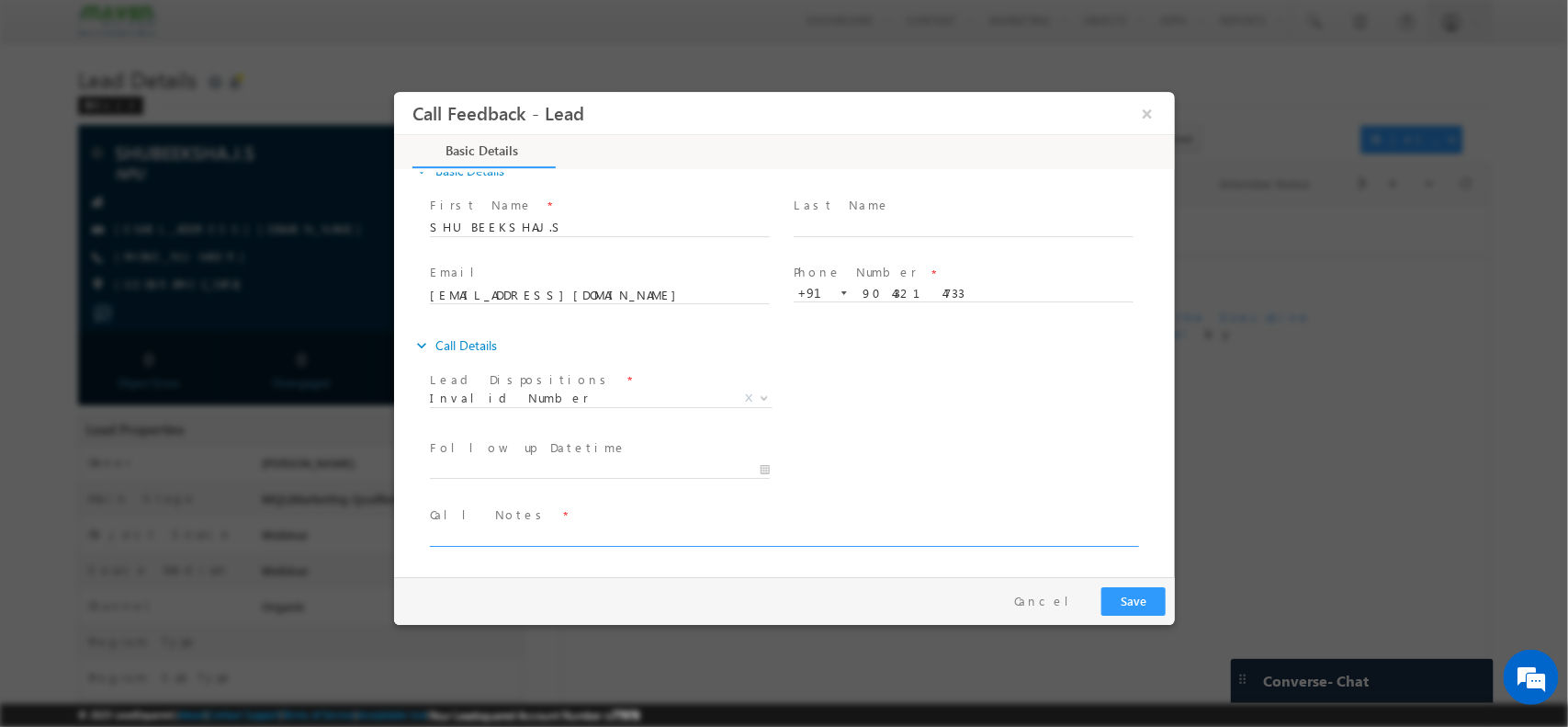
click at [537, 541] on textarea at bounding box center [782, 535] width 706 height 21
type textarea "Wrong number"
click at [1121, 597] on button "Save" at bounding box center [1133, 600] width 65 height 29
